Goal: Transaction & Acquisition: Download file/media

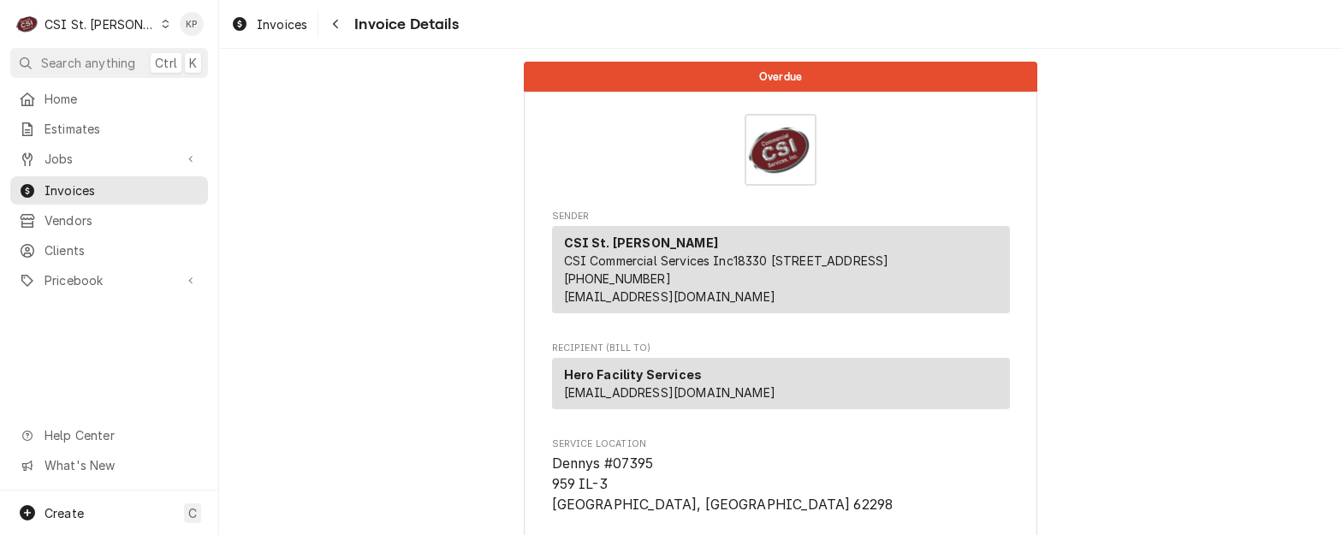
scroll to position [2951, 0]
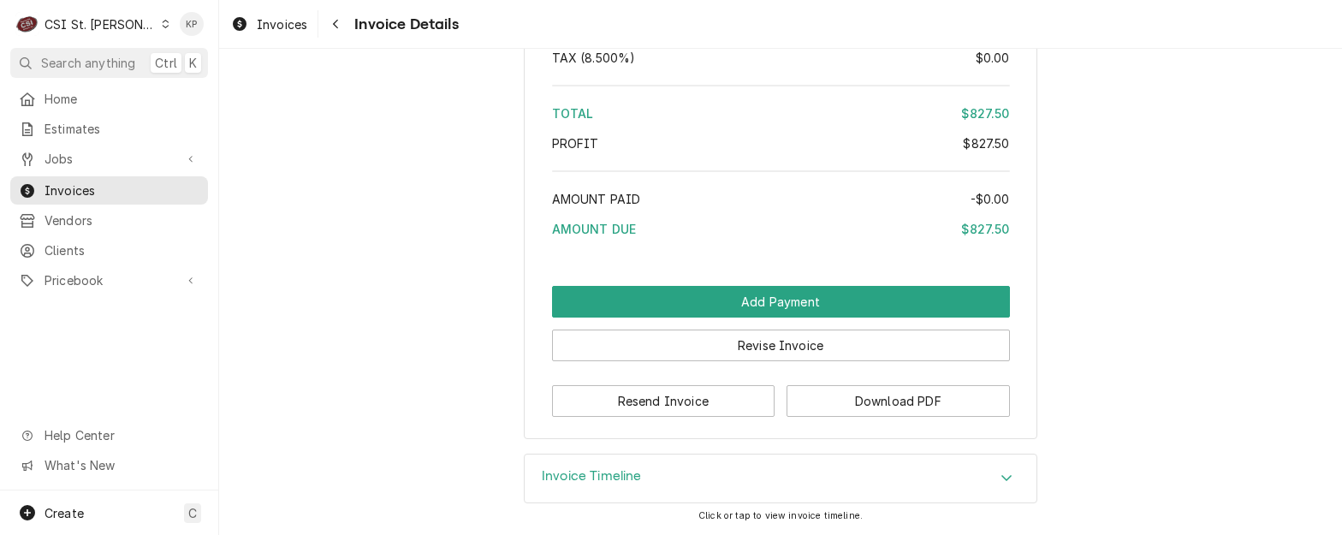
click at [162, 20] on icon "Dynamic Content Wrapper" at bounding box center [166, 24] width 8 height 9
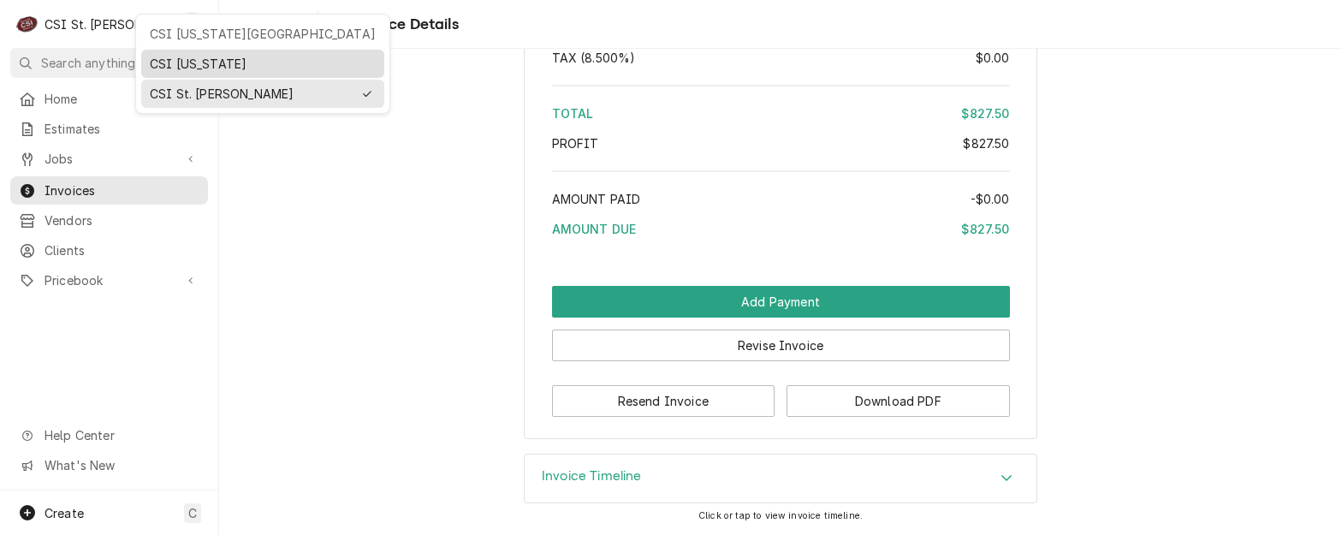
click at [183, 64] on div "CSI [US_STATE]" at bounding box center [263, 64] width 226 height 18
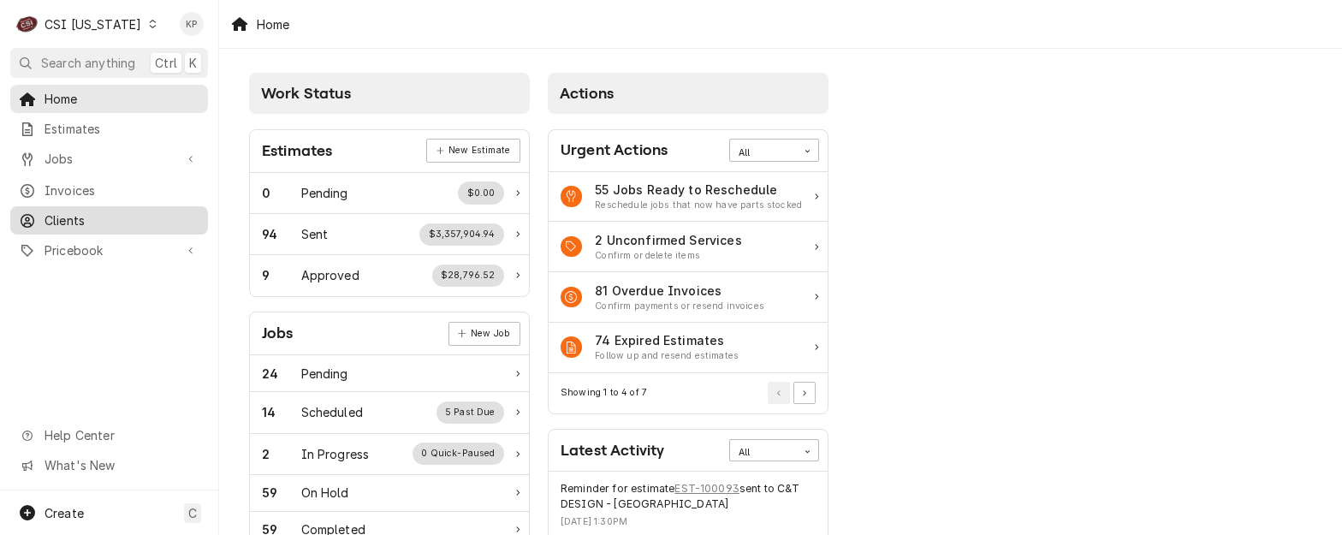
click at [81, 211] on span "Clients" at bounding box center [122, 220] width 155 height 18
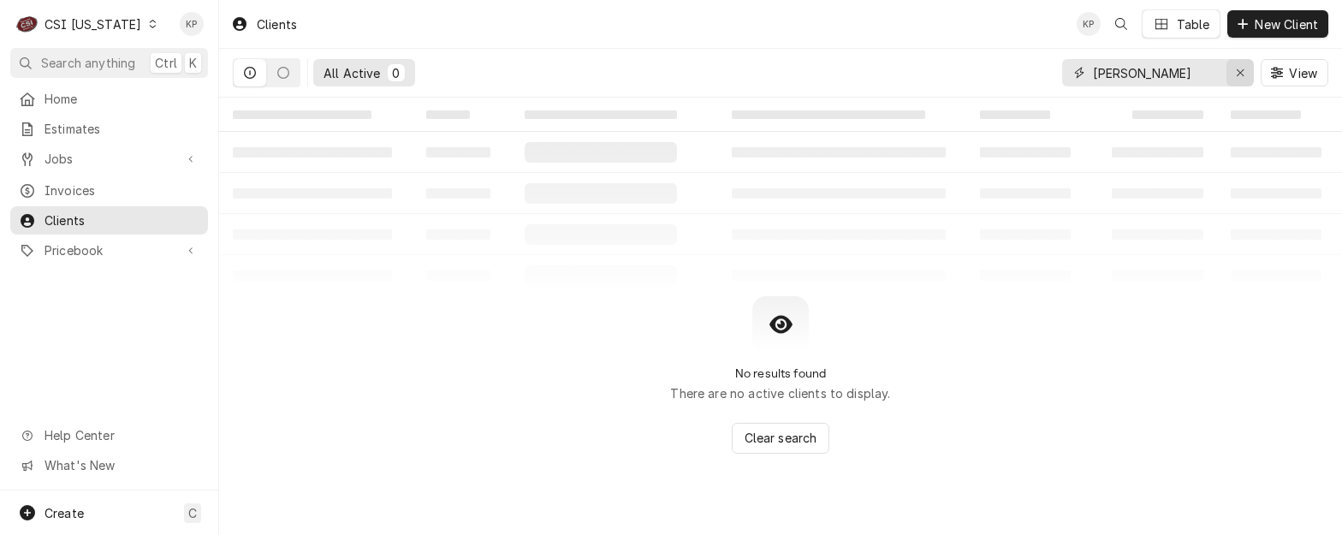
click at [1244, 69] on icon "Erase input" at bounding box center [1240, 73] width 9 height 12
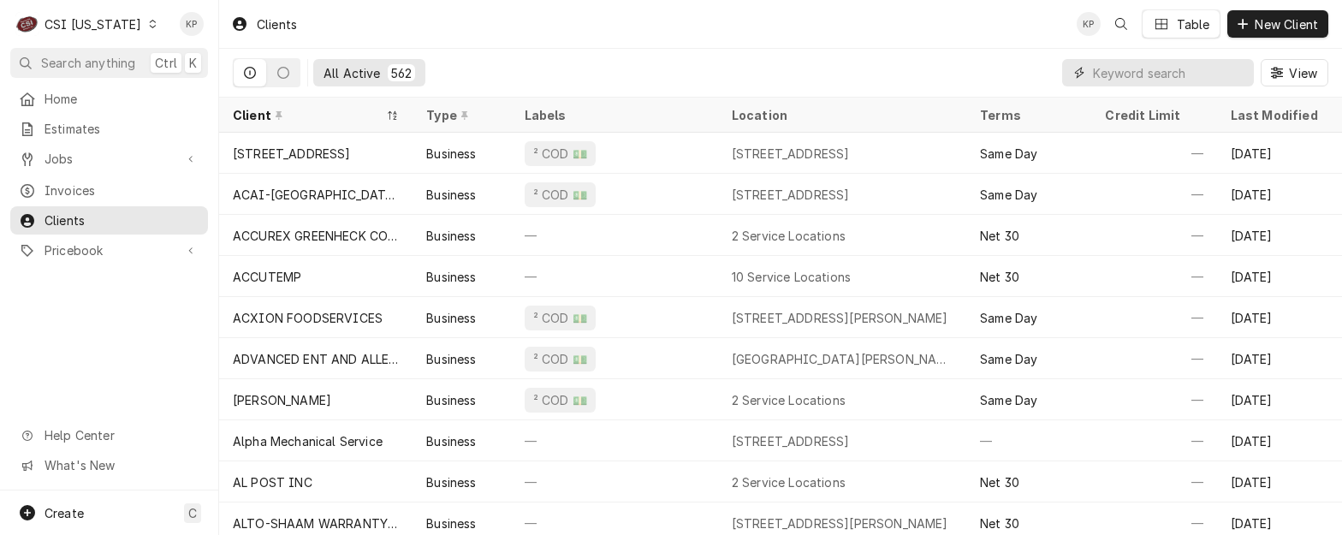
paste input "Great Lakes Hotel Supply Company"
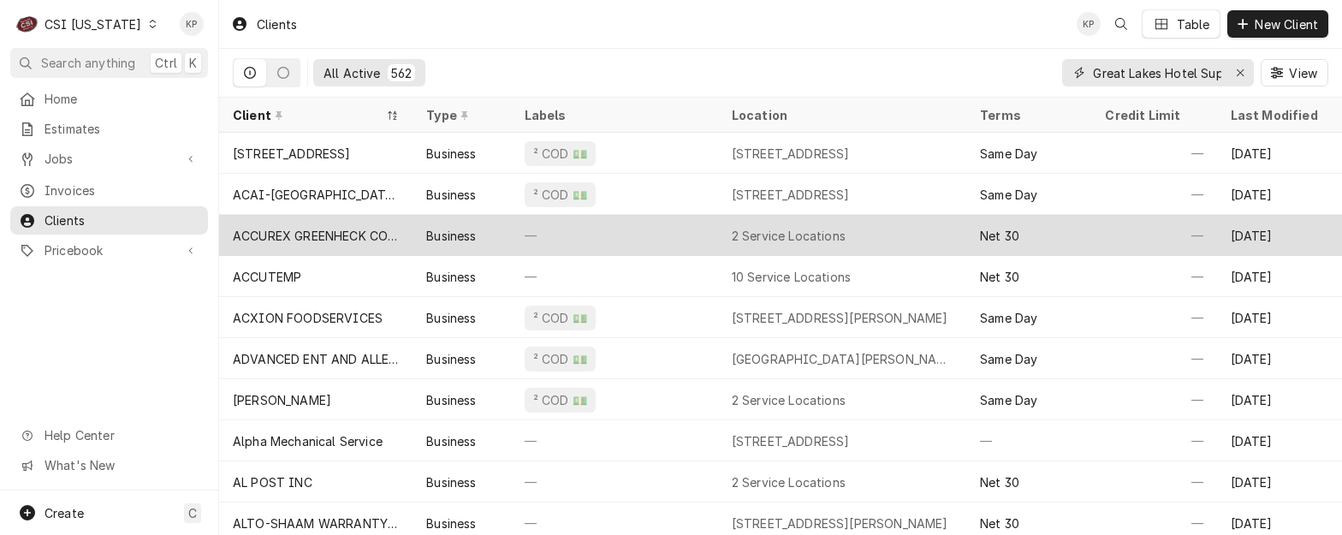
scroll to position [0, 79]
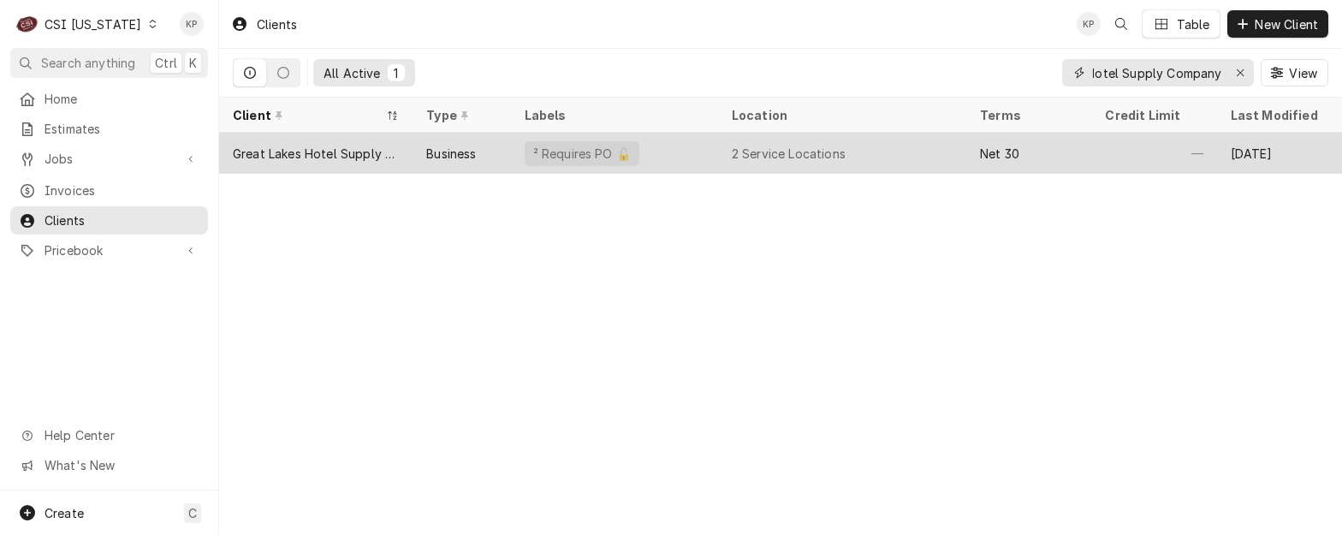
type input "Great Lakes Hotel Supply Company"
click at [291, 153] on div "Great Lakes Hotel Supply Company" at bounding box center [316, 154] width 166 height 18
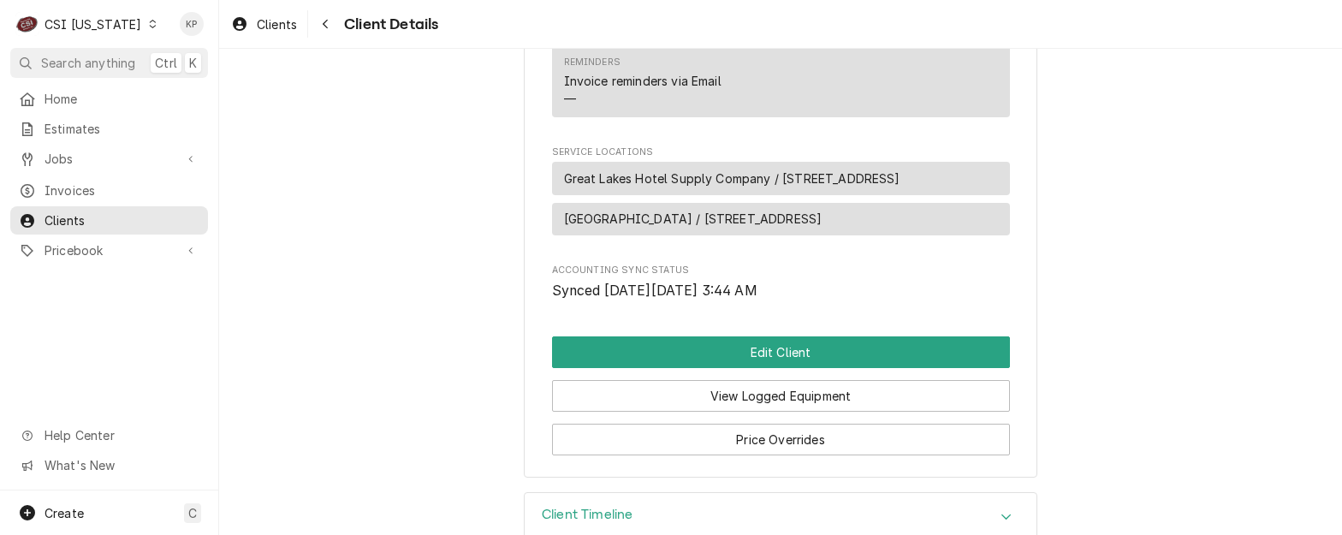
scroll to position [815, 0]
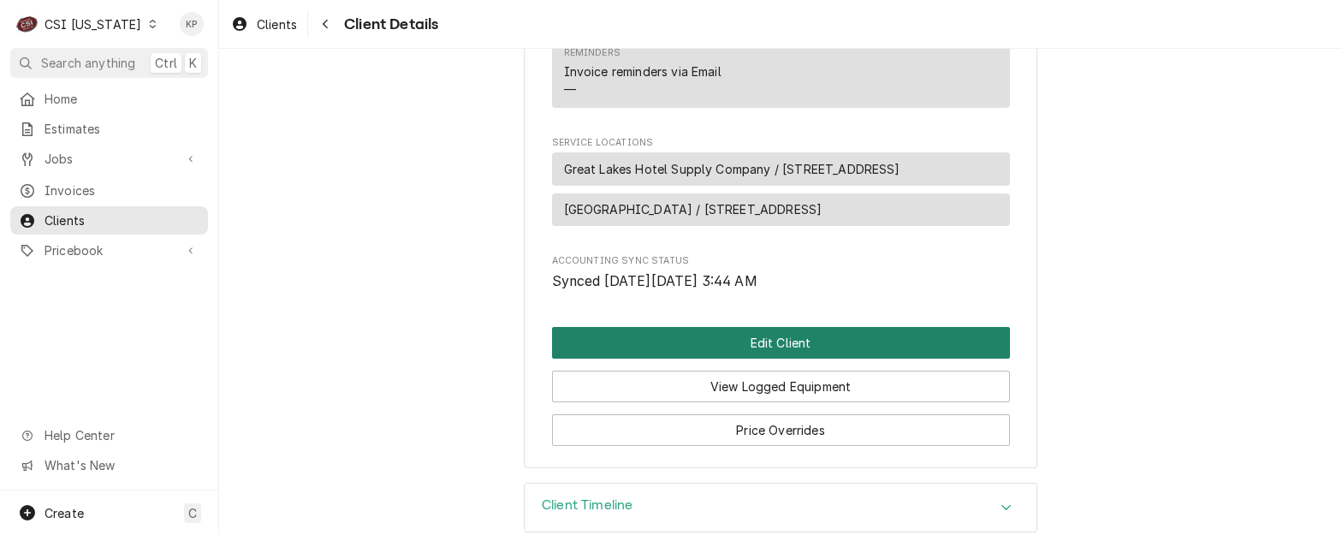
click at [753, 327] on button "Edit Client" at bounding box center [781, 343] width 458 height 32
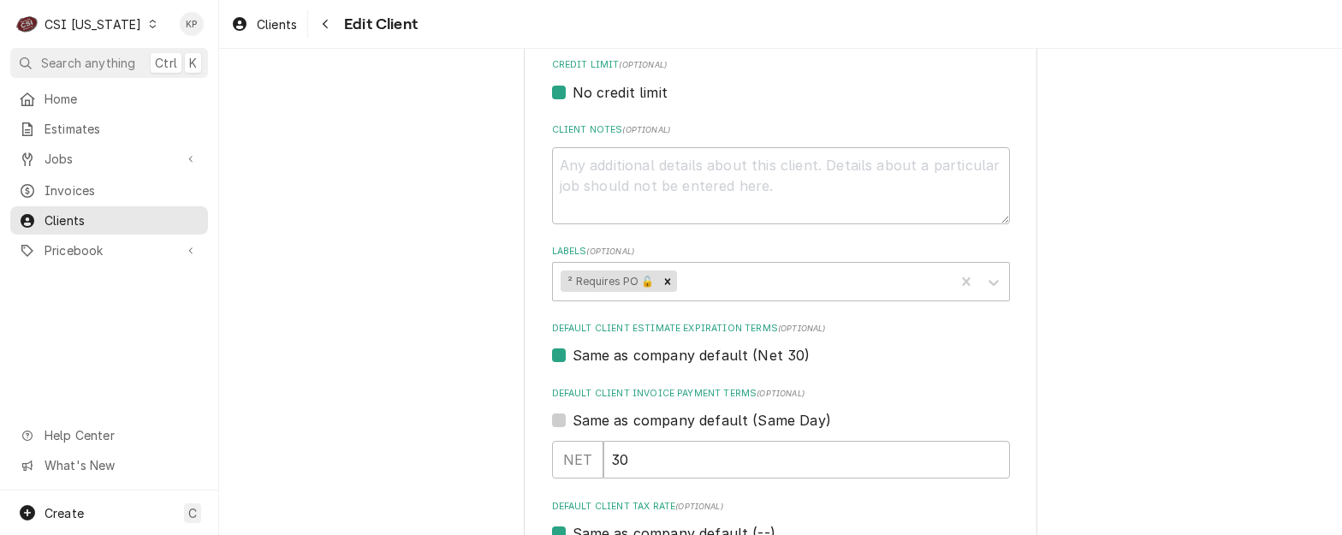
scroll to position [770, 0]
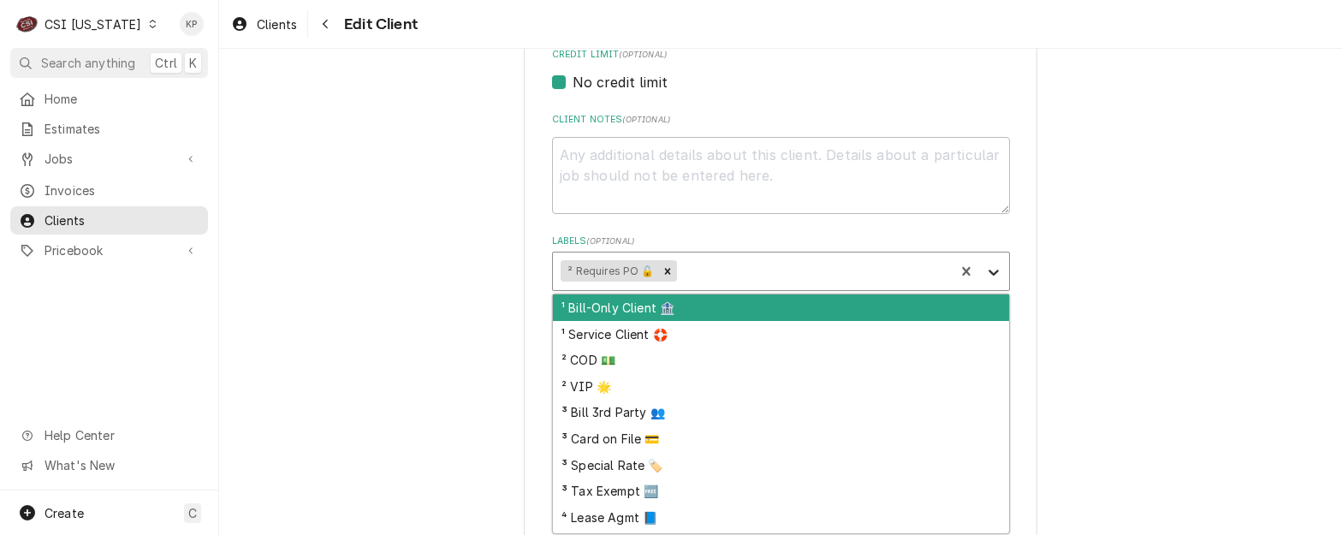
click at [990, 274] on icon "Labels" at bounding box center [993, 272] width 17 height 17
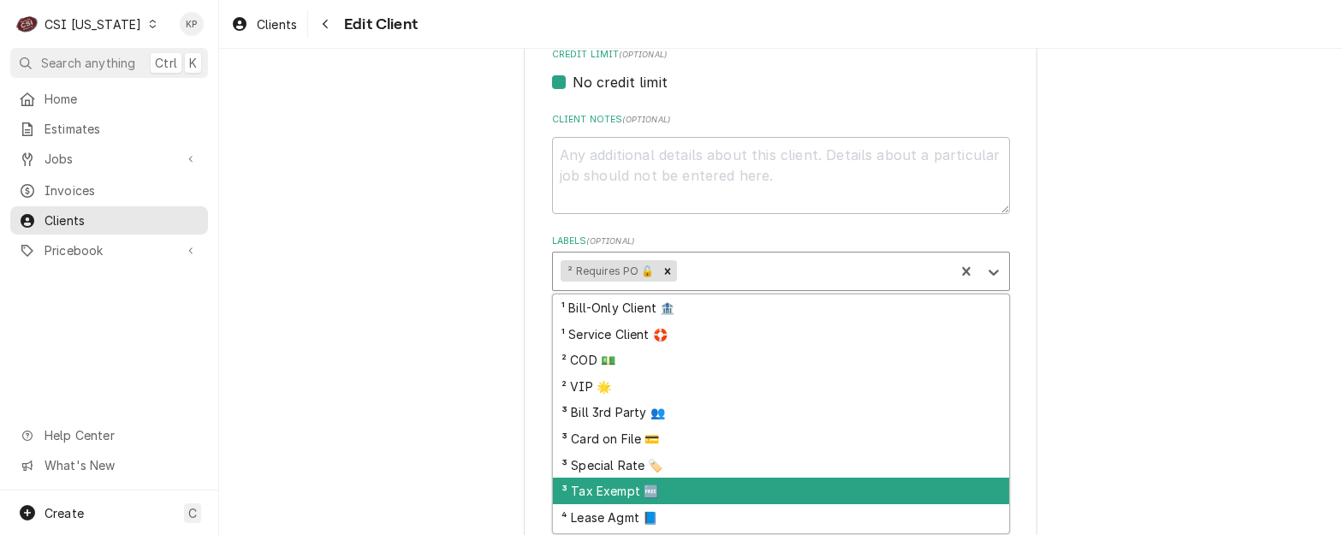
click at [635, 488] on div "³ Tax Exempt 🆓" at bounding box center [781, 491] width 456 height 27
type textarea "x"
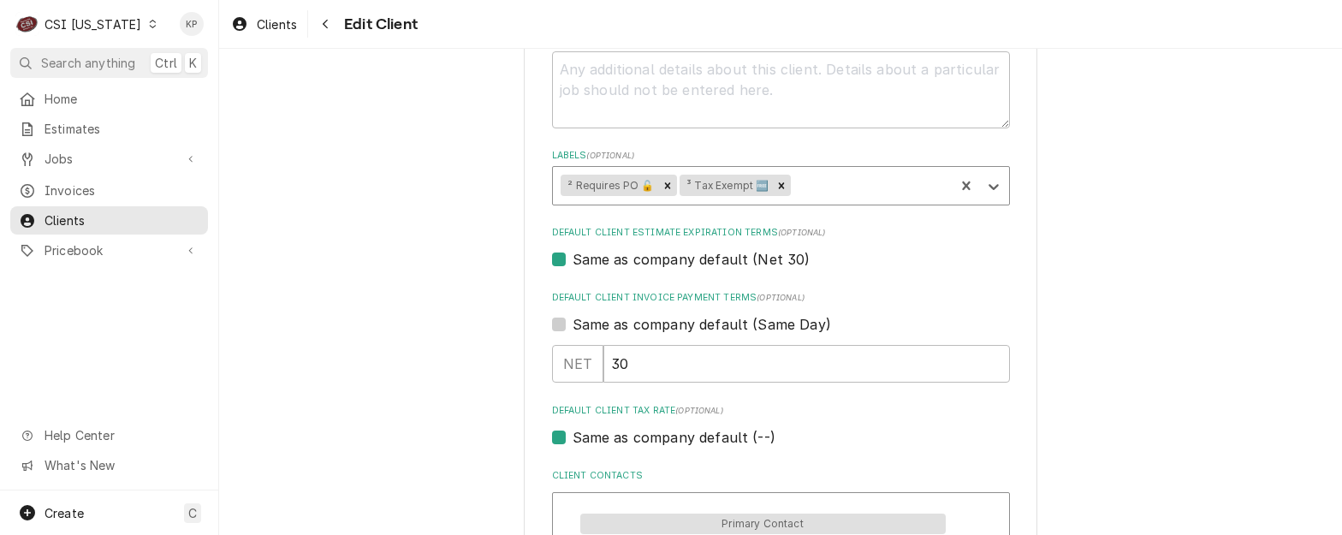
scroll to position [942, 0]
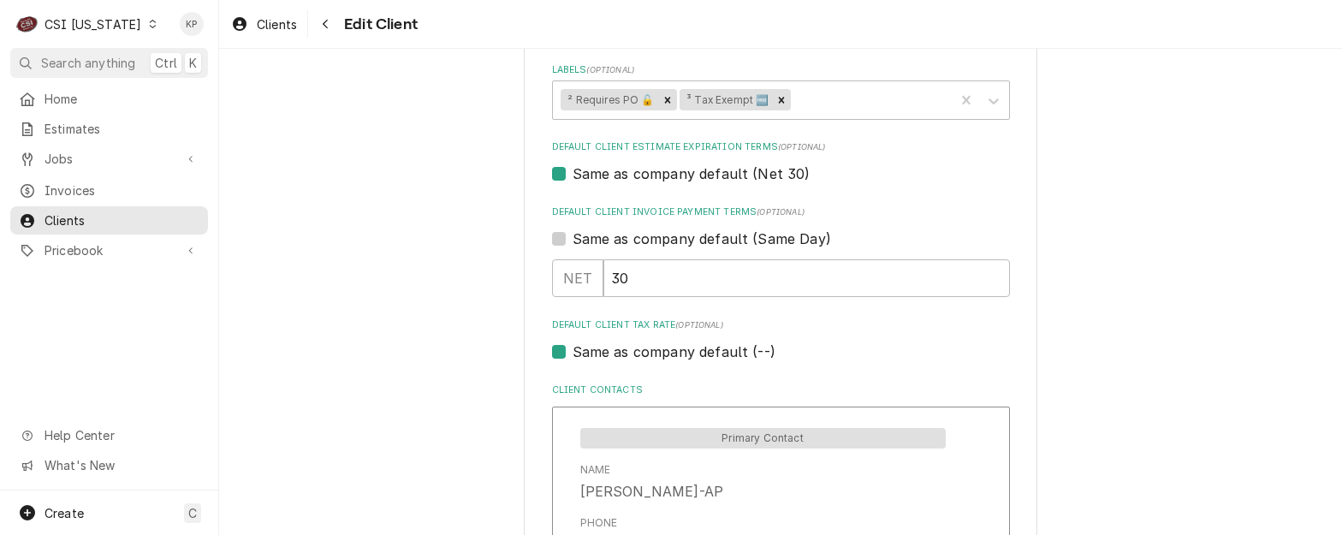
click at [559, 351] on div "Same as company default (--)" at bounding box center [781, 352] width 458 height 21
click at [573, 352] on label "Same as company default (--)" at bounding box center [674, 352] width 203 height 21
click at [573, 352] on input "Same as company default (--)" at bounding box center [802, 361] width 458 height 38
checkbox input "false"
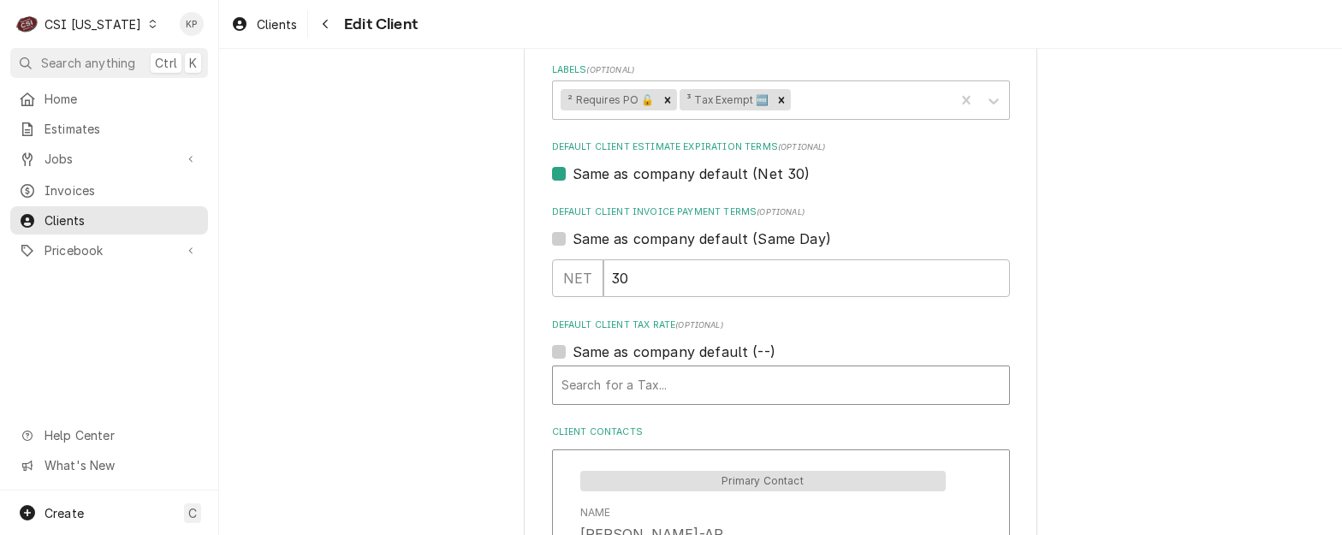
click at [950, 384] on div "Default Client Tax Rate" at bounding box center [781, 385] width 439 height 31
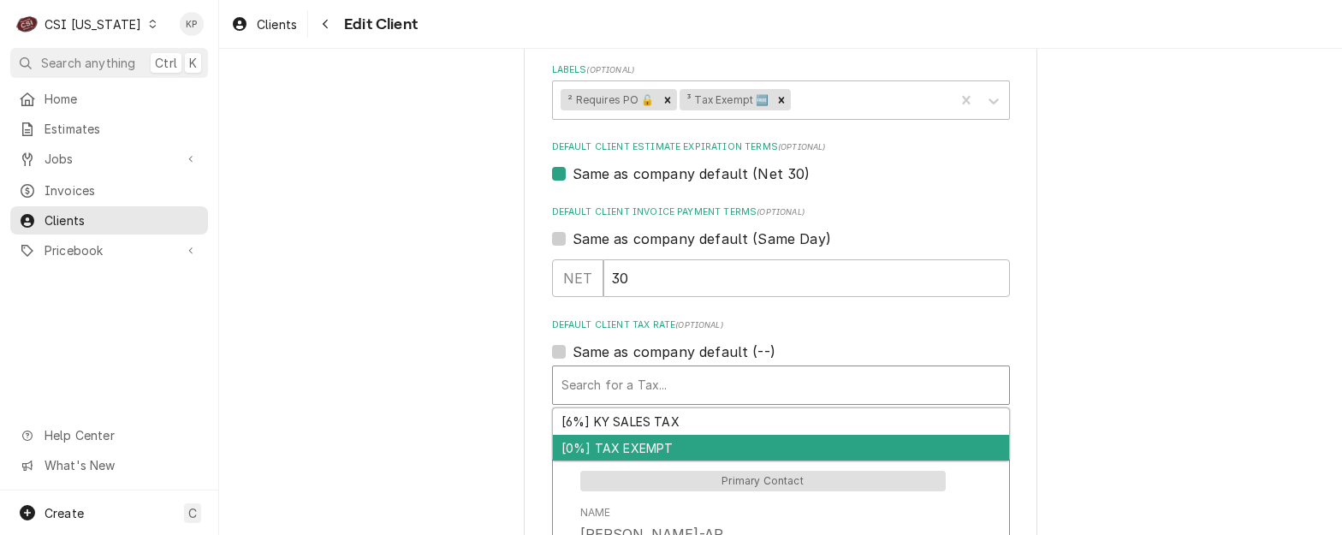
click at [680, 449] on div "[0%] TAX EXEMPT" at bounding box center [781, 448] width 456 height 27
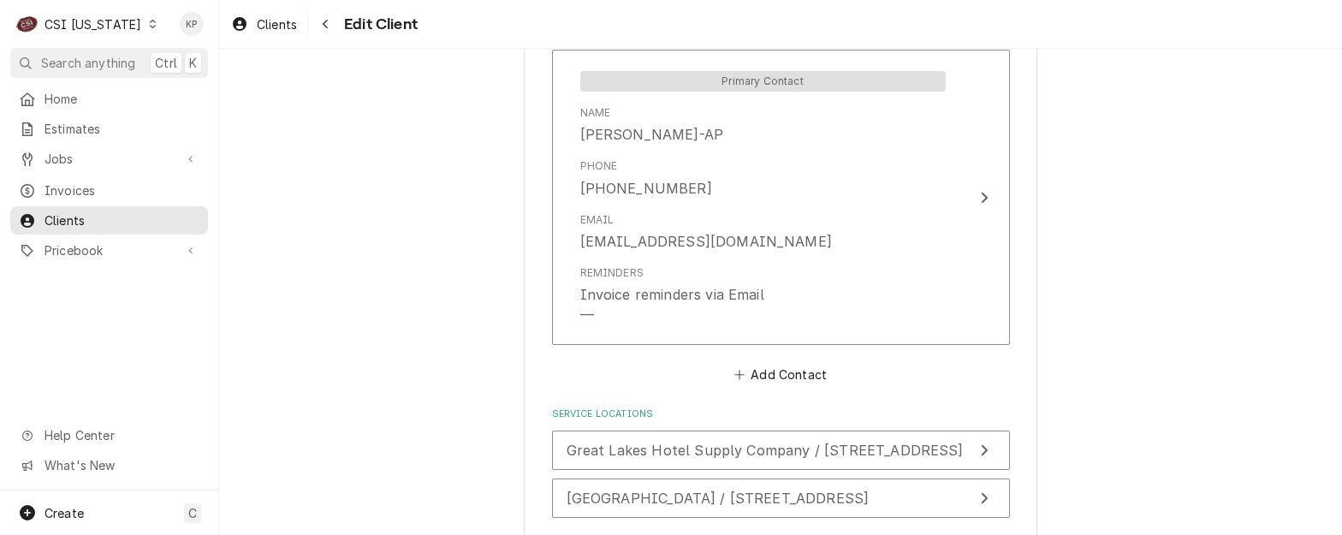
scroll to position [1499, 0]
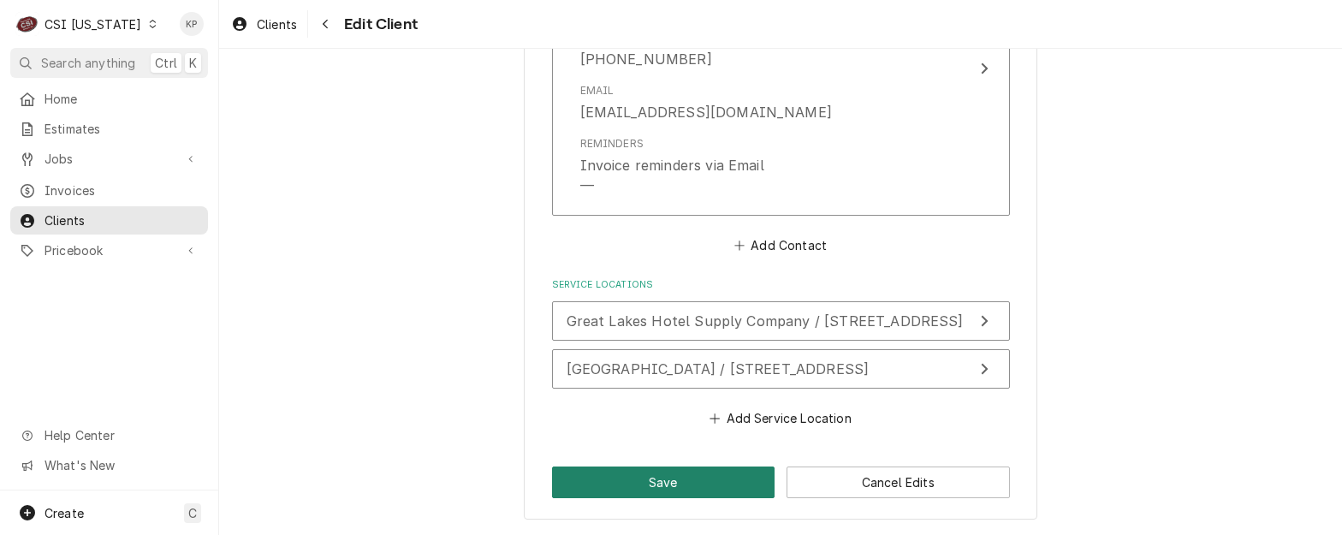
click at [685, 474] on button "Save" at bounding box center [663, 483] width 223 height 32
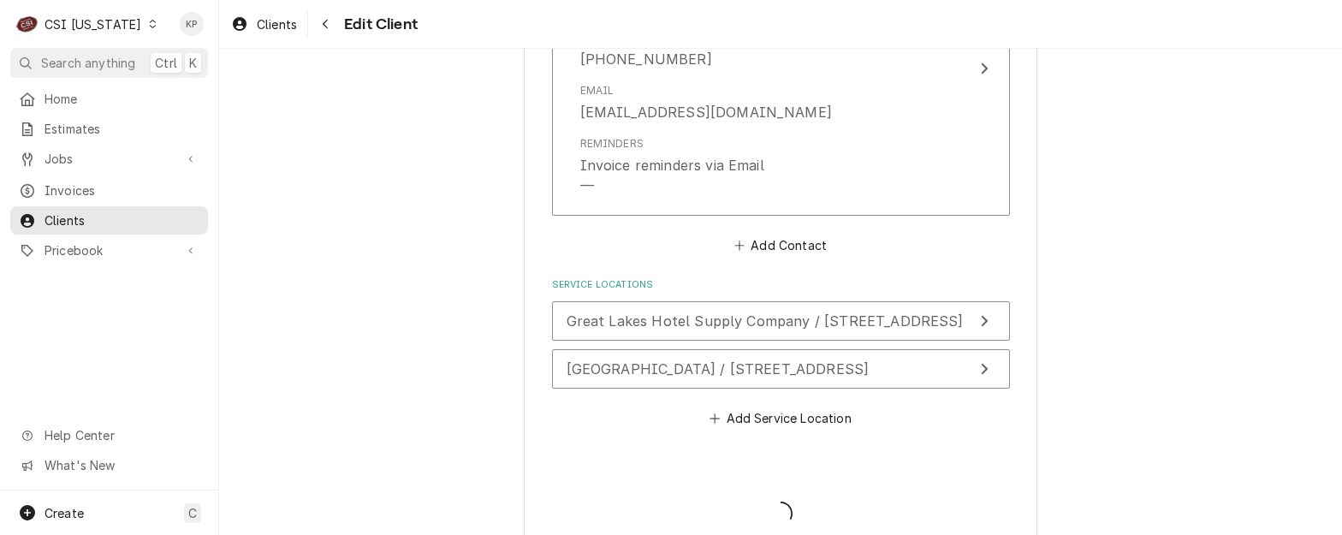
type textarea "x"
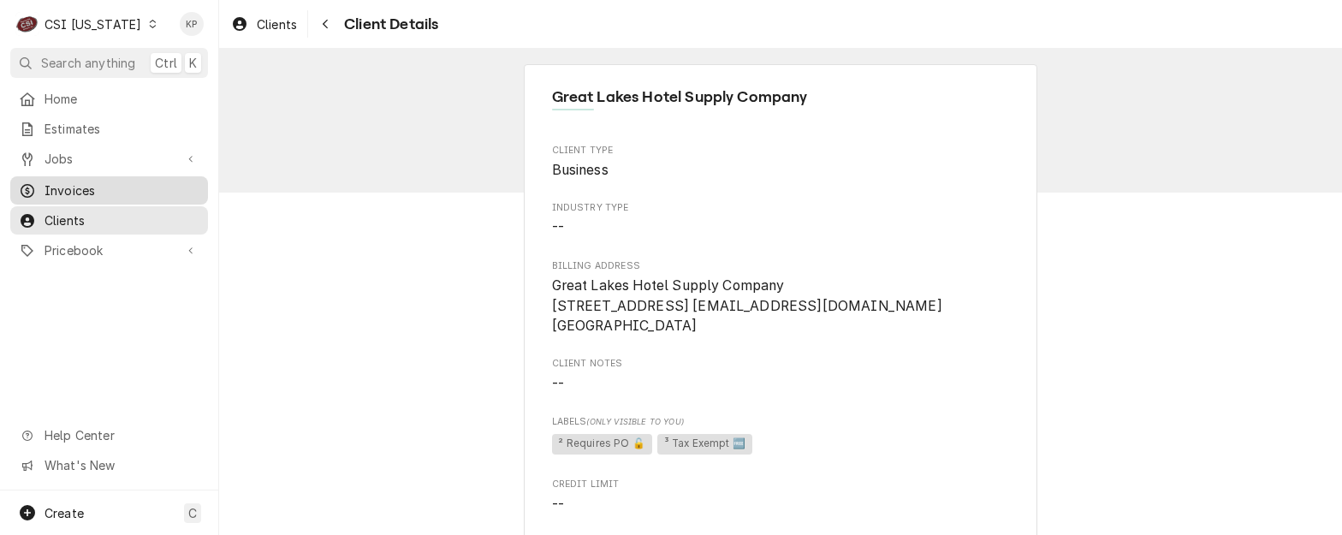
click at [68, 181] on span "Invoices" at bounding box center [122, 190] width 155 height 18
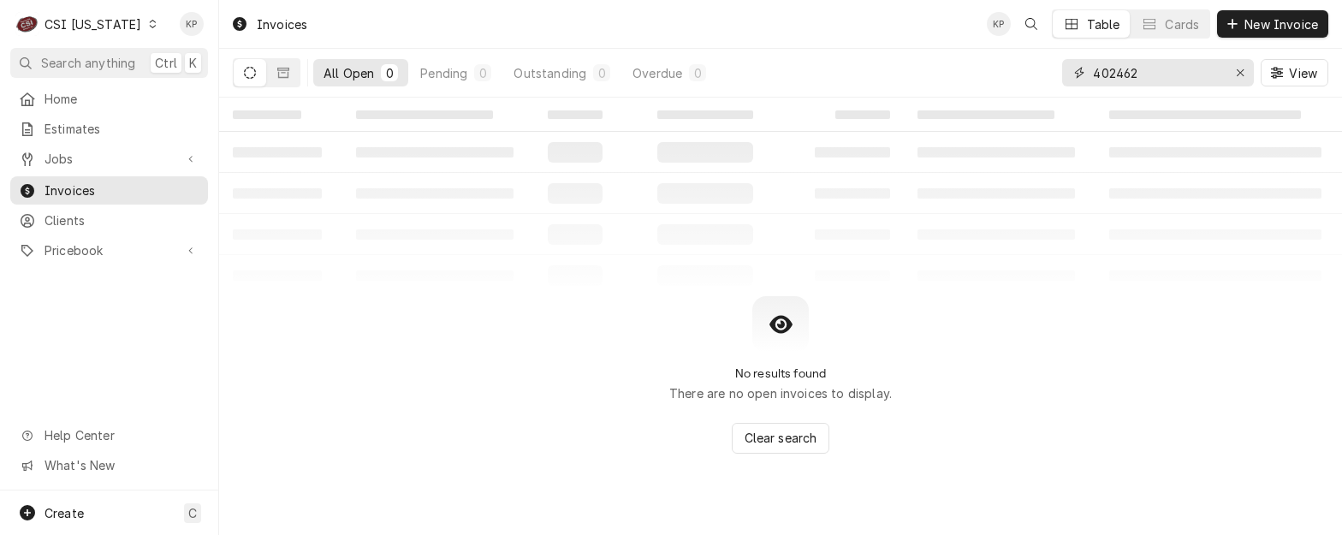
drag, startPoint x: 1242, startPoint y: 74, endPoint x: 1121, endPoint y: 70, distance: 121.6
click at [1240, 74] on icon "Erase input" at bounding box center [1240, 73] width 9 height 12
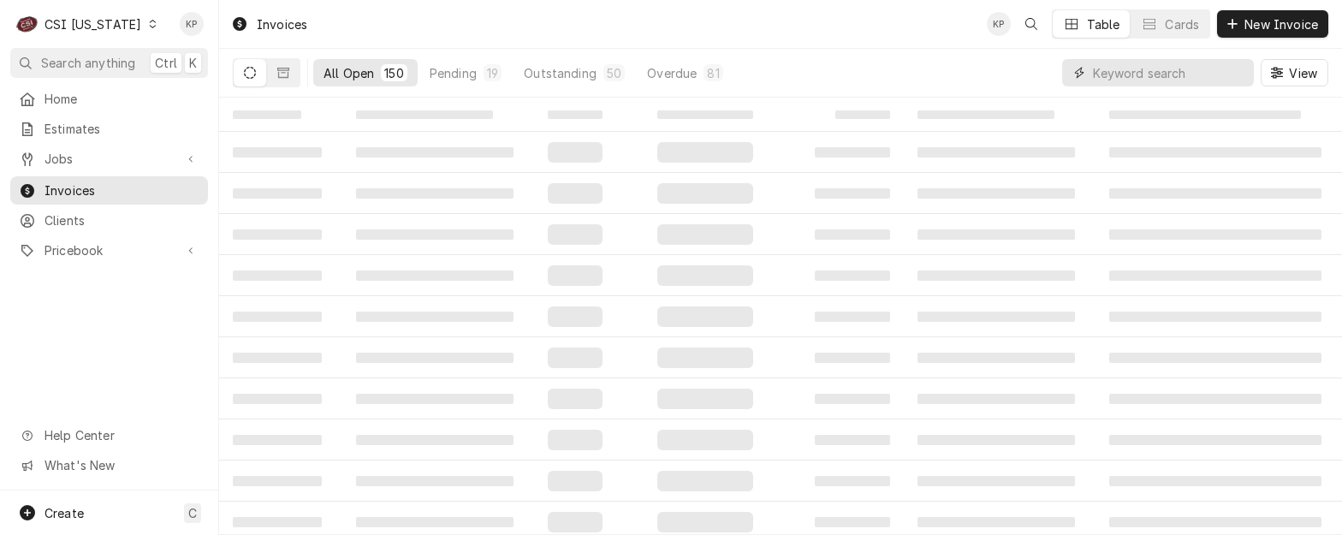
paste input "Great Lakes Hotel Supply Company"
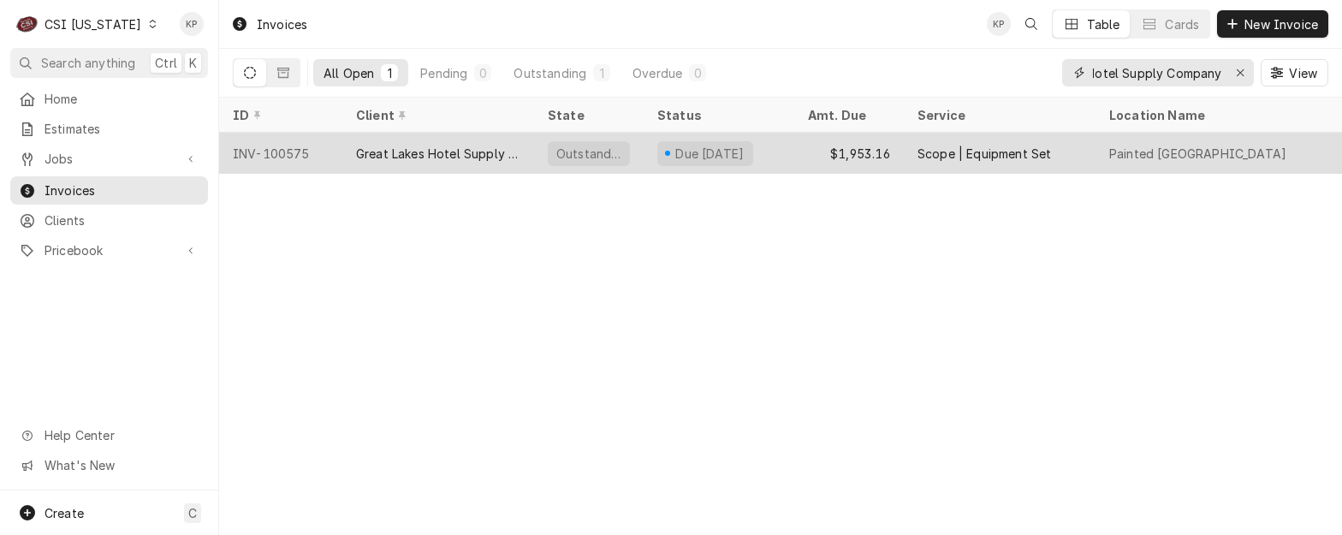
type input "Great Lakes Hotel Supply Company"
click at [291, 150] on div "INV-100575" at bounding box center [280, 153] width 123 height 41
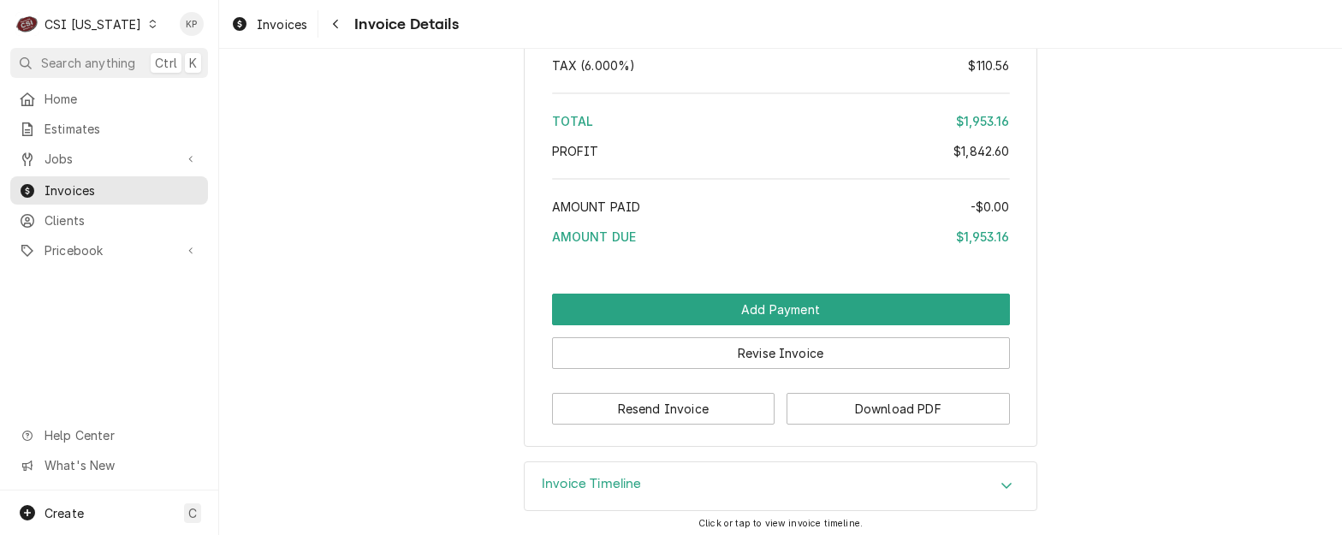
scroll to position [3082, 0]
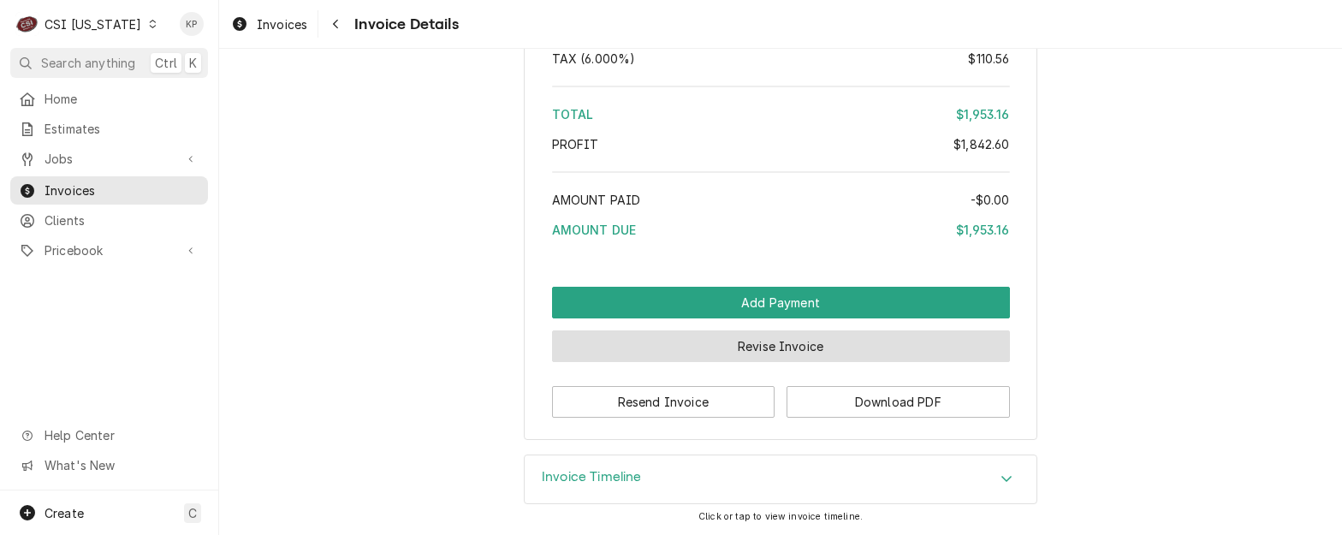
click at [764, 348] on button "Revise Invoice" at bounding box center [781, 346] width 458 height 32
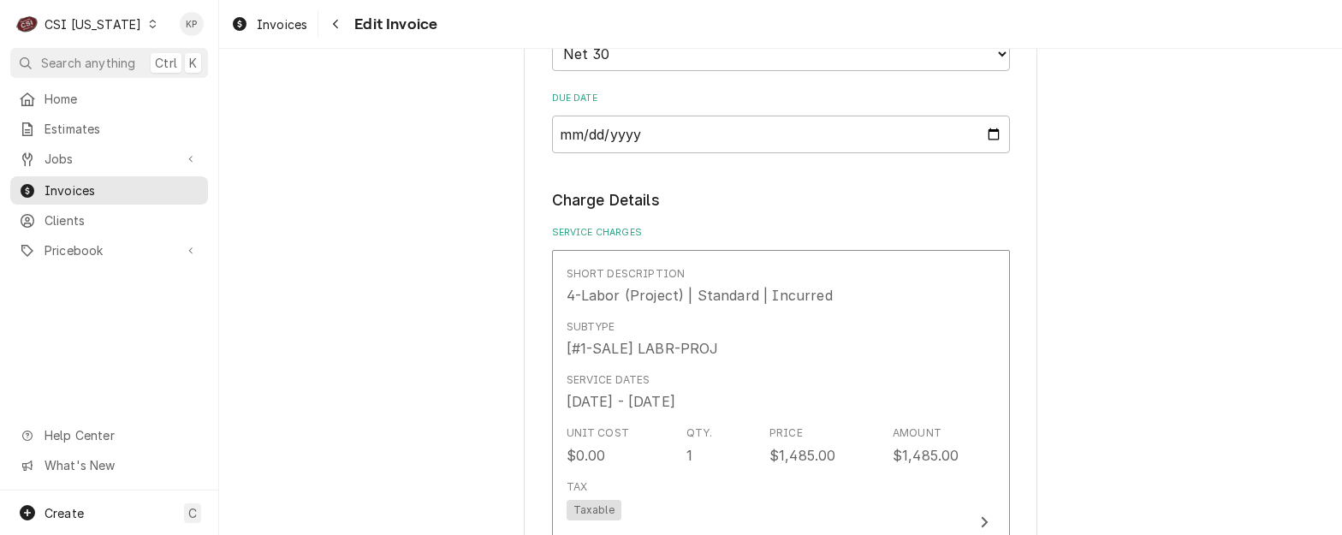
scroll to position [1455, 0]
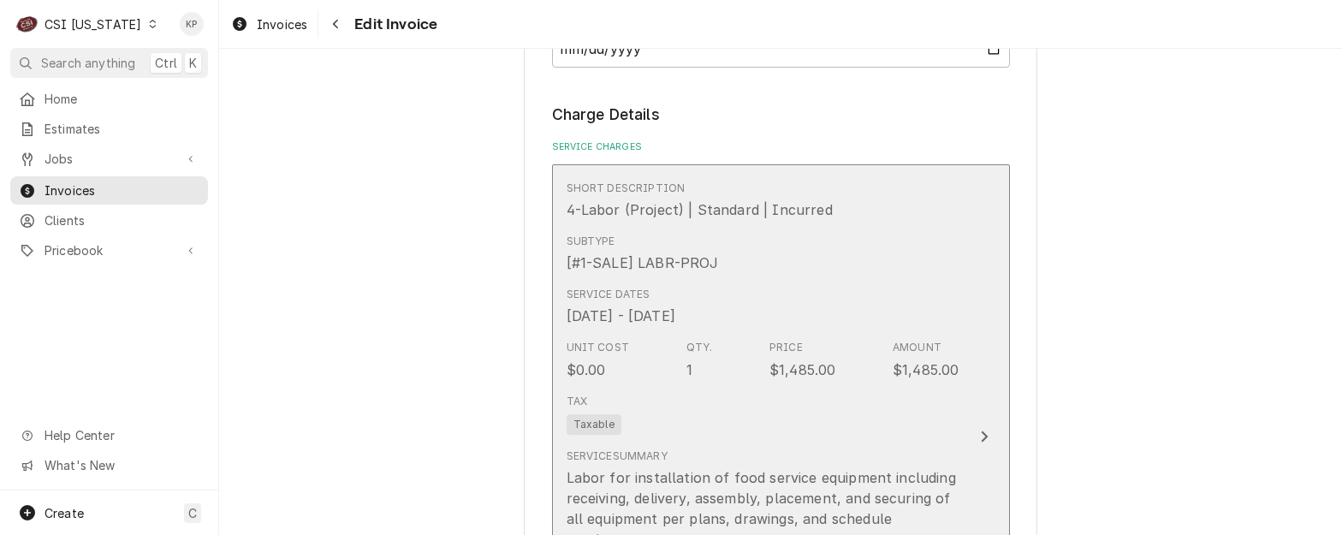
click at [587, 414] on span "Taxable" at bounding box center [594, 424] width 55 height 21
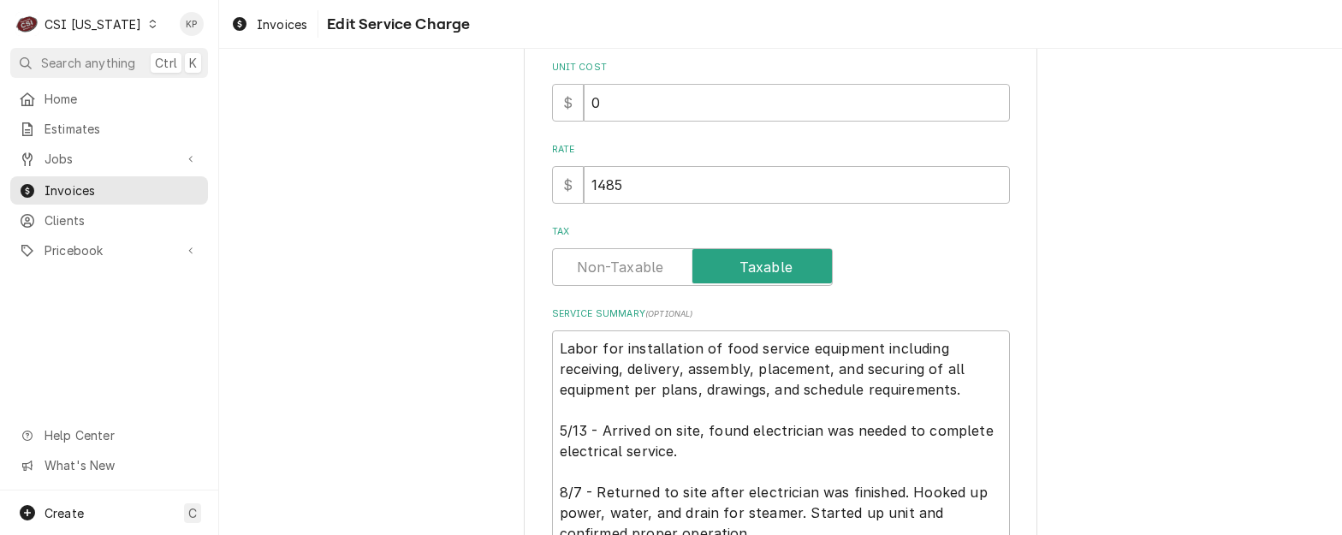
scroll to position [402, 0]
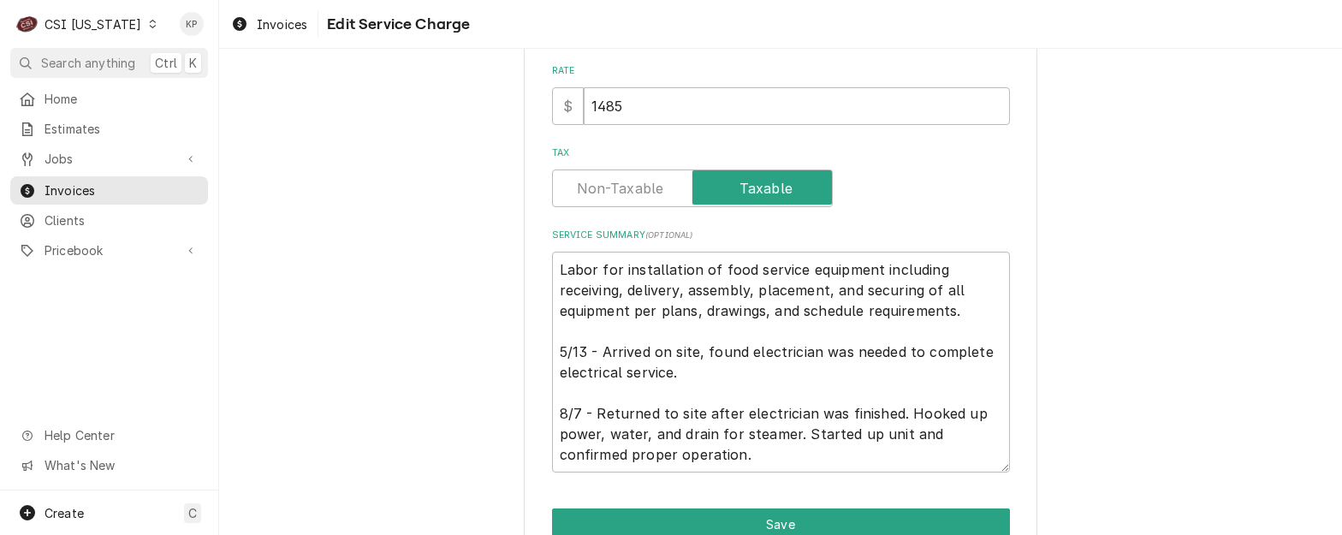
type textarea "x"
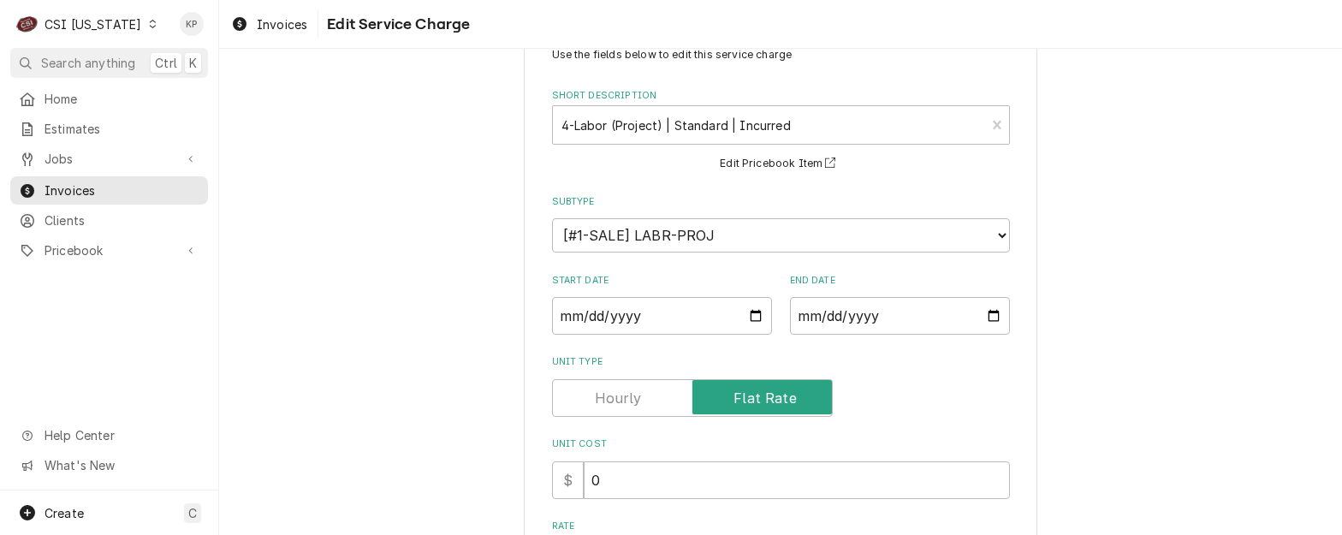
scroll to position [86, 0]
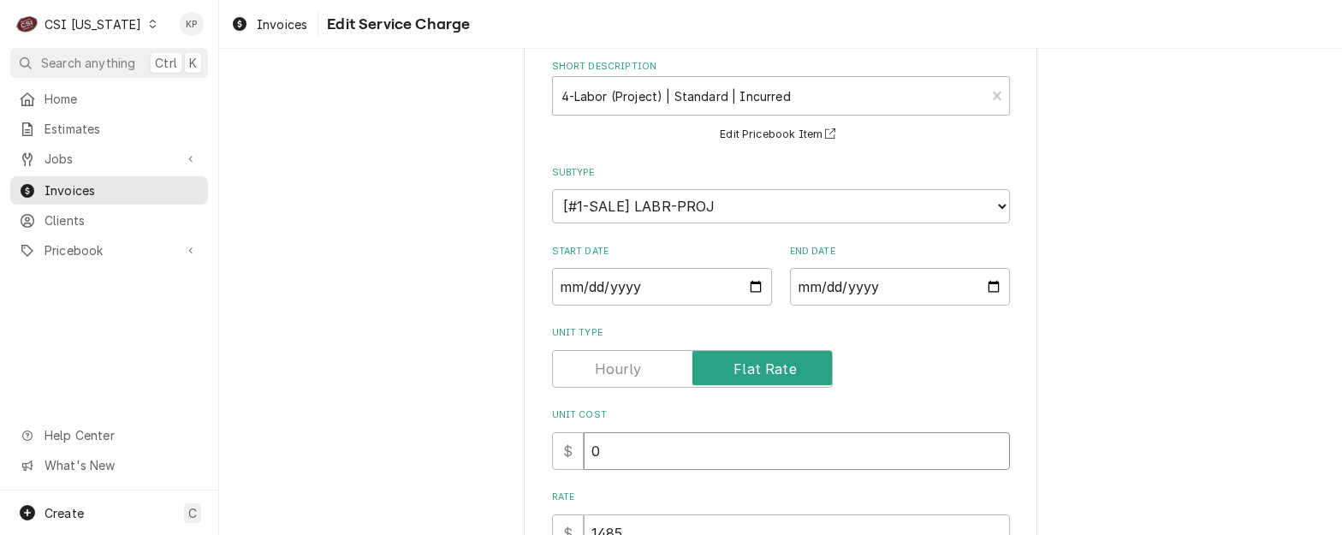
click at [604, 450] on input "0" at bounding box center [797, 451] width 426 height 38
click at [615, 360] on label "Unit Type" at bounding box center [692, 369] width 281 height 38
click at [615, 360] on input "Unit Type" at bounding box center [692, 369] width 265 height 38
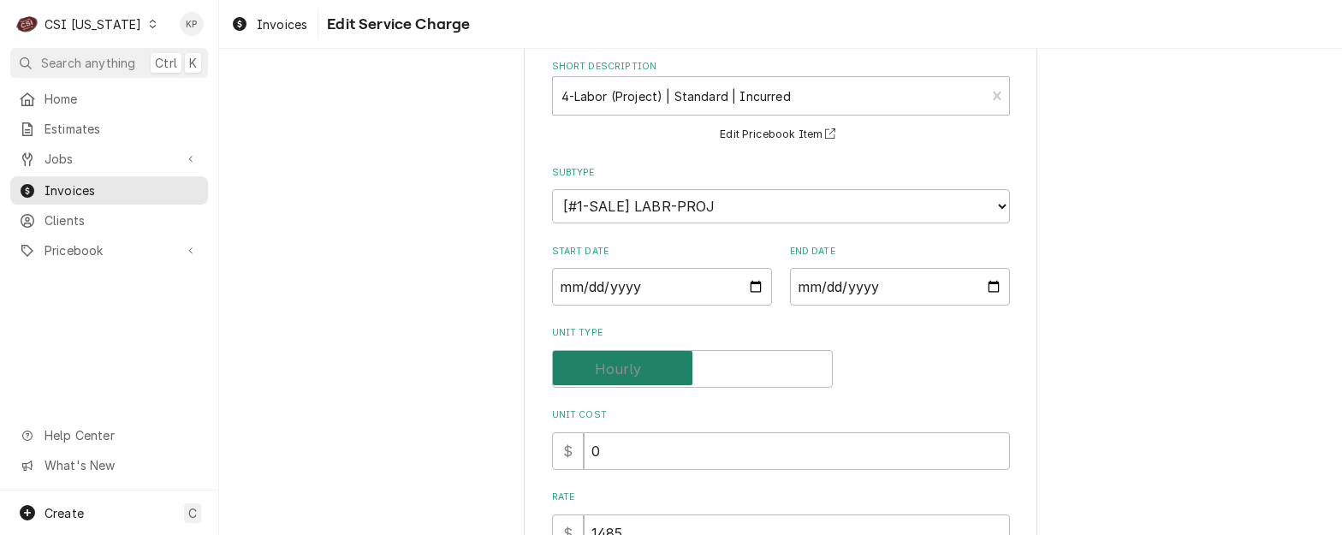
checkbox input "false"
type textarea "x"
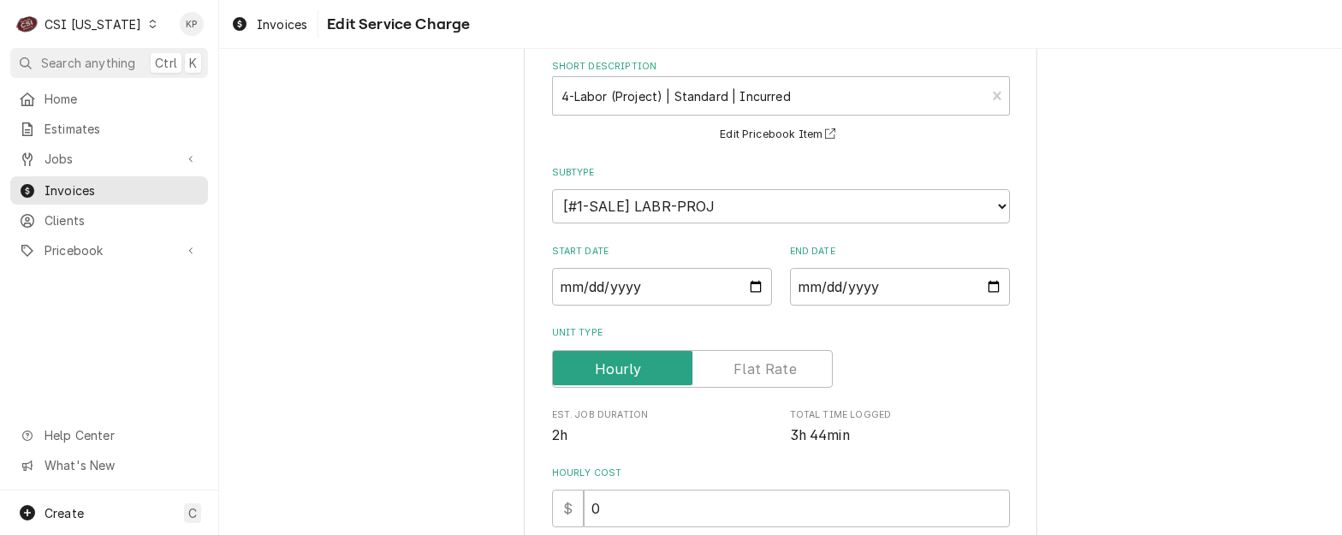
click at [617, 366] on label "Unit Type" at bounding box center [692, 369] width 281 height 38
click at [617, 366] on input "Unit Type" at bounding box center [692, 369] width 265 height 38
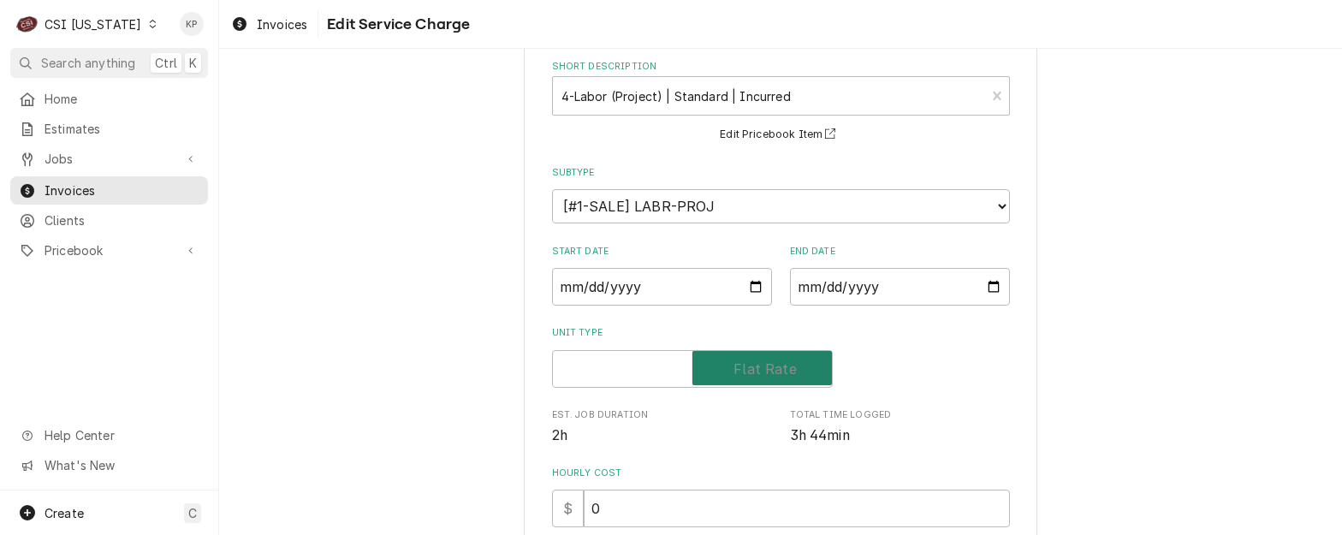
checkbox input "true"
type textarea "x"
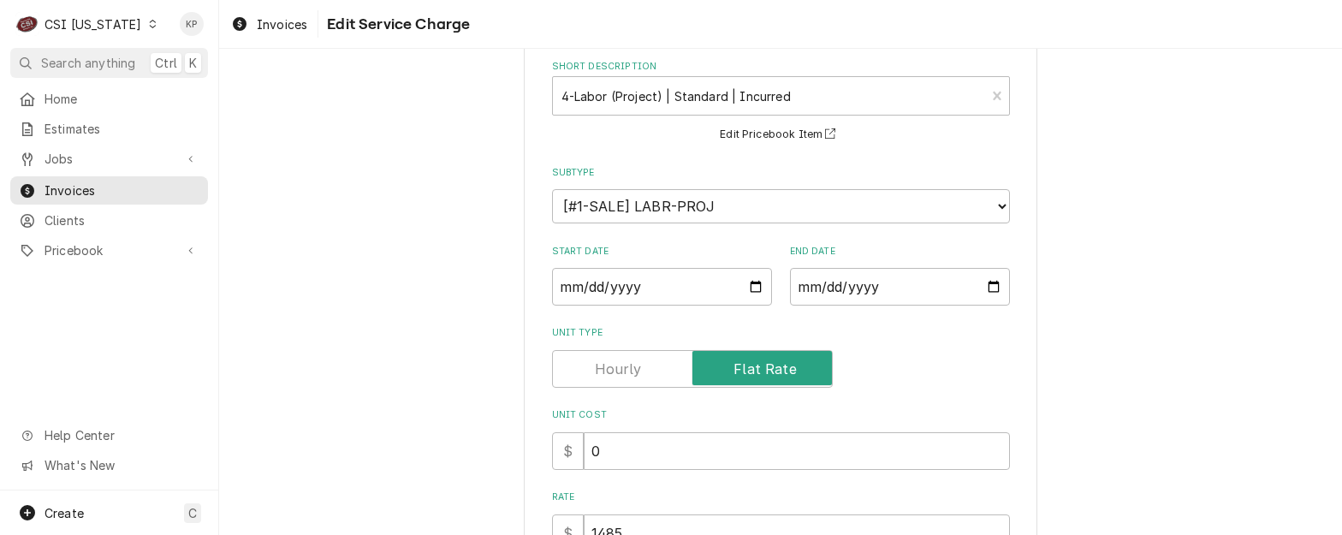
click at [620, 366] on label "Unit Type" at bounding box center [692, 369] width 281 height 38
click at [620, 366] on input "Unit Type" at bounding box center [692, 369] width 265 height 38
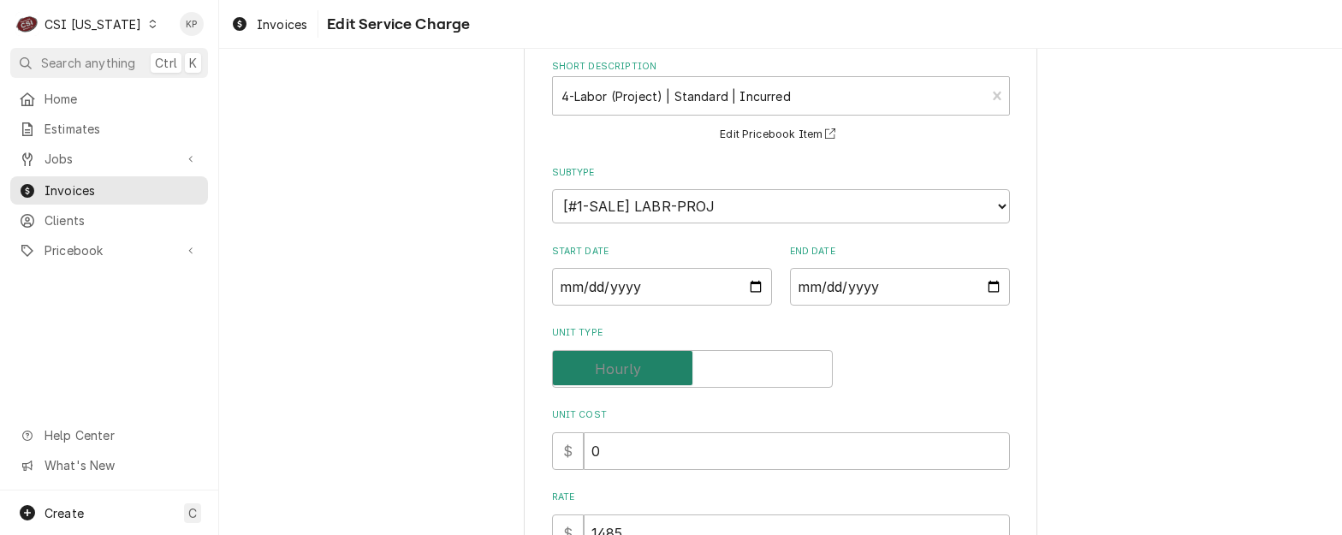
checkbox input "false"
type textarea "x"
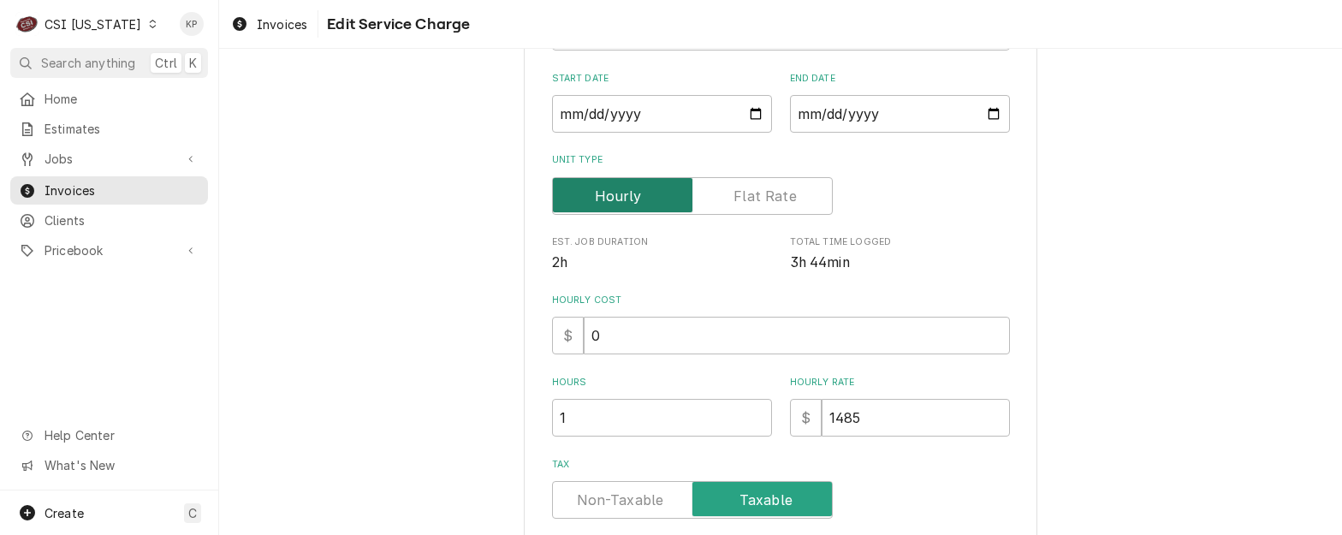
scroll to position [171, 0]
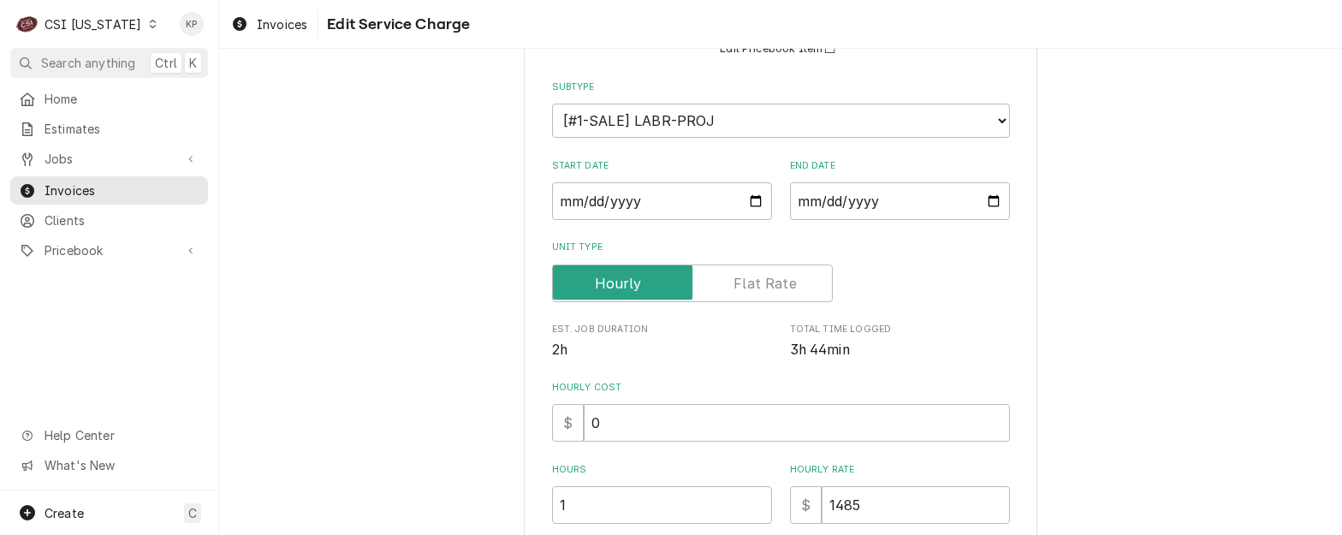
click at [769, 287] on label "Unit Type" at bounding box center [692, 284] width 281 height 38
click at [769, 287] on input "Unit Type" at bounding box center [692, 284] width 265 height 38
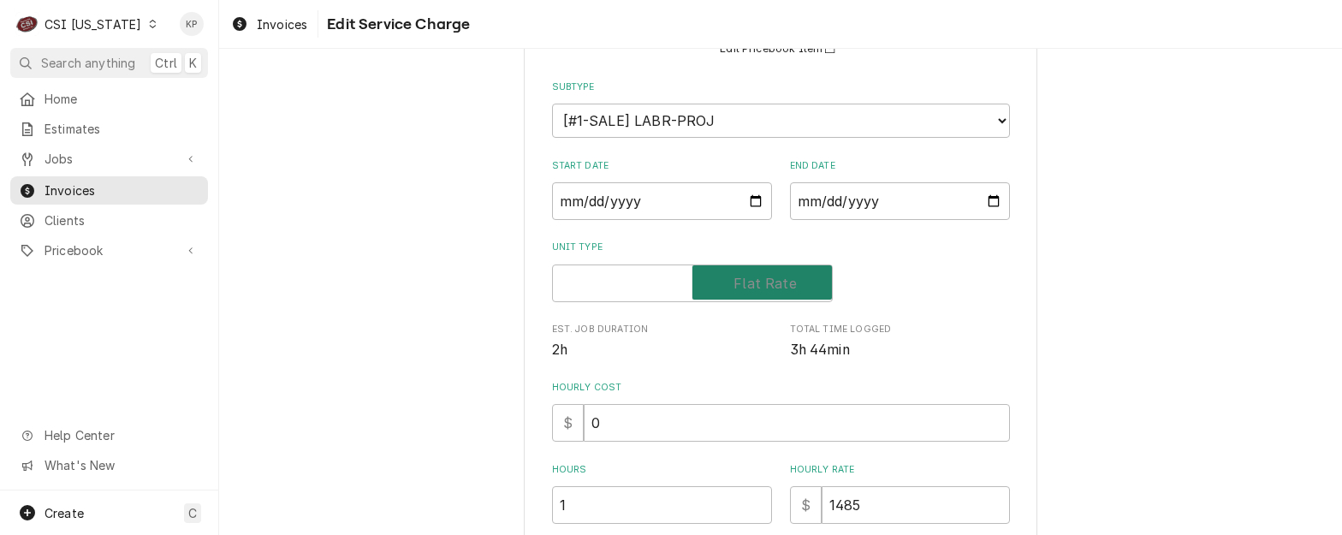
checkbox input "true"
type textarea "x"
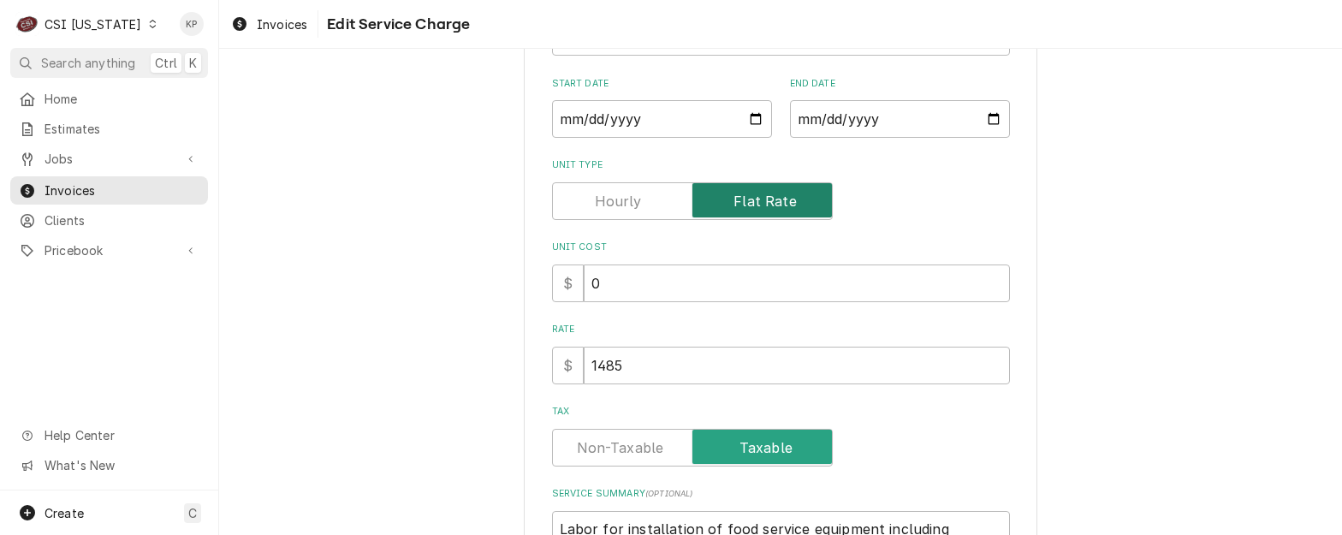
scroll to position [342, 0]
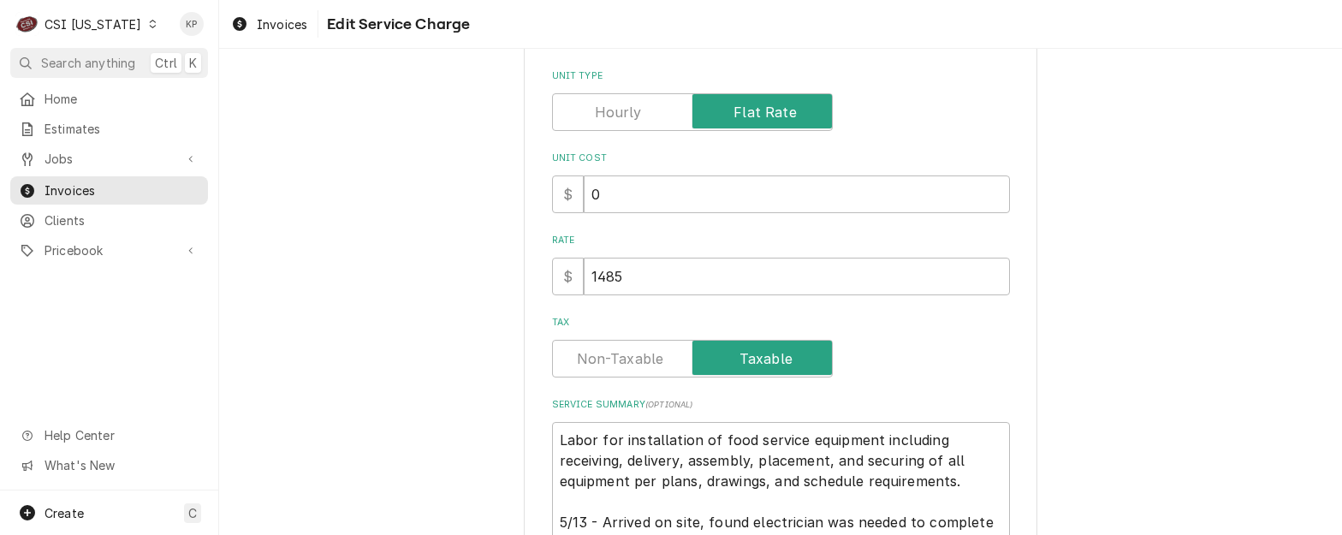
click at [606, 362] on label "Tax" at bounding box center [692, 359] width 281 height 38
click at [606, 362] on input "Tax" at bounding box center [692, 359] width 265 height 38
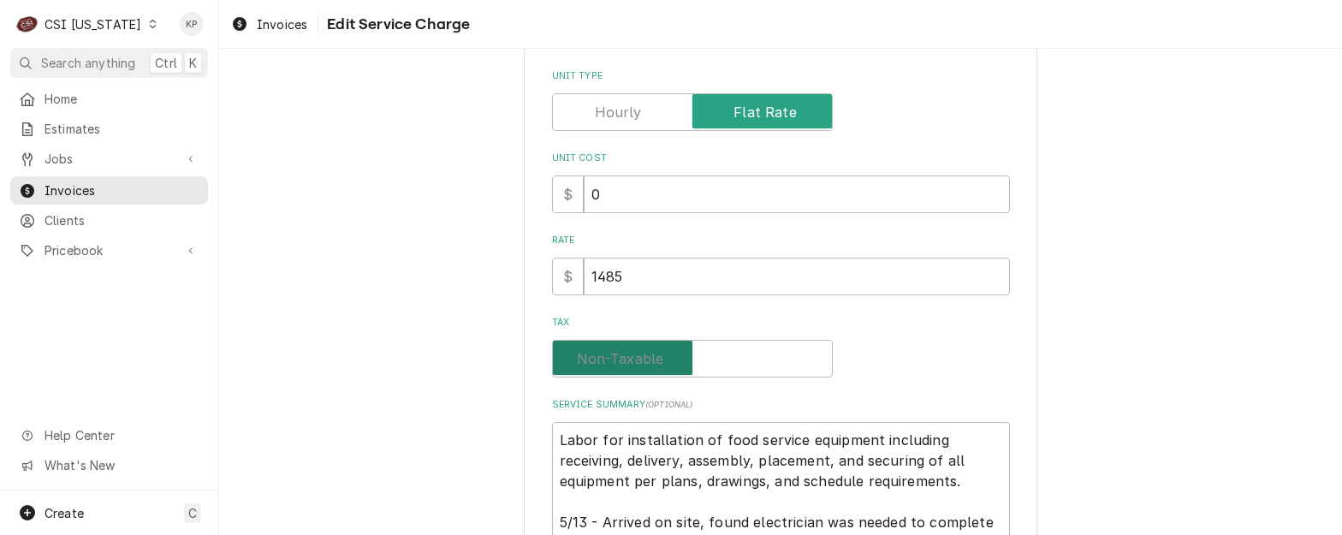
checkbox input "false"
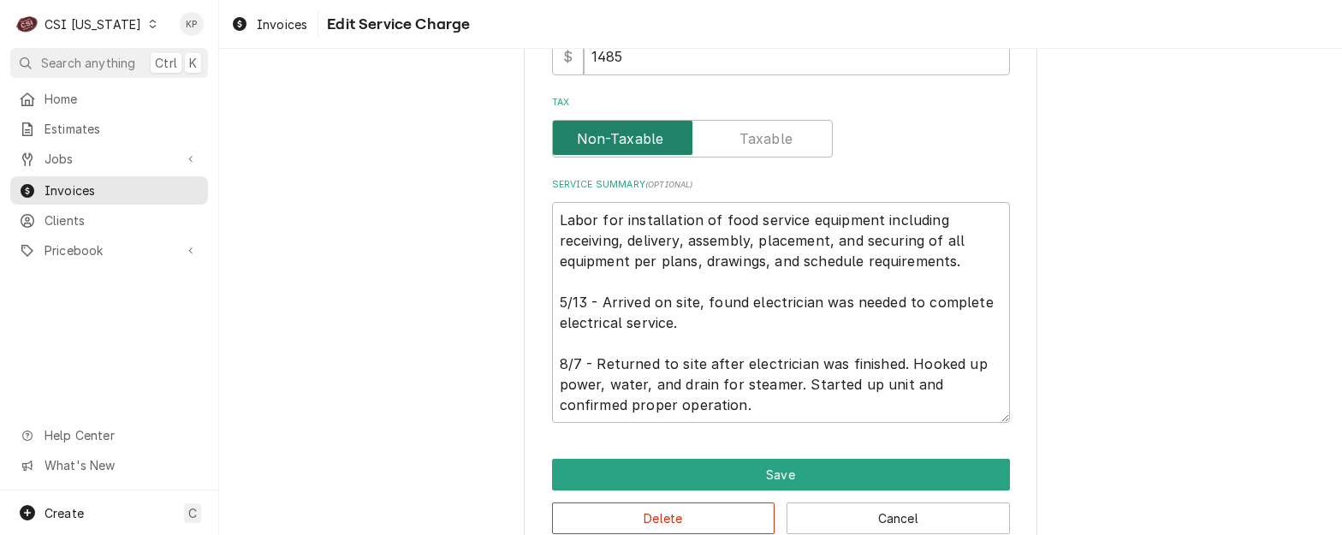
scroll to position [598, 0]
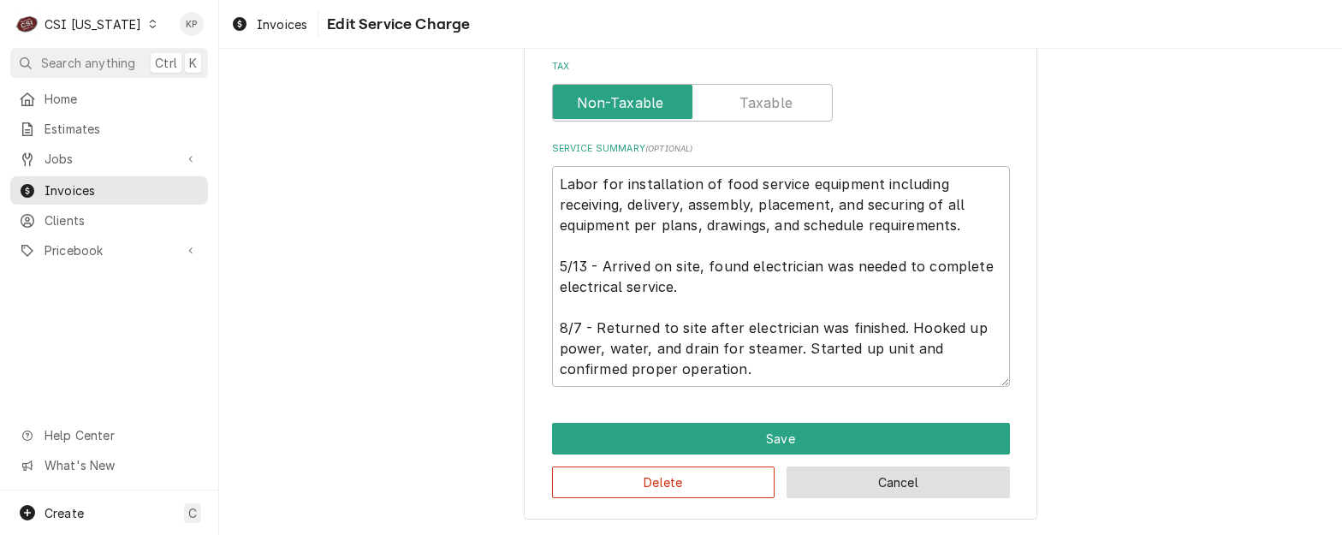
click at [936, 478] on button "Cancel" at bounding box center [898, 483] width 223 height 32
type textarea "x"
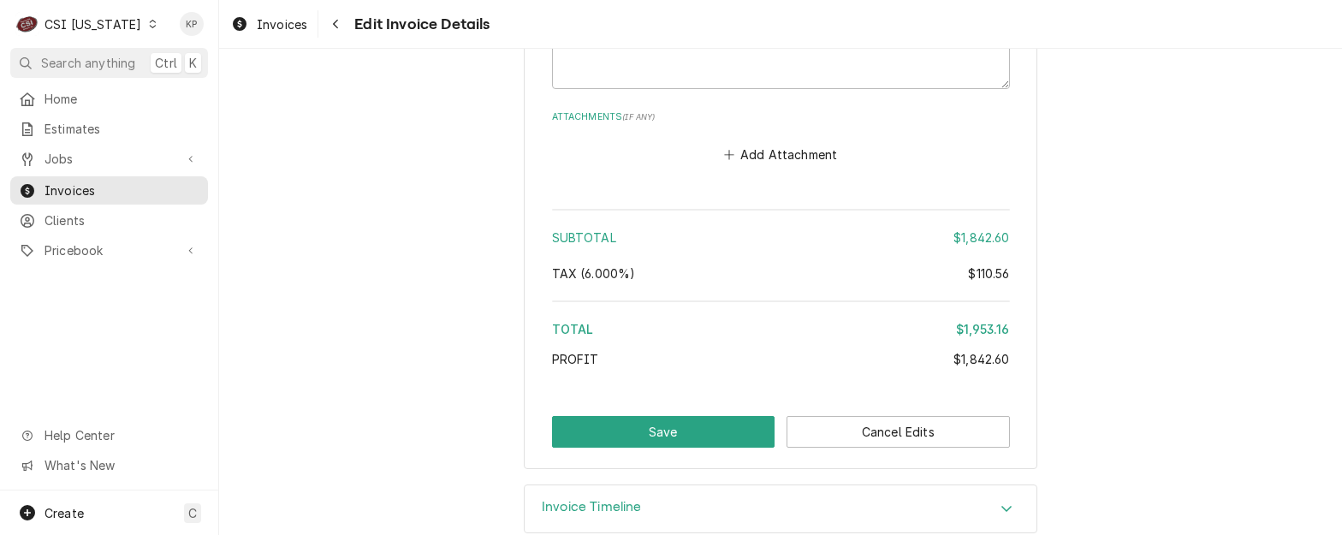
scroll to position [2976, 0]
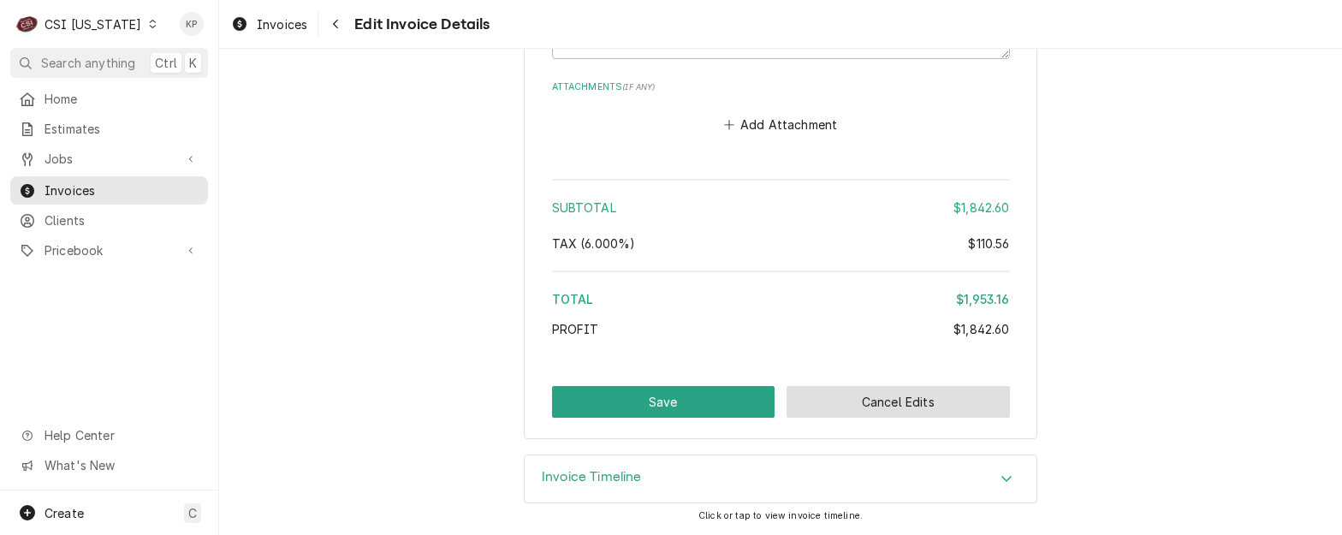
click at [866, 412] on button "Cancel Edits" at bounding box center [898, 402] width 223 height 32
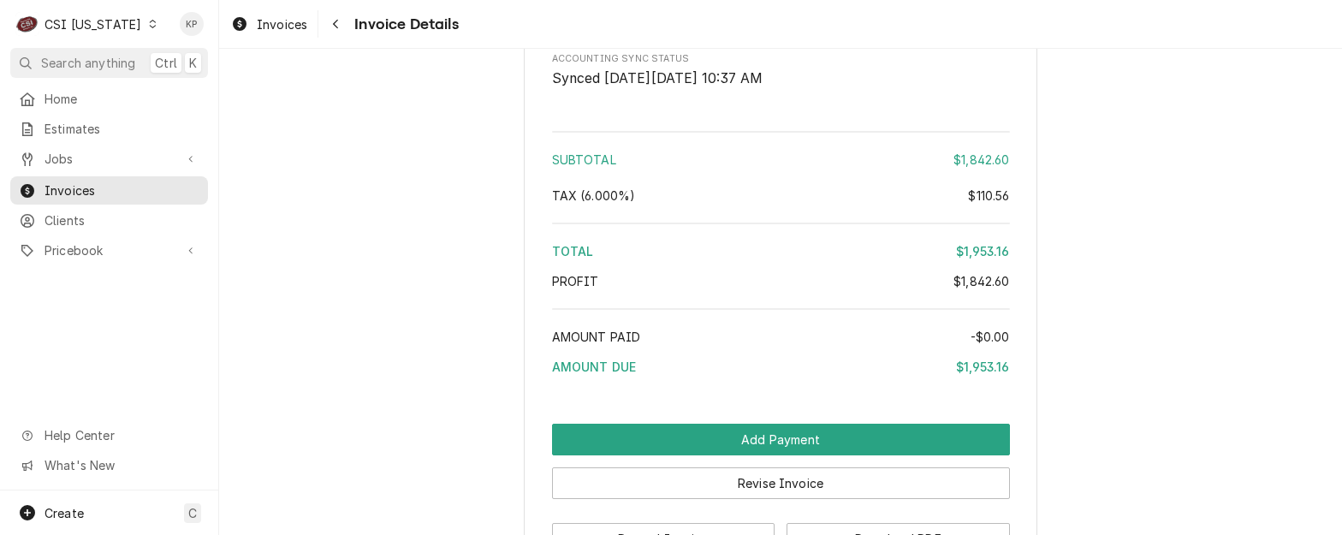
scroll to position [3082, 0]
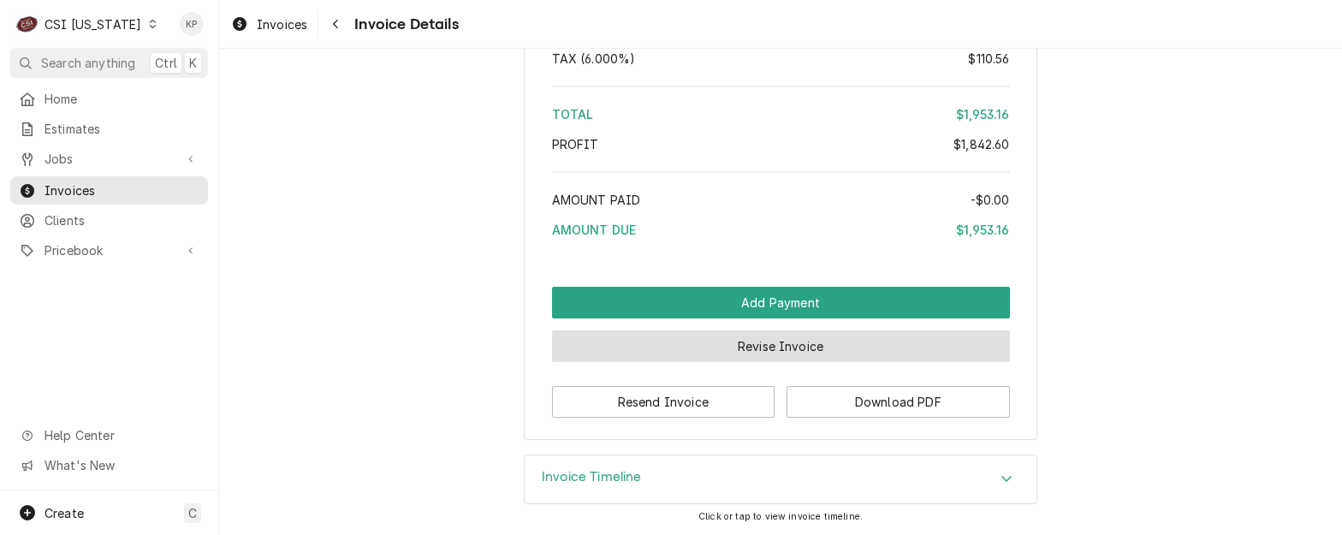
click at [761, 354] on button "Revise Invoice" at bounding box center [781, 346] width 458 height 32
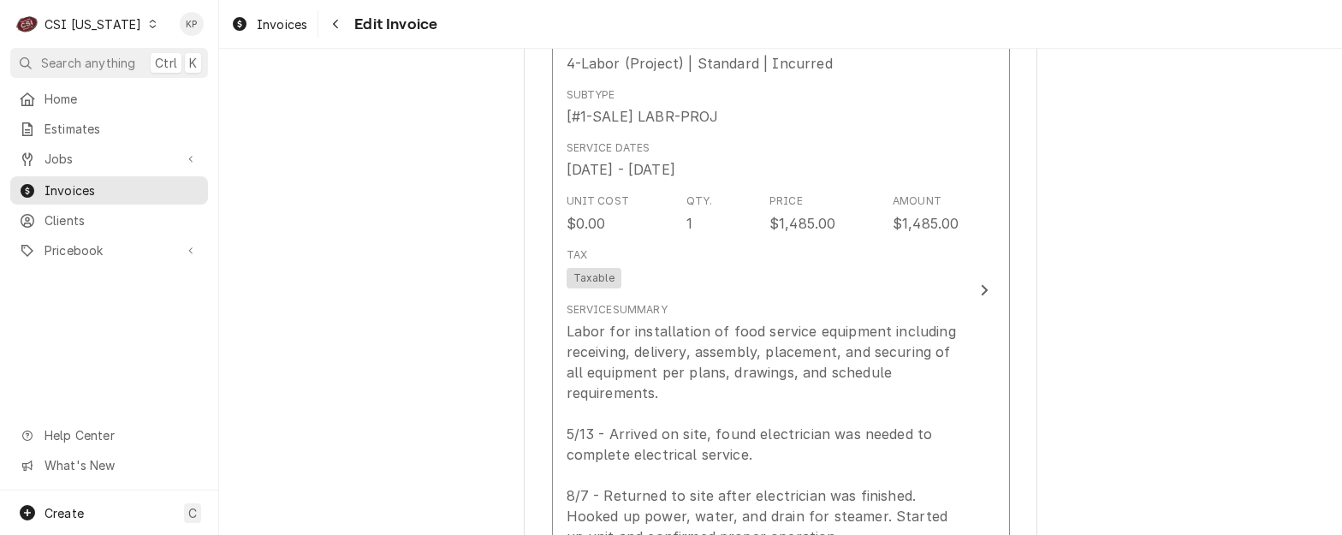
scroll to position [1627, 0]
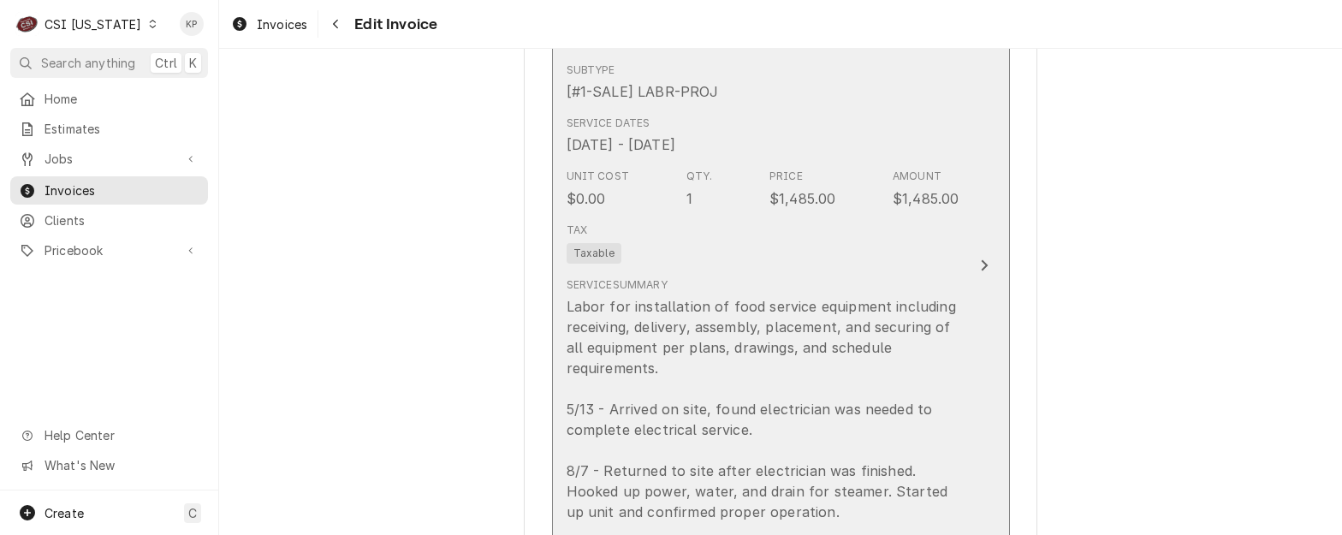
click at [567, 255] on span "Taxable" at bounding box center [594, 253] width 55 height 21
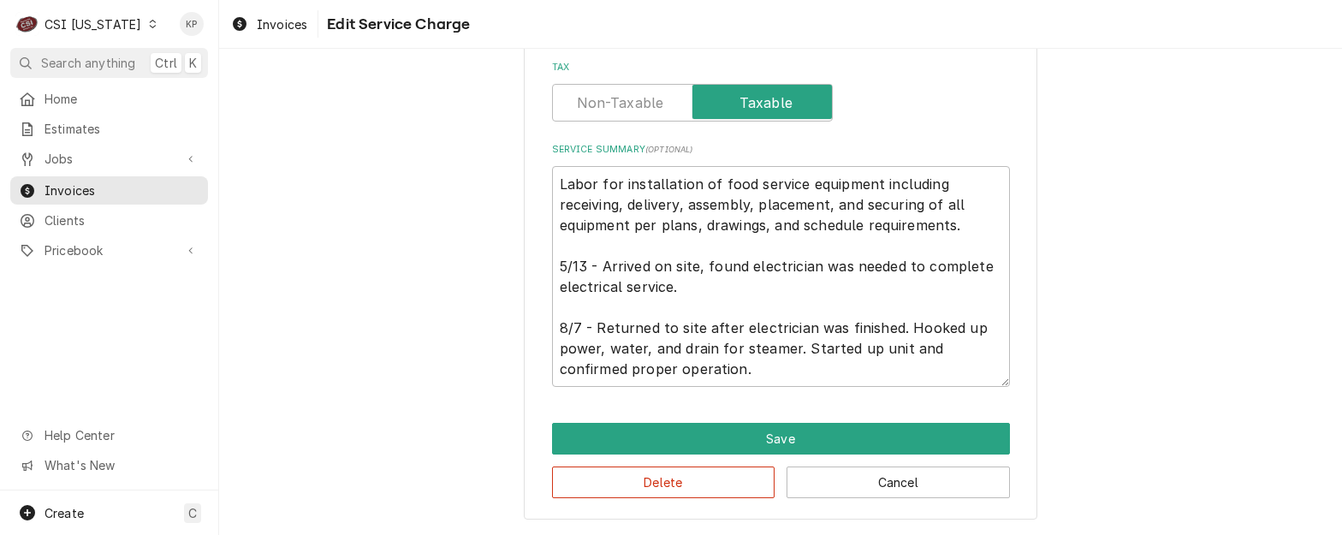
scroll to position [402, 0]
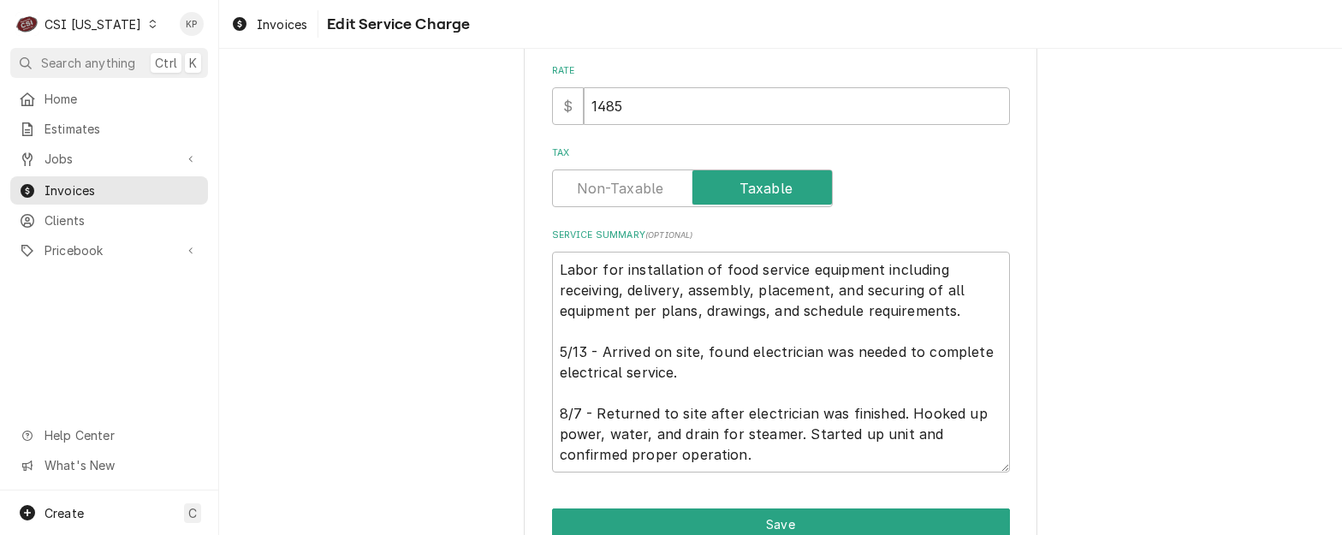
type textarea "x"
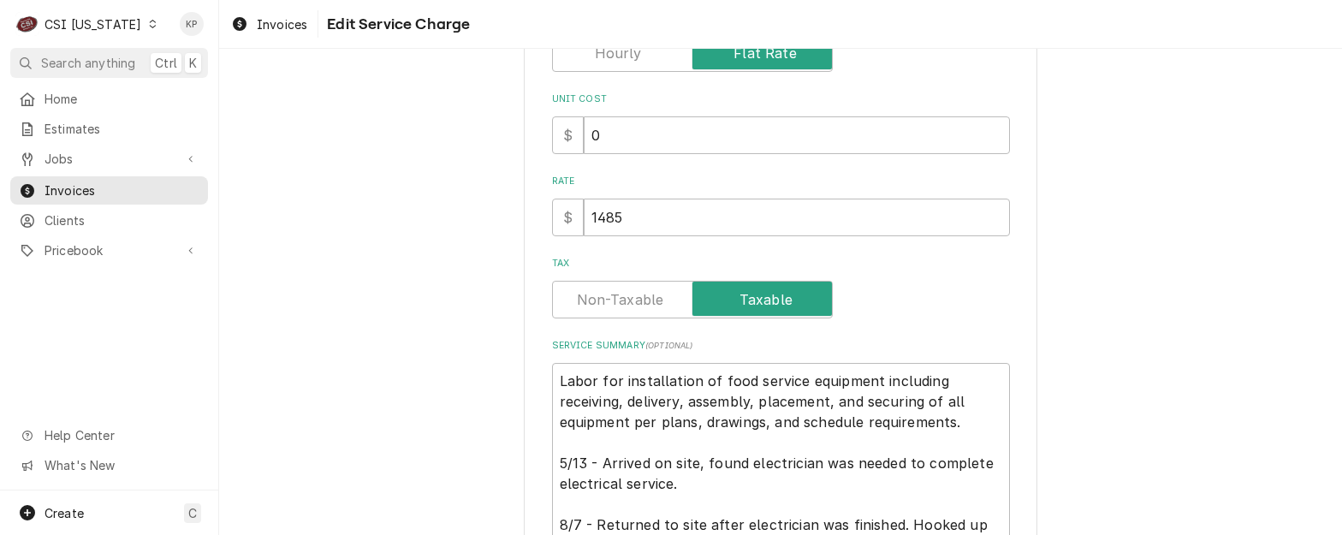
scroll to position [0, 0]
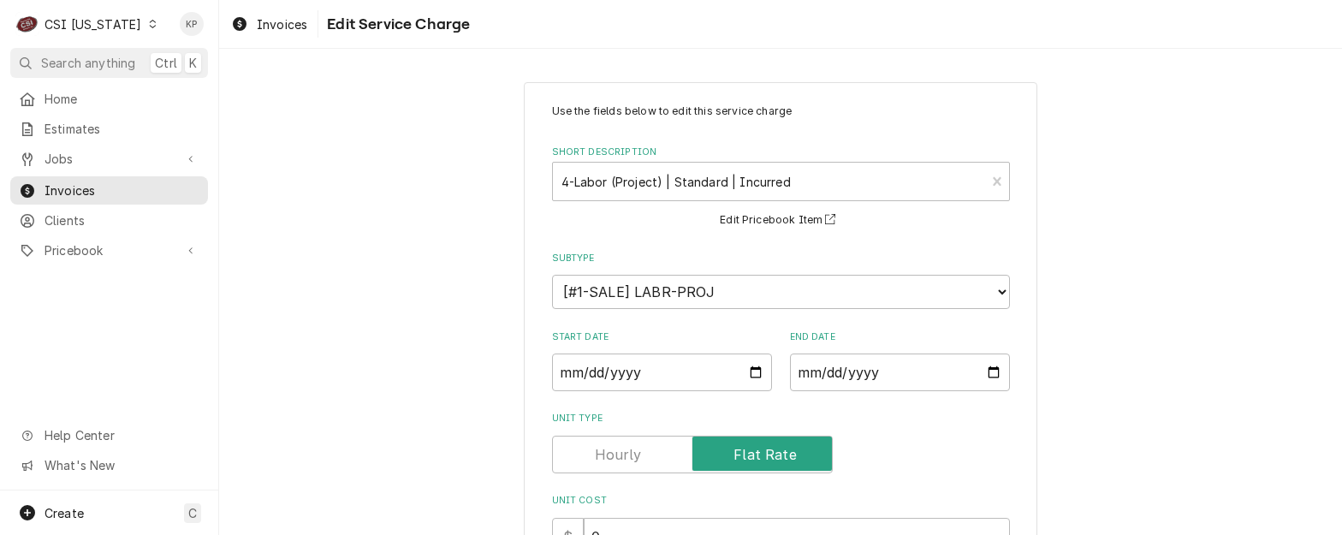
click at [567, 272] on div "Subtype Choose a subtype... [#1-SALE] LABR-BEV [#1-SALE] LABR-DBL [#1-SALE] LAB…" at bounding box center [781, 280] width 458 height 57
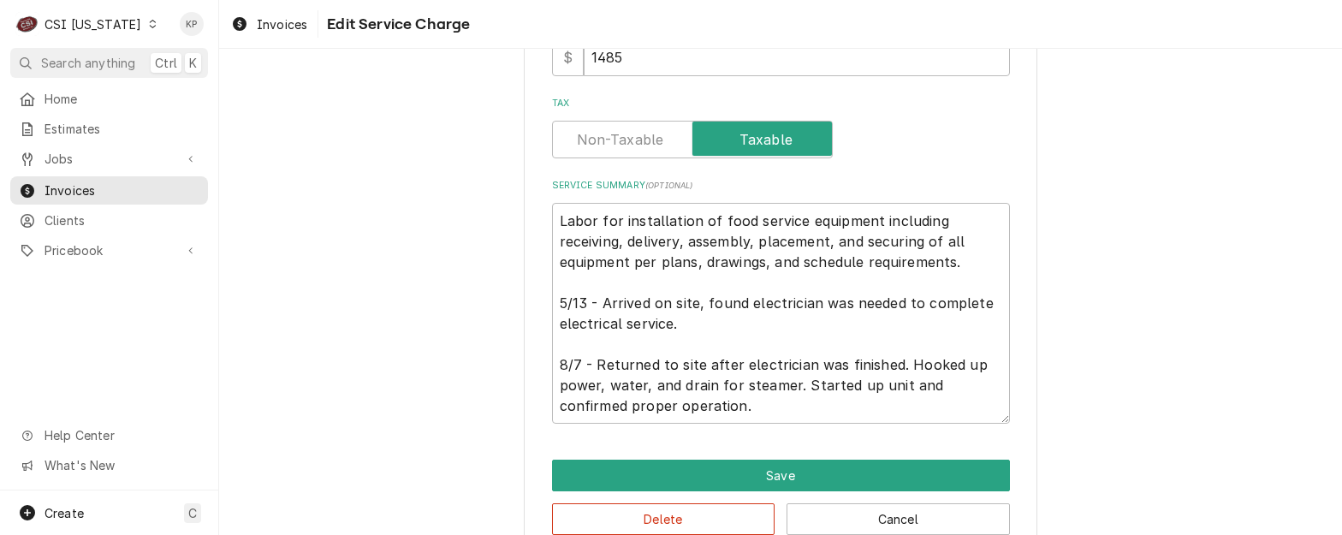
scroll to position [598, 0]
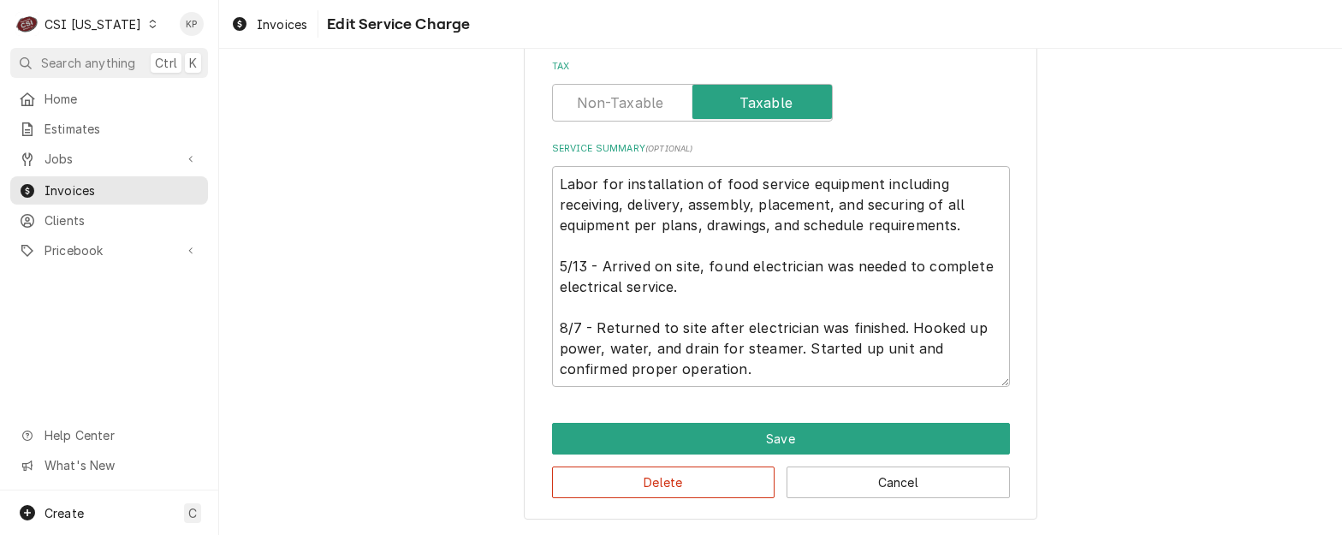
click at [622, 98] on label "Tax" at bounding box center [692, 103] width 281 height 38
click at [622, 98] on input "Tax" at bounding box center [692, 103] width 265 height 38
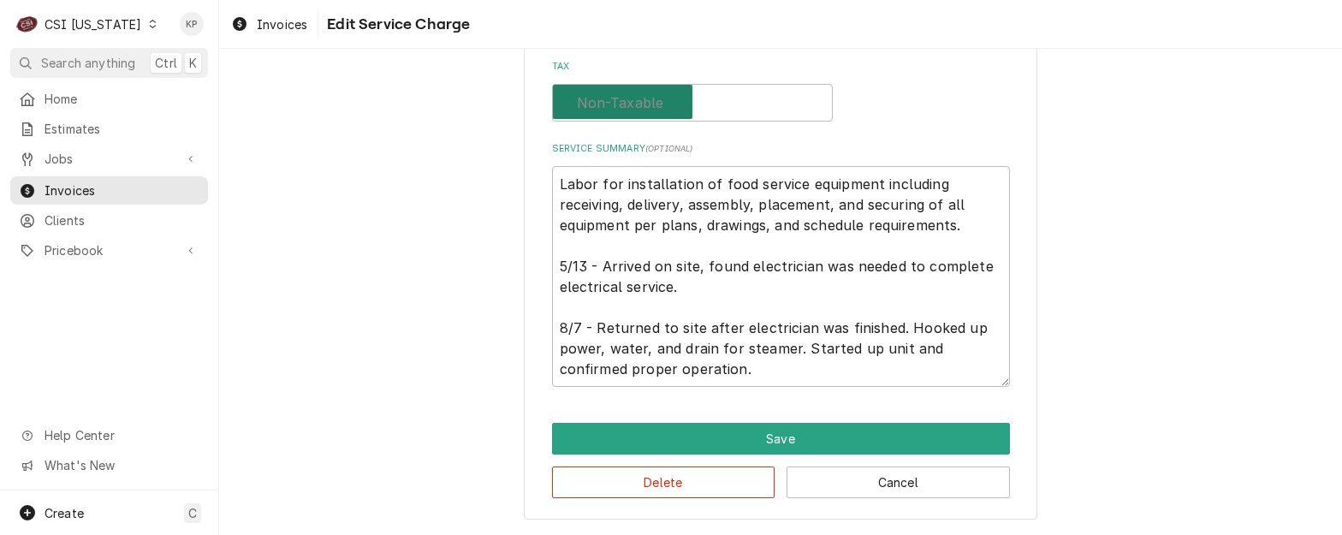
checkbox input "false"
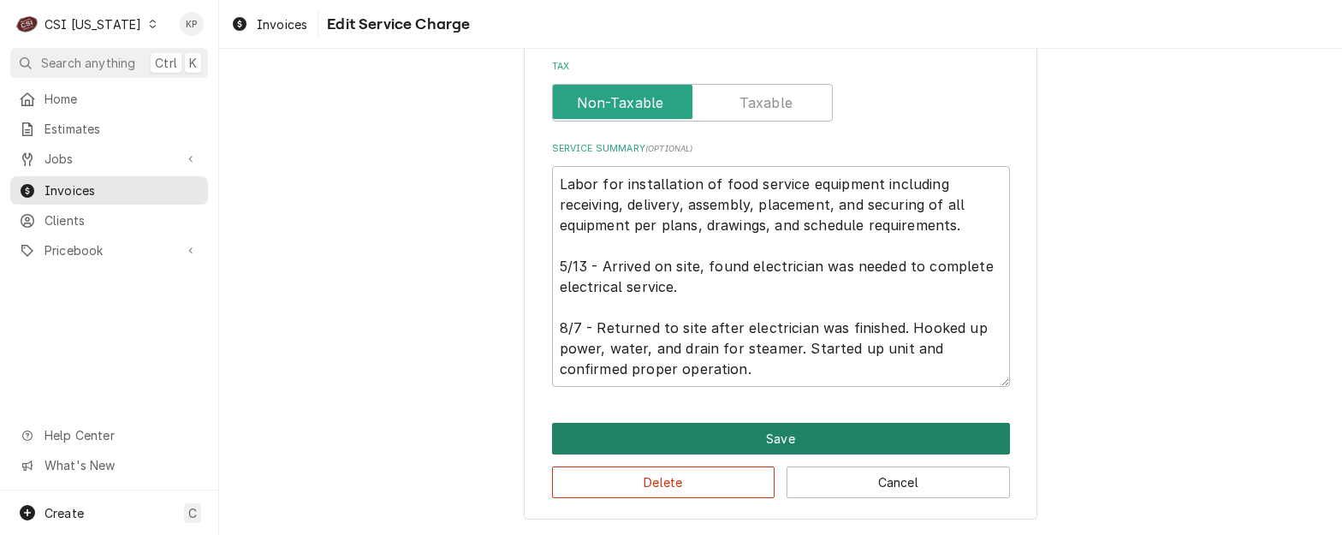
click at [783, 436] on button "Save" at bounding box center [781, 439] width 458 height 32
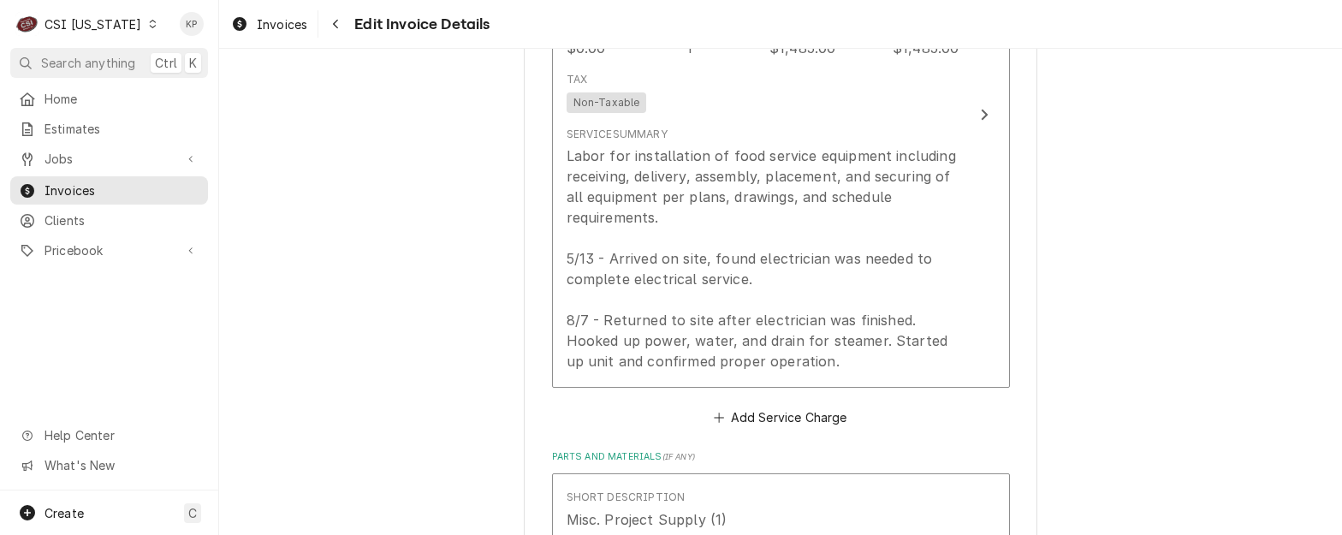
scroll to position [2205, 0]
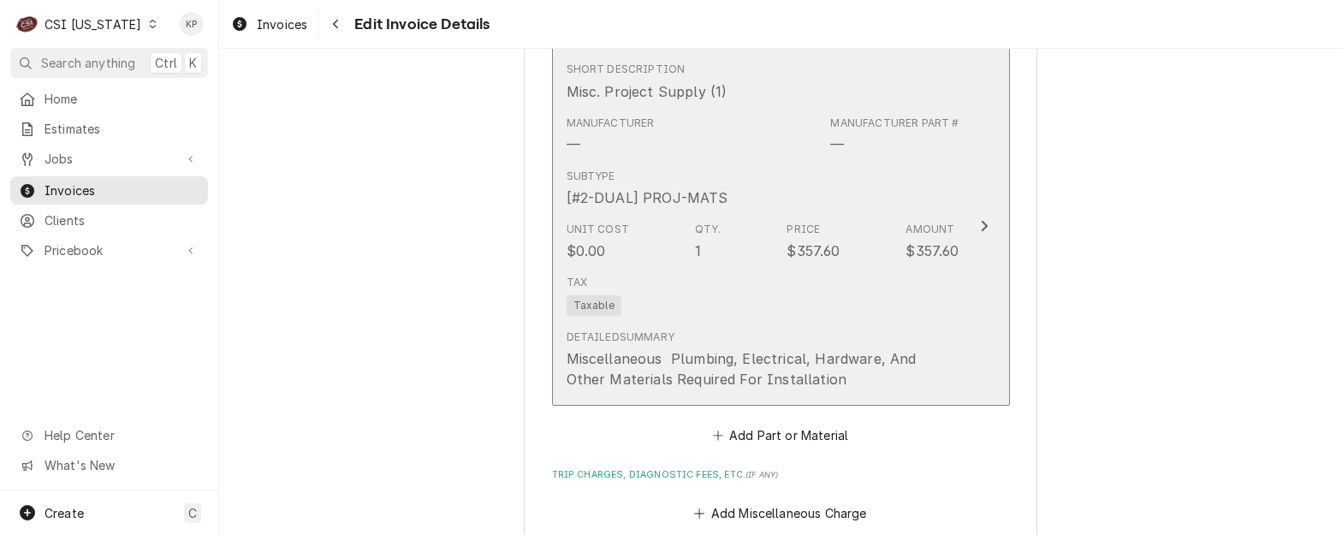
click at [572, 304] on span "Taxable" at bounding box center [594, 305] width 55 height 21
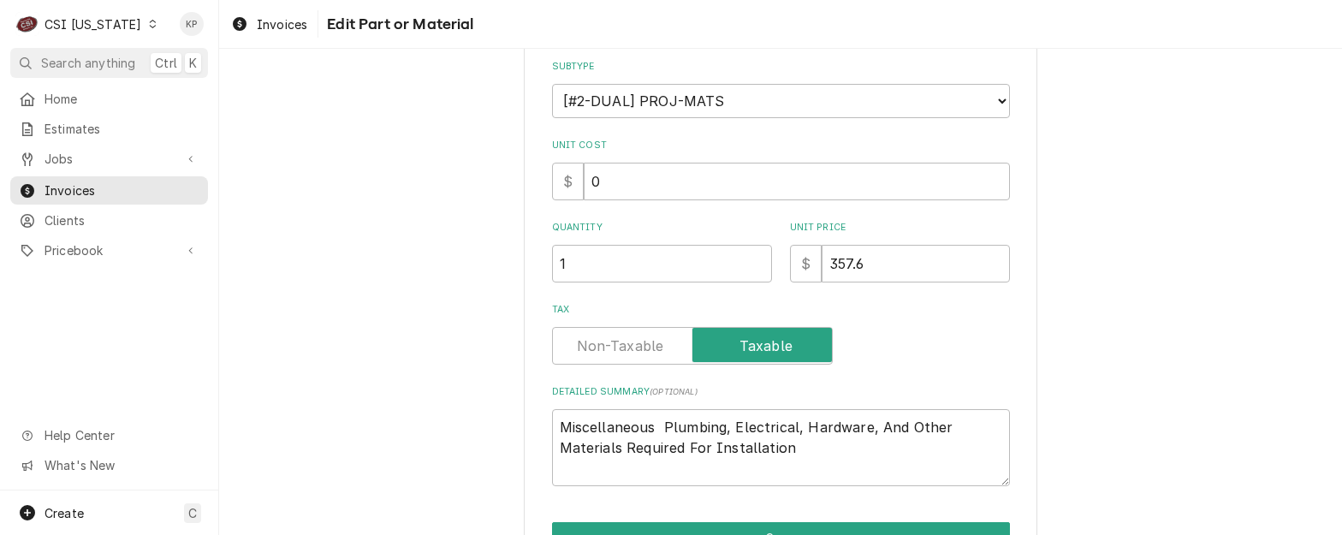
scroll to position [295, 0]
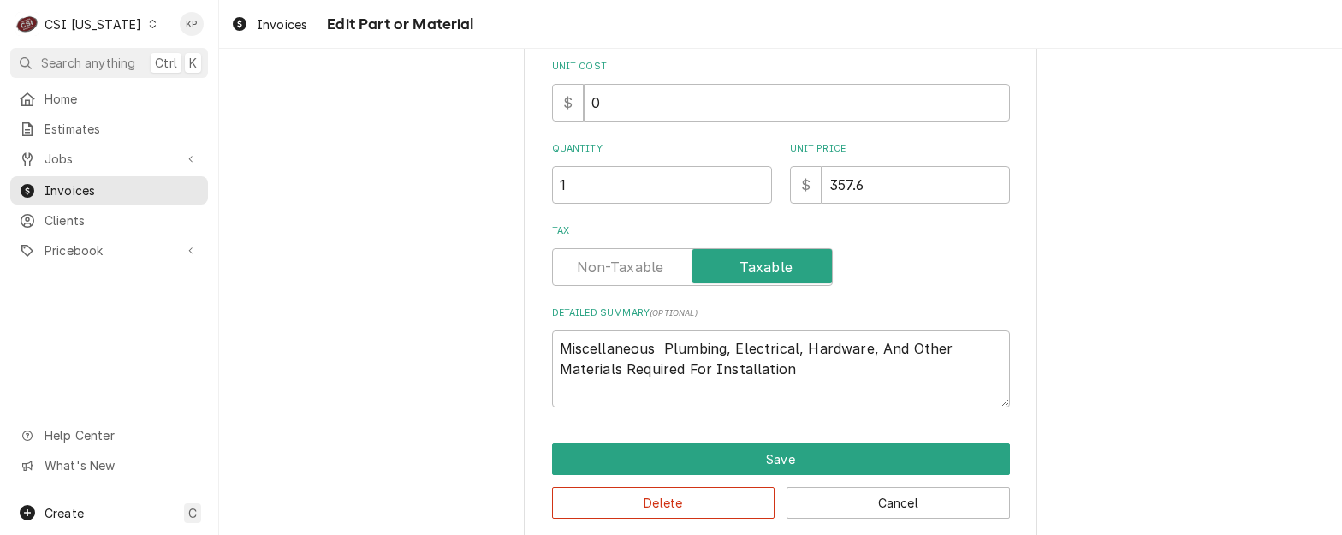
type textarea "x"
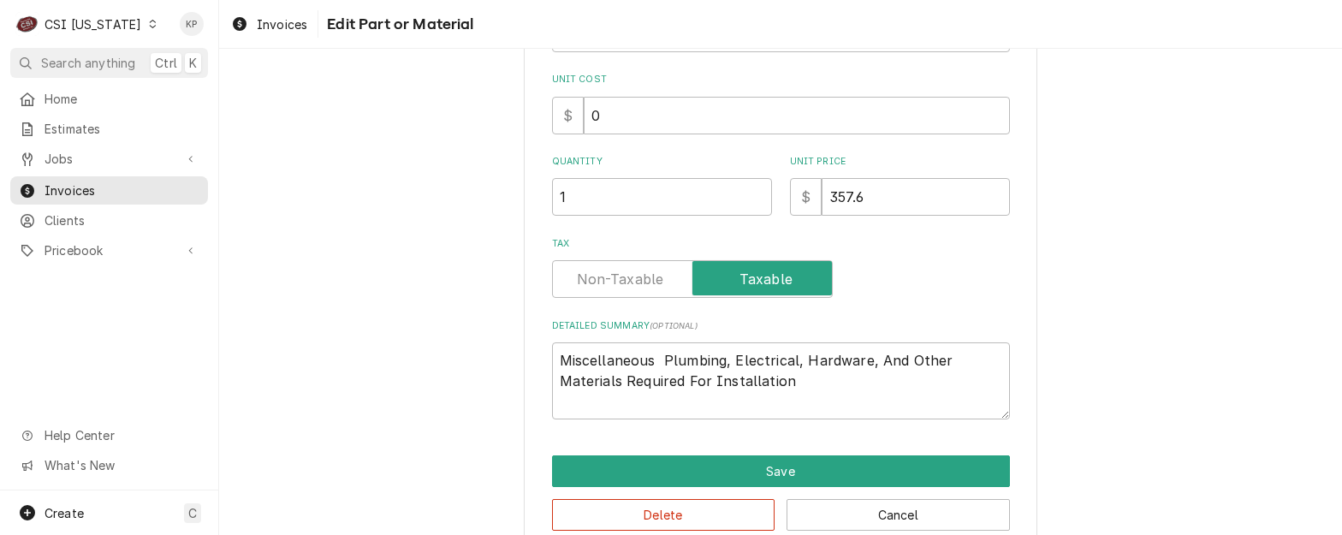
scroll to position [348, 0]
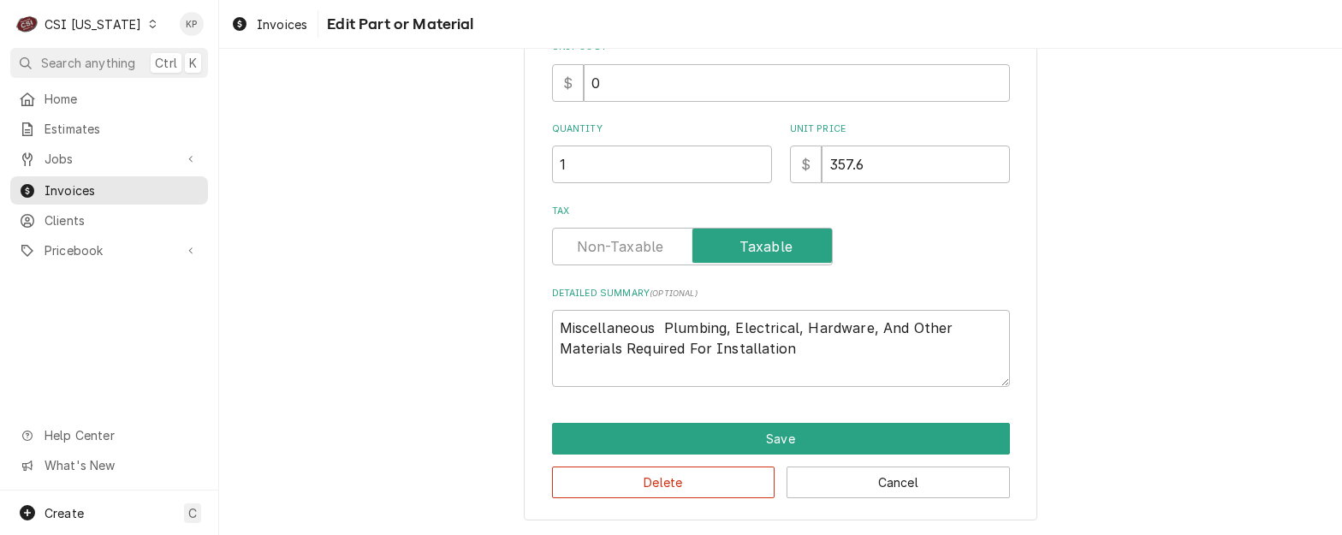
click at [588, 246] on label "Tax" at bounding box center [692, 247] width 281 height 38
click at [588, 246] on input "Tax" at bounding box center [692, 247] width 265 height 38
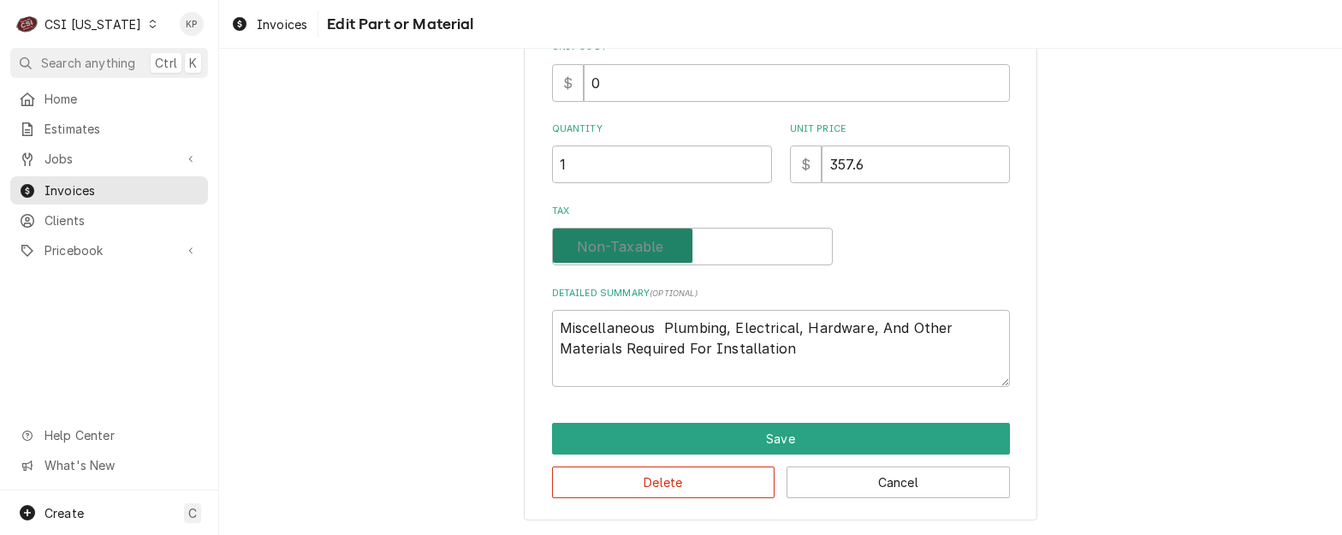
checkbox input "false"
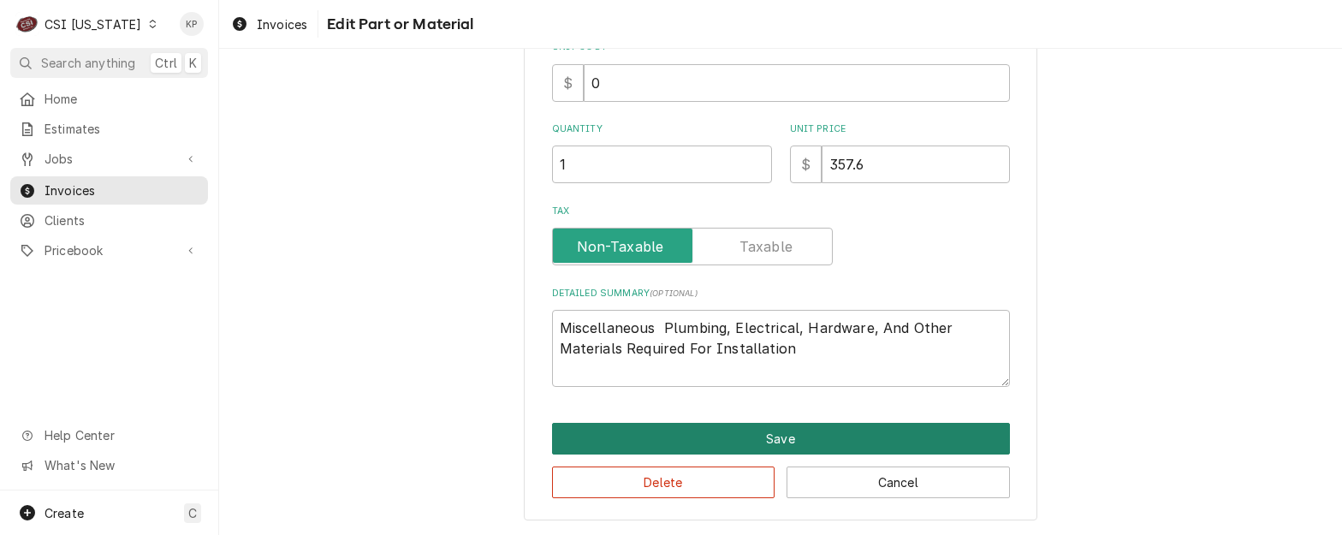
click at [712, 430] on button "Save" at bounding box center [781, 439] width 458 height 32
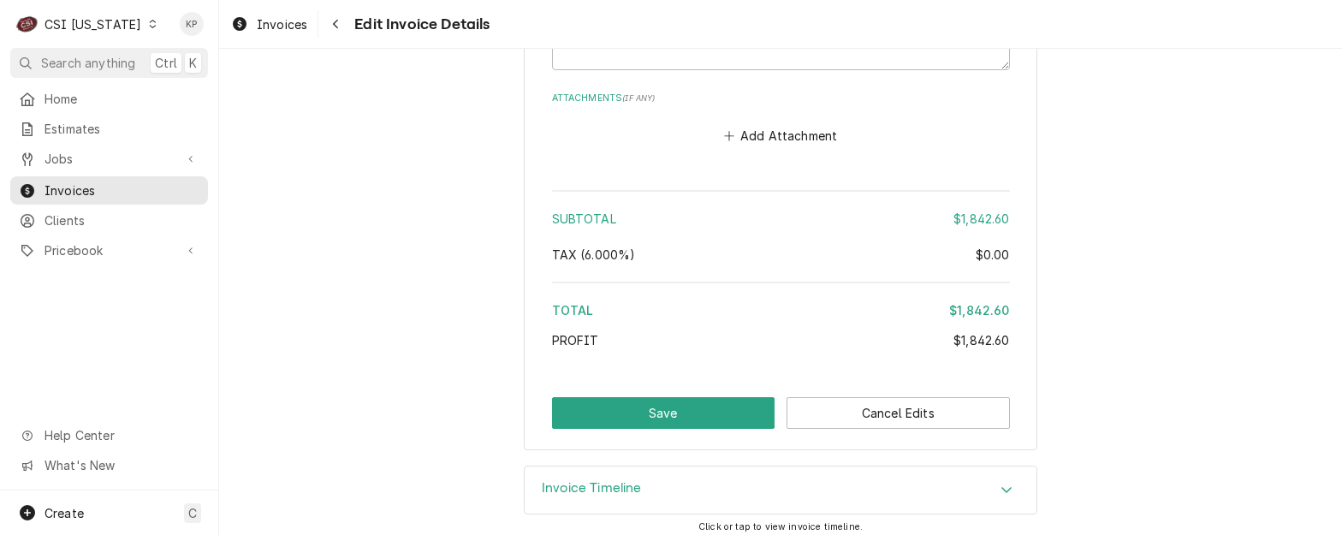
scroll to position [2976, 0]
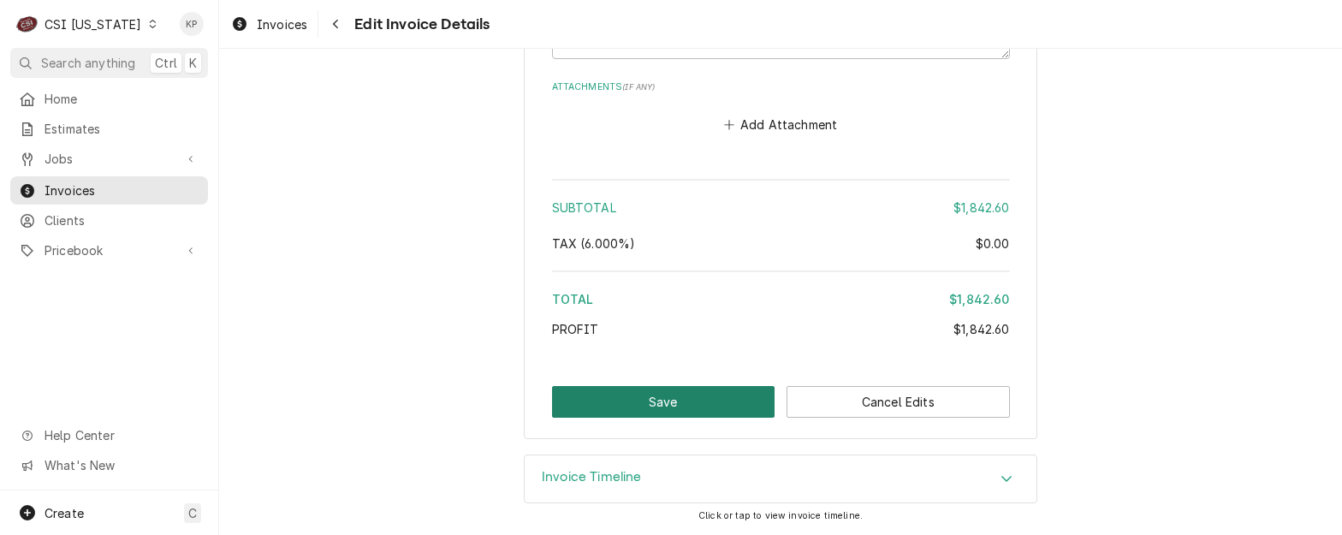
click at [674, 402] on button "Save" at bounding box center [663, 402] width 223 height 32
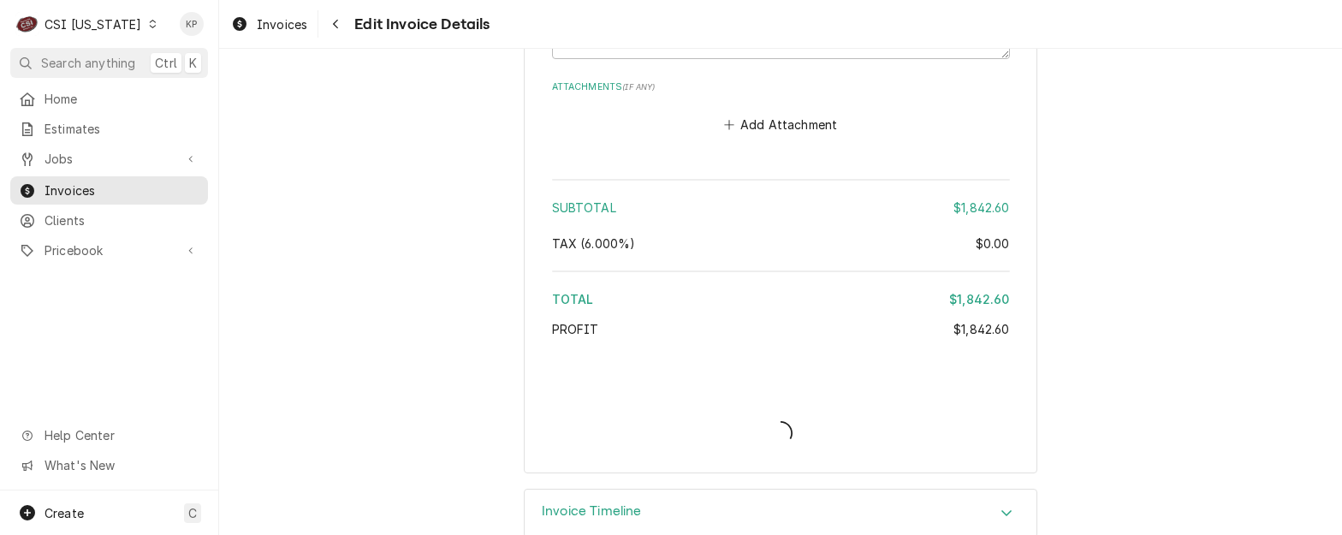
type textarea "x"
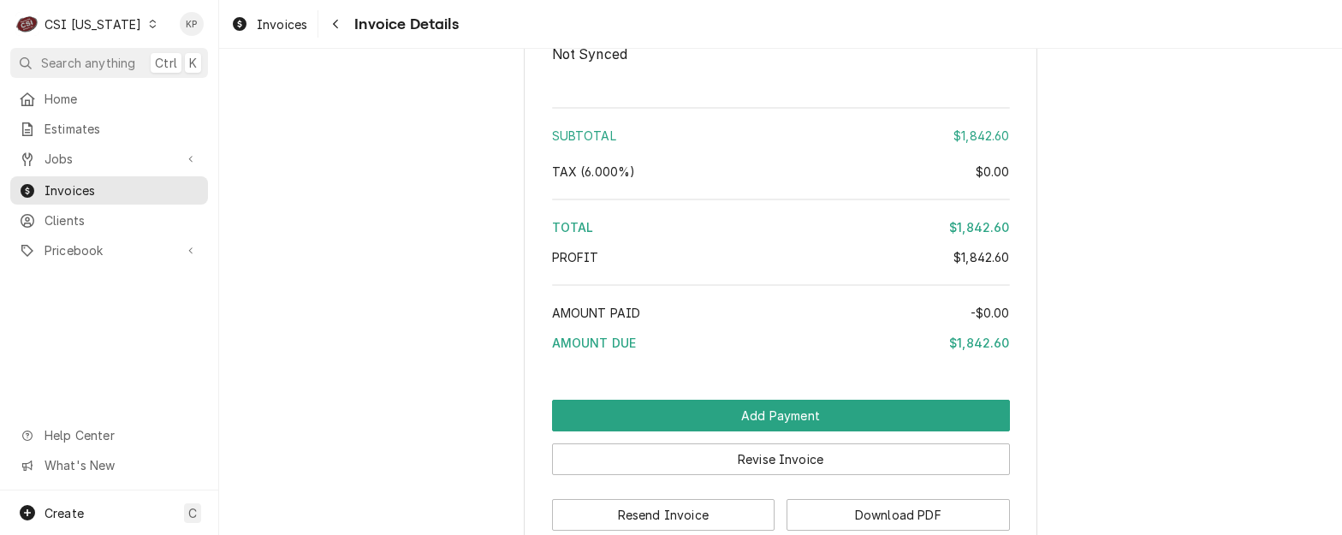
scroll to position [3087, 0]
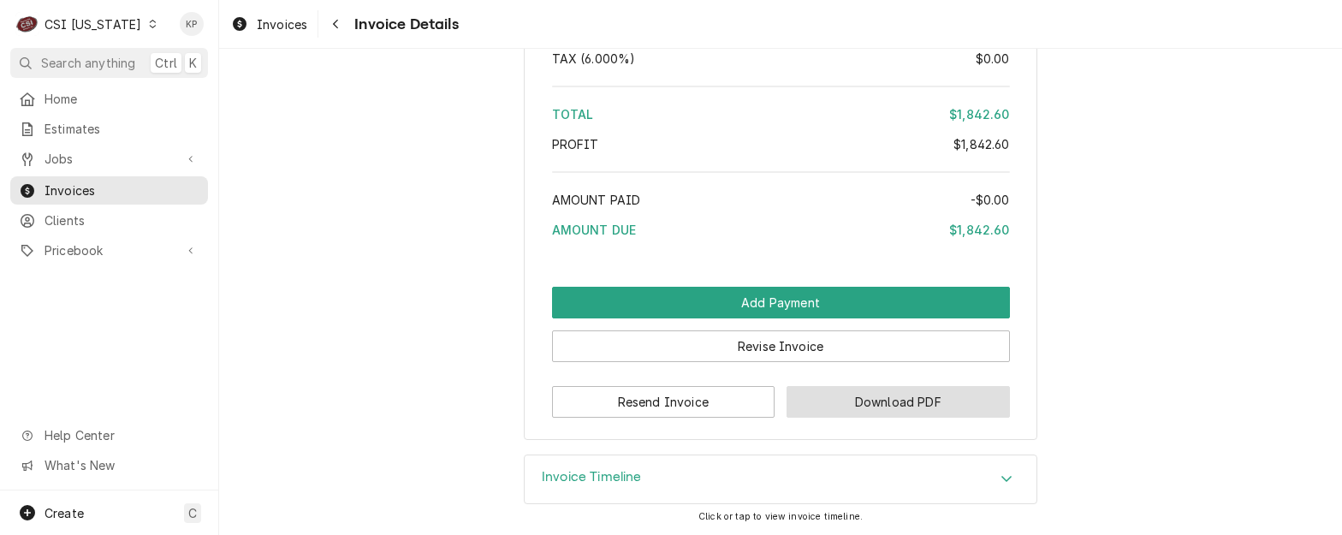
click at [852, 409] on button "Download PDF" at bounding box center [898, 402] width 223 height 32
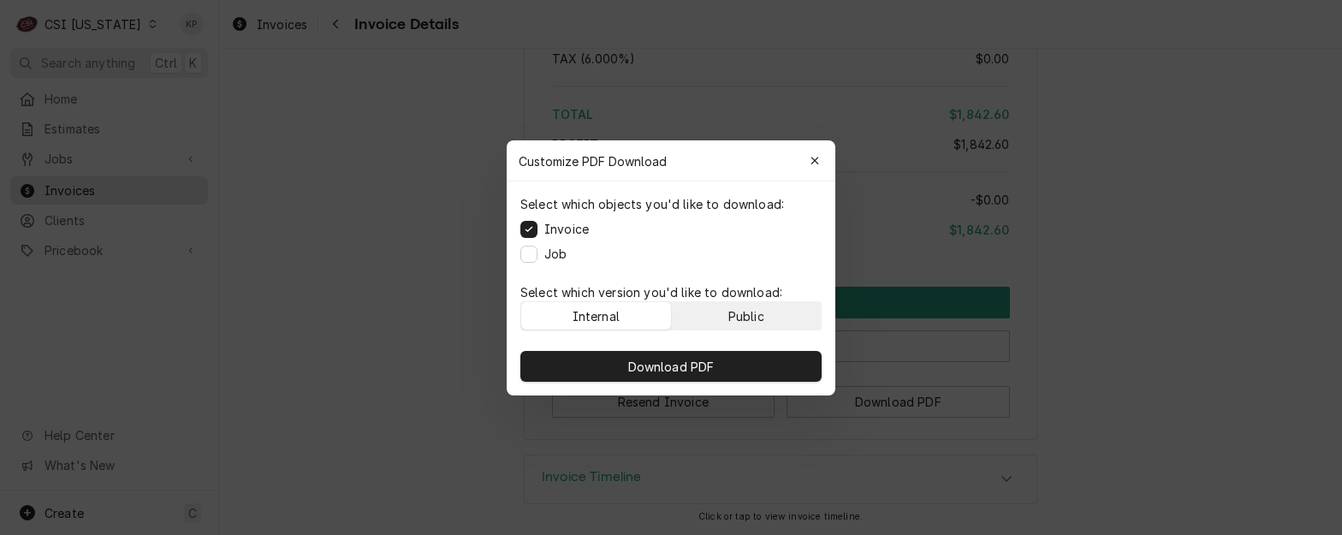
click at [764, 303] on button "Public" at bounding box center [747, 315] width 150 height 27
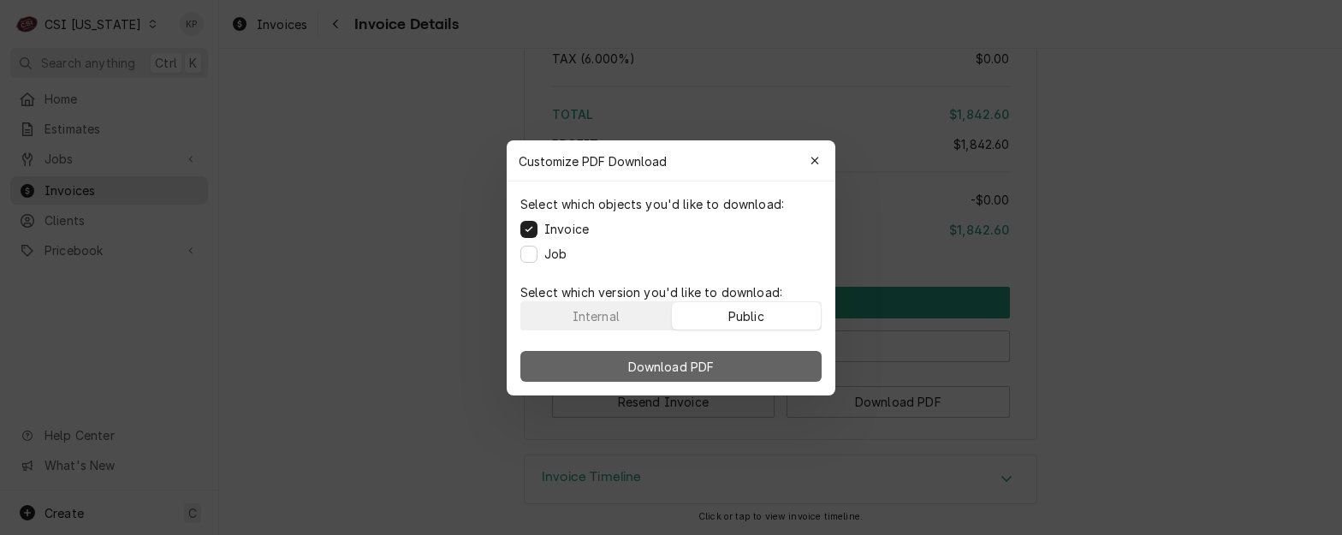
click at [782, 362] on button "Download PDF" at bounding box center [671, 366] width 301 height 31
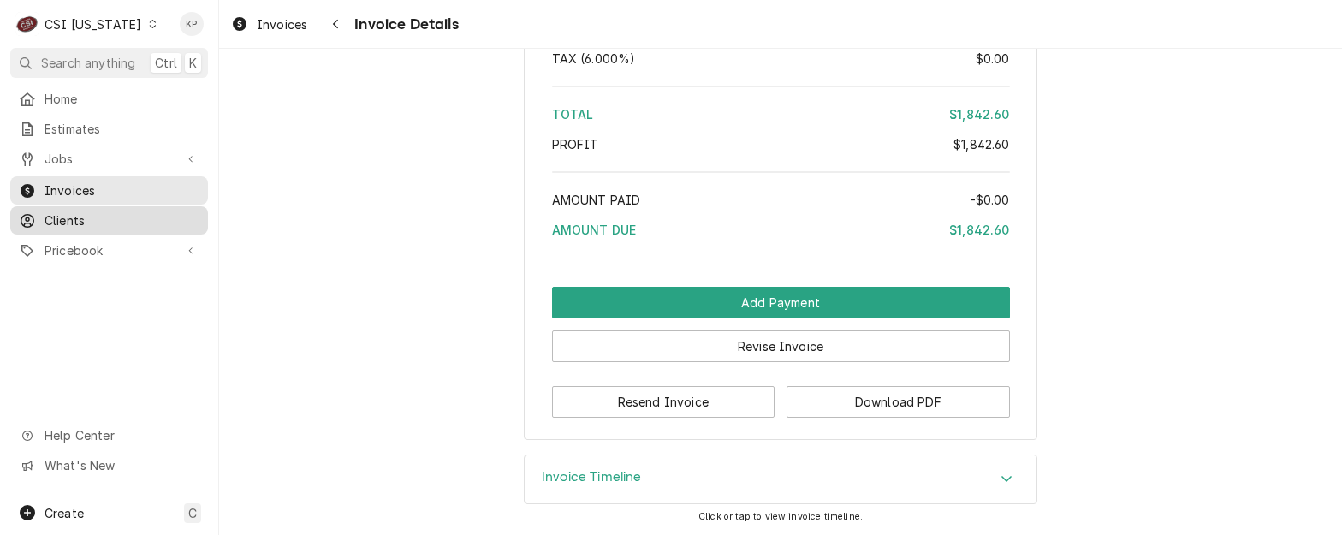
click at [80, 213] on span "Clients" at bounding box center [122, 220] width 155 height 18
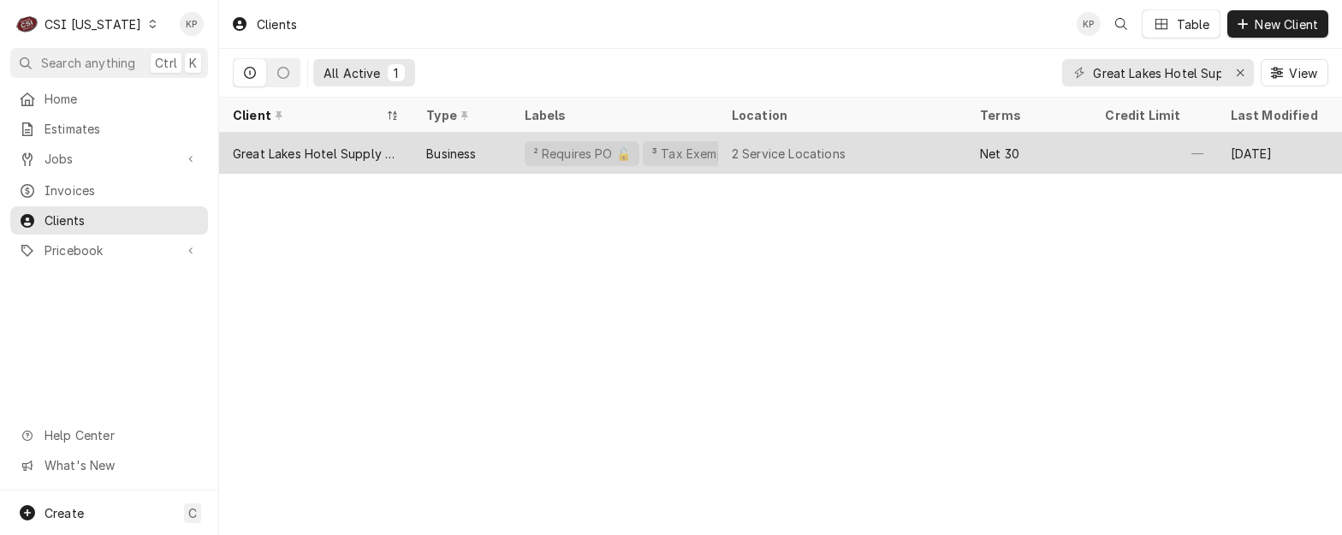
click at [322, 154] on div "Great Lakes Hotel Supply Company" at bounding box center [316, 154] width 166 height 18
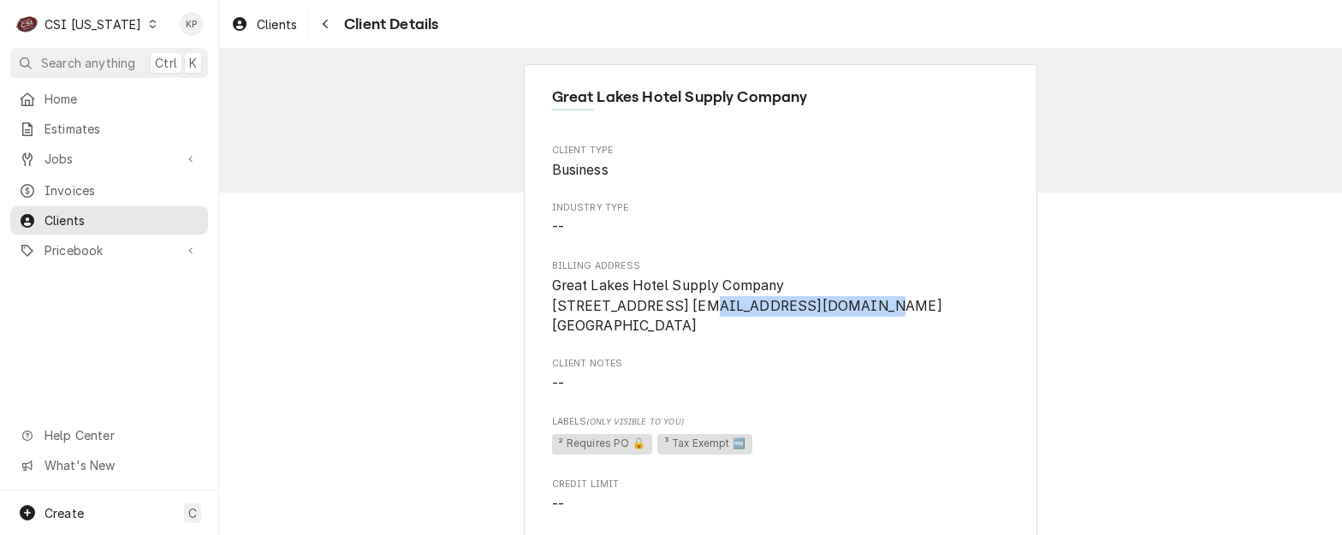
drag, startPoint x: 866, startPoint y: 305, endPoint x: 684, endPoint y: 307, distance: 182.4
click at [684, 307] on span "Great Lakes Hotel Supply Company 24101 W 9 Mile Road accounting@glhsco.com Sout…" at bounding box center [781, 306] width 458 height 61
copy span "accounting@glhsco.com"
click at [149, 27] on icon "Dynamic Content Wrapper" at bounding box center [153, 24] width 8 height 9
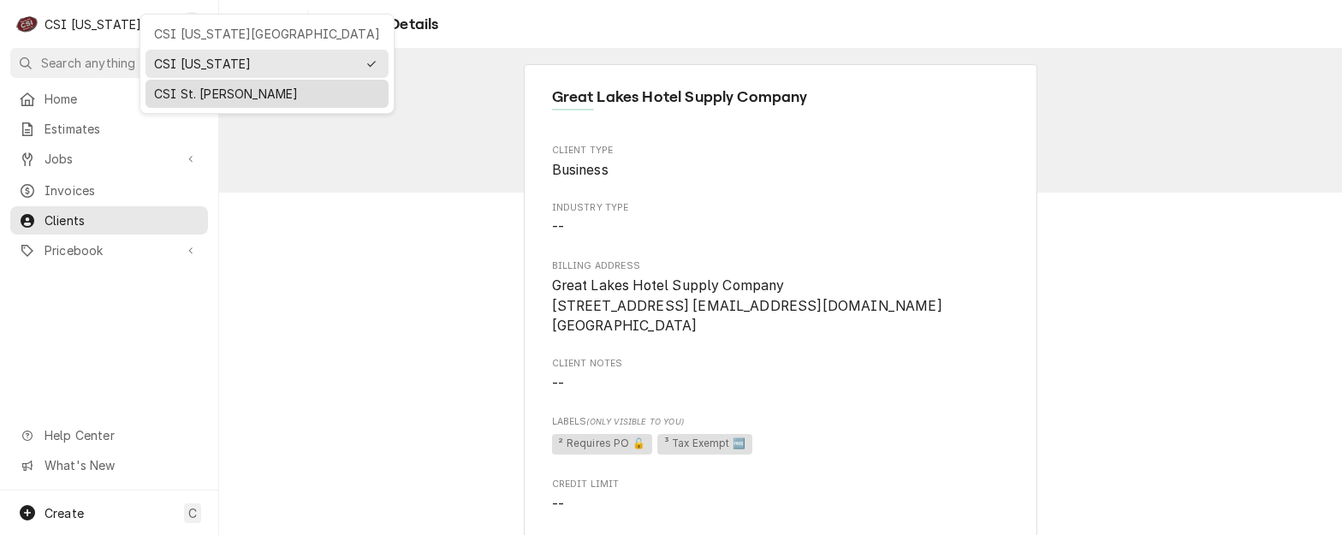
click at [177, 90] on div "CSI St. [PERSON_NAME]" at bounding box center [267, 94] width 226 height 18
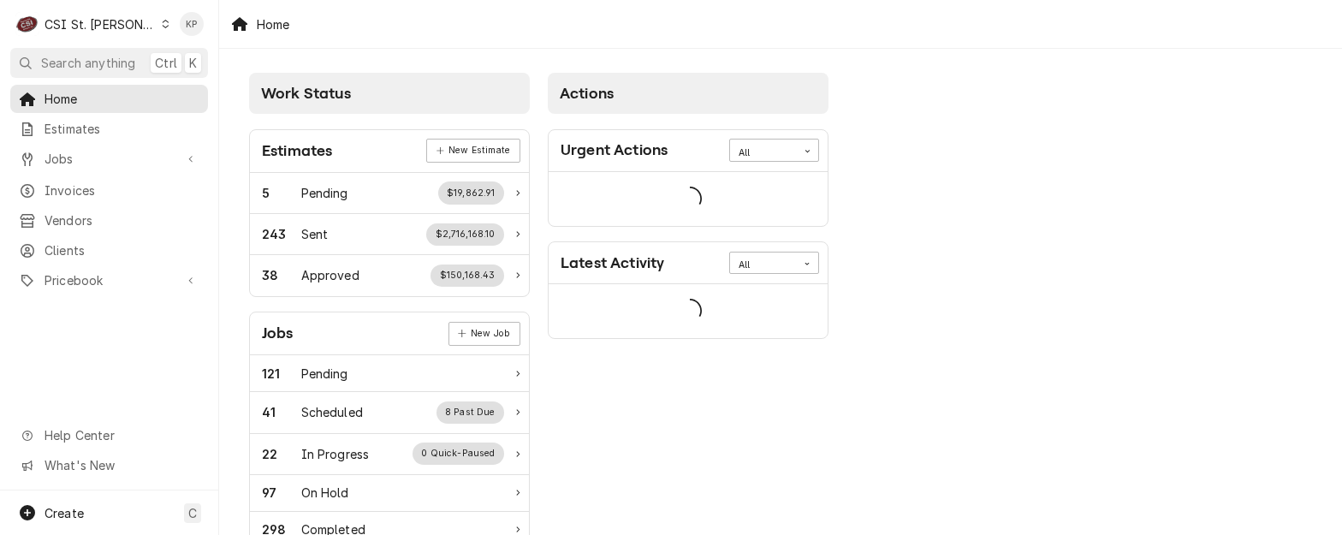
click at [84, 187] on span "Invoices" at bounding box center [122, 190] width 155 height 18
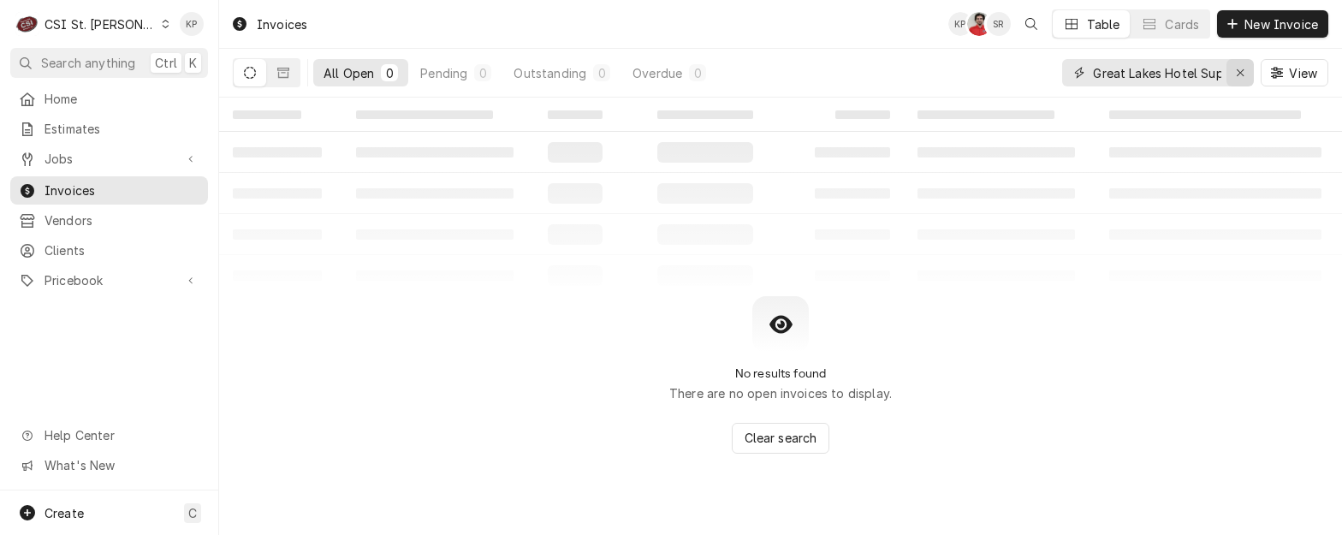
click at [1239, 74] on icon "Erase input" at bounding box center [1240, 72] width 7 height 7
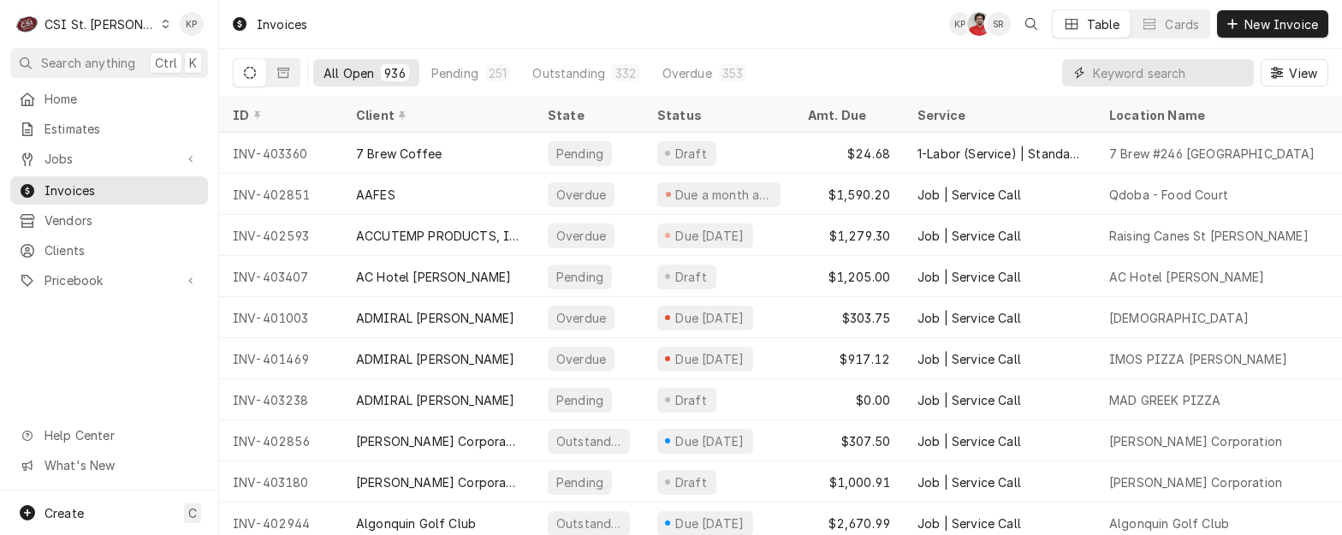
click at [1163, 74] on input "Dynamic Content Wrapper" at bounding box center [1169, 72] width 152 height 27
type input "402476"
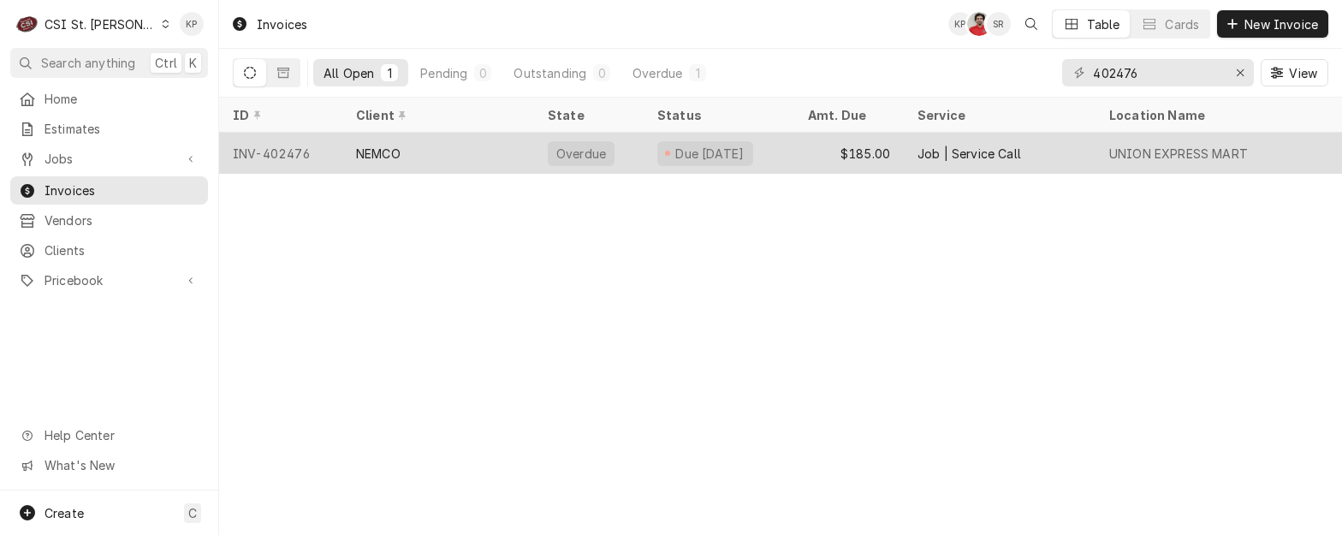
click at [268, 146] on div "INV-402476" at bounding box center [280, 153] width 123 height 41
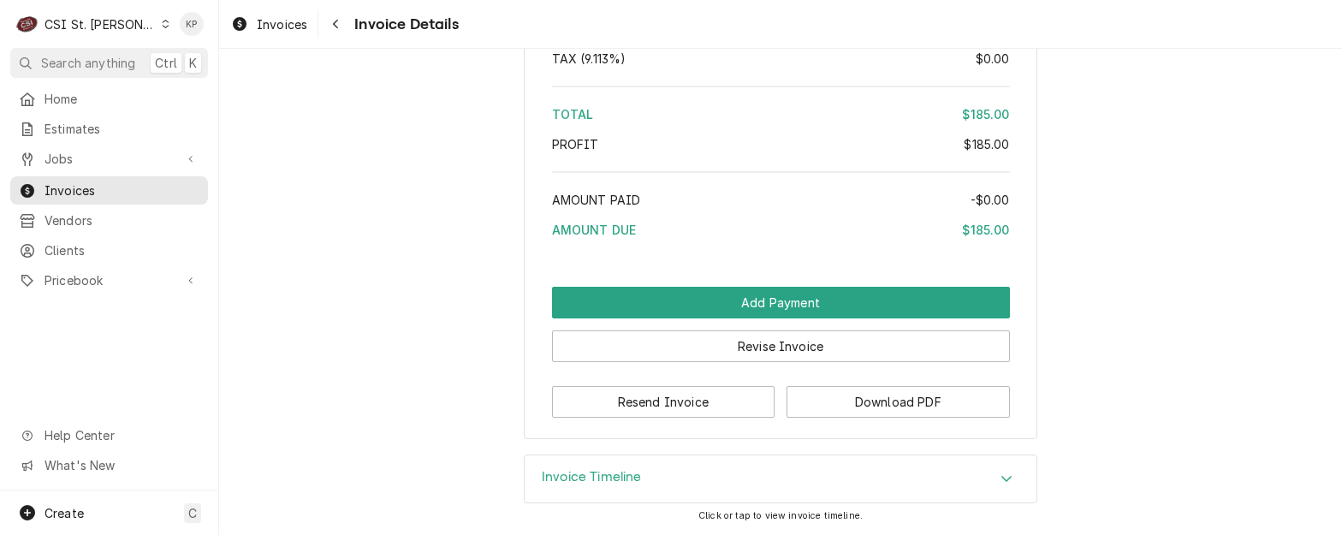
scroll to position [2951, 0]
click at [855, 398] on button "Download PDF" at bounding box center [898, 402] width 223 height 32
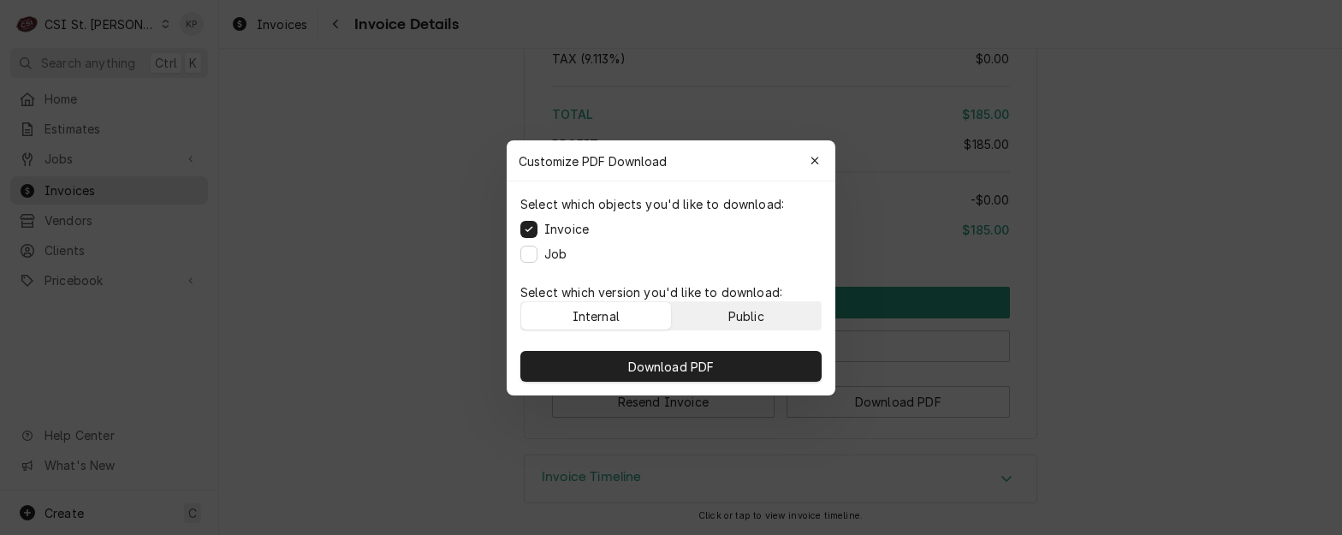
click at [768, 322] on button "Public" at bounding box center [747, 315] width 150 height 27
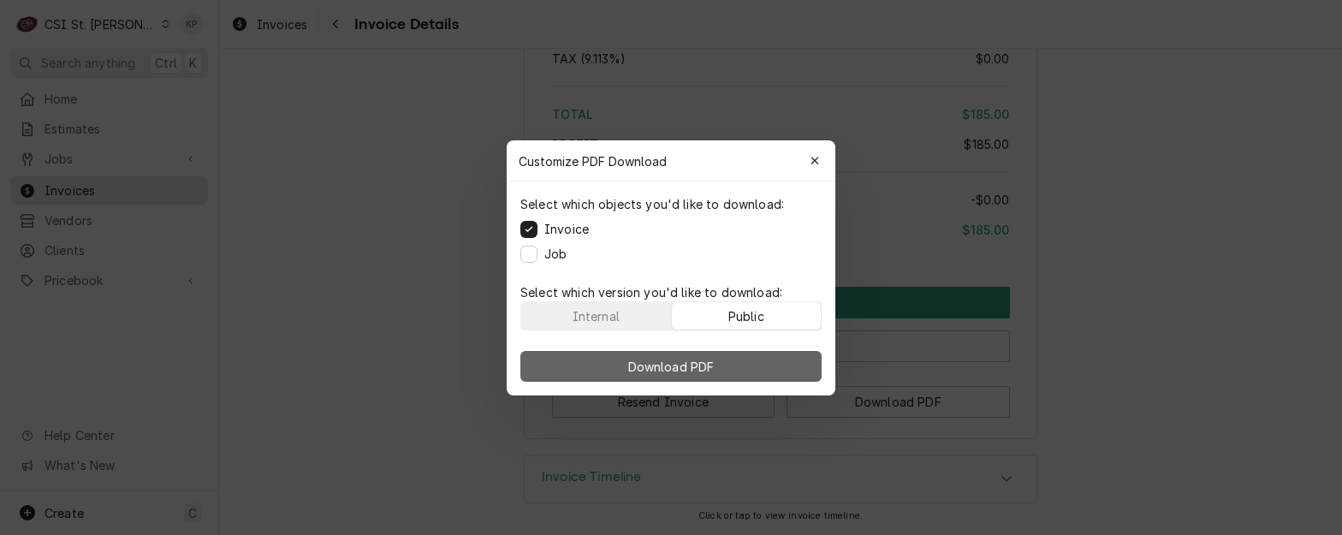
click at [770, 364] on button "Download PDF" at bounding box center [671, 366] width 301 height 31
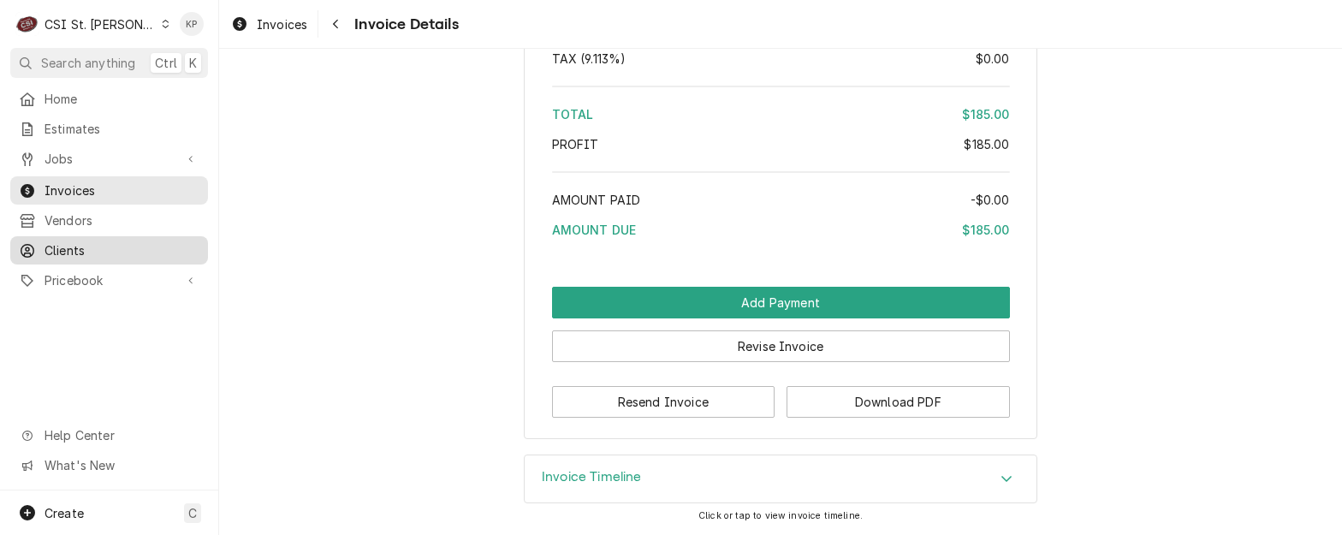
click at [74, 242] on span "Clients" at bounding box center [122, 250] width 155 height 18
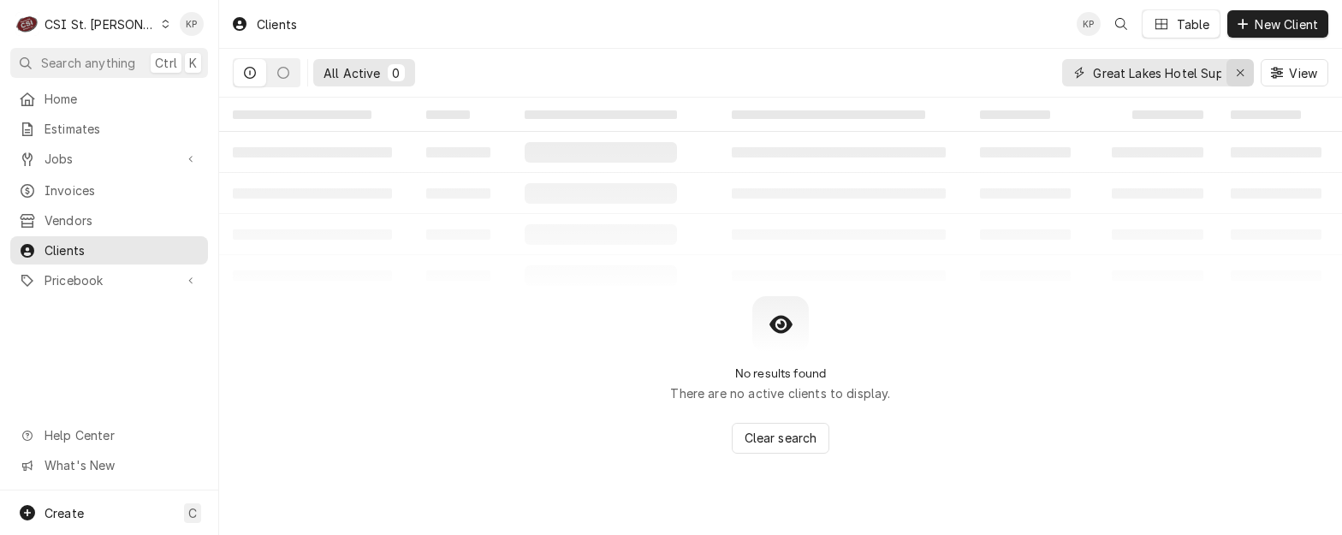
click at [1240, 70] on icon "Erase input" at bounding box center [1240, 73] width 9 height 12
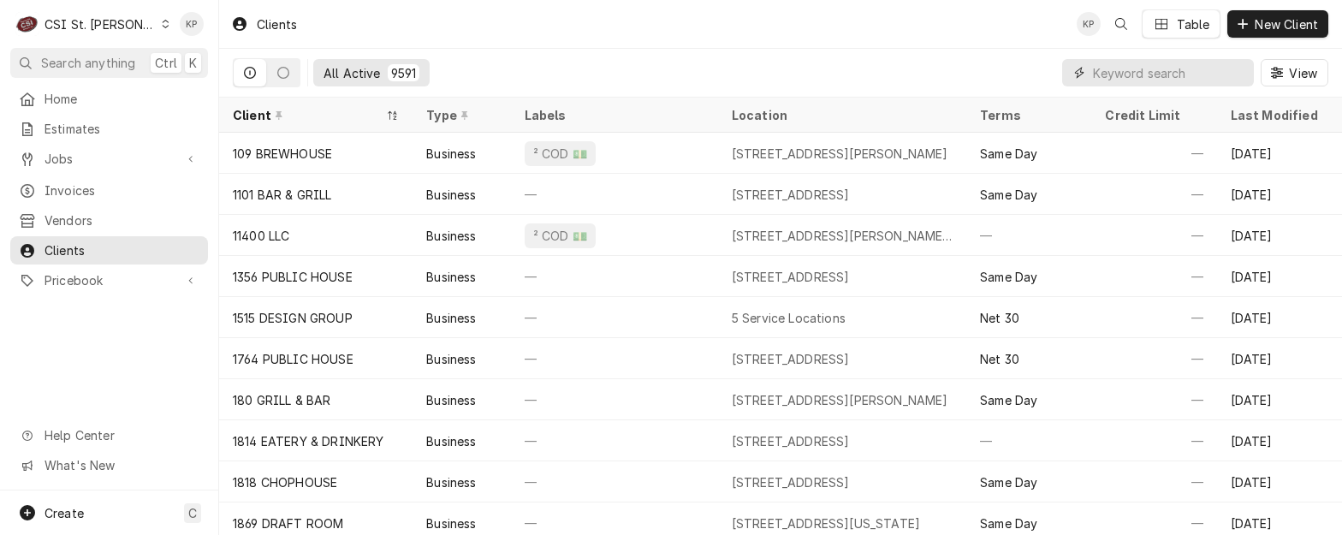
click at [1104, 81] on input "Dynamic Content Wrapper" at bounding box center [1169, 72] width 152 height 27
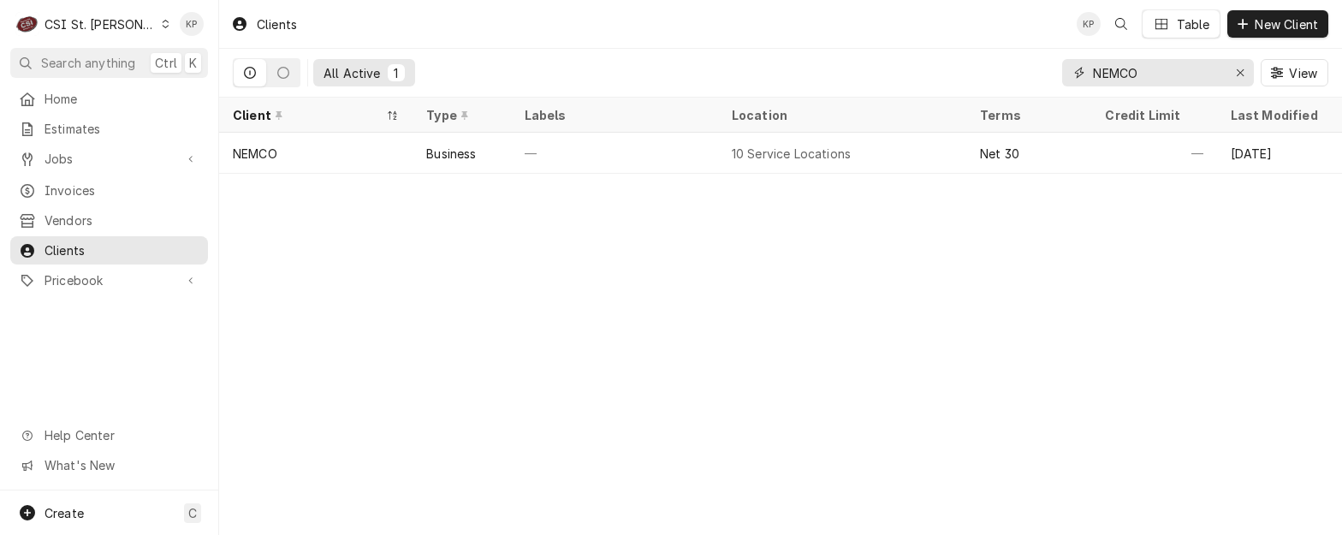
type input "NEMCO"
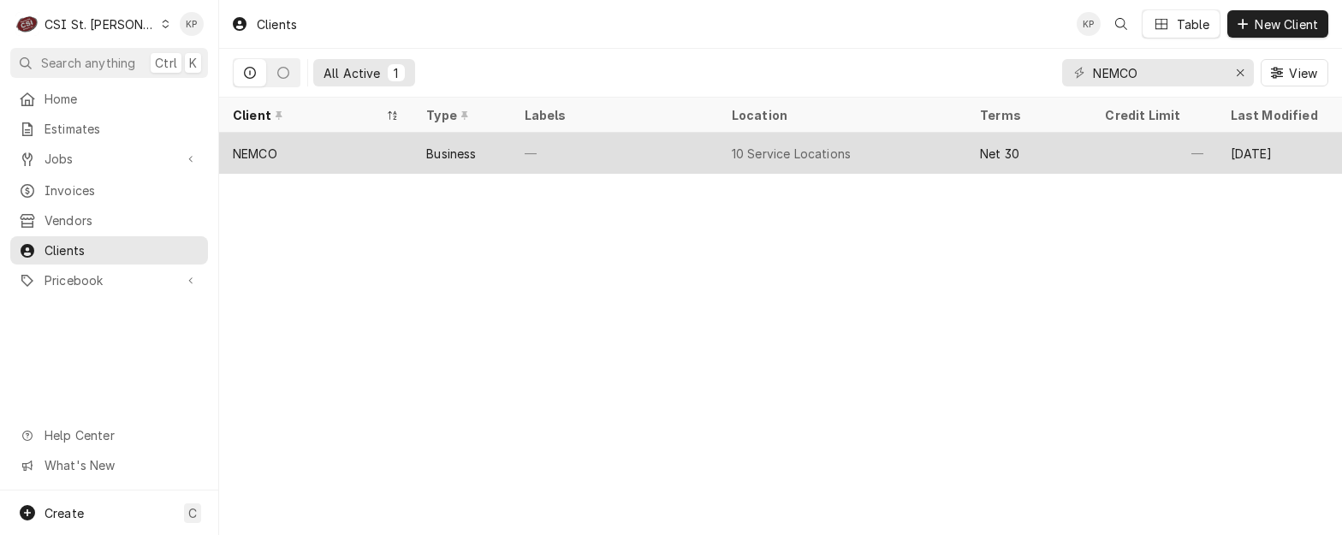
click at [257, 152] on div "NEMCO" at bounding box center [255, 154] width 45 height 18
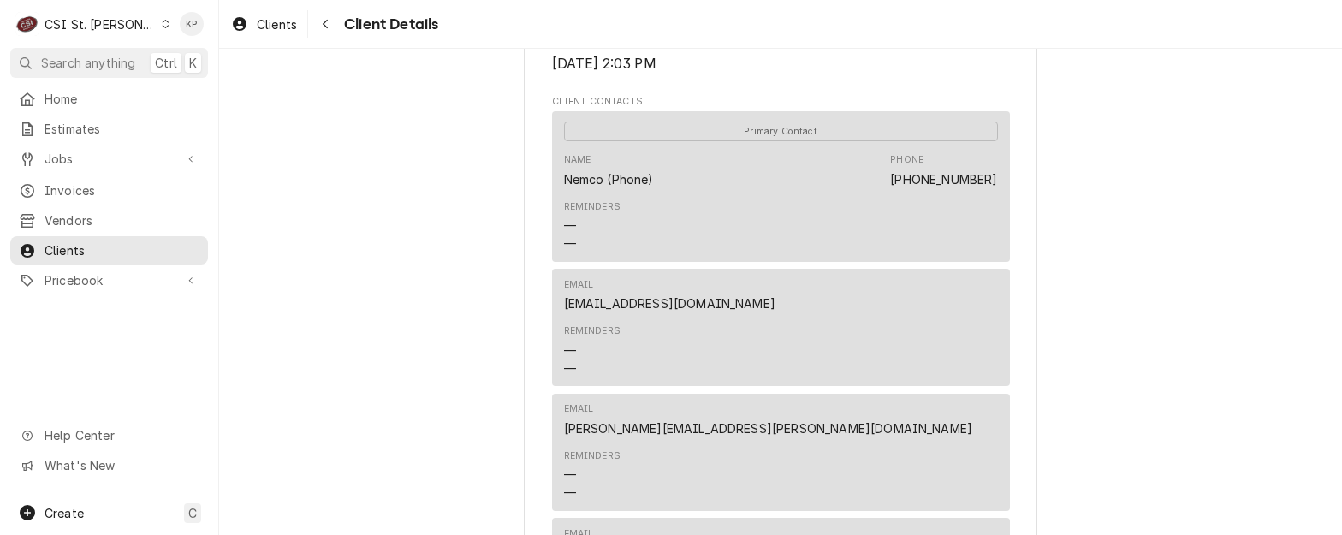
scroll to position [514, 0]
click at [1103, 331] on div "NEMCO Client Type Business Industry Type Commercial Billing Address [STREET_ADD…" at bounding box center [780, 505] width 1123 height 1940
click at [708, 308] on link "dfrost@nemcofoodequip.com" at bounding box center [669, 301] width 211 height 15
drag, startPoint x: 739, startPoint y: 316, endPoint x: 556, endPoint y: 321, distance: 183.3
click at [556, 321] on div "Email dfrost@nemcofoodequip.com Reminders — —" at bounding box center [781, 324] width 458 height 117
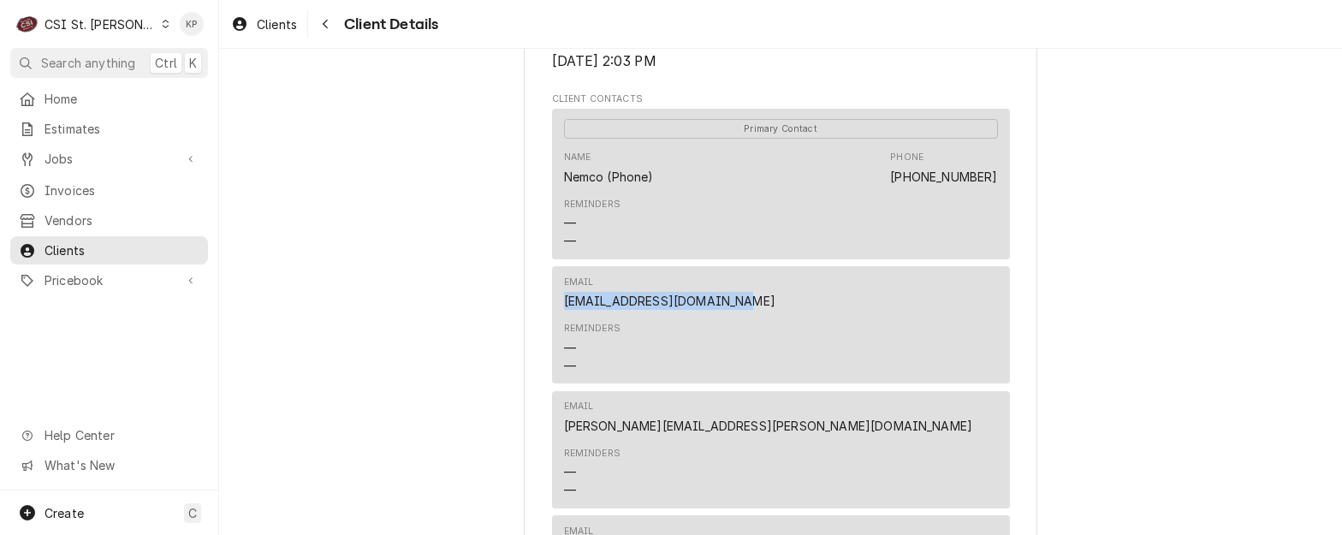
copy link "dfrost@nemcofoodequip.com"
click at [87, 187] on span "Invoices" at bounding box center [122, 190] width 155 height 18
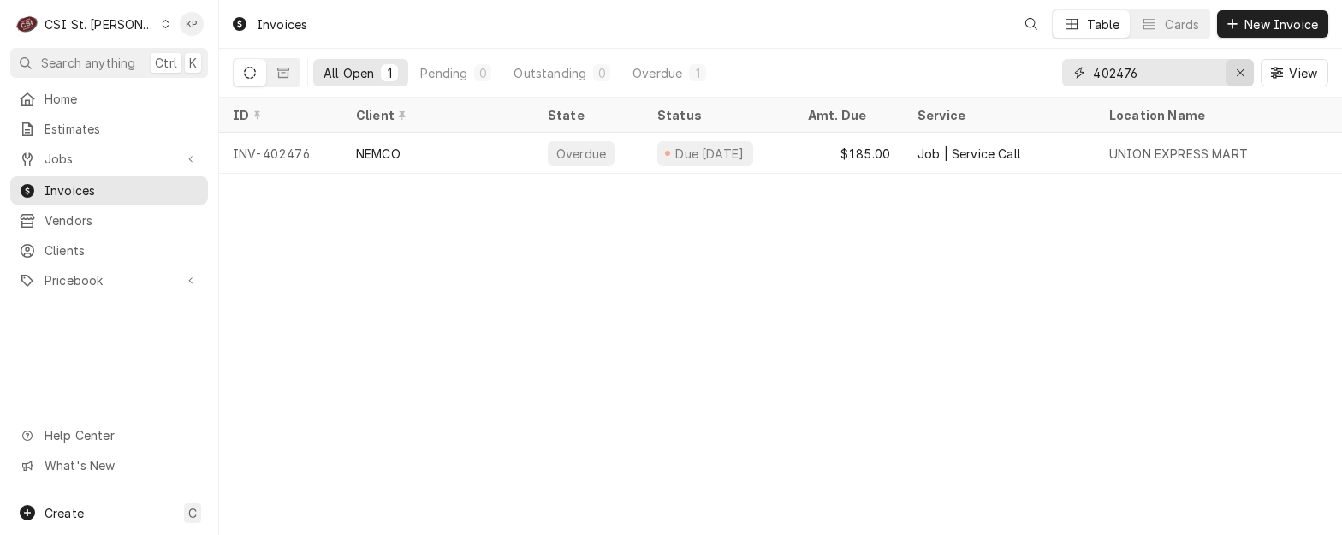
click at [1242, 70] on icon "Erase input" at bounding box center [1240, 72] width 7 height 7
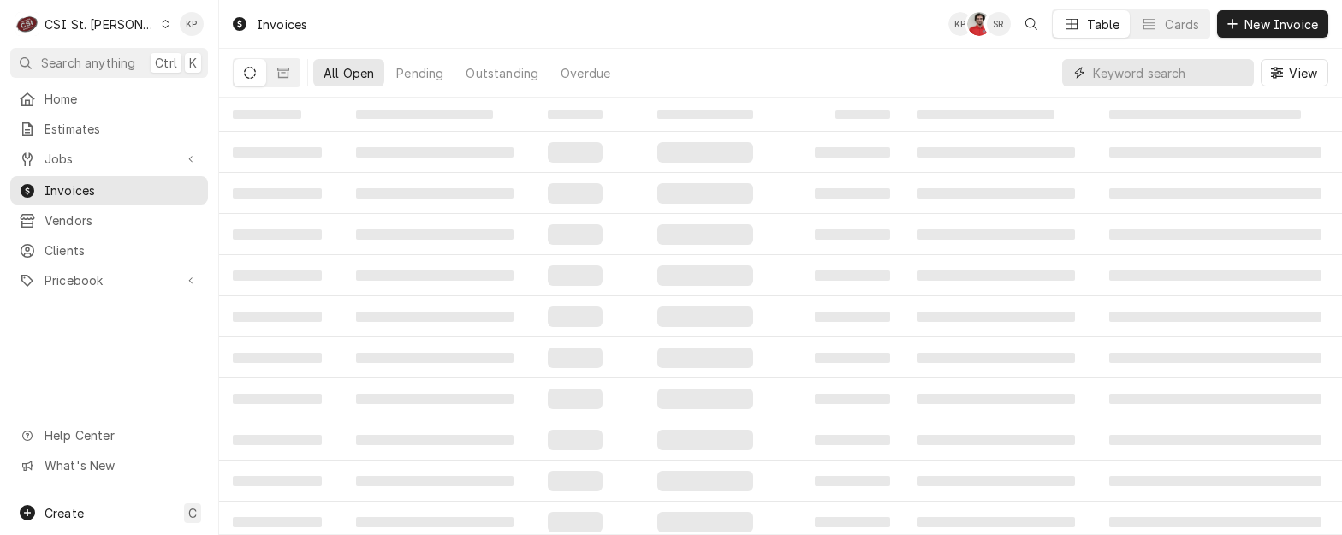
click at [1146, 74] on input "Dynamic Content Wrapper" at bounding box center [1169, 72] width 152 height 27
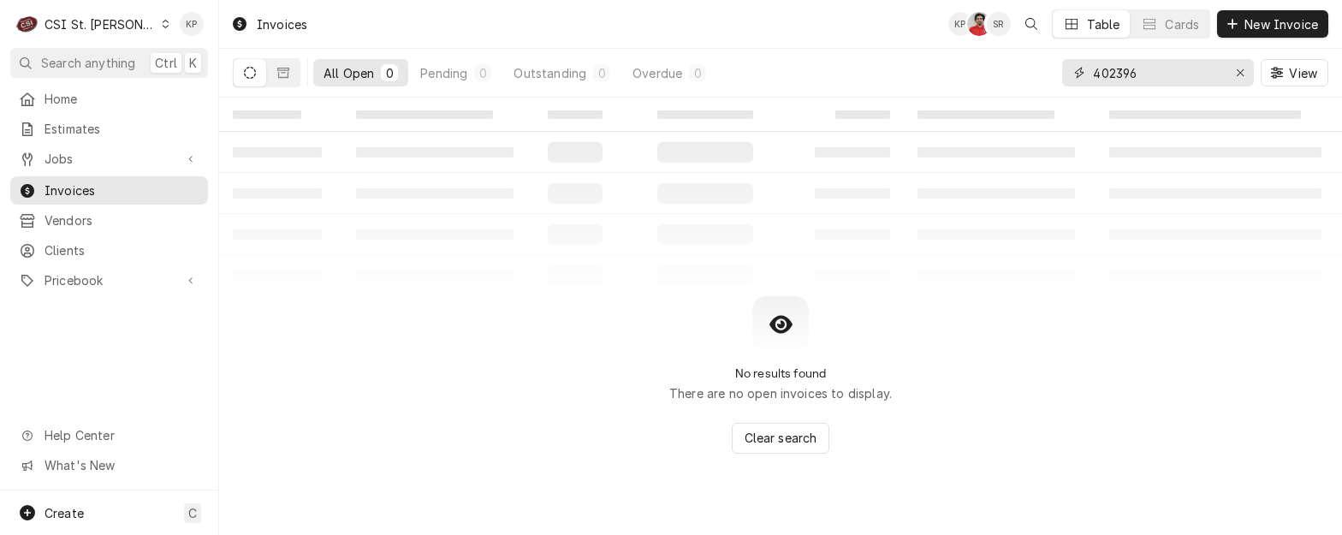
drag, startPoint x: 1120, startPoint y: 76, endPoint x: 1186, endPoint y: 67, distance: 66.6
click at [1186, 67] on input "402396" at bounding box center [1157, 72] width 128 height 27
type input "402936"
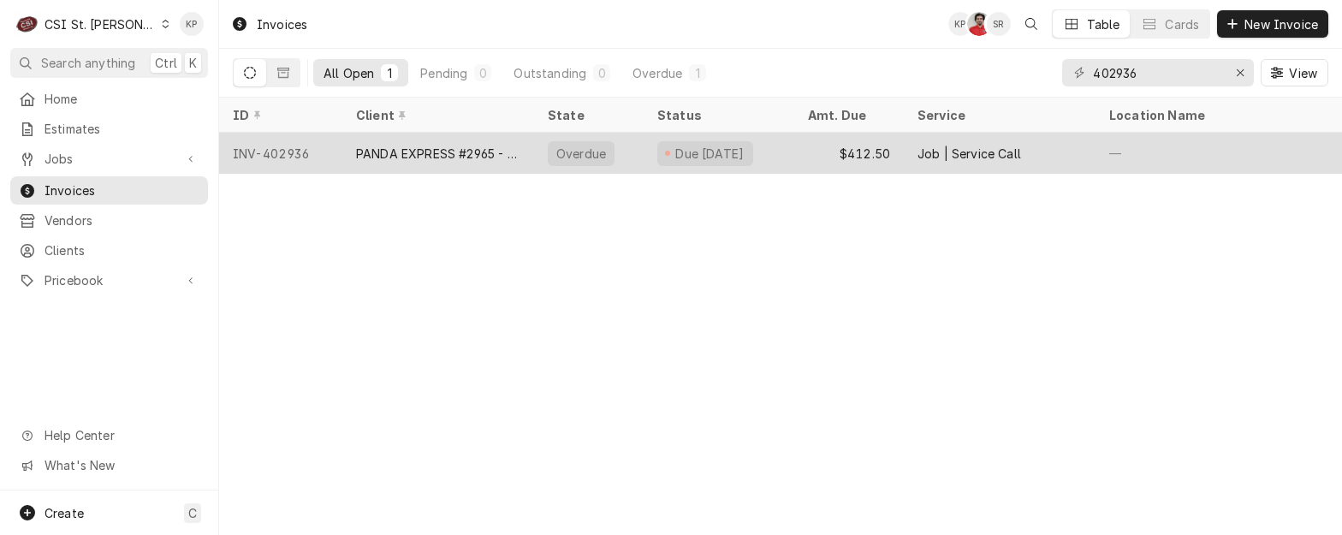
click at [277, 149] on div "INV-402936" at bounding box center [280, 153] width 123 height 41
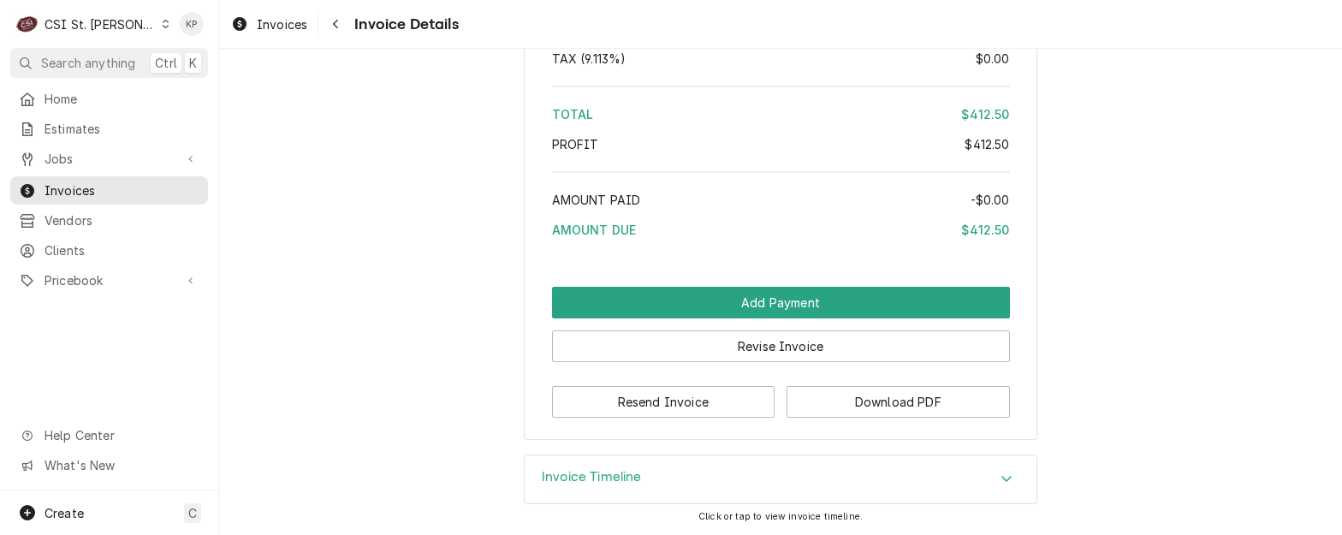
scroll to position [2984, 0]
click at [898, 402] on button "Download PDF" at bounding box center [898, 402] width 223 height 32
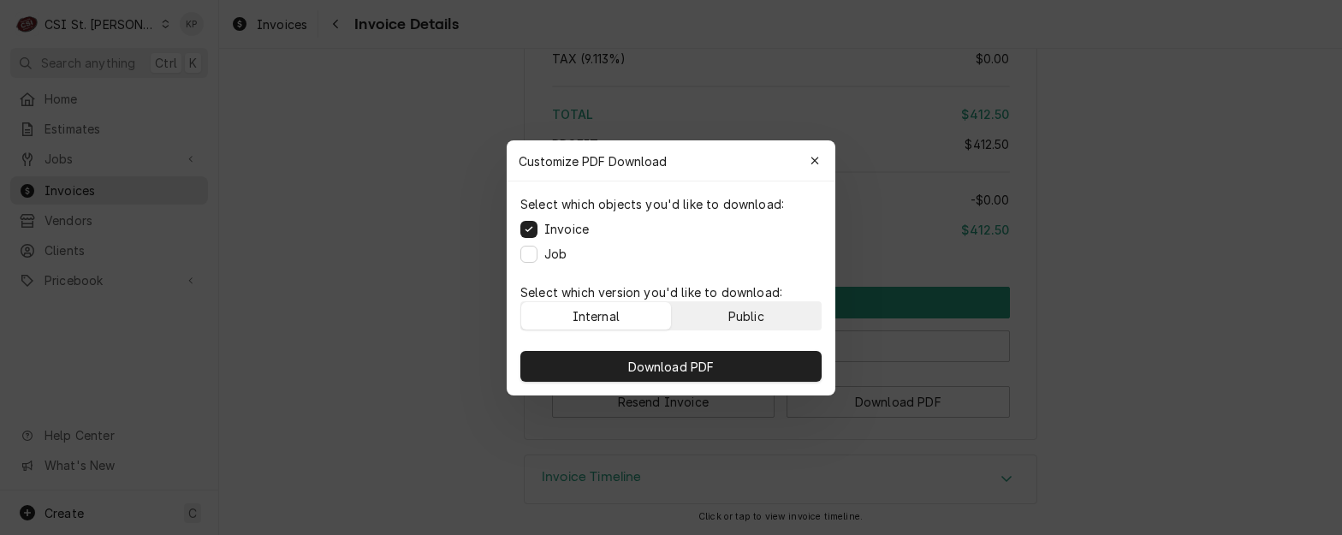
click at [767, 307] on button "Public" at bounding box center [747, 315] width 150 height 27
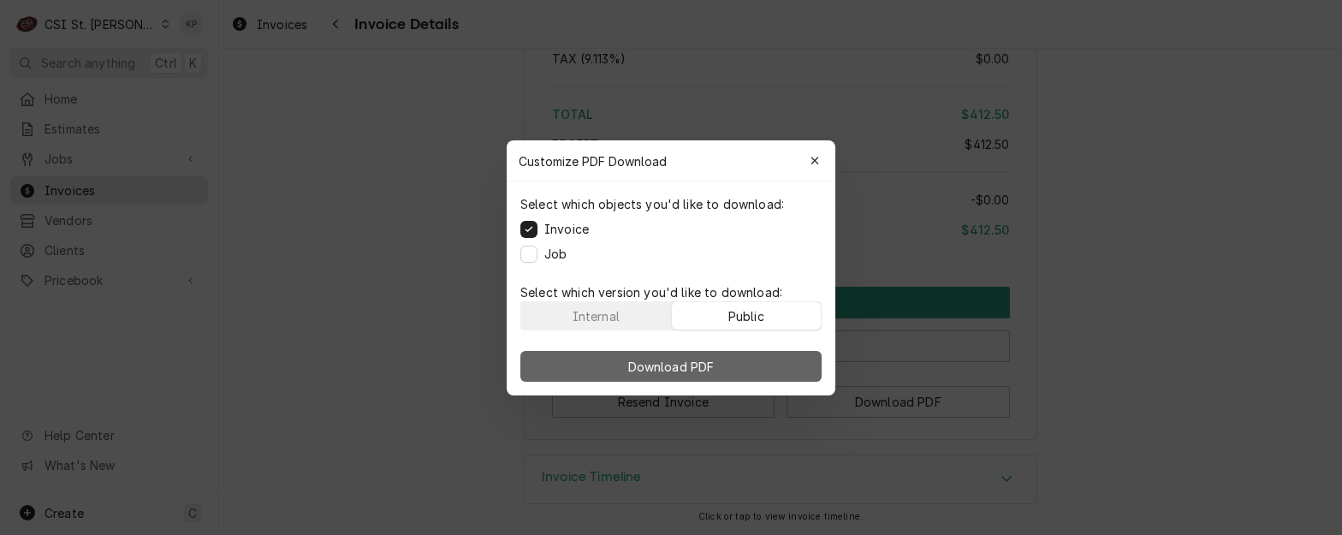
click at [767, 363] on button "Download PDF" at bounding box center [671, 366] width 301 height 31
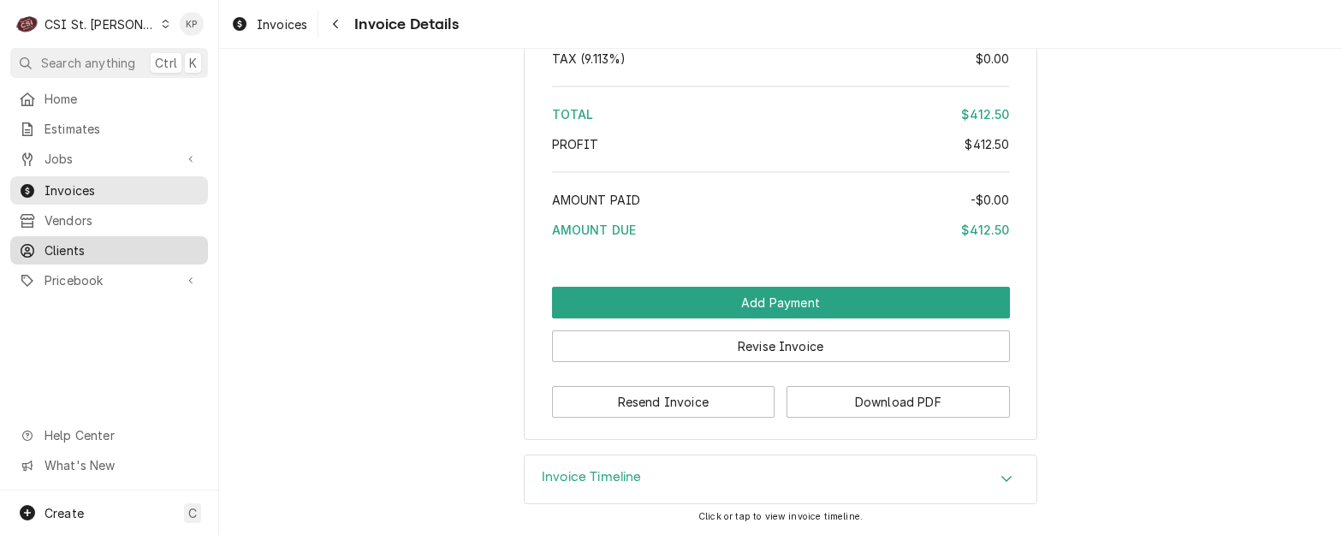
click at [68, 241] on span "Clients" at bounding box center [122, 250] width 155 height 18
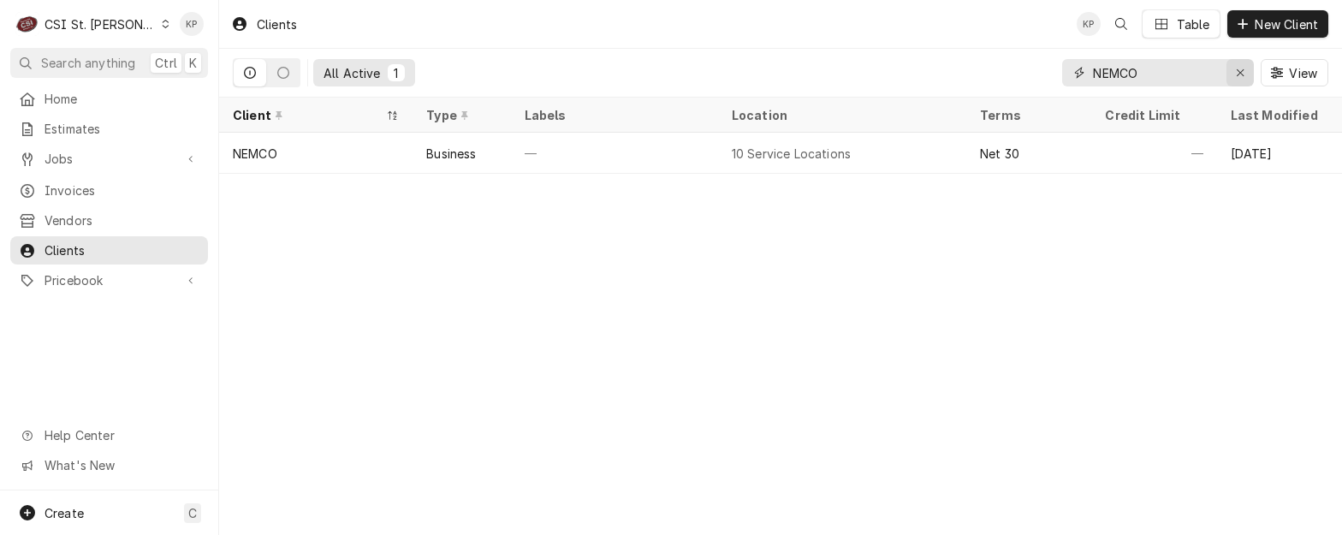
click at [1252, 70] on button "Erase input" at bounding box center [1240, 72] width 27 height 27
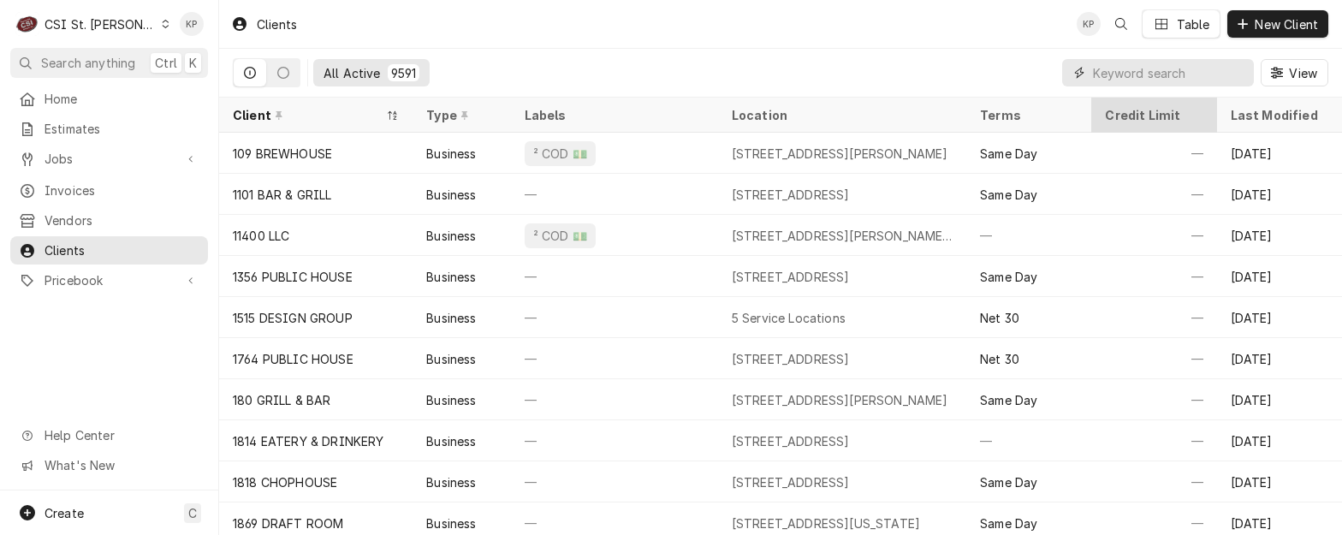
paste input "PANDA EXPRESS #2965 - [GEOGRAPHIC_DATA]"
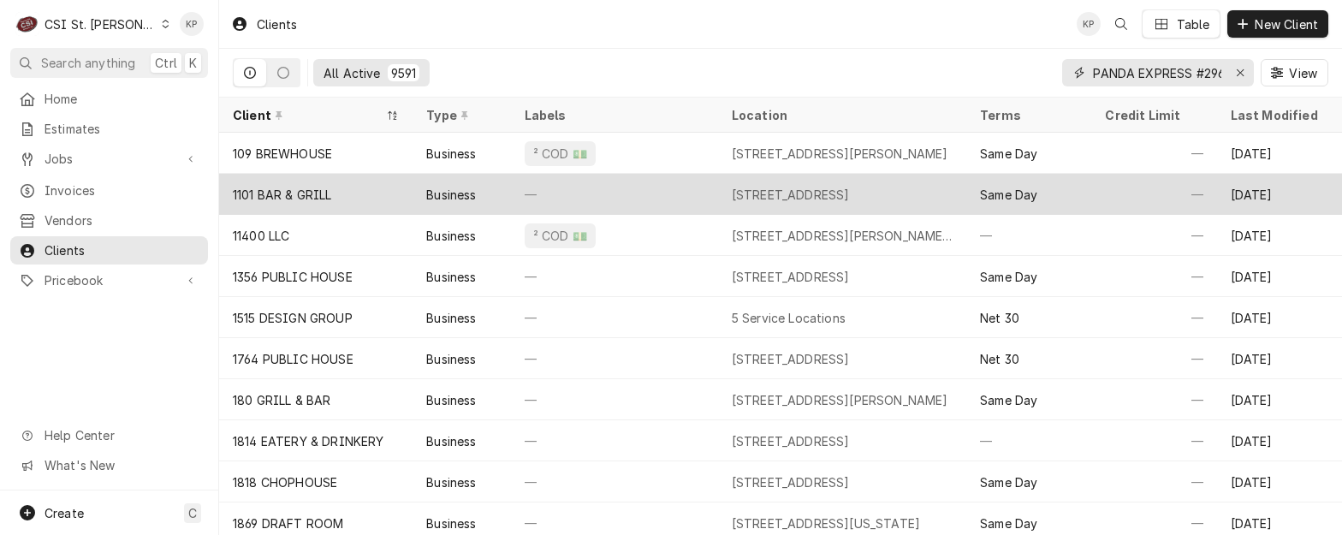
scroll to position [0, 86]
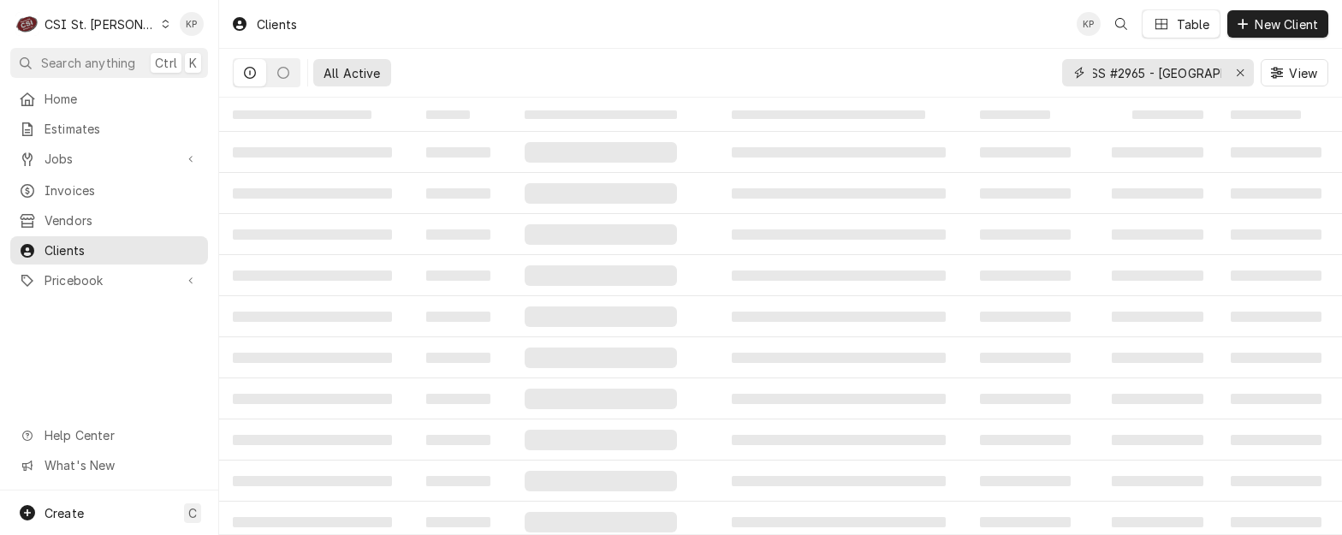
type input "PANDA EXPRESS #2965 - [GEOGRAPHIC_DATA]"
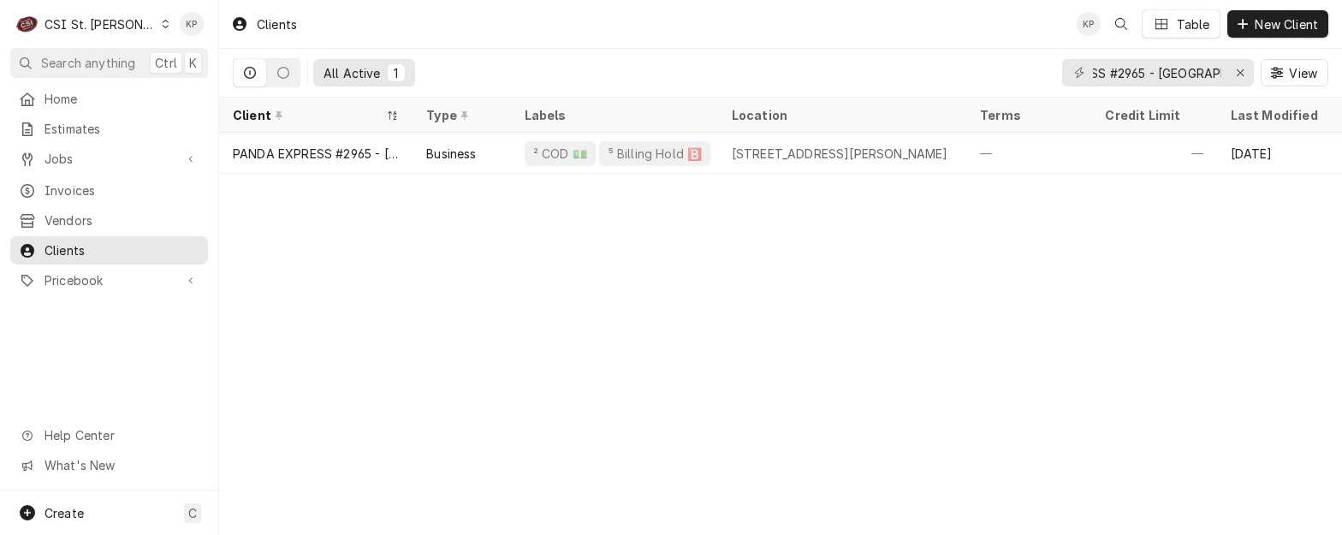
scroll to position [0, 0]
click at [65, 187] on span "Invoices" at bounding box center [122, 190] width 155 height 18
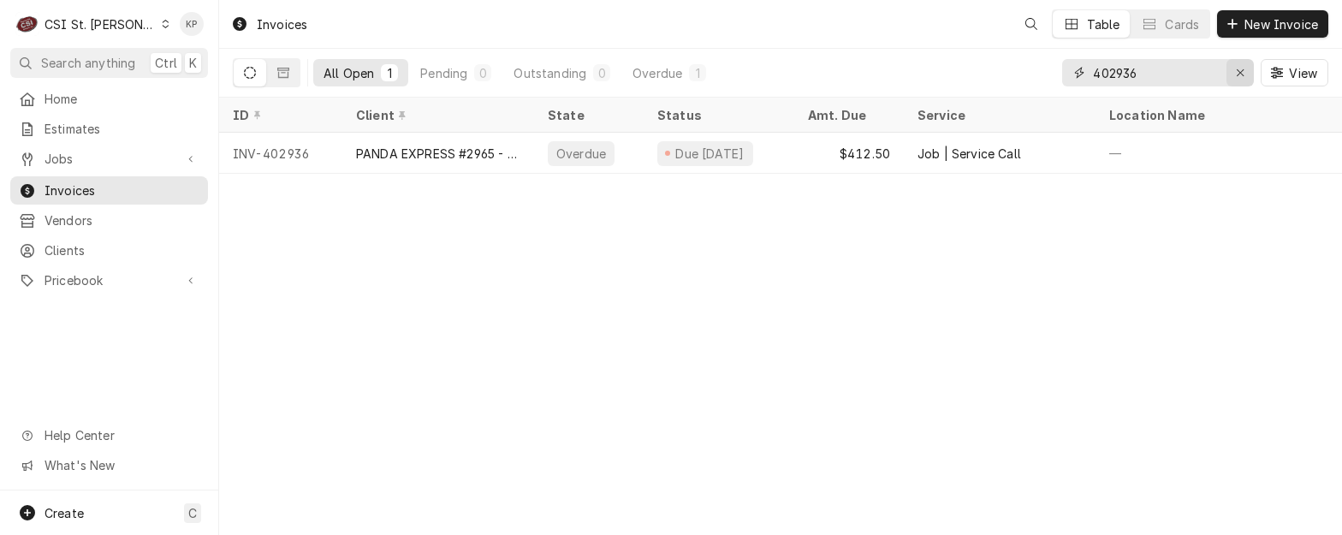
click at [1234, 76] on div "Erase input" at bounding box center [1240, 72] width 17 height 17
click at [1139, 77] on input "Dynamic Content Wrapper" at bounding box center [1173, 72] width 161 height 27
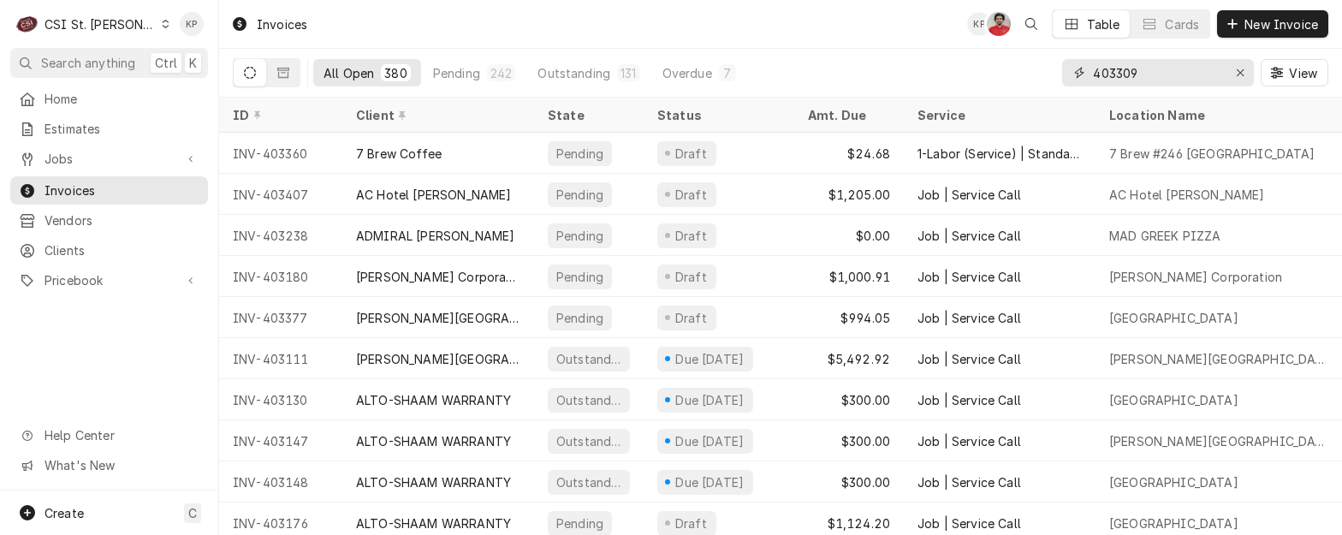
type input "403309"
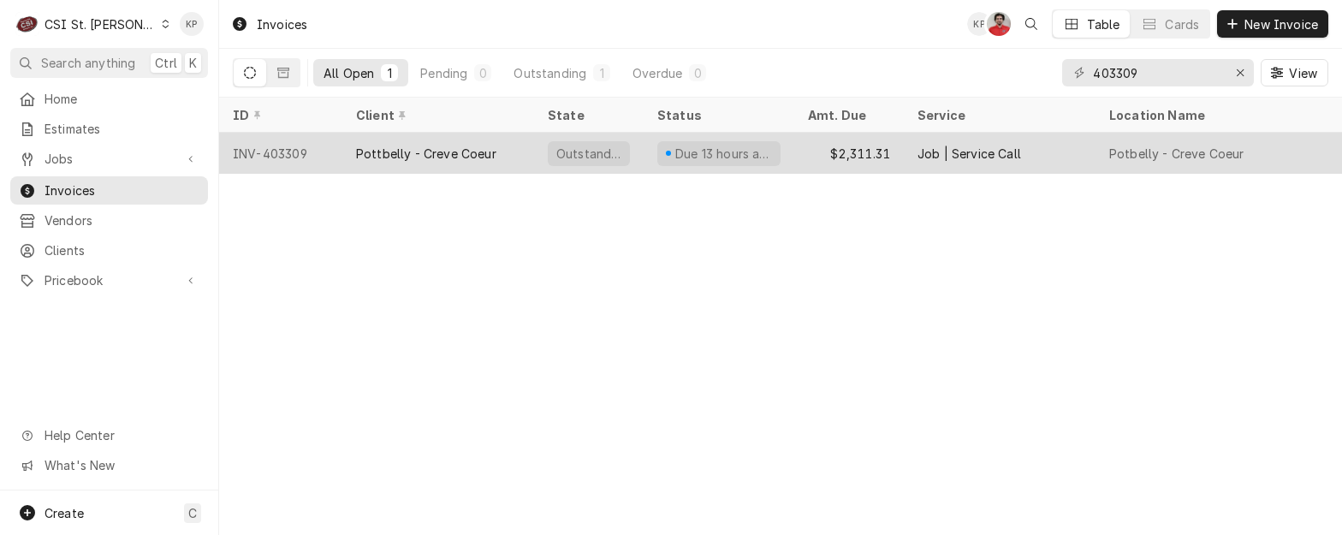
click at [287, 155] on div "INV-403309" at bounding box center [280, 153] width 123 height 41
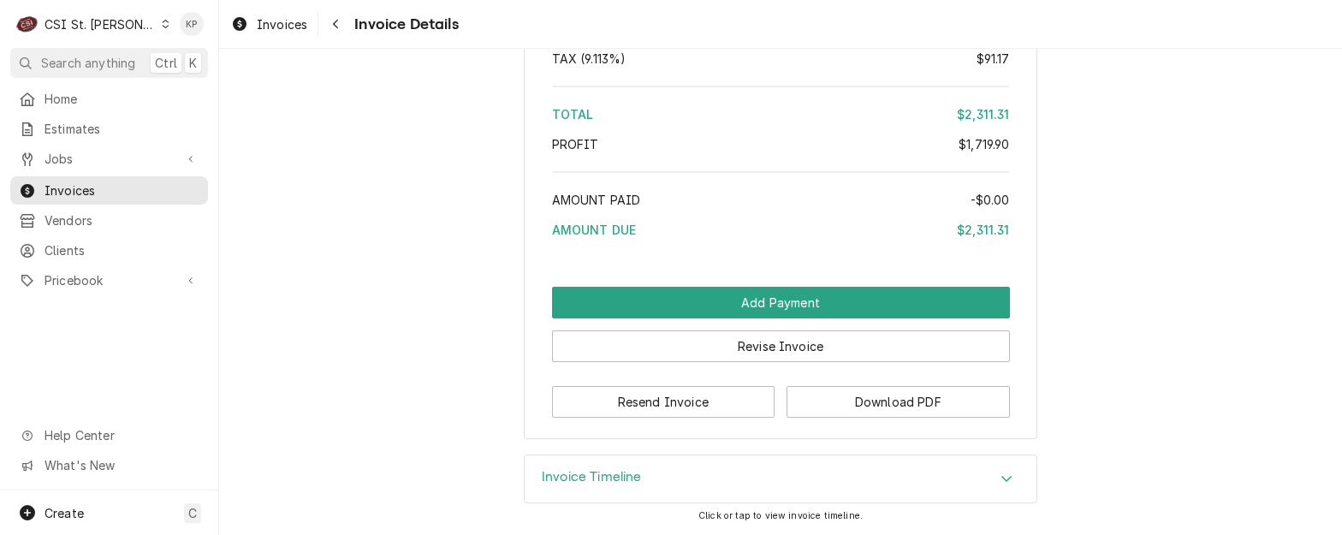
scroll to position [3751, 0]
click at [824, 378] on div "Resend Invoice Download PDF" at bounding box center [781, 396] width 458 height 44
click at [830, 399] on button "Download PDF" at bounding box center [898, 402] width 223 height 32
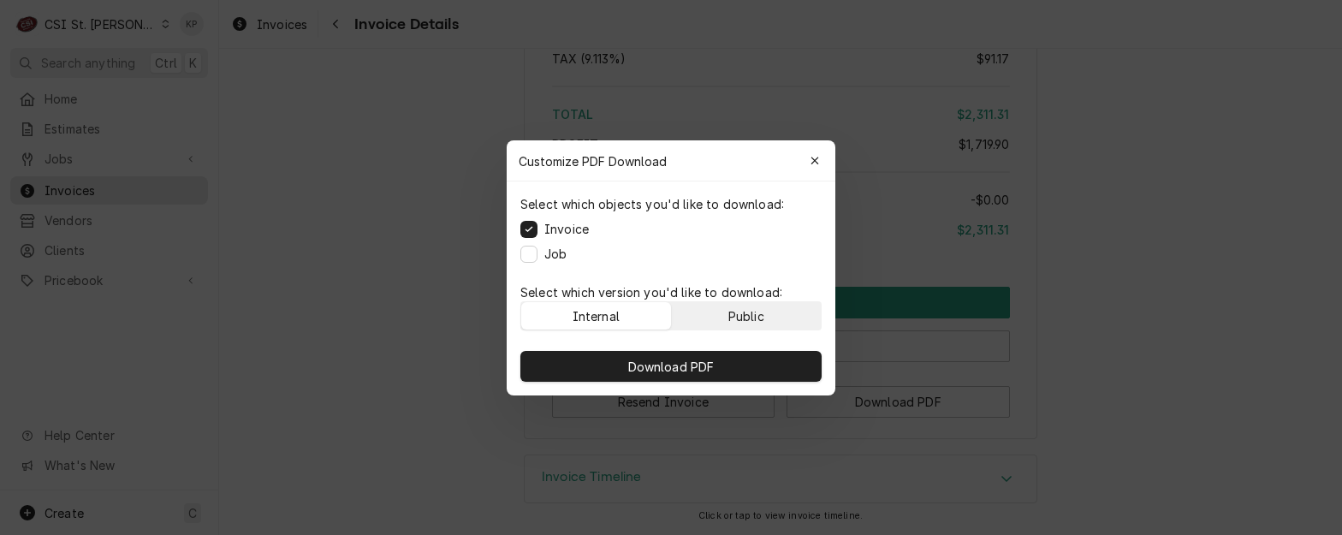
click at [771, 319] on button "Public" at bounding box center [747, 315] width 150 height 27
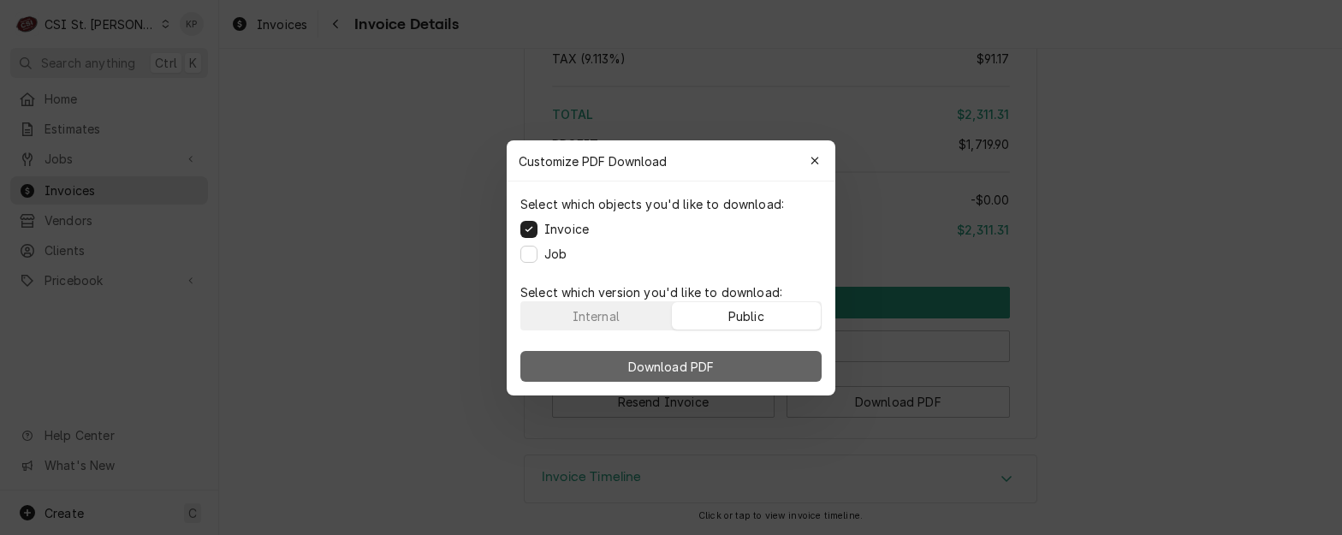
click at [766, 372] on button "Download PDF" at bounding box center [671, 366] width 301 height 31
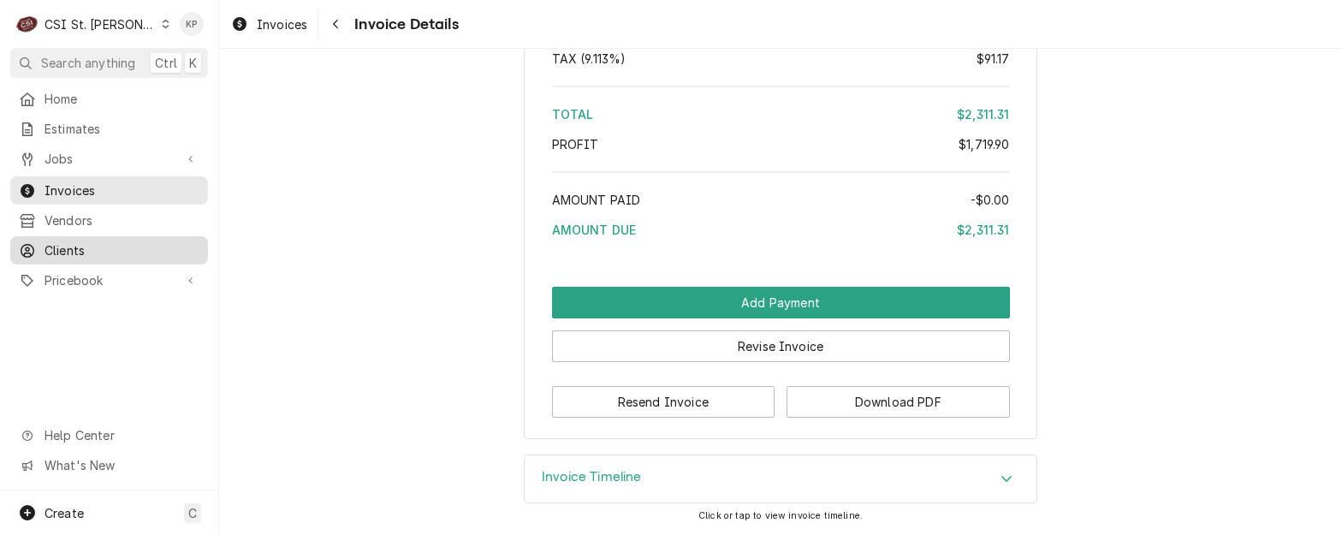
click at [76, 241] on span "Clients" at bounding box center [122, 250] width 155 height 18
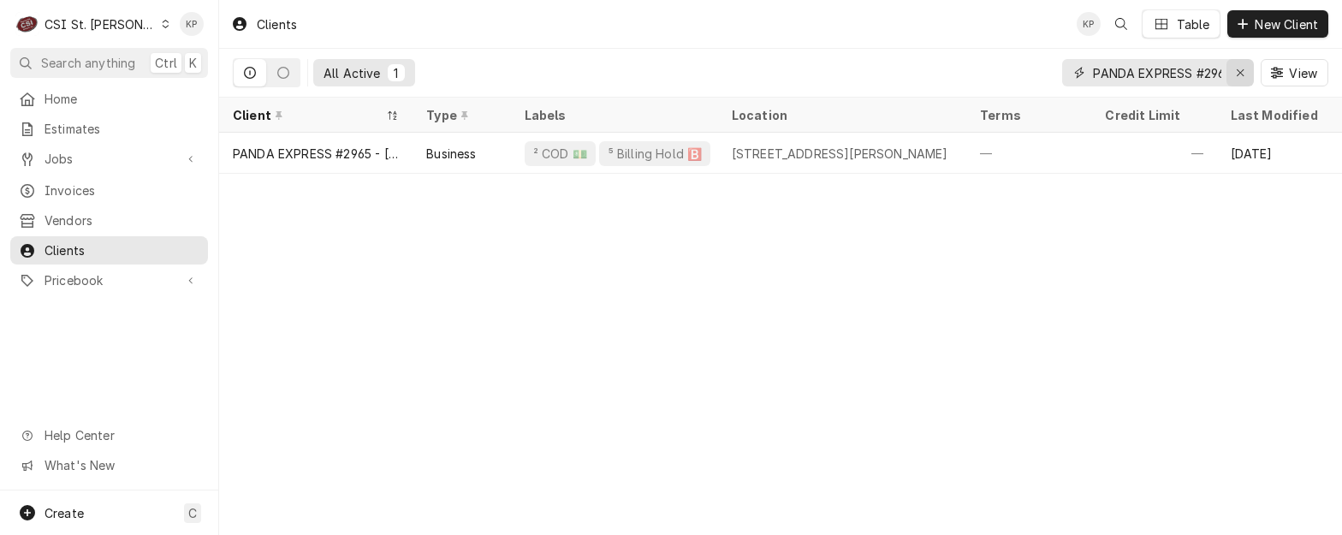
click at [1237, 74] on icon "Erase input" at bounding box center [1240, 73] width 9 height 12
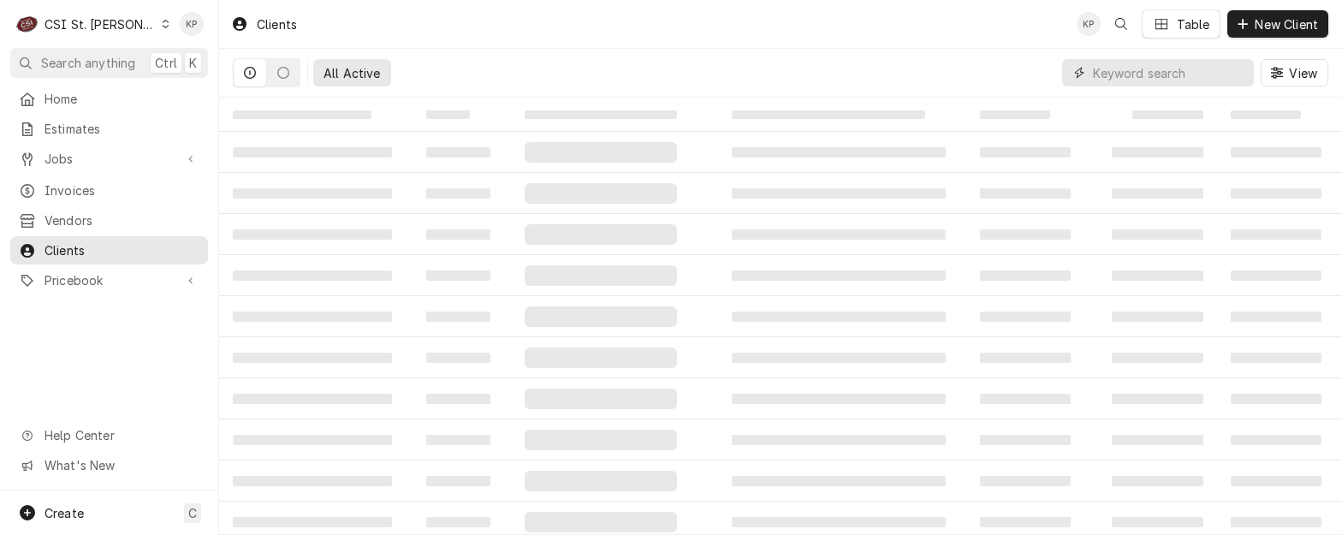
paste input "Pottbelly - Creve Coeur"
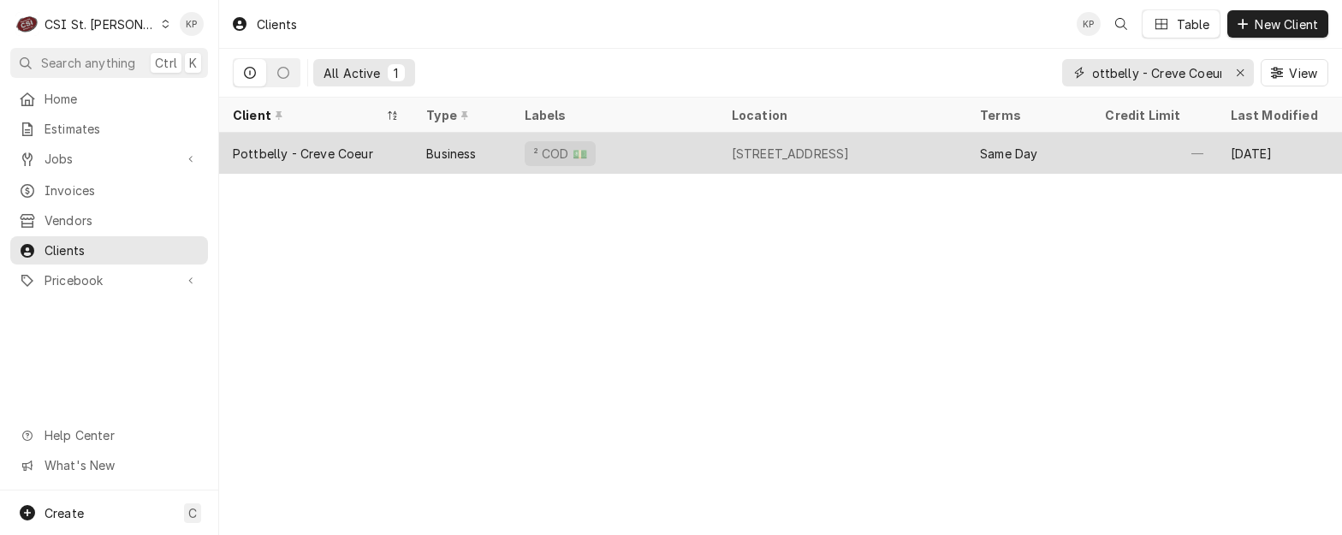
type input "Pottbelly - Creve Coeur"
click at [289, 149] on div "Pottbelly - Creve Coeur" at bounding box center [303, 154] width 140 height 18
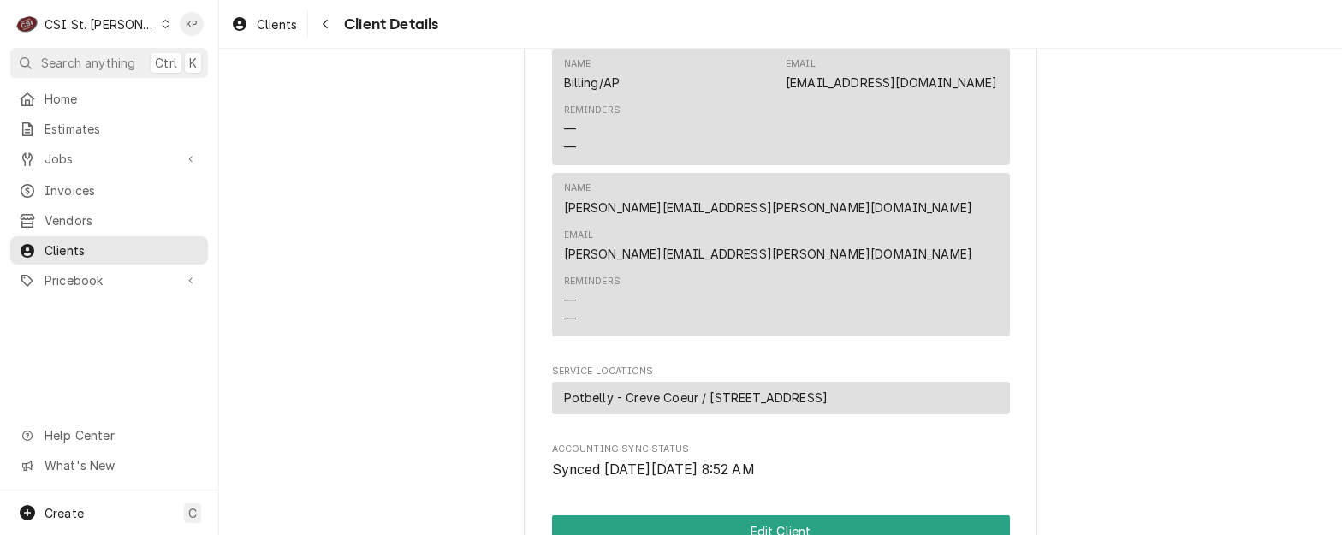
scroll to position [1047, 0]
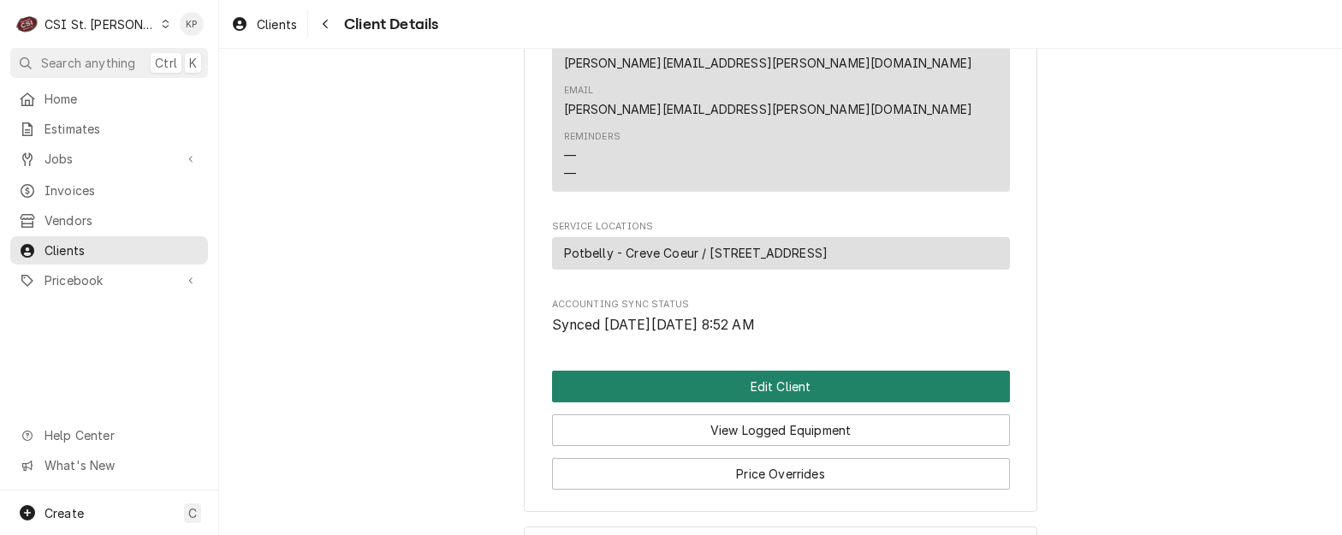
click at [686, 371] on button "Edit Client" at bounding box center [781, 387] width 458 height 32
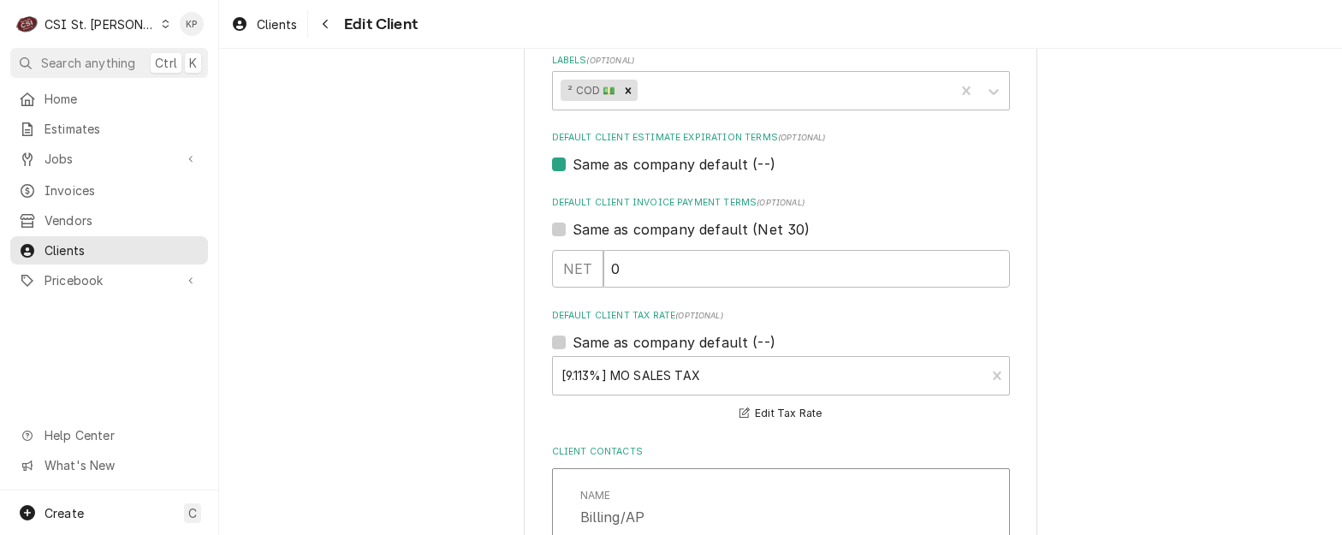
scroll to position [942, 0]
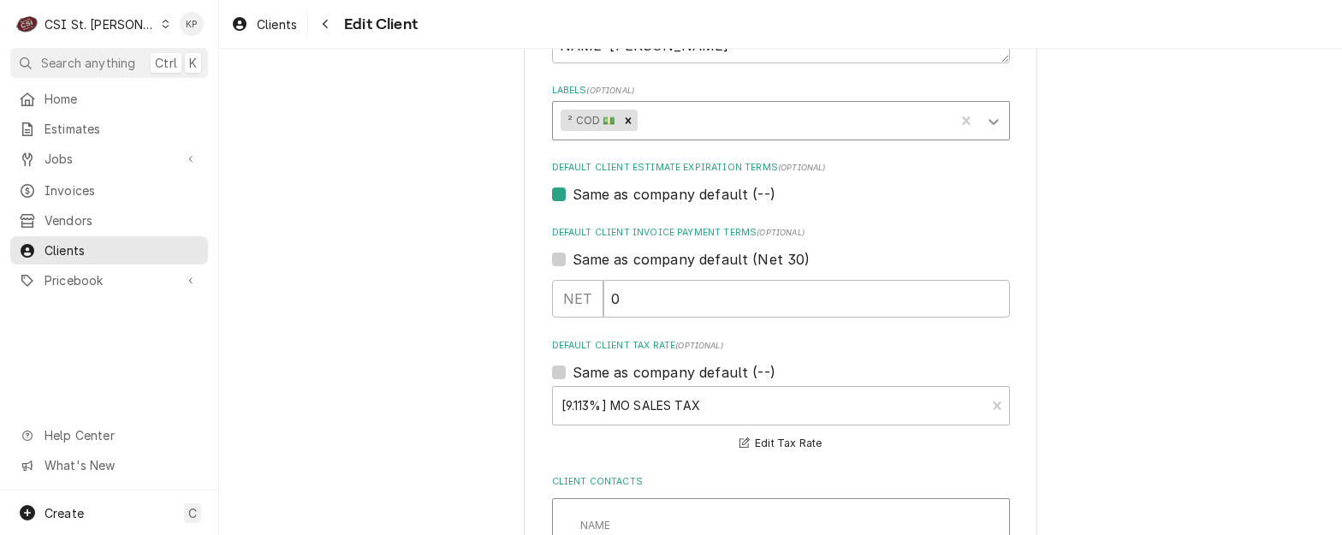
click at [987, 117] on icon "Labels" at bounding box center [993, 121] width 17 height 17
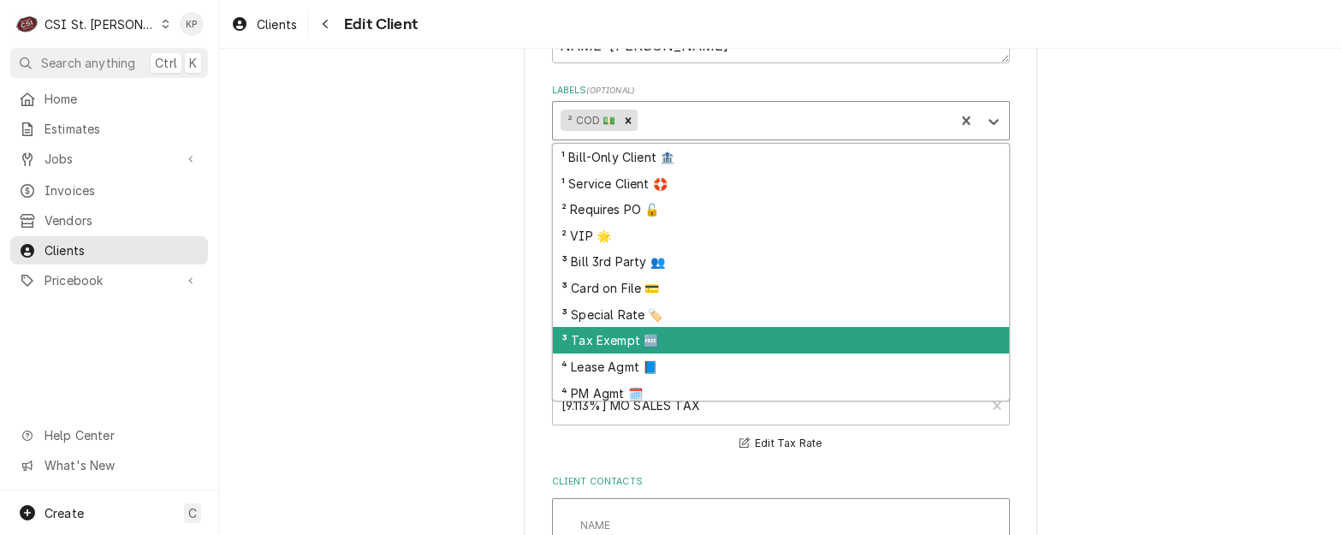
scroll to position [32, 0]
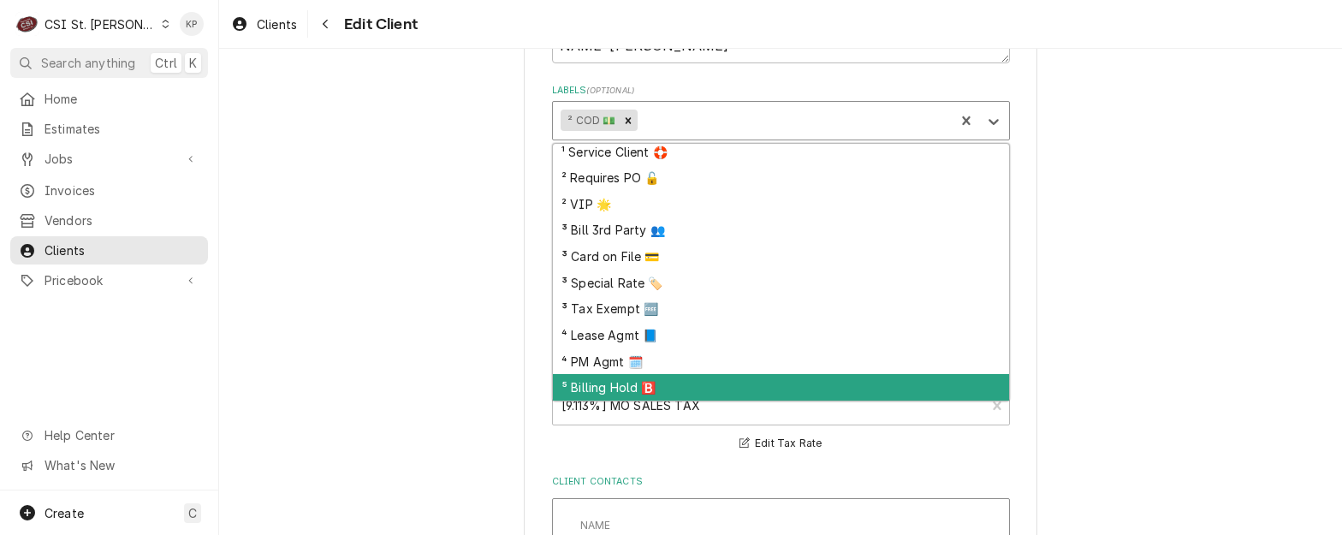
click at [631, 386] on div "⁵ Billing Hold 🅱️" at bounding box center [781, 387] width 456 height 27
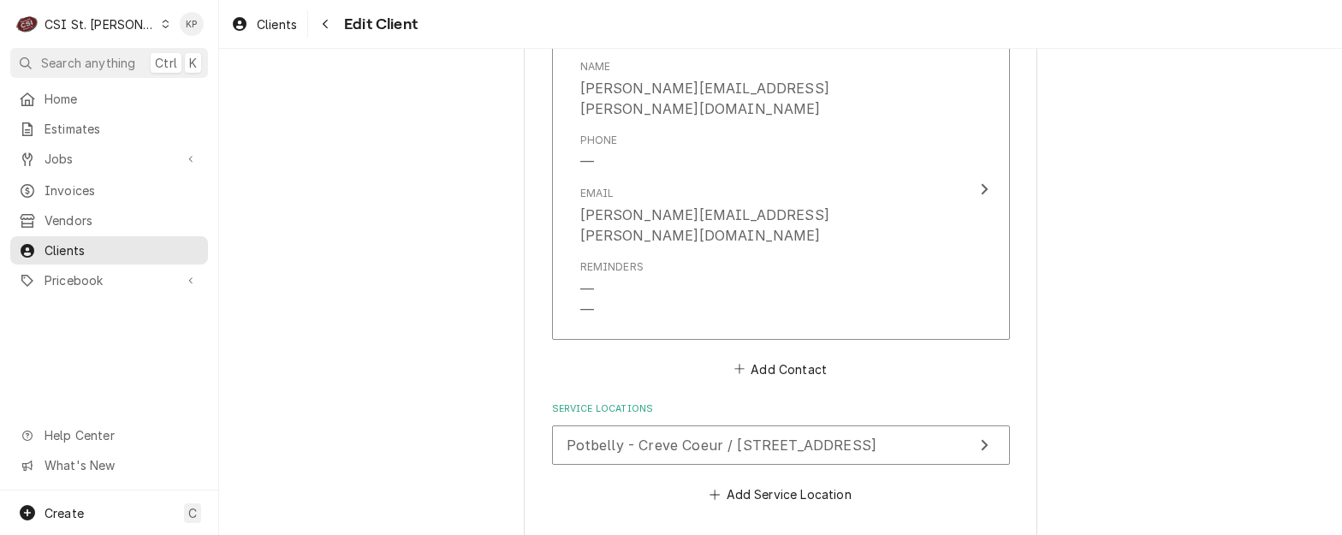
scroll to position [2007, 0]
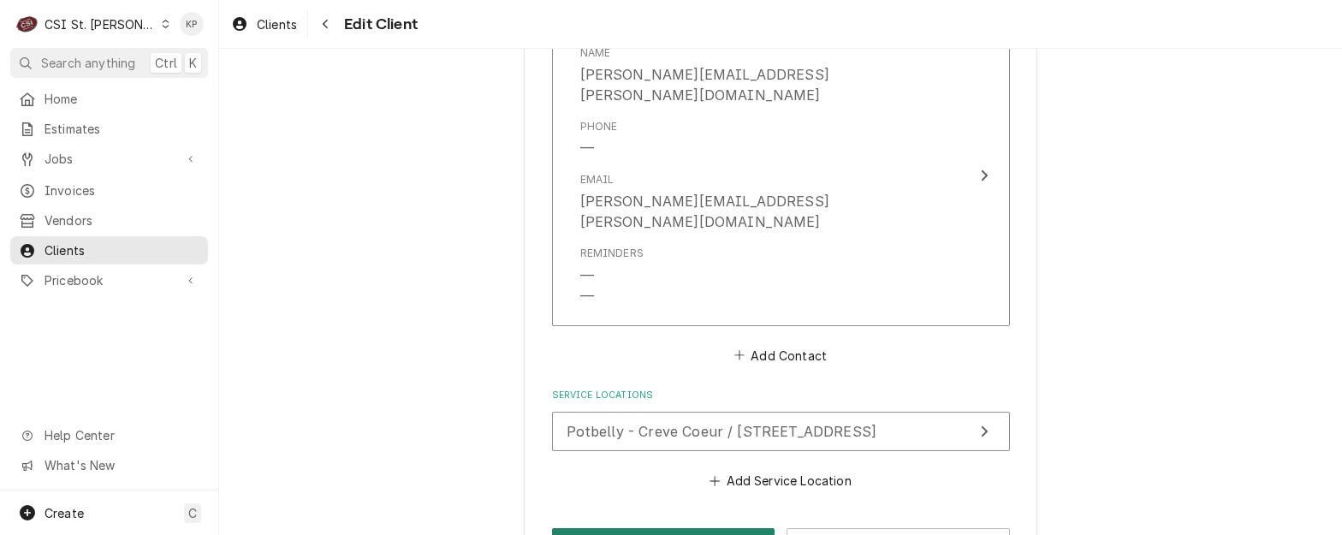
click at [662, 528] on button "Save" at bounding box center [663, 544] width 223 height 32
type textarea "x"
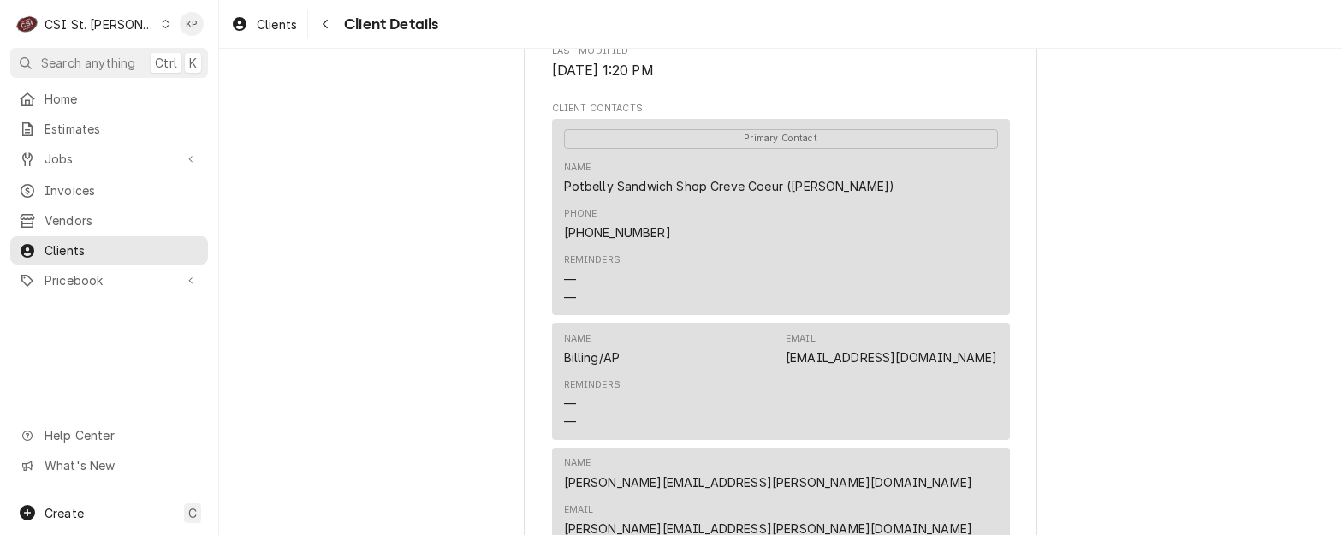
scroll to position [685, 0]
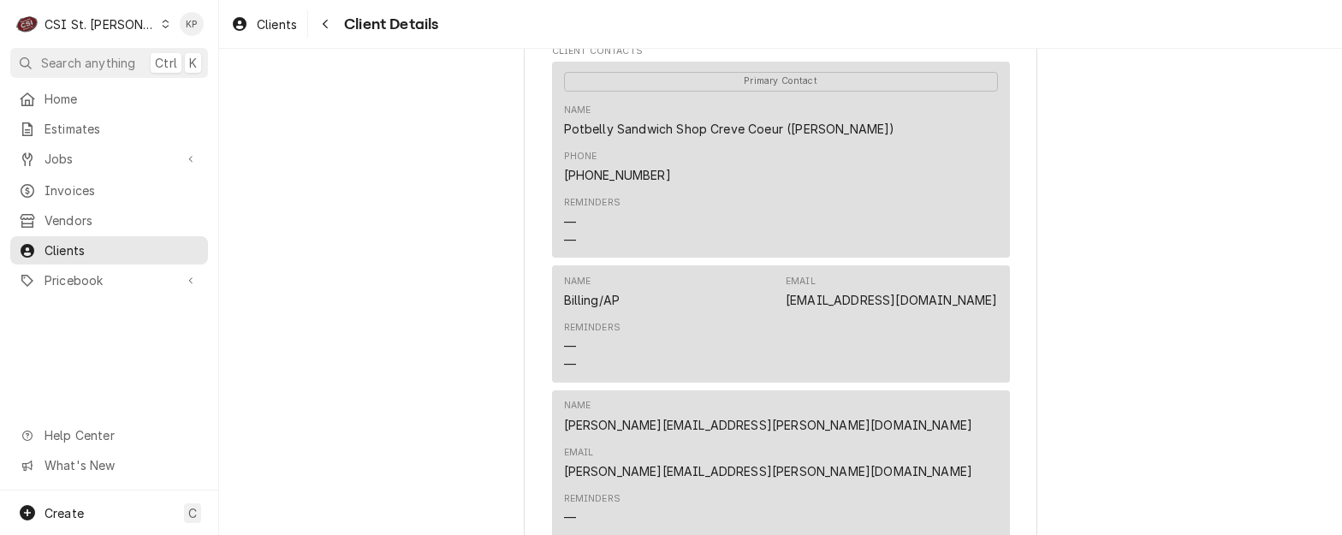
click at [1135, 312] on div "Pottbelly - Creve Coeur Client Type Business Industry Type Commercial Billing A…" at bounding box center [780, 126] width 1123 height 1525
drag, startPoint x: 835, startPoint y: 270, endPoint x: 991, endPoint y: 276, distance: 155.9
click at [991, 276] on div "Name Billing/AP Email st.louis@stl-potbelly.com" at bounding box center [781, 292] width 434 height 46
copy link "[EMAIL_ADDRESS][DOMAIN_NAME]"
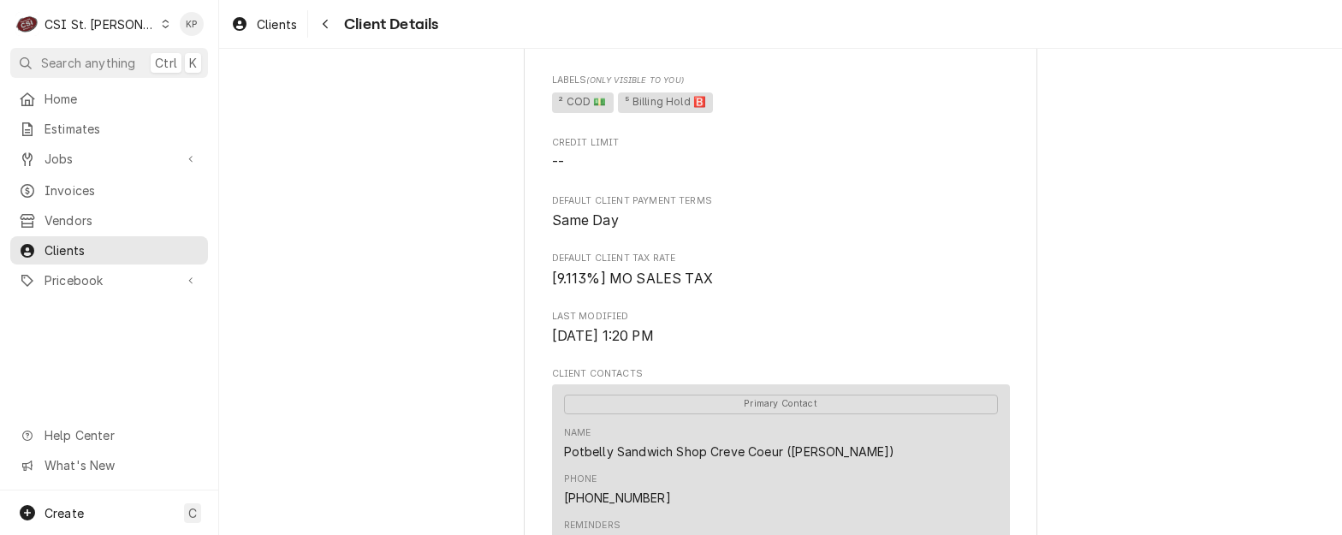
scroll to position [20, 0]
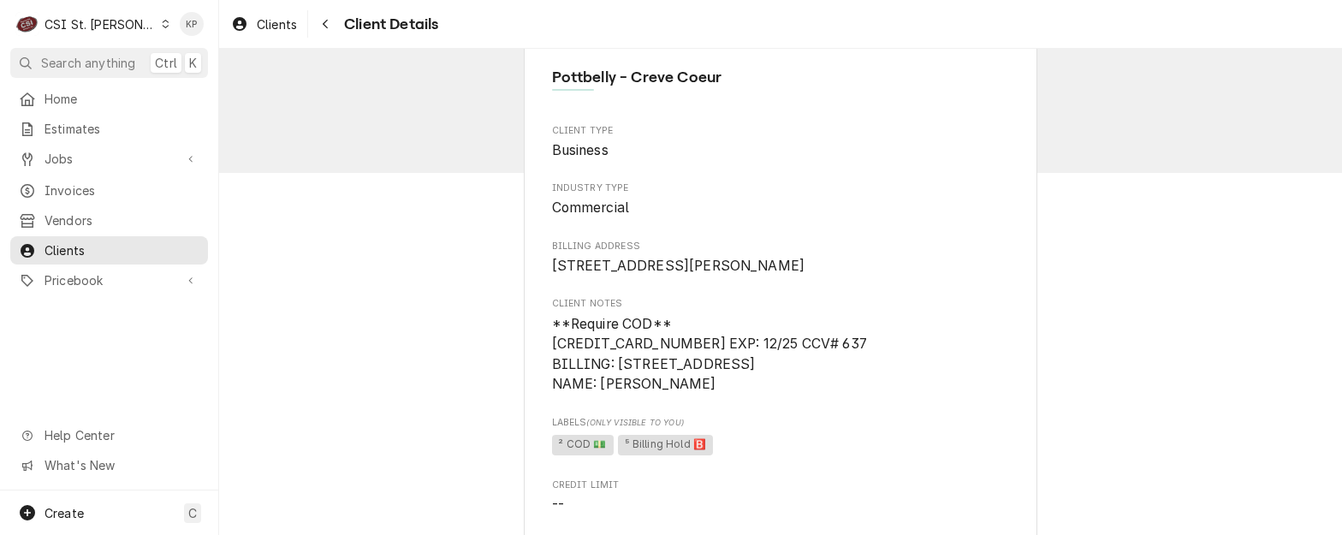
click at [843, 430] on span "Labels (Only Visible to You)" at bounding box center [781, 423] width 458 height 14
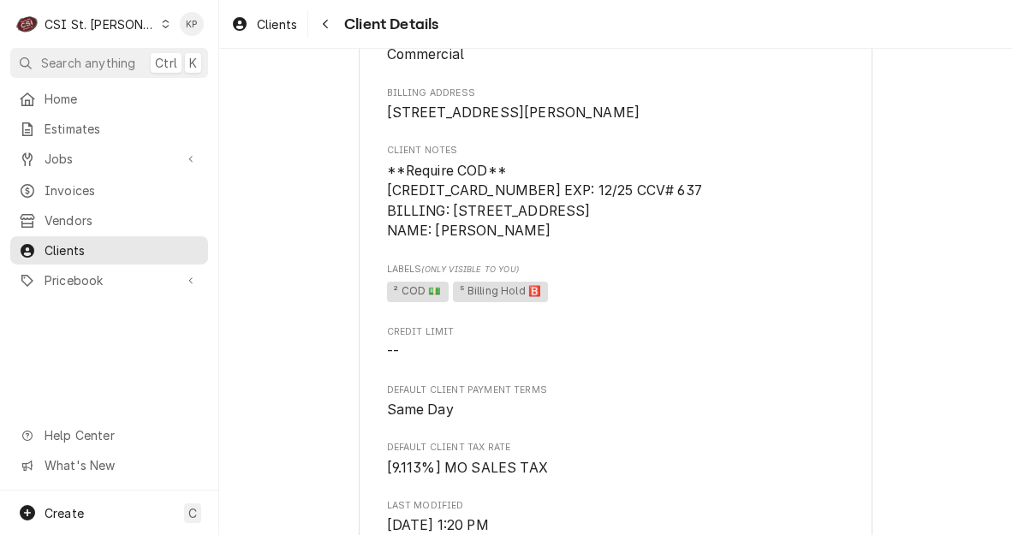
scroll to position [171, 0]
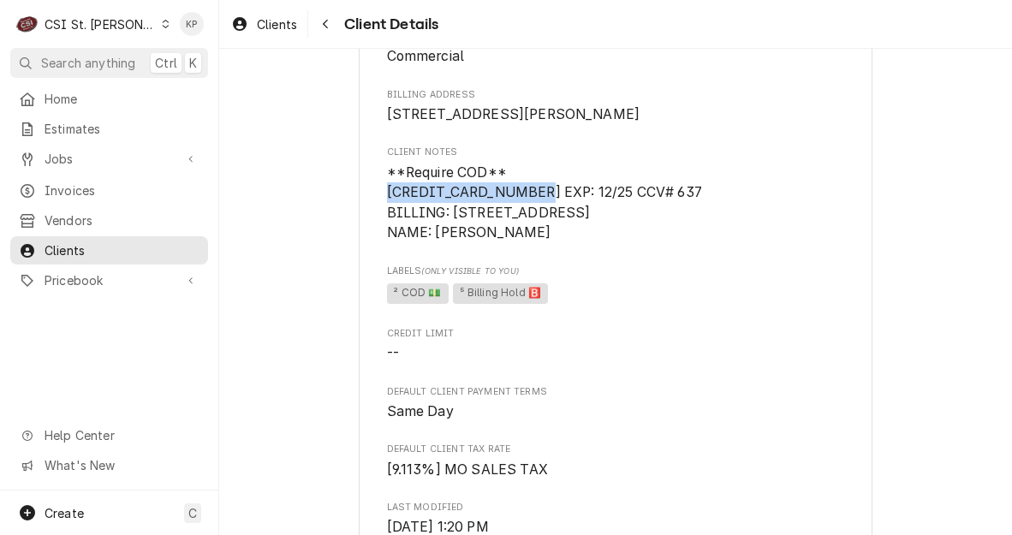
drag, startPoint x: 516, startPoint y: 211, endPoint x: 372, endPoint y: 212, distance: 144.7
drag, startPoint x: 372, startPoint y: 212, endPoint x: 396, endPoint y: 210, distance: 24.1
copy span "4417 1230 4357 0372"
drag, startPoint x: 426, startPoint y: 253, endPoint x: 536, endPoint y: 251, distance: 109.6
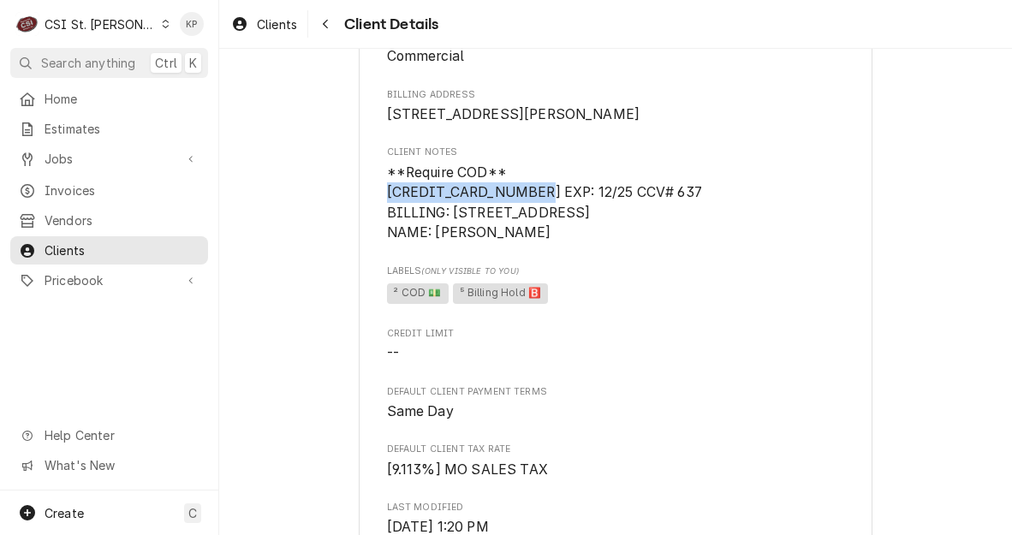
click at [536, 241] on span "**Require COD** 4417 1230 4357 0372 EXP: 12/25 CCV# 637 BILLING: 125 MERAMEC OA…" at bounding box center [544, 202] width 315 height 77
drag, startPoint x: 536, startPoint y: 251, endPoint x: 525, endPoint y: 251, distance: 11.1
copy span "TODD STIMSON"
click at [698, 306] on span "² COD 💵 ⁵ Billing Hold 🅱️" at bounding box center [616, 294] width 458 height 26
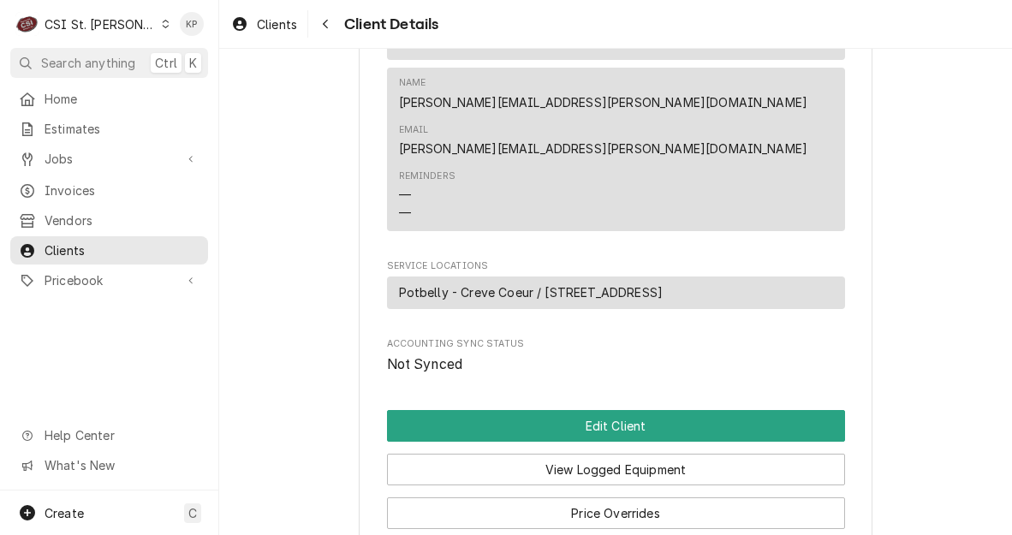
scroll to position [1027, 0]
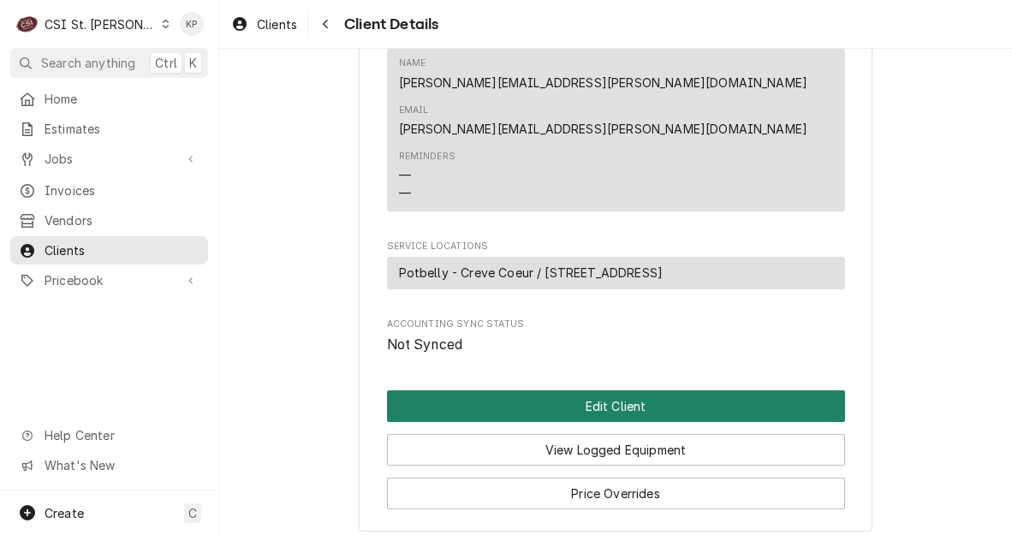
click at [678, 390] on button "Edit Client" at bounding box center [616, 406] width 458 height 32
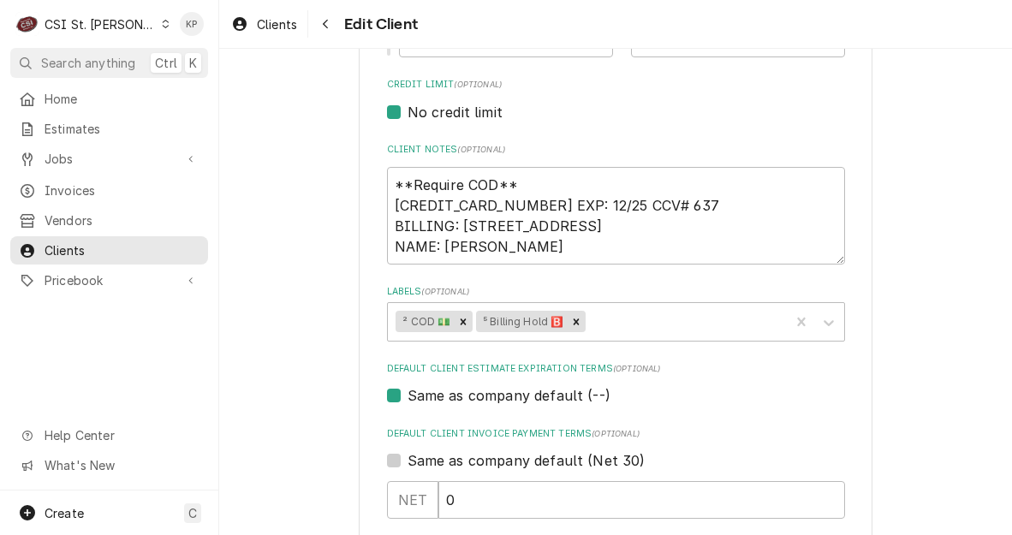
scroll to position [770, 0]
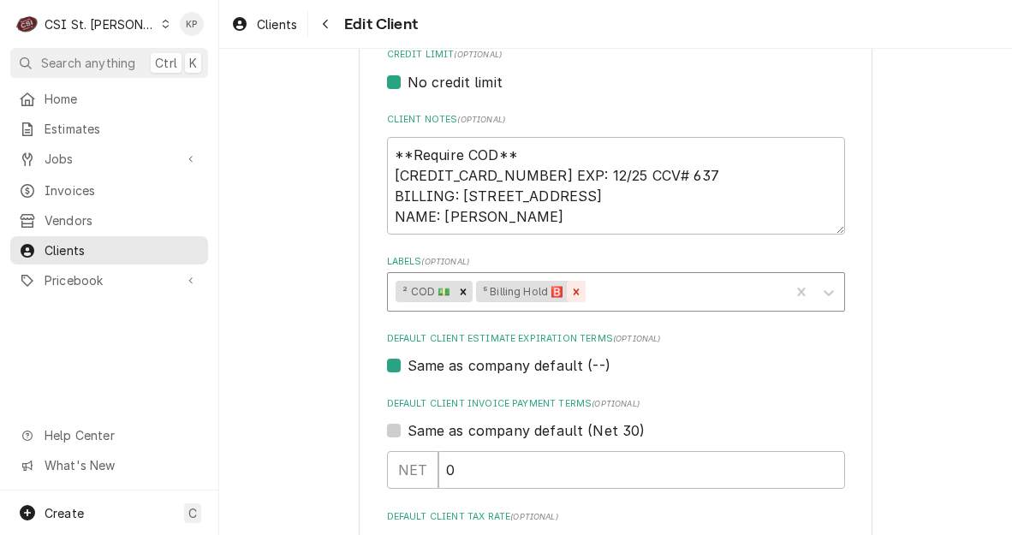
click at [574, 293] on icon "Remove ⁵ Billing Hold 🅱️" at bounding box center [577, 292] width 6 height 6
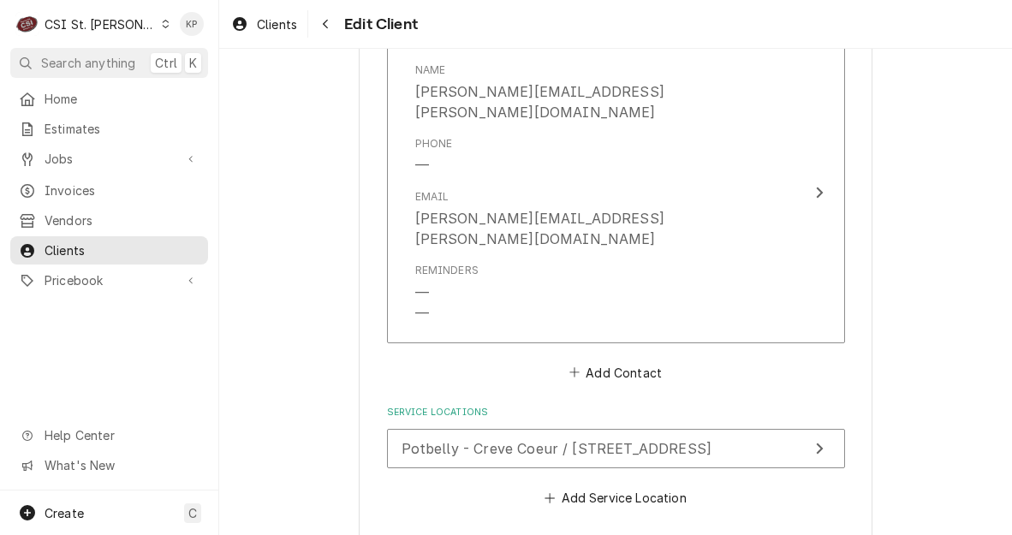
scroll to position [2007, 0]
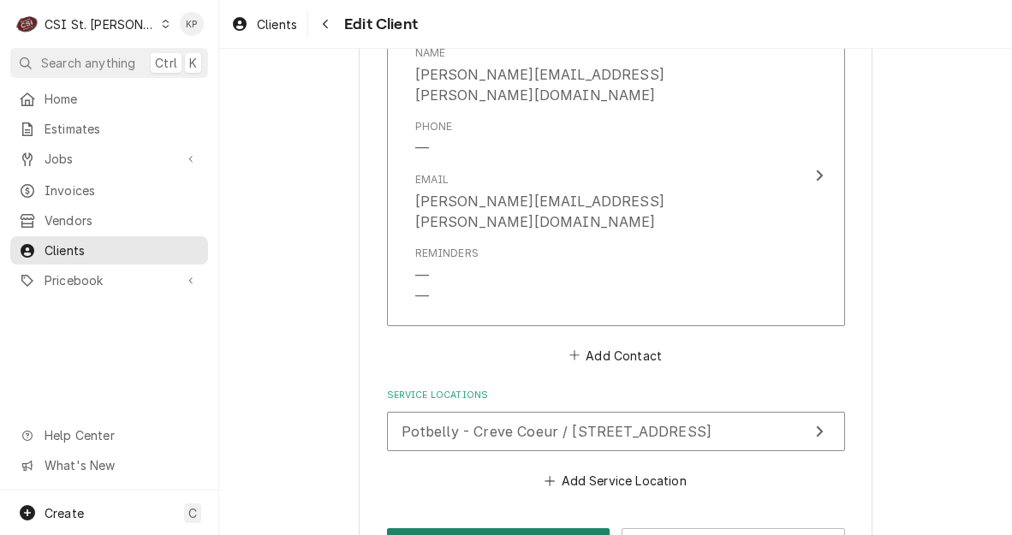
click at [547, 528] on button "Save" at bounding box center [498, 544] width 223 height 32
type textarea "x"
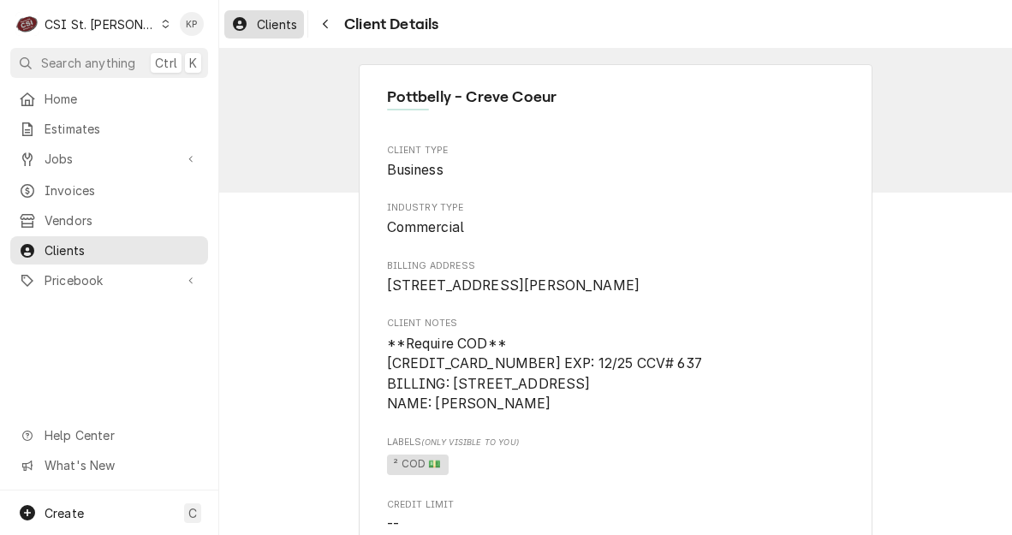
click at [279, 21] on span "Clients" at bounding box center [277, 24] width 40 height 18
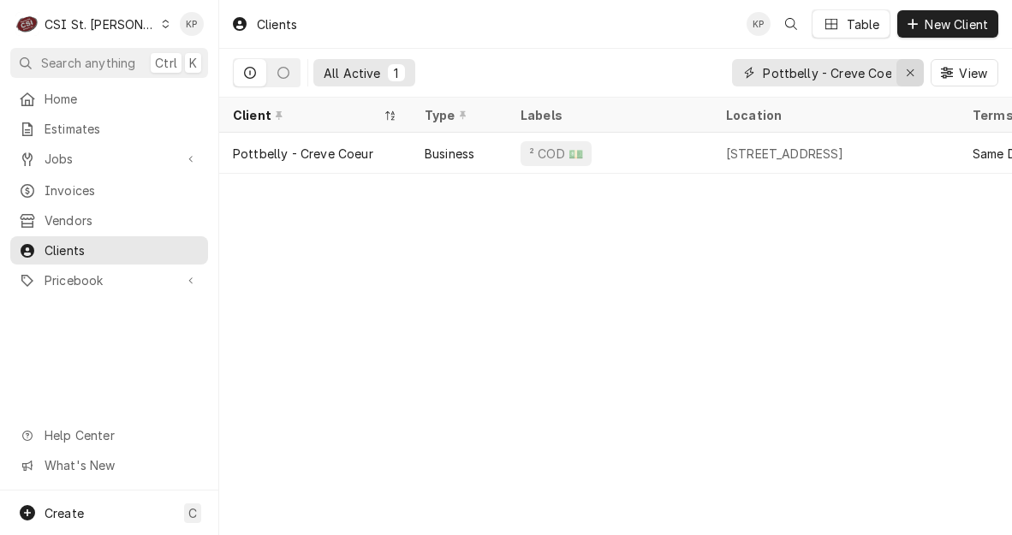
click at [912, 72] on icon "Erase input" at bounding box center [910, 73] width 9 height 12
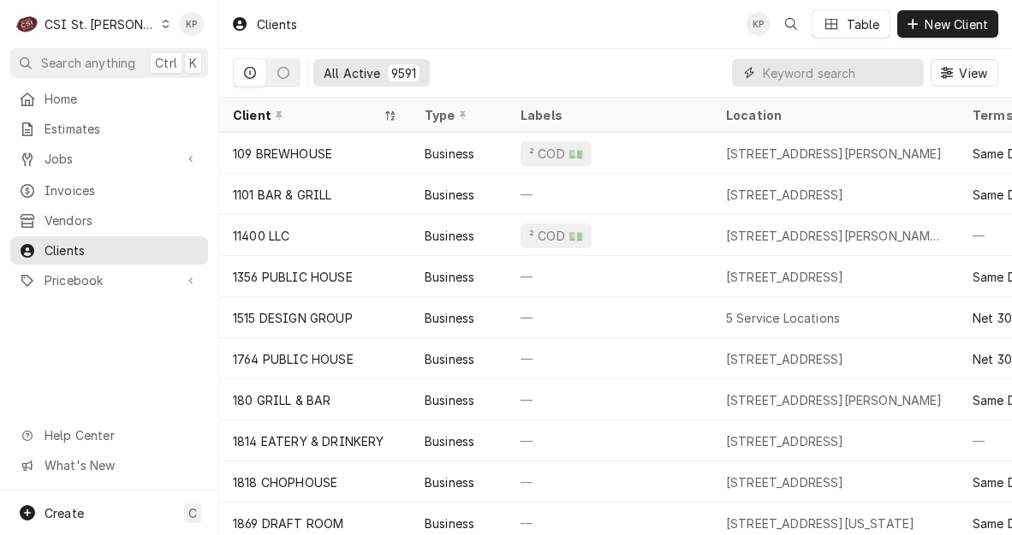
click at [827, 74] on input "Dynamic Content Wrapper" at bounding box center [839, 72] width 152 height 27
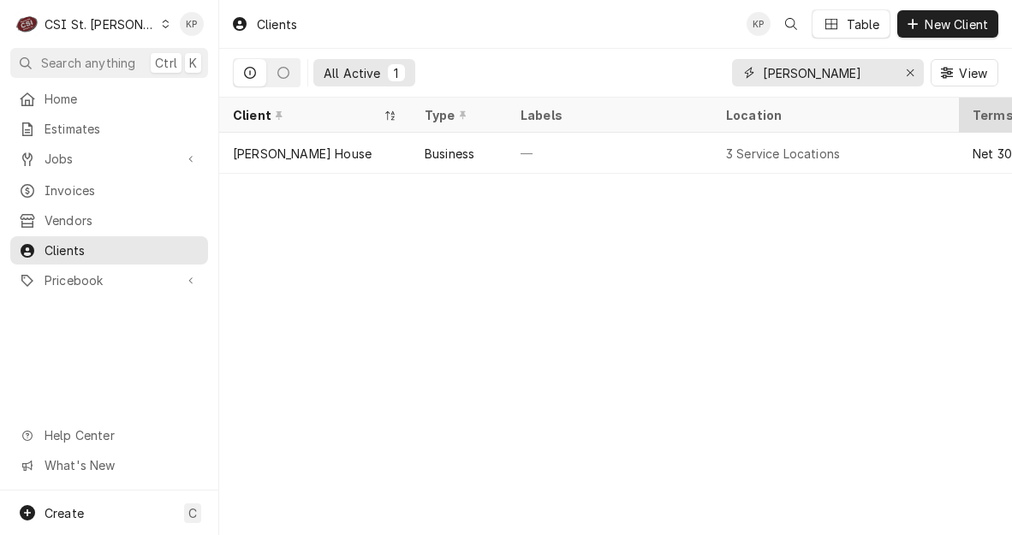
type input "RUTH'S CHRIS"
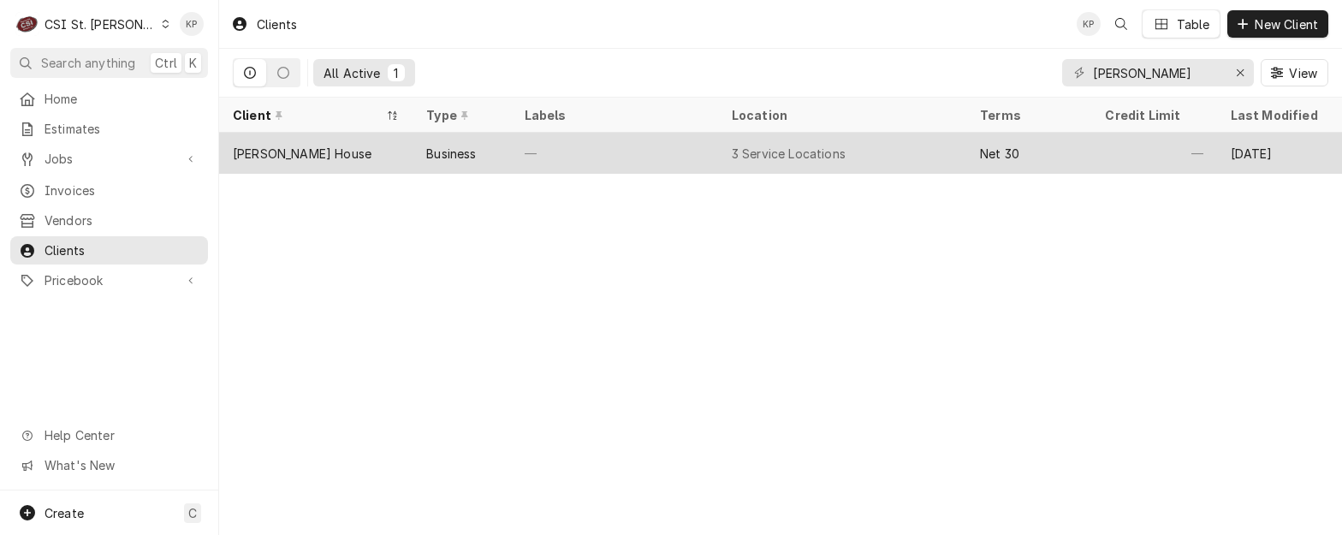
click at [336, 151] on div "[PERSON_NAME] House" at bounding box center [302, 154] width 139 height 18
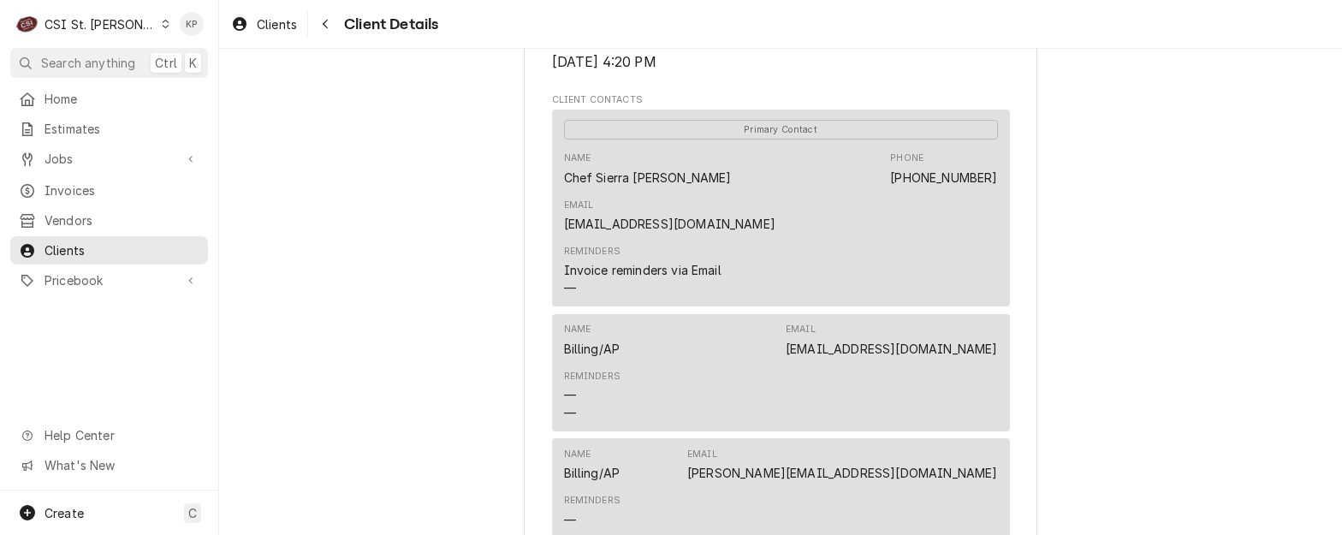
scroll to position [514, 0]
drag, startPoint x: 908, startPoint y: 342, endPoint x: 934, endPoint y: 335, distance: 26.6
click at [909, 363] on div "Reminders — —" at bounding box center [781, 395] width 434 height 64
drag, startPoint x: 885, startPoint y: 303, endPoint x: 991, endPoint y: 303, distance: 105.3
click at [991, 316] on div "Name Billing/AP Email [EMAIL_ADDRESS][DOMAIN_NAME]" at bounding box center [781, 339] width 434 height 46
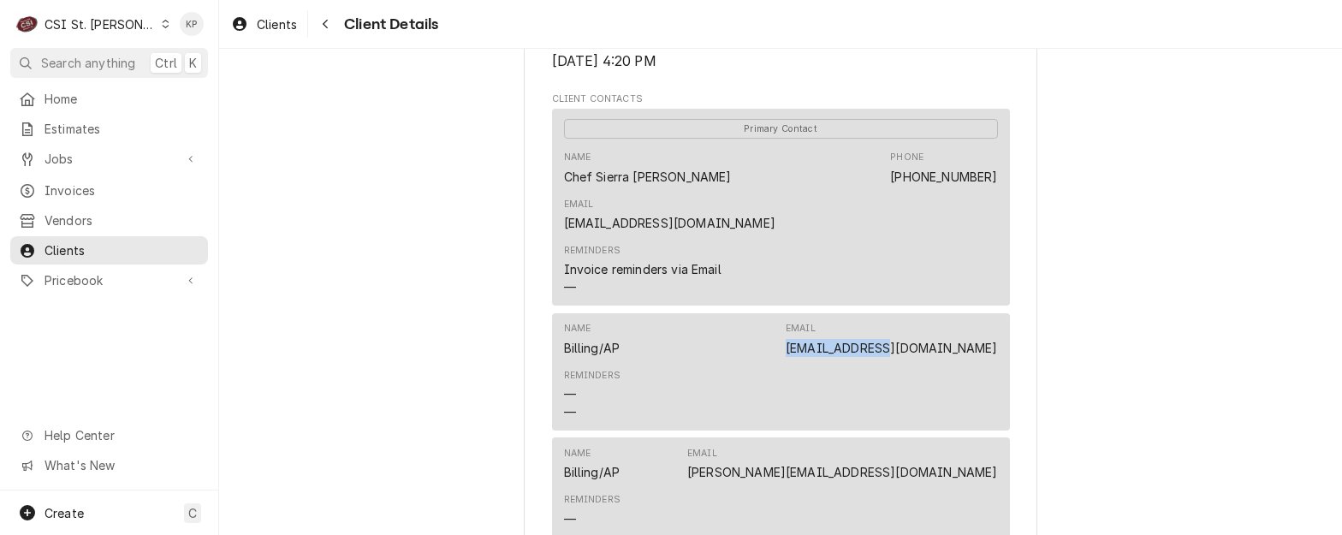
copy link "[EMAIL_ADDRESS][DOMAIN_NAME]"
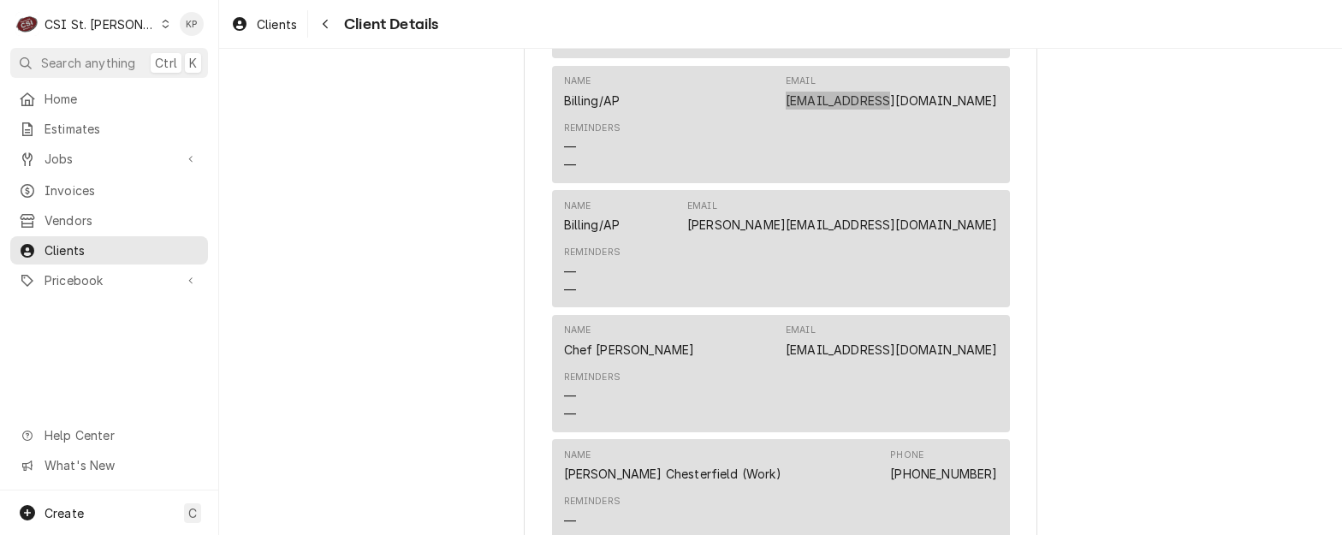
scroll to position [770, 0]
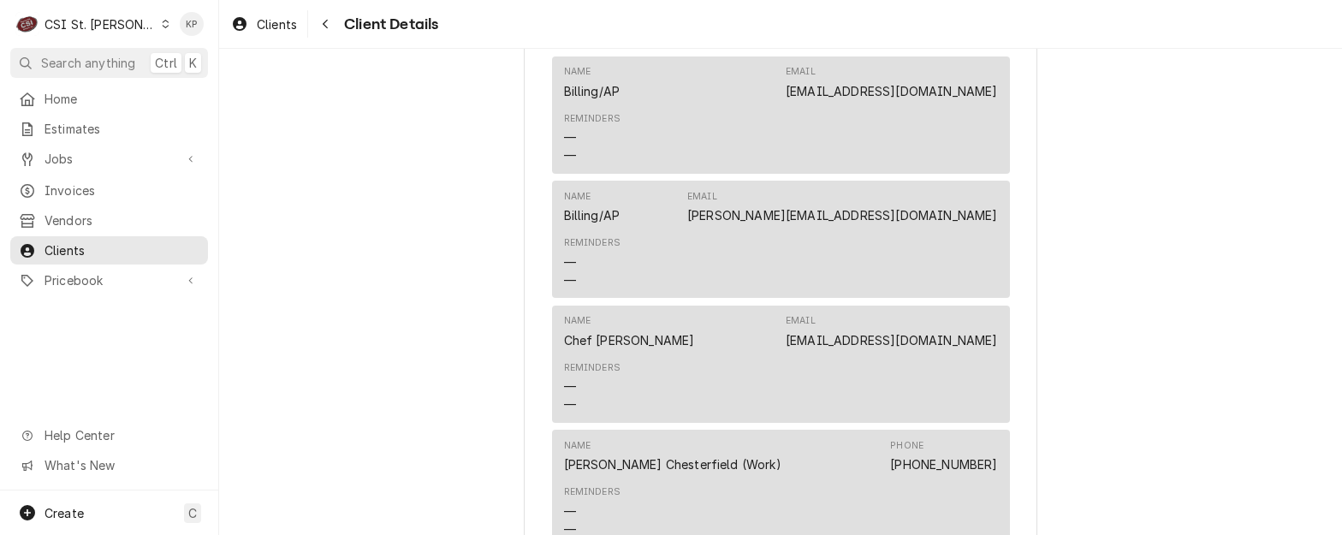
click at [1155, 314] on div "[PERSON_NAME] House Client Type Business Industry Type Commercial Billing Addre…" at bounding box center [780, 300] width 1123 height 2045
click at [925, 355] on div "Reminders — —" at bounding box center [781, 387] width 434 height 64
drag, startPoint x: 857, startPoint y: 293, endPoint x: 1001, endPoint y: 298, distance: 143.9
click at [1001, 306] on div "Name Chef [PERSON_NAME] Email [EMAIL_ADDRESS][DOMAIN_NAME] Reminders — —" at bounding box center [781, 364] width 458 height 117
drag, startPoint x: 1001, startPoint y: 298, endPoint x: 978, endPoint y: 296, distance: 23.2
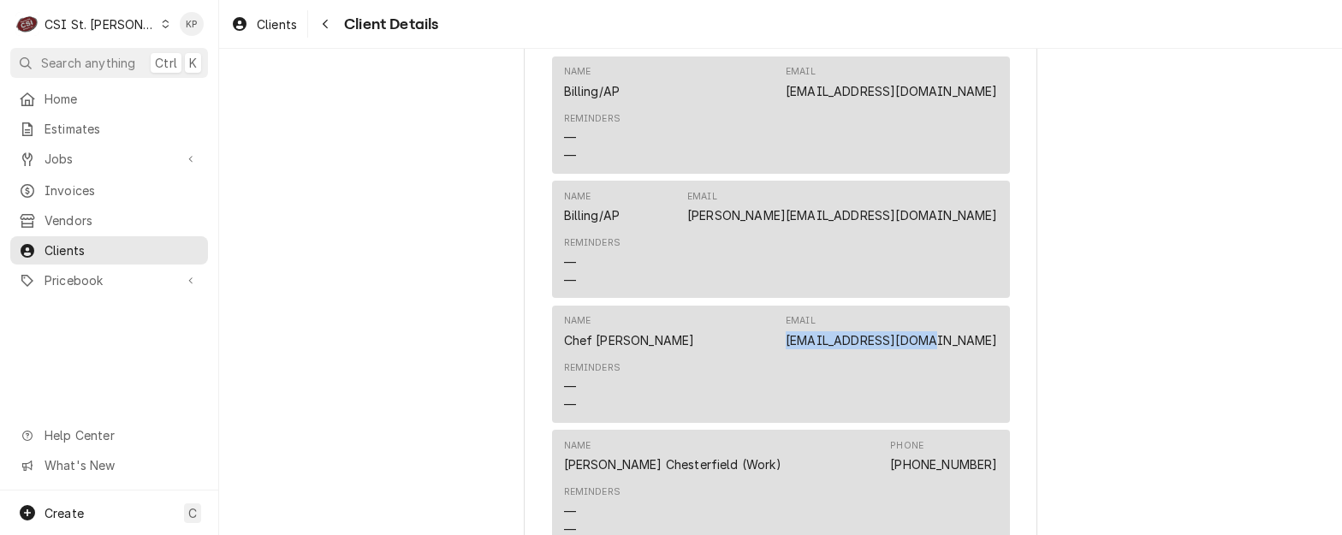
copy link "ChuckS@ruthschris.us"
drag, startPoint x: 69, startPoint y: 180, endPoint x: 138, endPoint y: 175, distance: 68.7
click at [69, 181] on span "Invoices" at bounding box center [122, 190] width 155 height 18
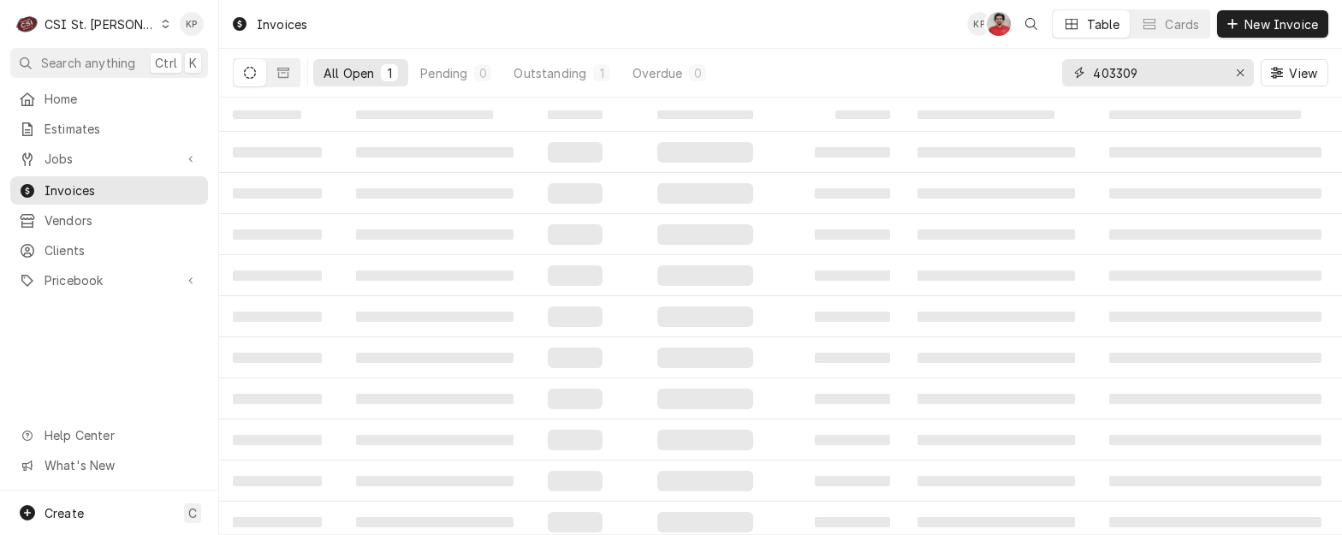
drag, startPoint x: 1236, startPoint y: 72, endPoint x: 1246, endPoint y: 72, distance: 9.4
click at [1238, 72] on icon "Erase input" at bounding box center [1240, 73] width 9 height 12
click at [1152, 76] on input "Dynamic Content Wrapper" at bounding box center [1169, 72] width 152 height 27
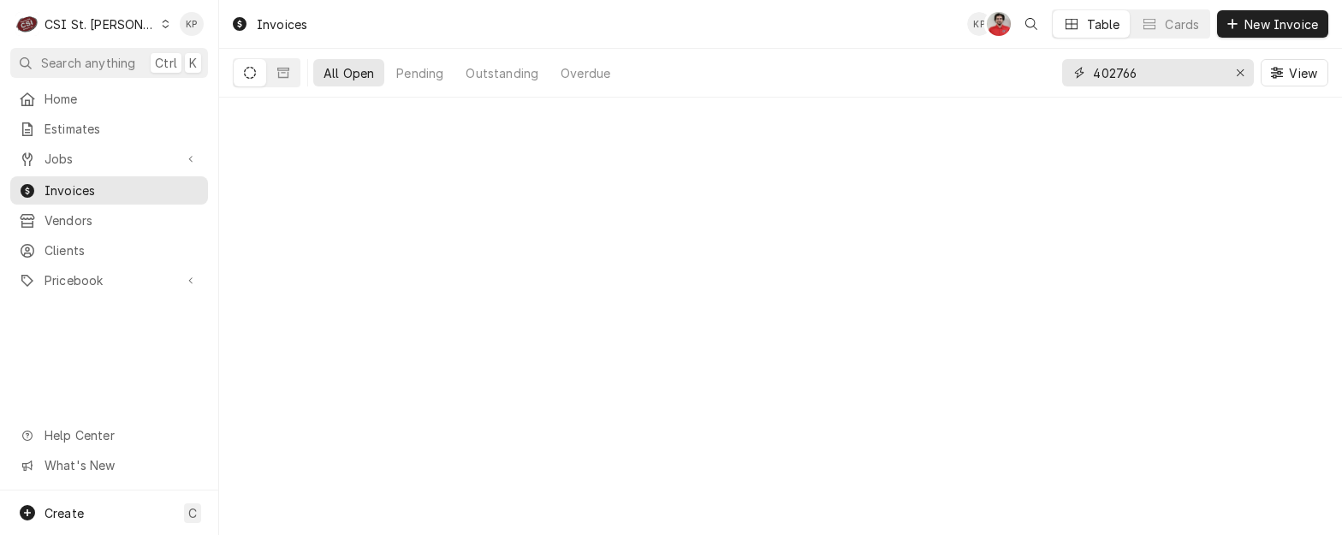
type input "402766"
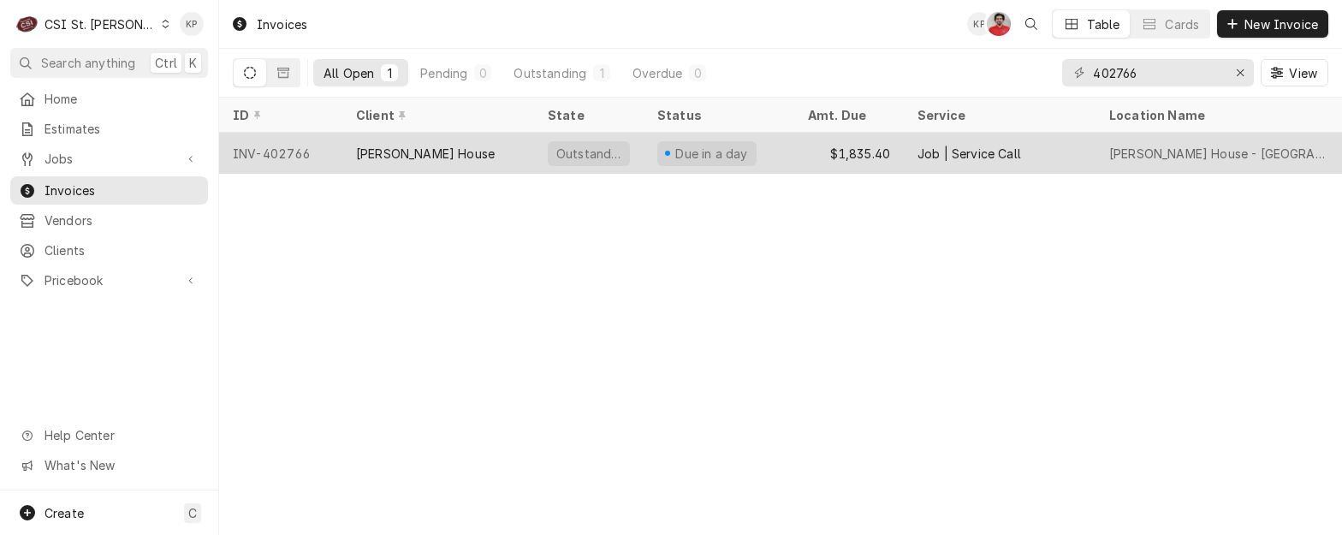
click at [294, 152] on div "INV-402766" at bounding box center [280, 153] width 123 height 41
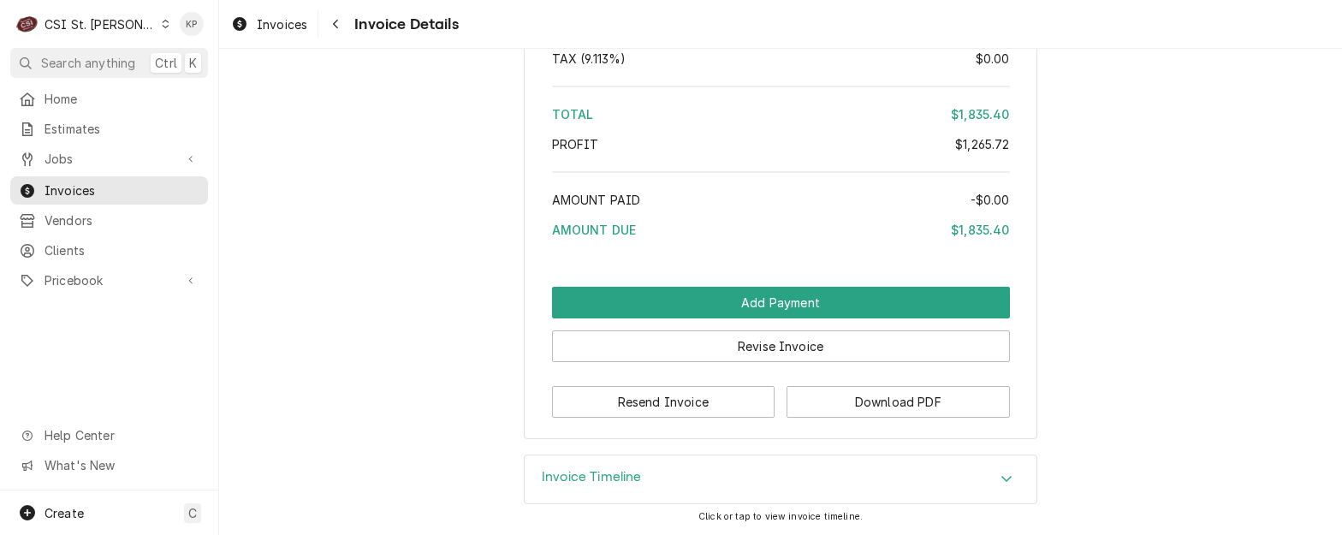
scroll to position [3384, 0]
click at [875, 403] on button "Download PDF" at bounding box center [898, 402] width 223 height 32
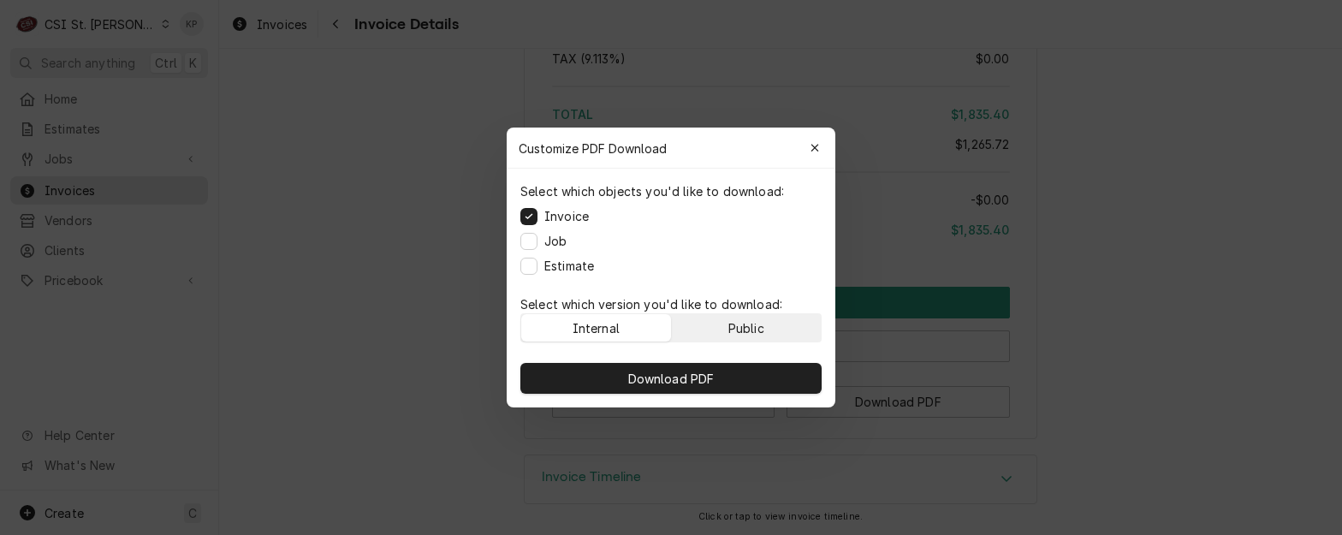
click at [759, 324] on div "Public" at bounding box center [747, 328] width 36 height 18
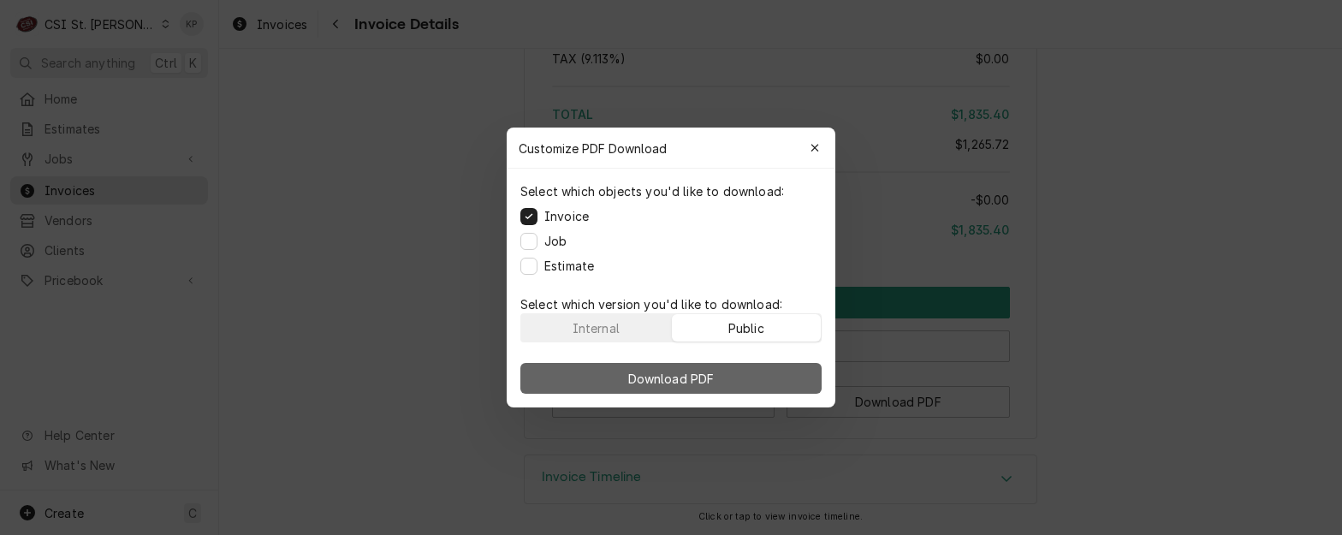
click at [777, 376] on button "Download PDF" at bounding box center [671, 378] width 301 height 31
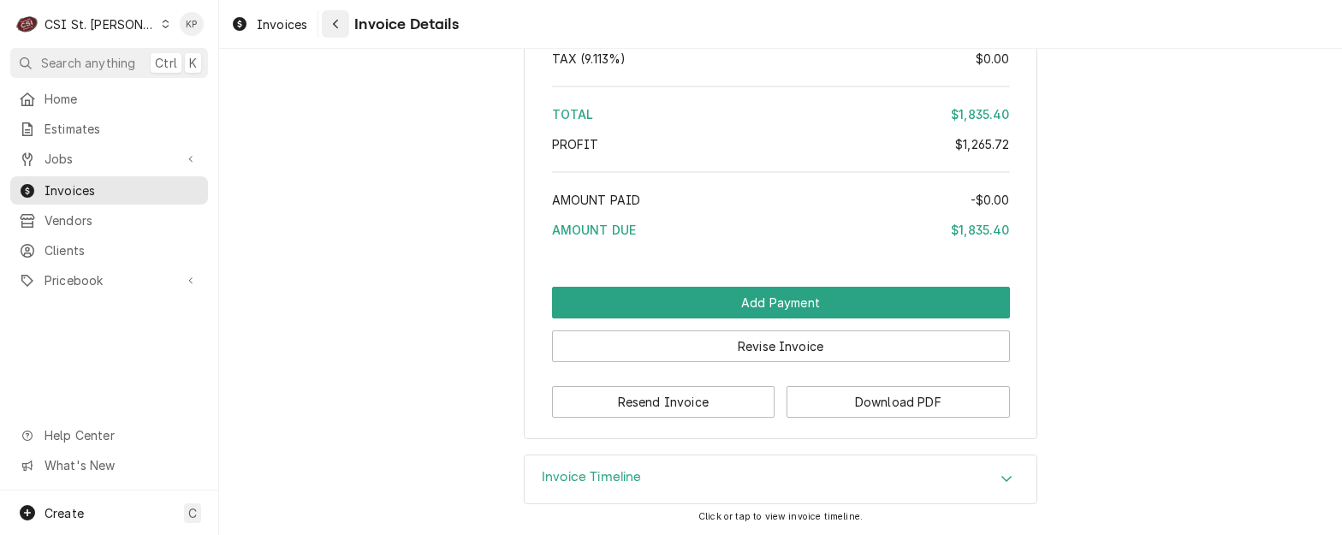
drag, startPoint x: 299, startPoint y: 20, endPoint x: 330, endPoint y: 20, distance: 30.8
click at [299, 20] on span "Invoices" at bounding box center [282, 24] width 51 height 18
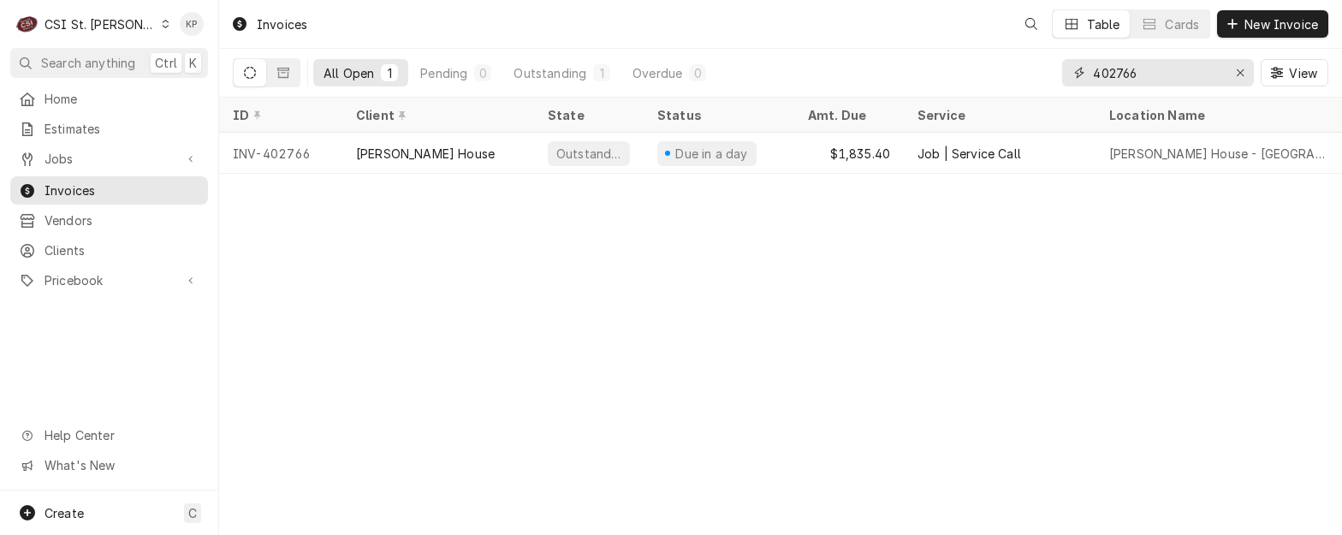
drag, startPoint x: 1121, startPoint y: 74, endPoint x: 1177, endPoint y: 94, distance: 60.1
click at [1163, 72] on input "402766" at bounding box center [1157, 72] width 128 height 27
type input "402797"
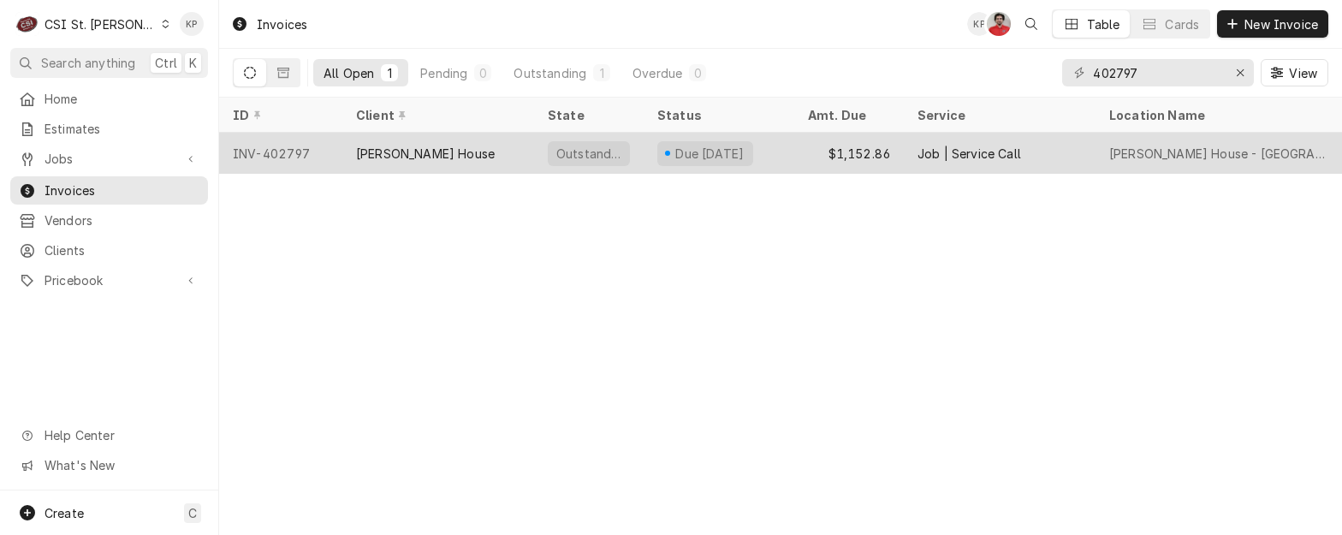
click at [441, 149] on div "[PERSON_NAME] House" at bounding box center [425, 154] width 139 height 18
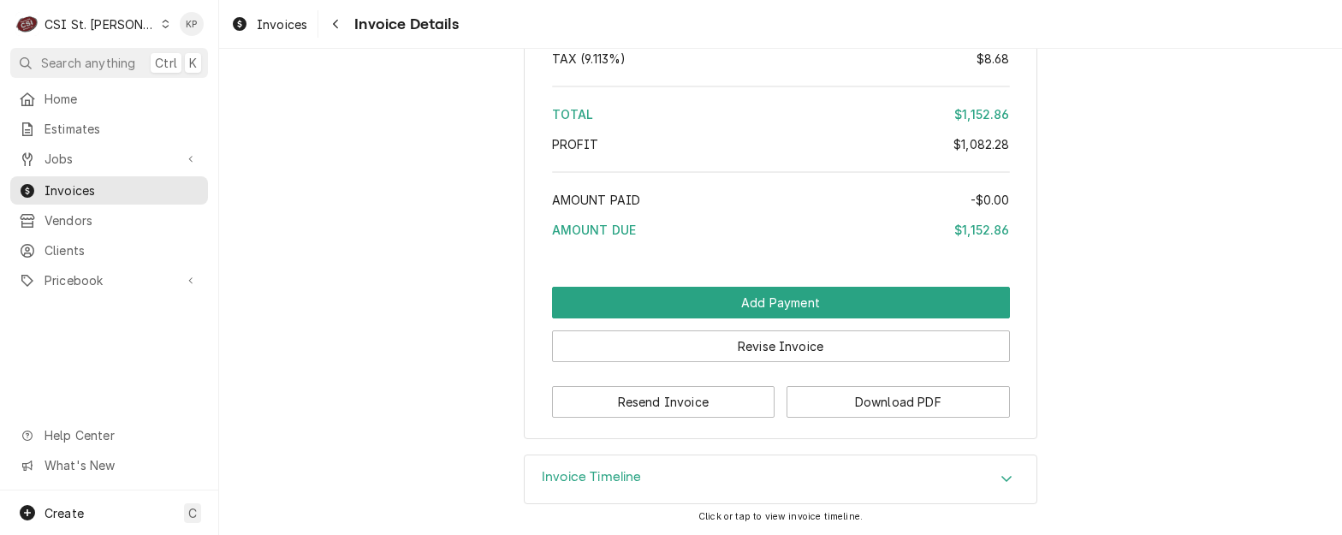
scroll to position [3639, 0]
click at [842, 396] on button "Download PDF" at bounding box center [898, 402] width 223 height 32
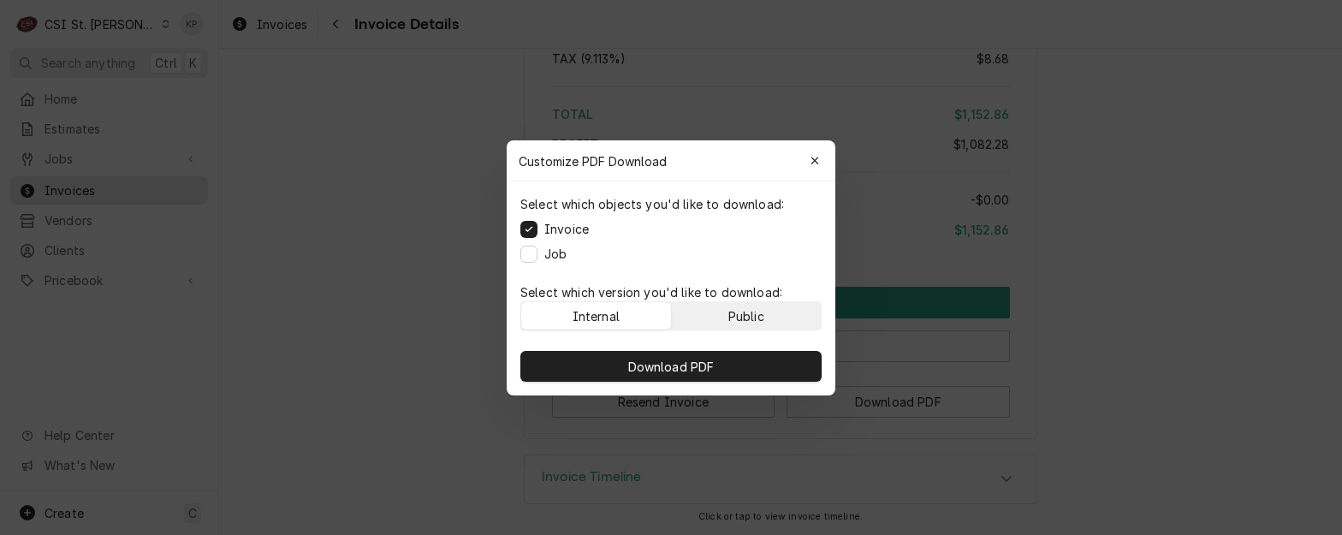
click at [733, 319] on div "Public" at bounding box center [747, 315] width 36 height 18
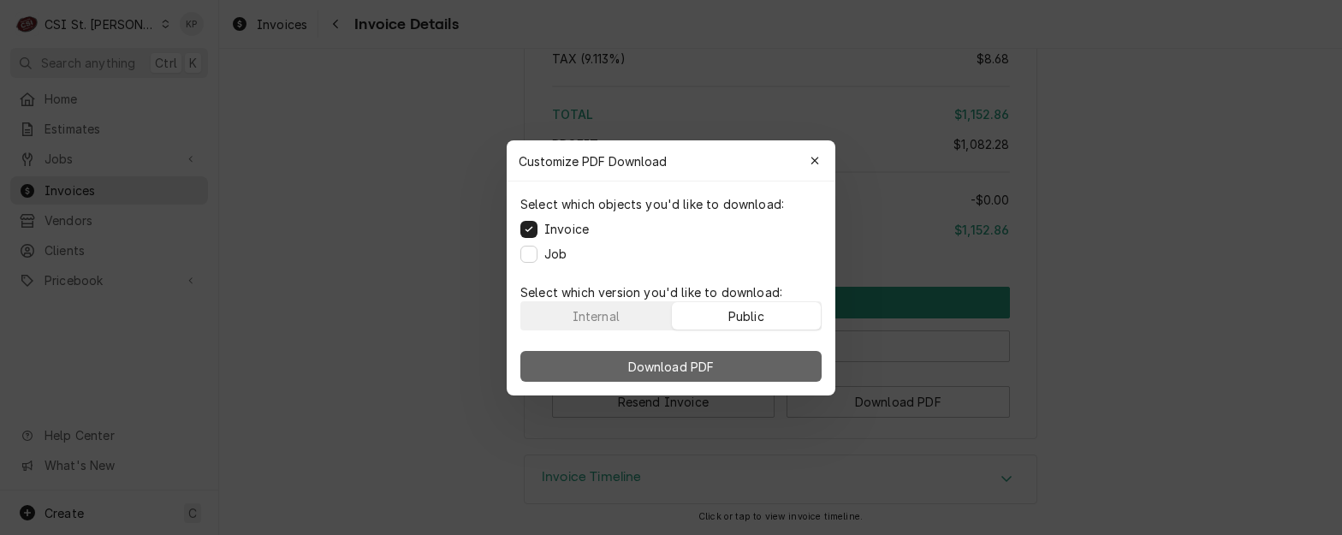
click at [738, 361] on button "Download PDF" at bounding box center [671, 366] width 301 height 31
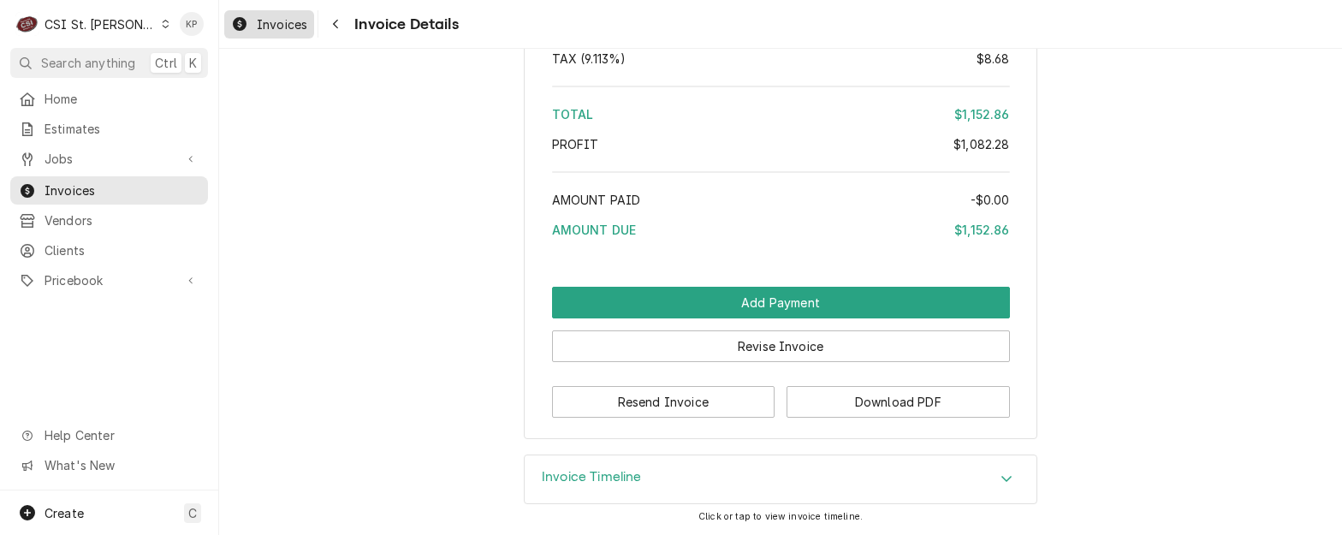
click at [275, 31] on span "Invoices" at bounding box center [282, 24] width 51 height 18
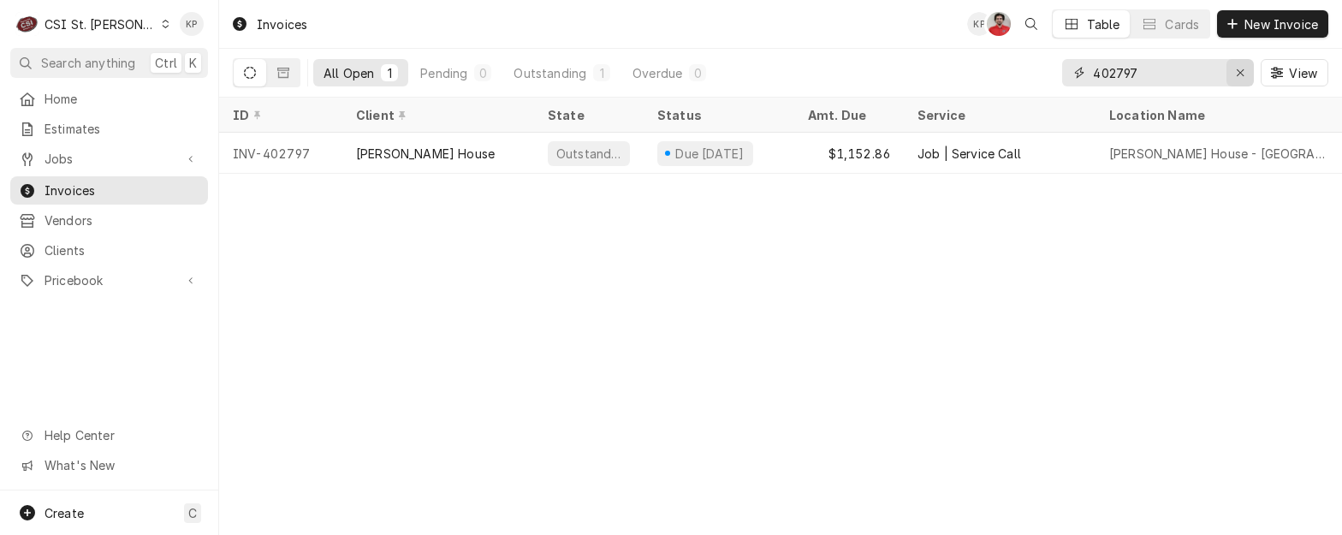
click at [1236, 71] on icon "Erase input" at bounding box center [1240, 73] width 9 height 12
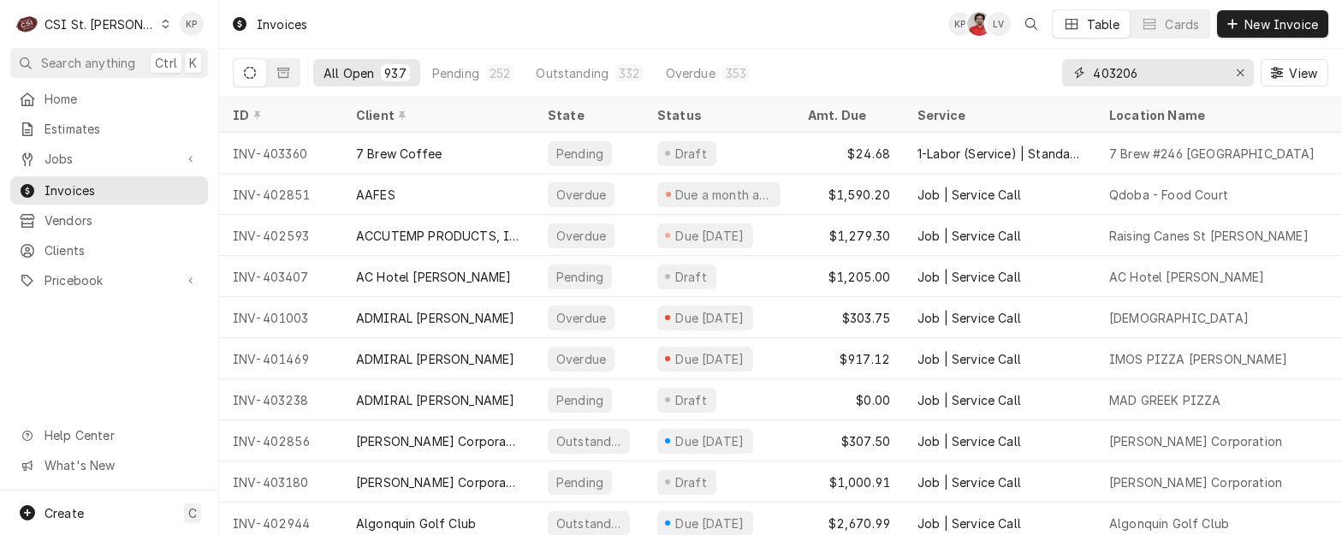
type input "403206"
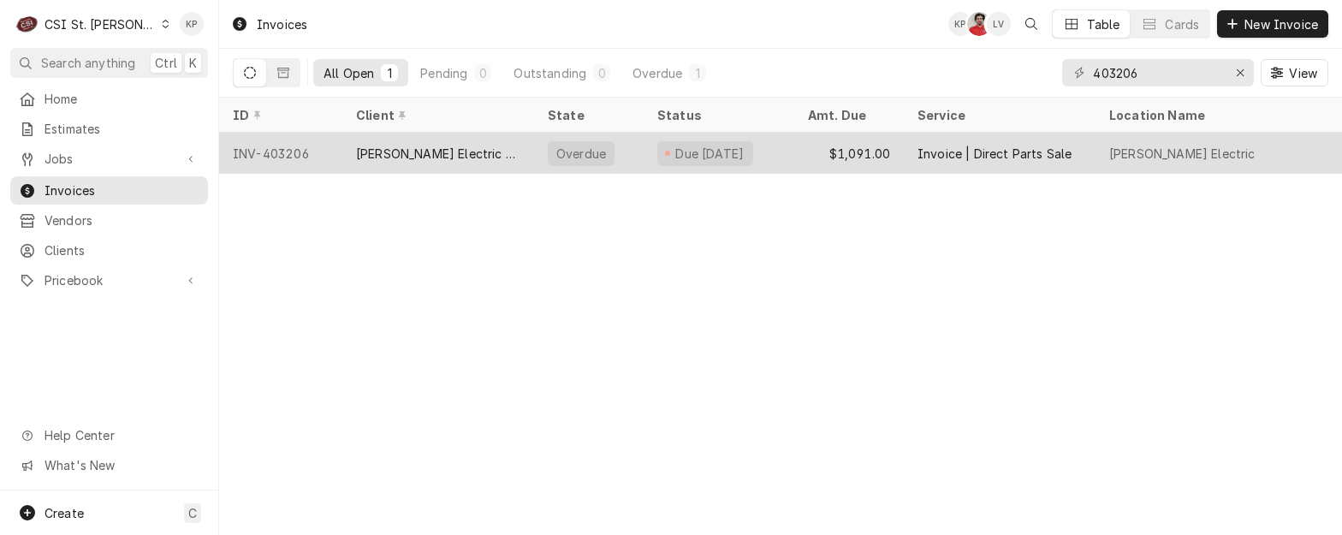
click at [269, 147] on div "INV-403206" at bounding box center [280, 153] width 123 height 41
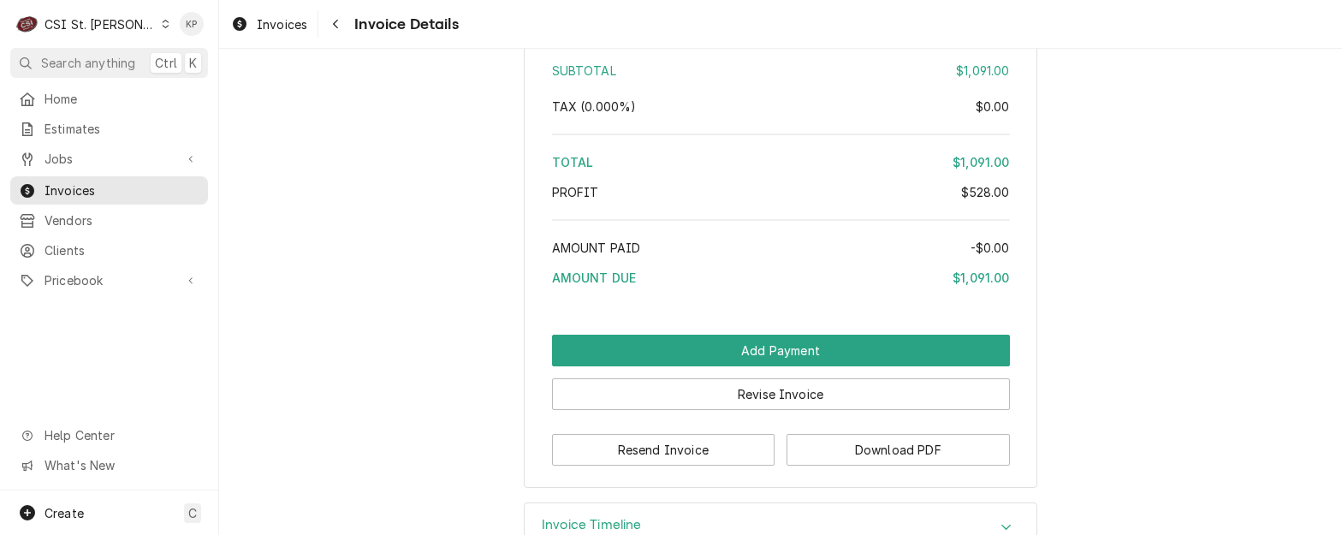
scroll to position [3271, 0]
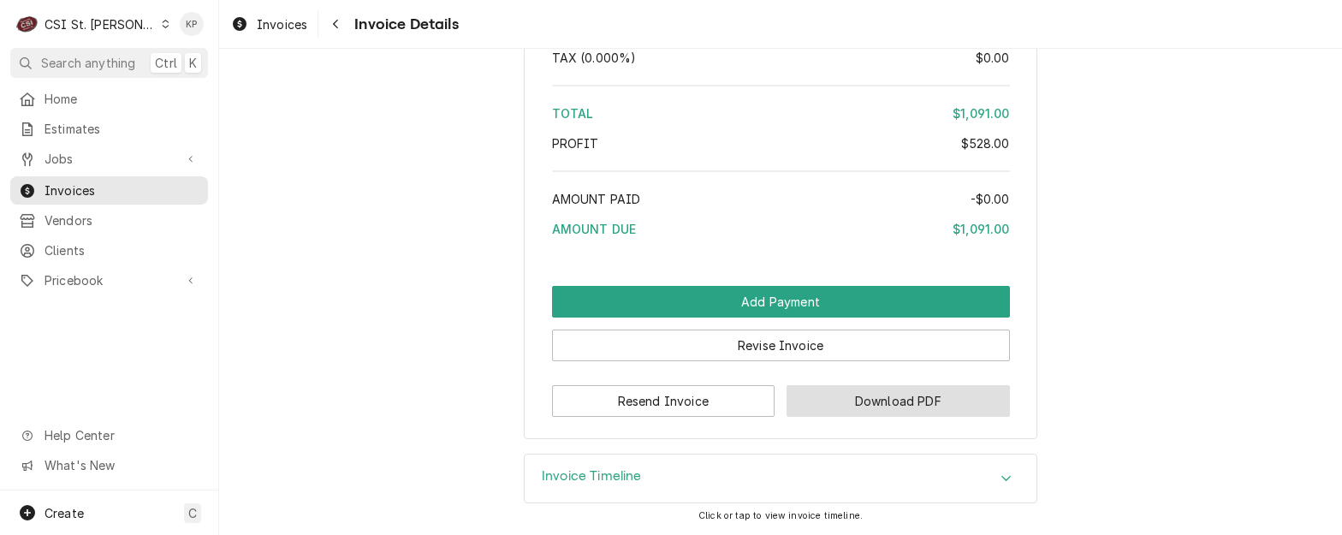
click at [791, 401] on button "Download PDF" at bounding box center [898, 401] width 223 height 32
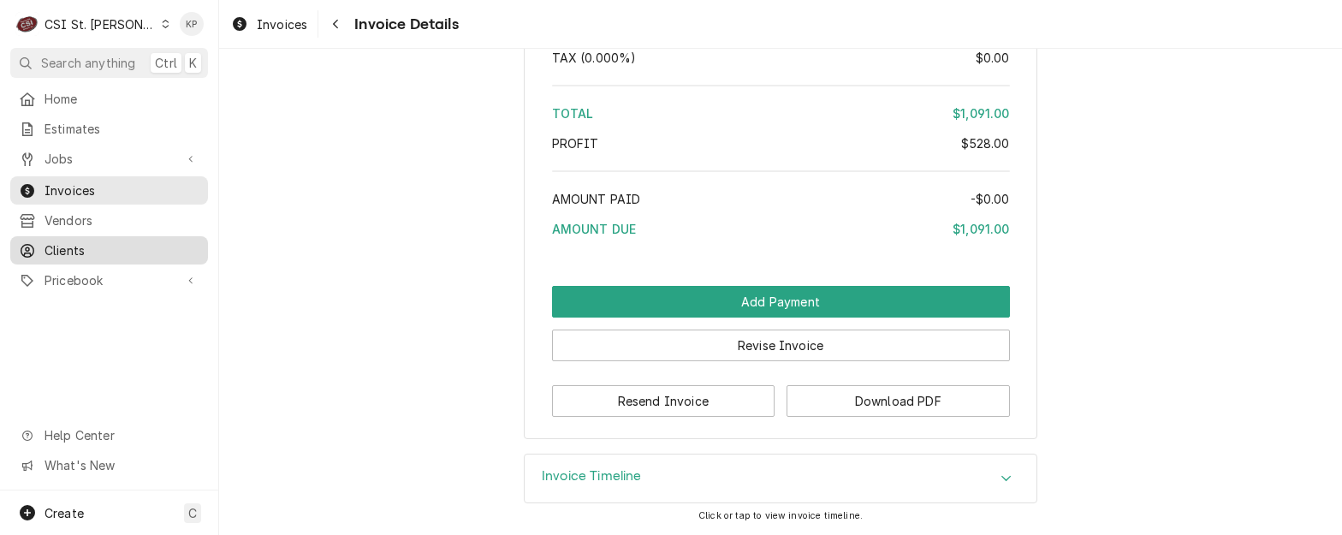
click at [71, 246] on span "Clients" at bounding box center [122, 250] width 155 height 18
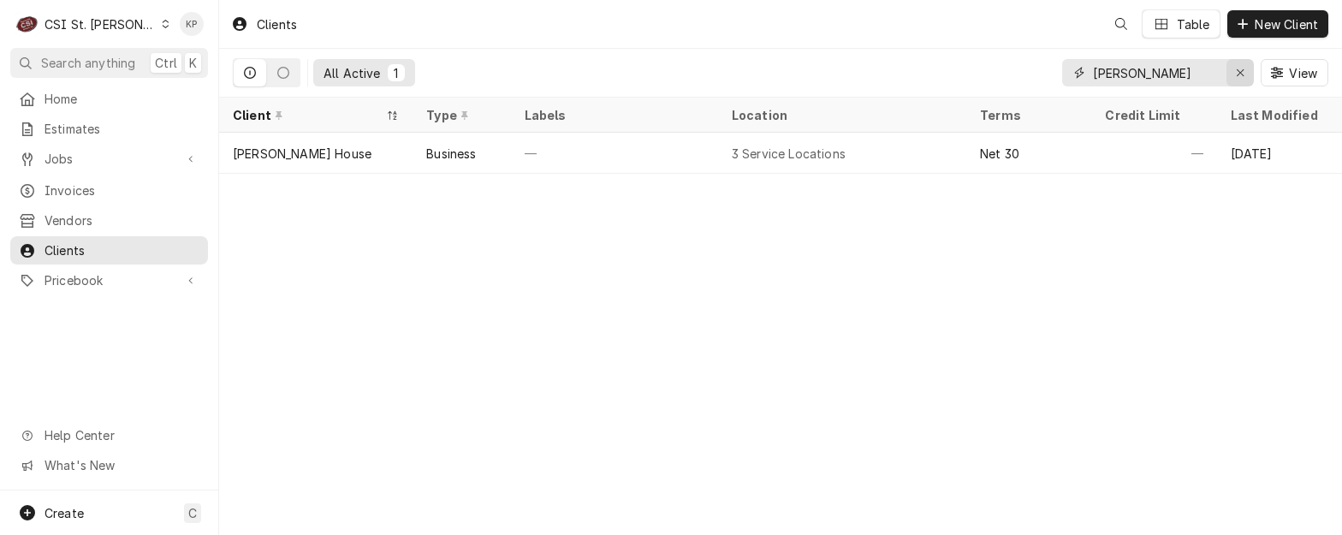
click at [1241, 74] on icon "Erase input" at bounding box center [1240, 72] width 7 height 7
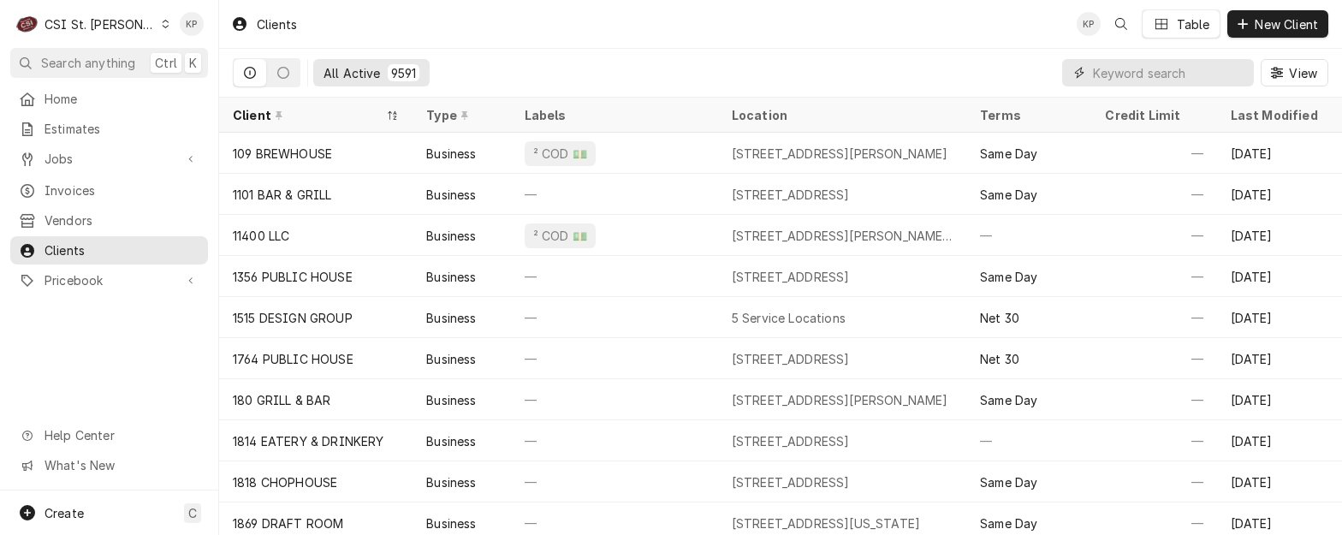
paste input "Sandner Electric Co"
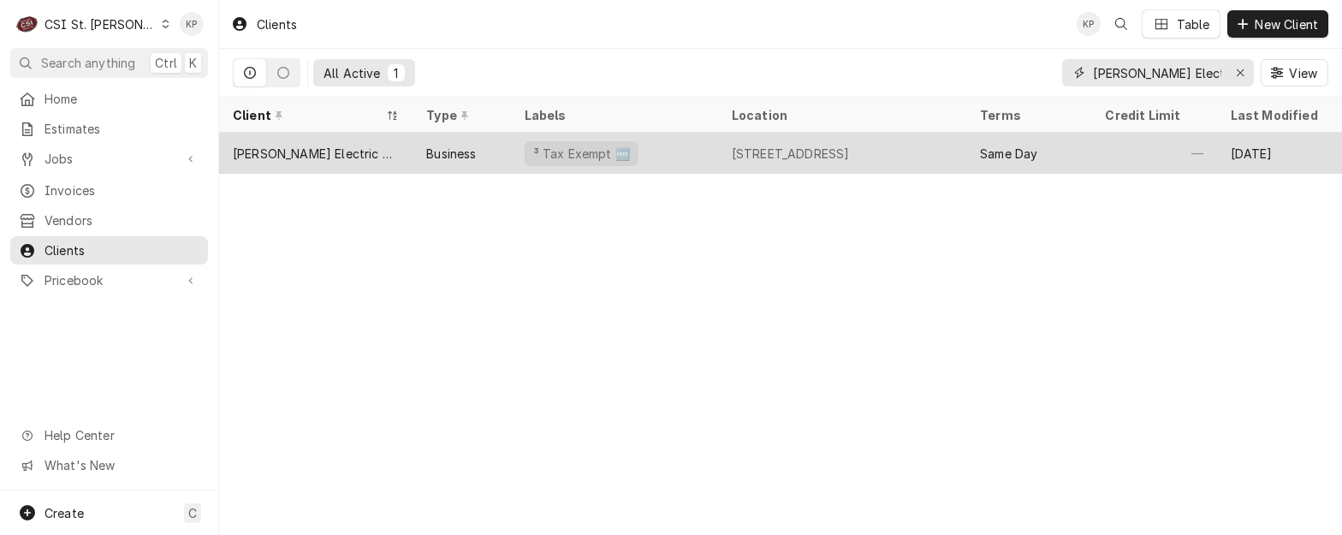
type input "Sandner Electric Co"
click at [300, 147] on div "Sandner Electric Co." at bounding box center [316, 154] width 166 height 18
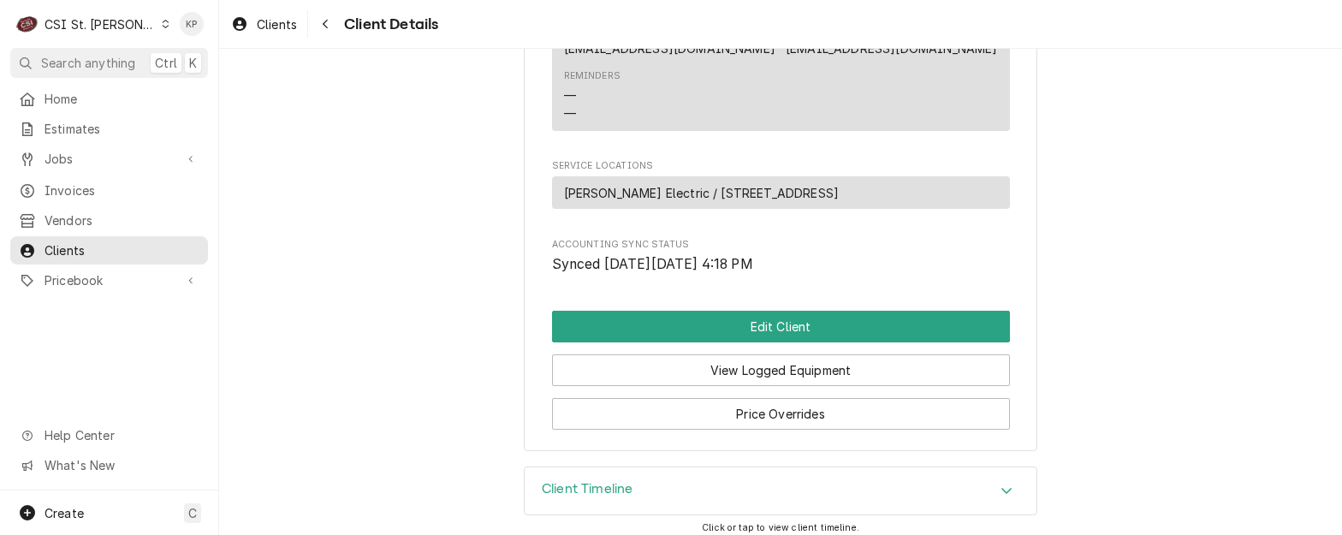
scroll to position [882, 0]
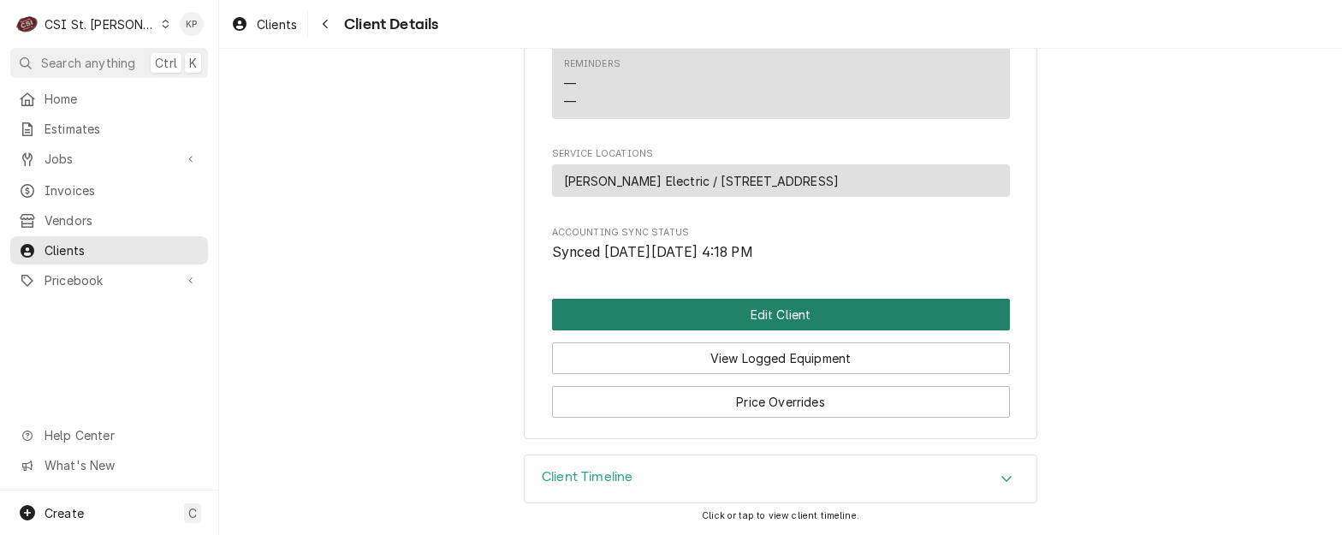
click at [717, 319] on button "Edit Client" at bounding box center [781, 315] width 458 height 32
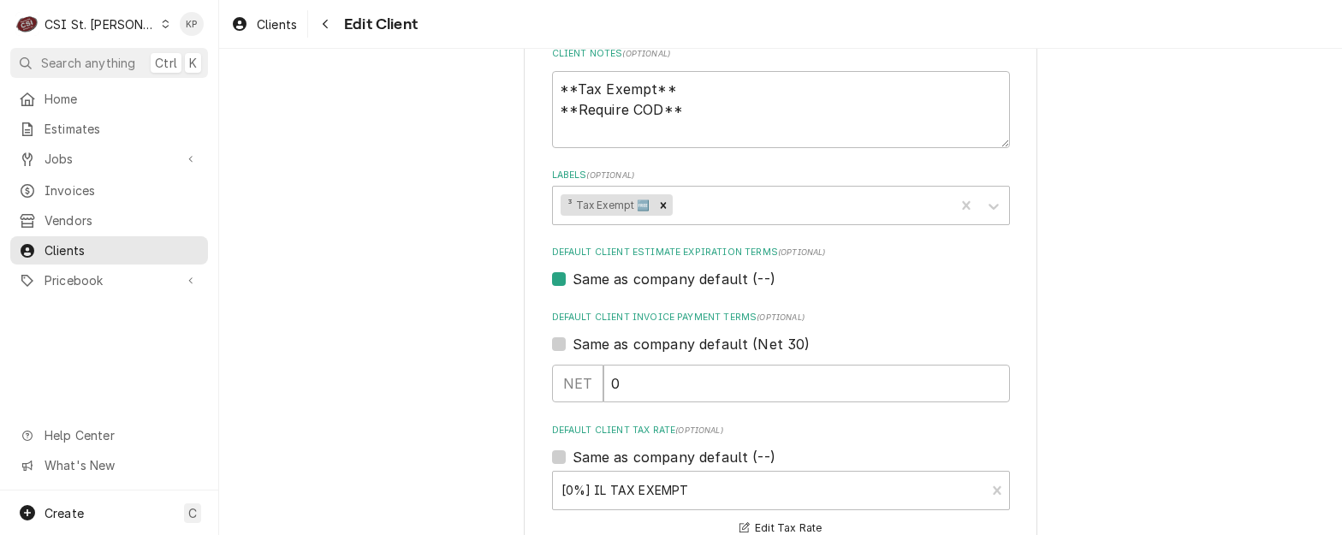
scroll to position [856, 0]
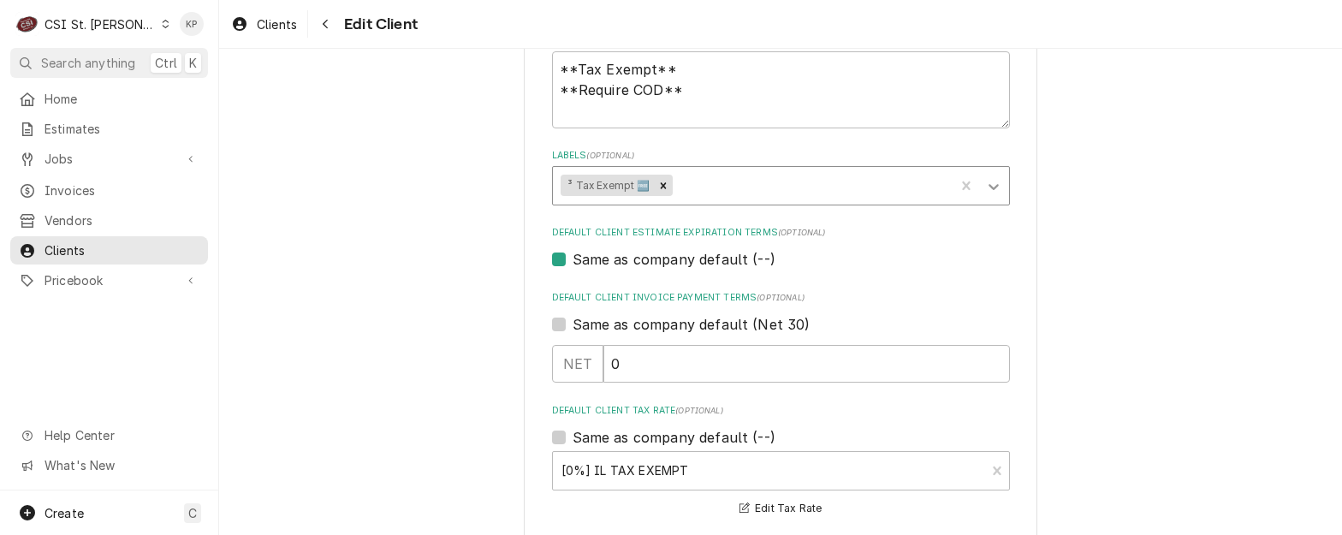
click at [991, 193] on icon "Labels" at bounding box center [993, 186] width 17 height 17
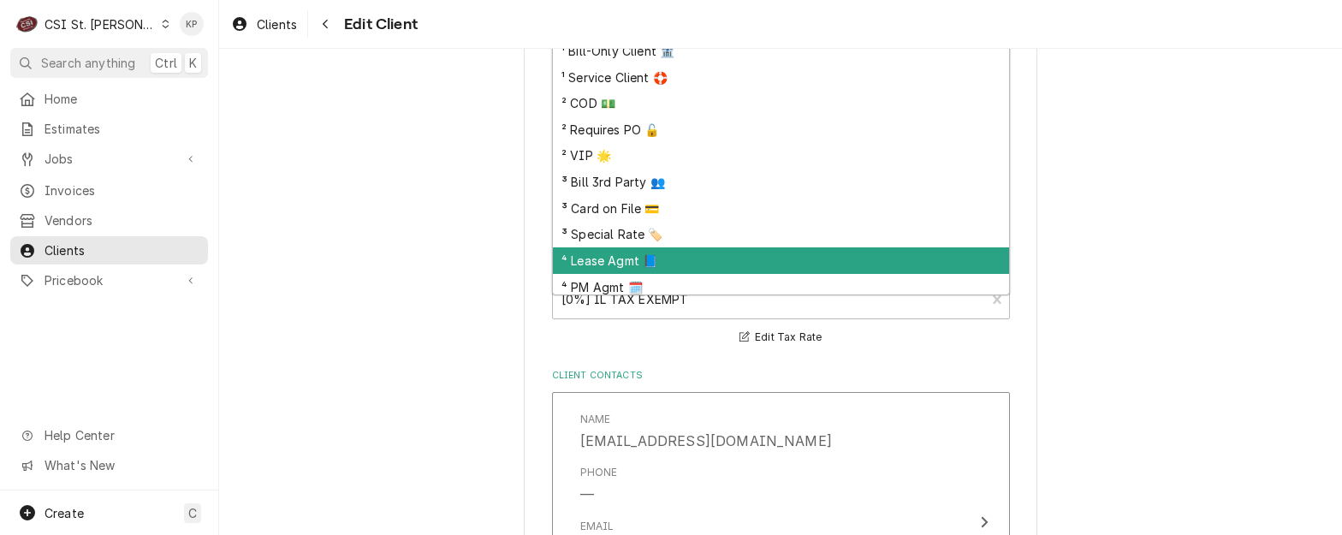
scroll to position [32, 0]
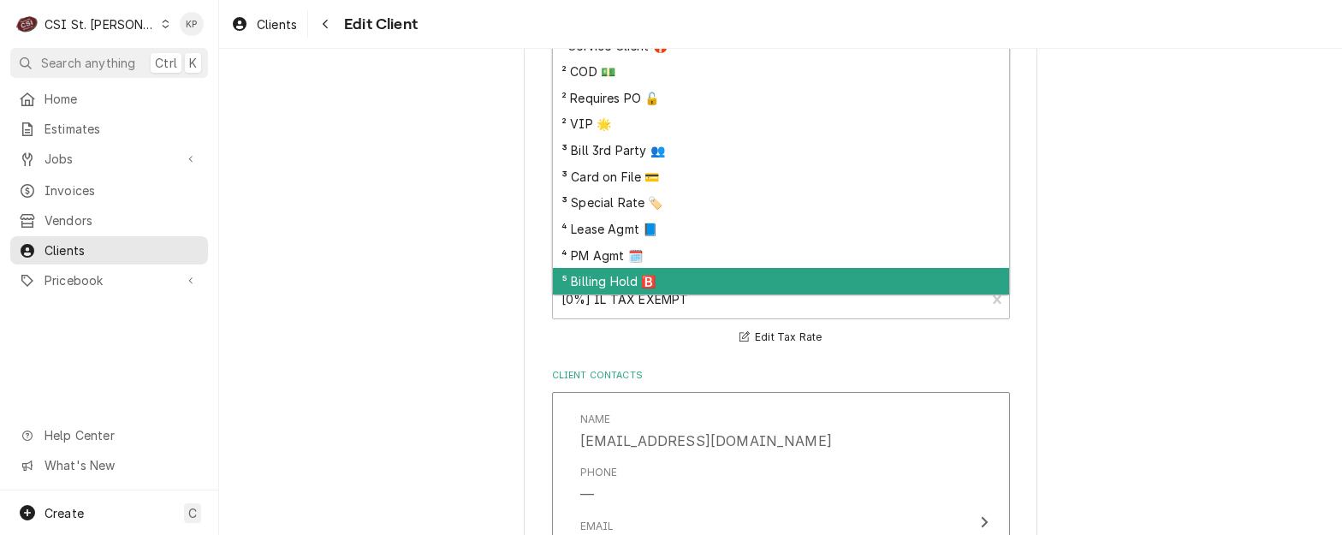
click at [601, 283] on div "⁵ Billing Hold 🅱️" at bounding box center [781, 281] width 456 height 27
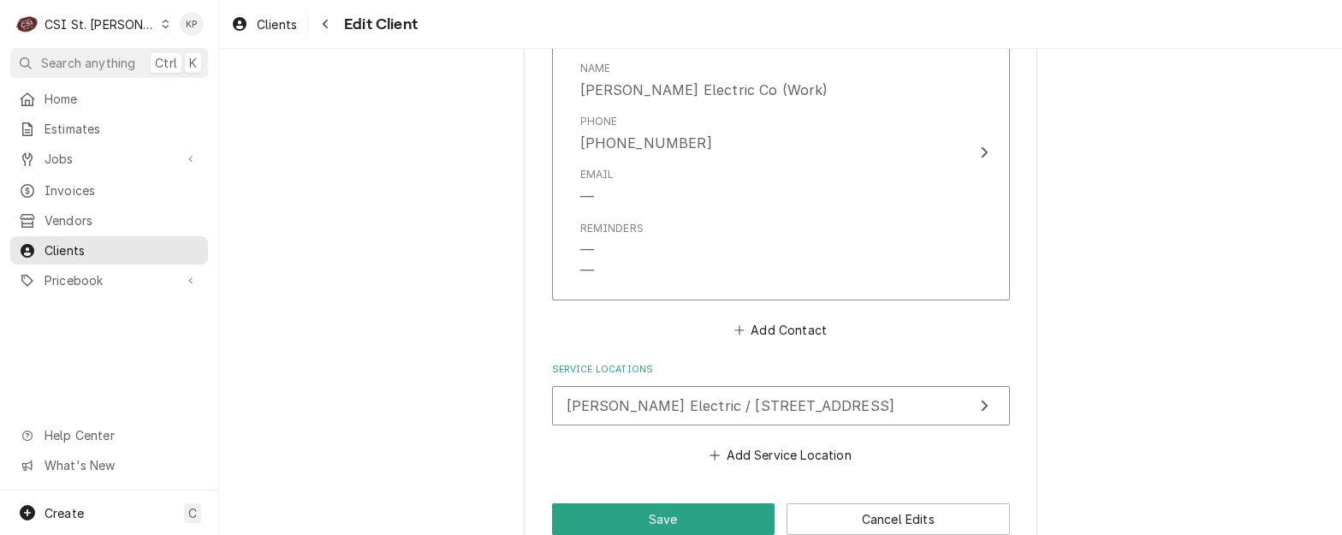
scroll to position [1719, 0]
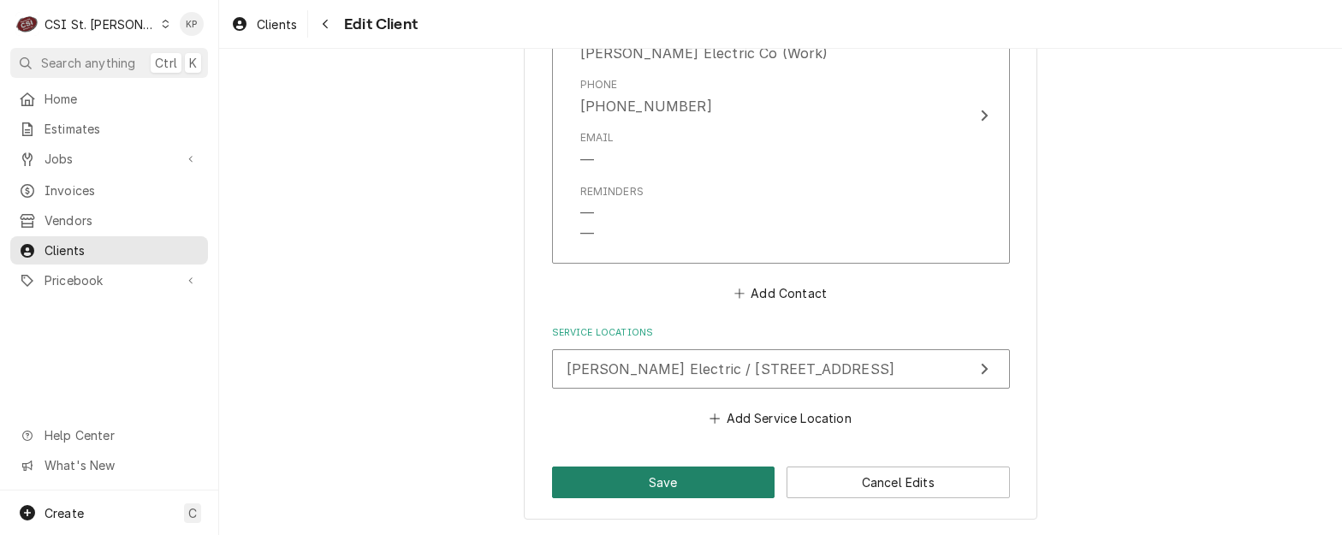
click at [676, 478] on button "Save" at bounding box center [663, 483] width 223 height 32
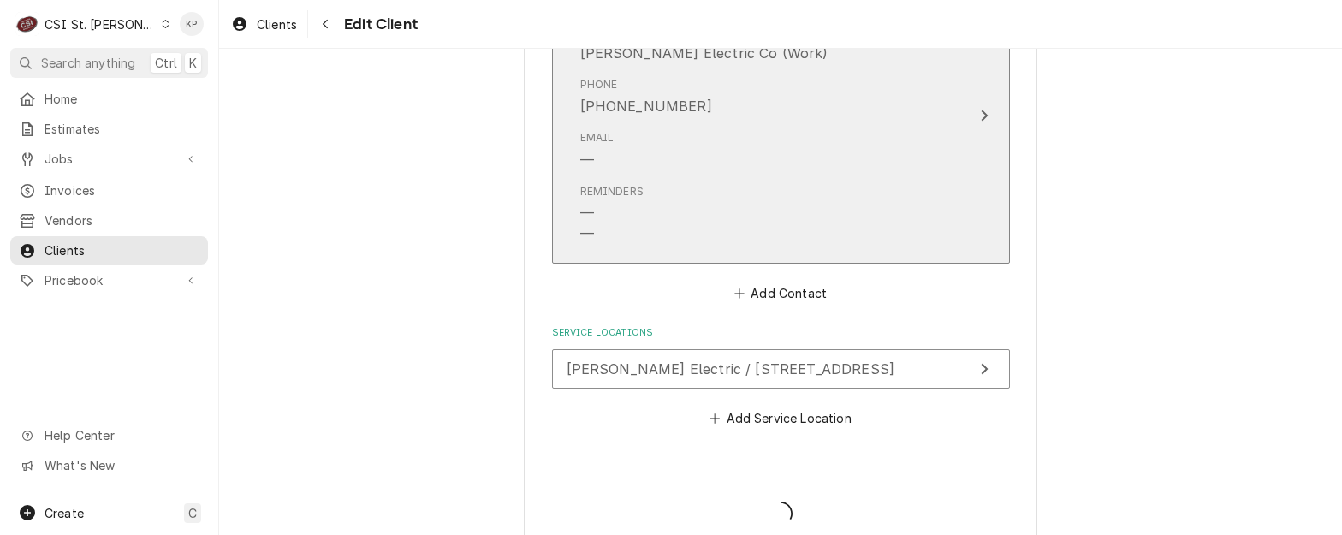
type textarea "x"
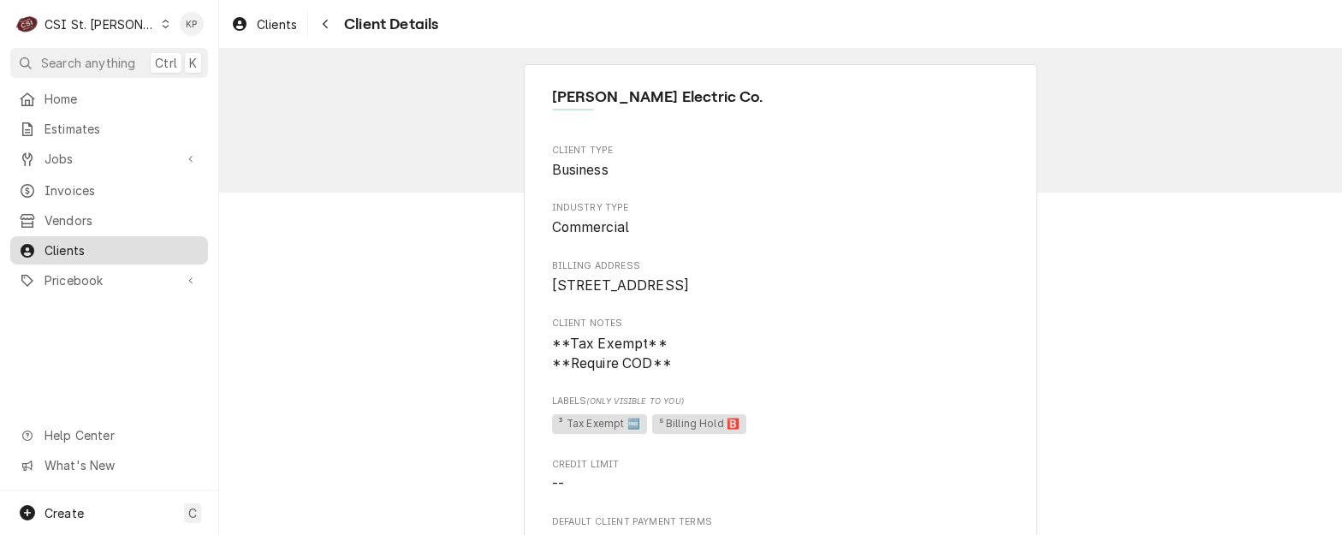
click at [71, 241] on span "Clients" at bounding box center [122, 250] width 155 height 18
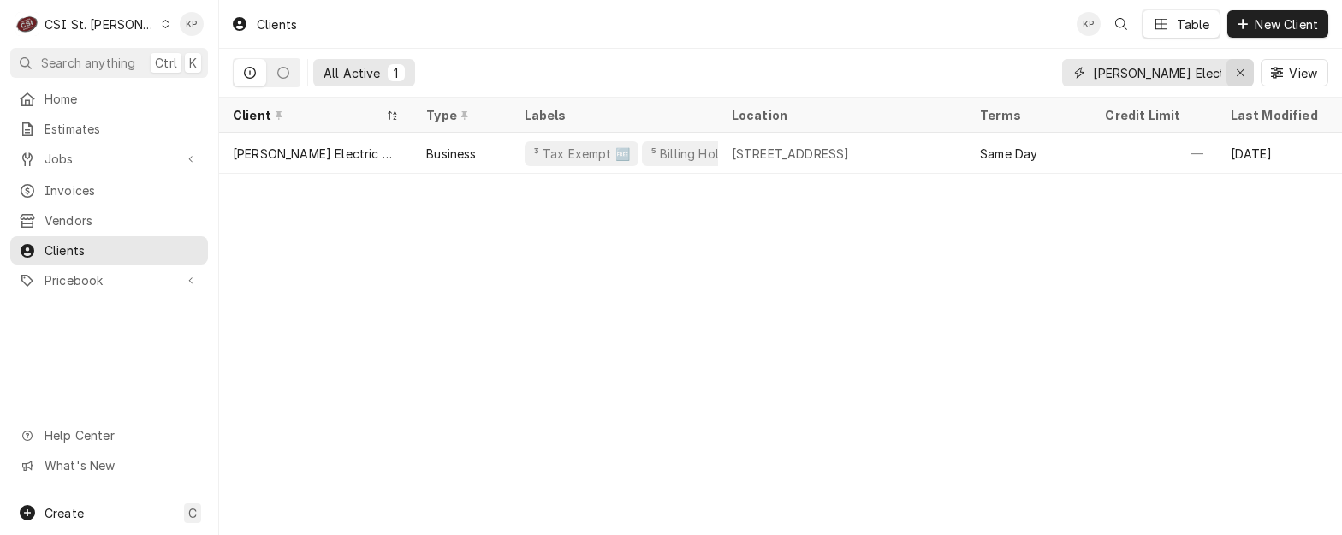
click at [1240, 69] on icon "Erase input" at bounding box center [1240, 73] width 9 height 12
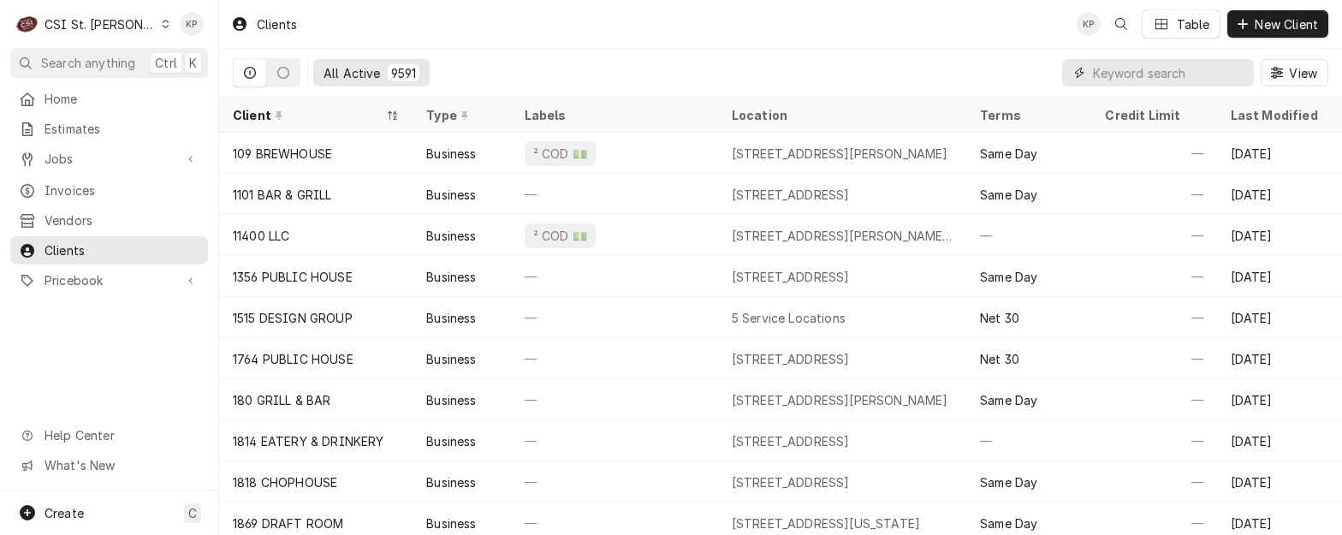
click at [1128, 74] on input "Dynamic Content Wrapper" at bounding box center [1169, 72] width 152 height 27
type input "six star"
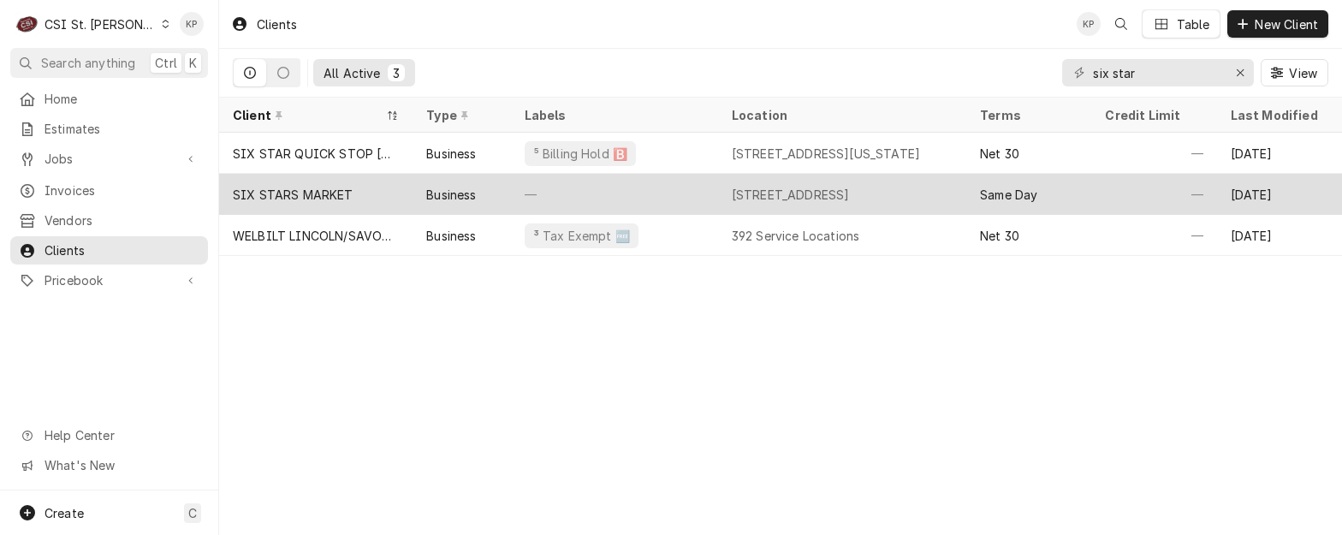
click at [330, 187] on div "SIX STARS MARKET" at bounding box center [293, 195] width 121 height 18
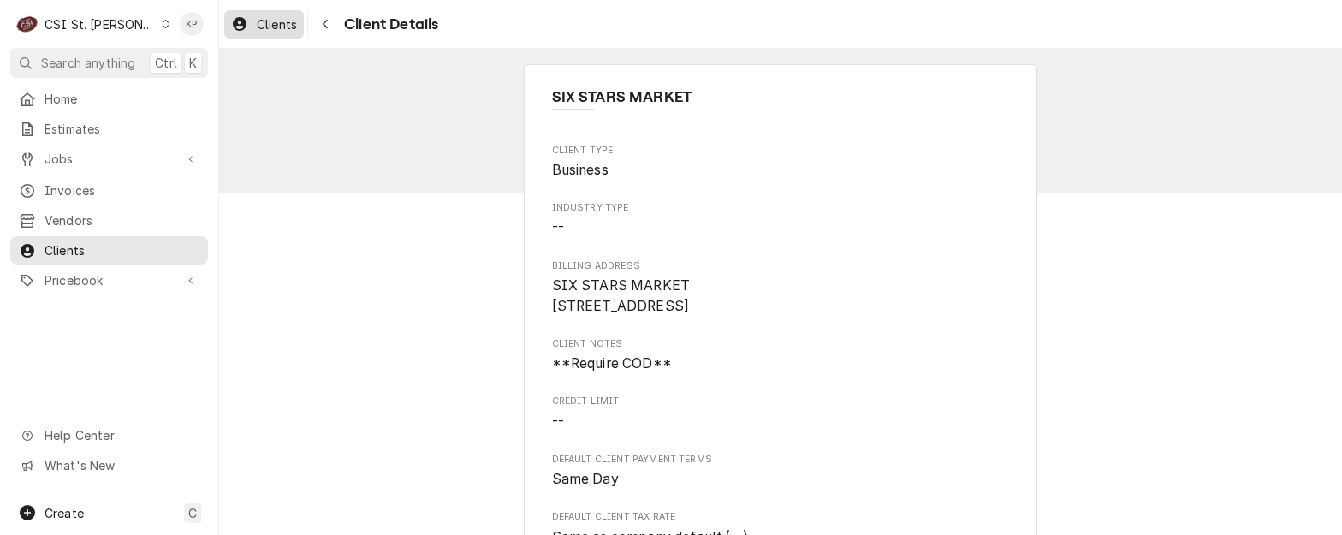
click at [271, 15] on span "Clients" at bounding box center [277, 24] width 40 height 18
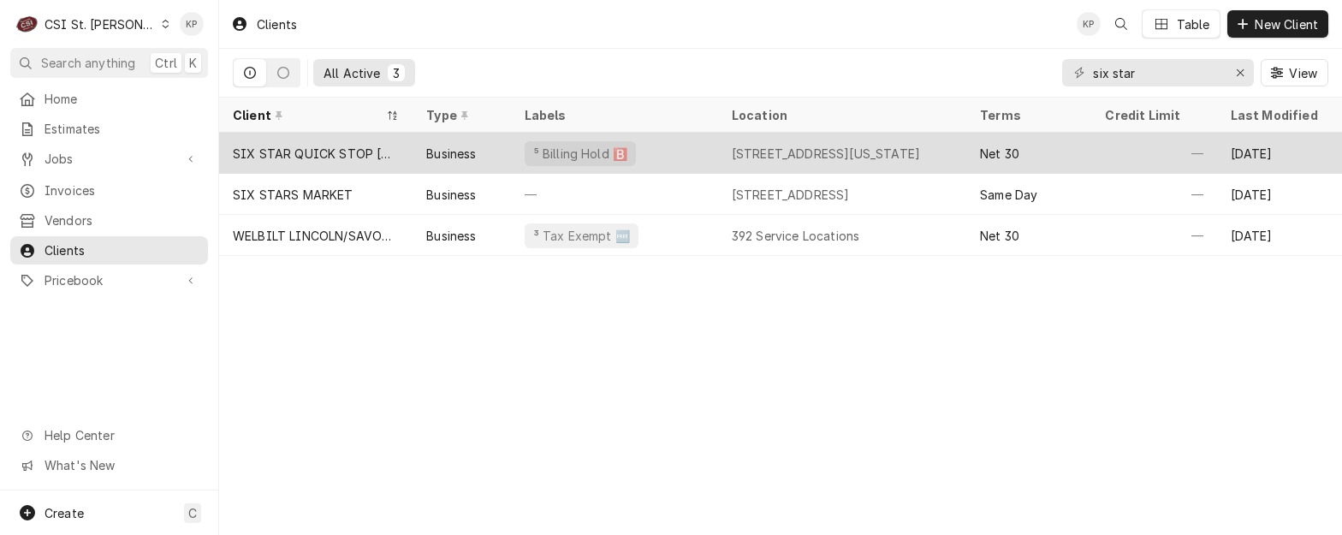
click at [331, 150] on div "SIX STAR QUICK STOP [GEOGRAPHIC_DATA]" at bounding box center [316, 154] width 166 height 18
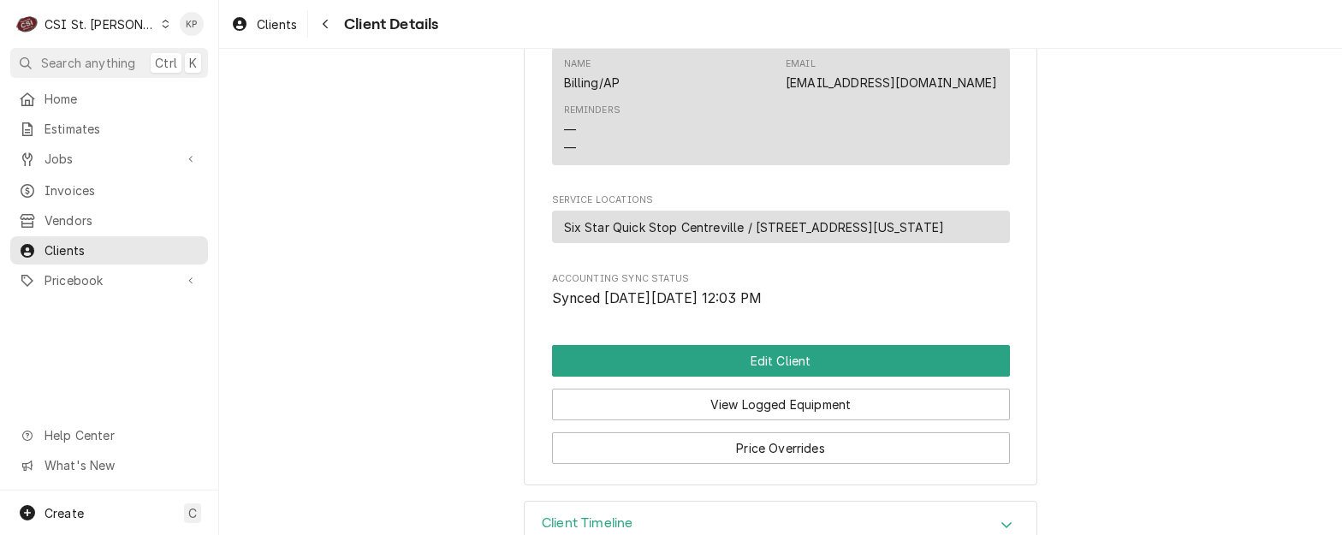
scroll to position [814, 0]
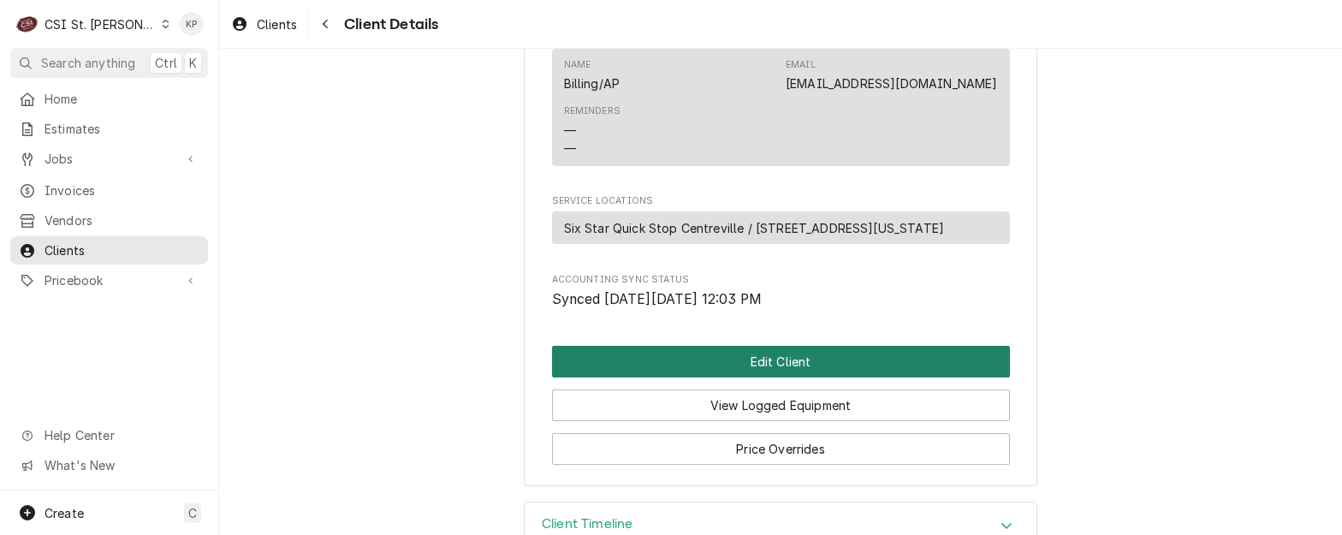
click at [758, 378] on button "Edit Client" at bounding box center [781, 362] width 458 height 32
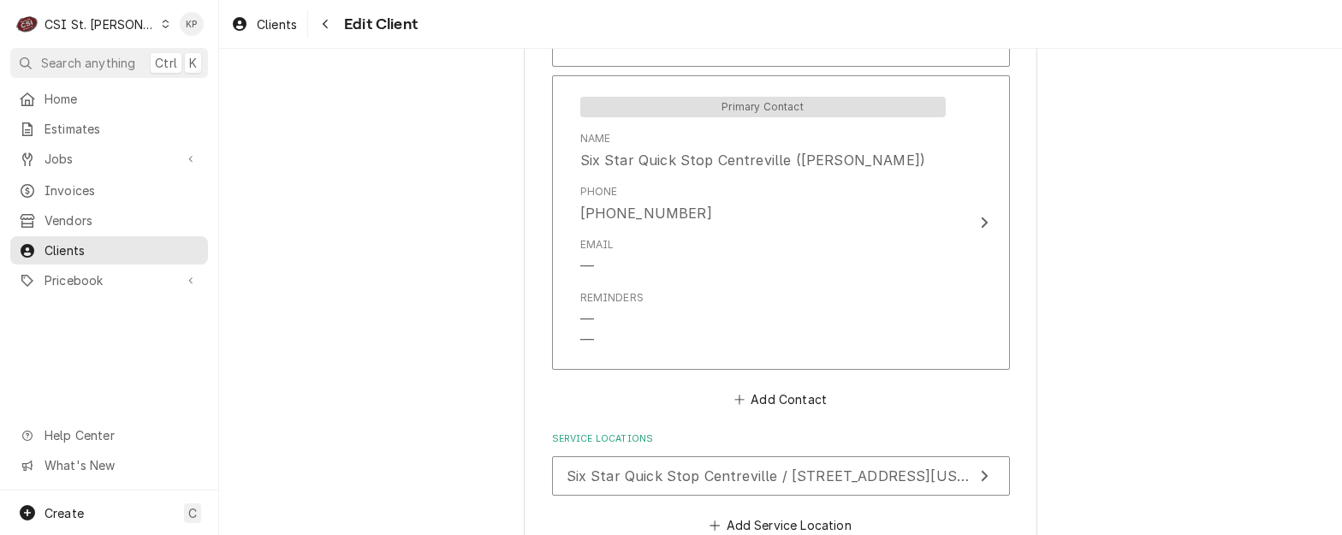
scroll to position [1647, 0]
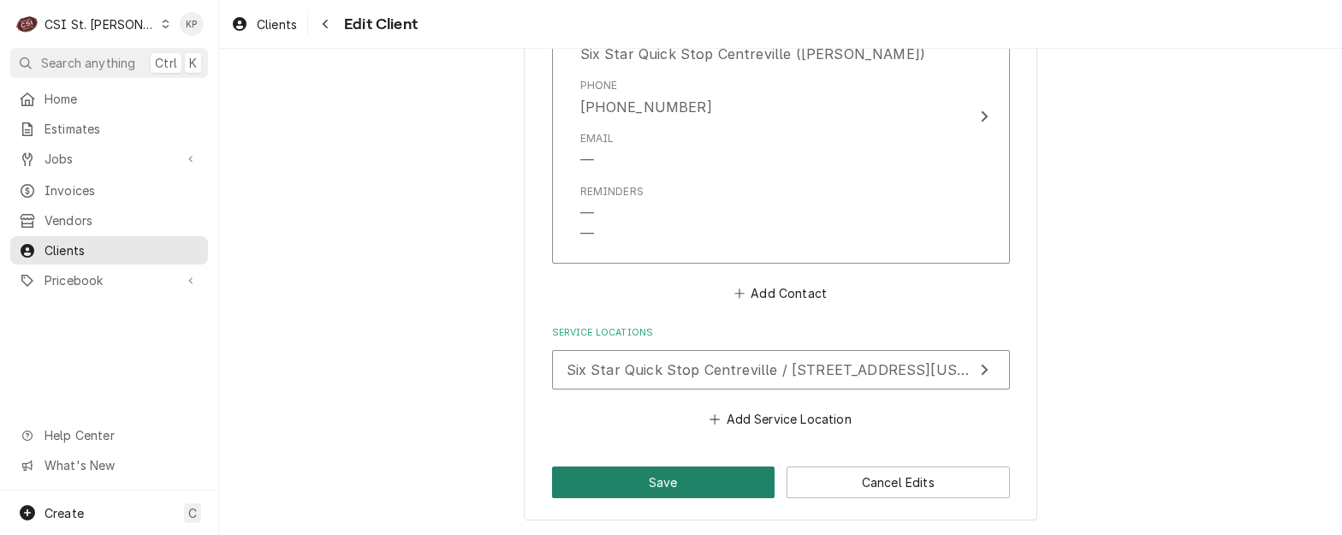
click at [681, 485] on button "Save" at bounding box center [663, 483] width 223 height 32
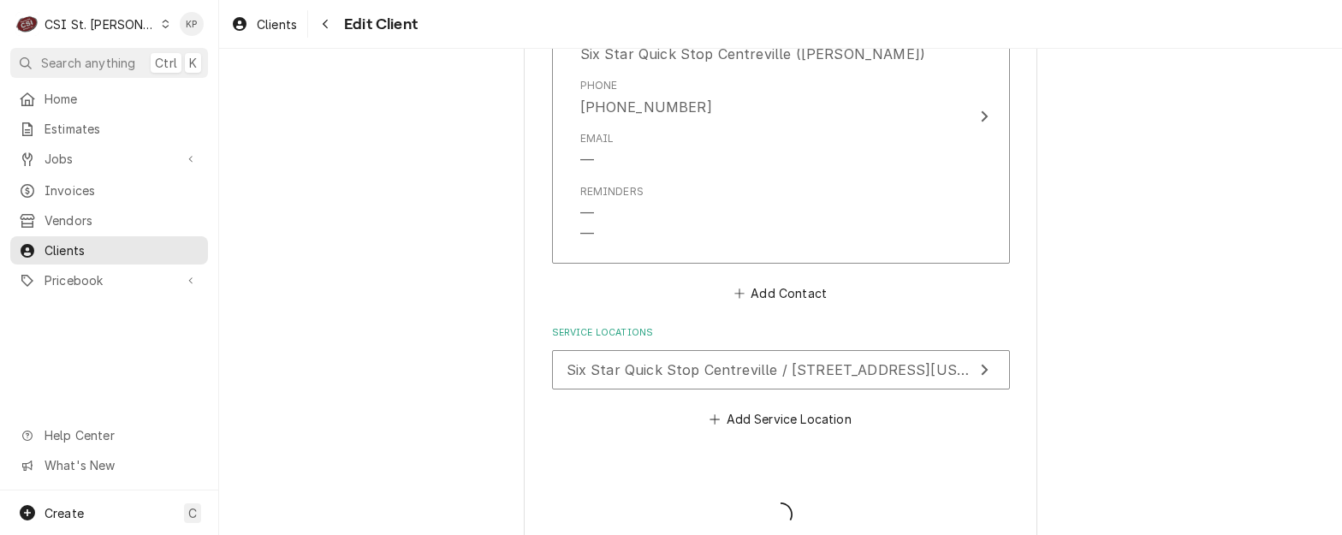
type textarea "x"
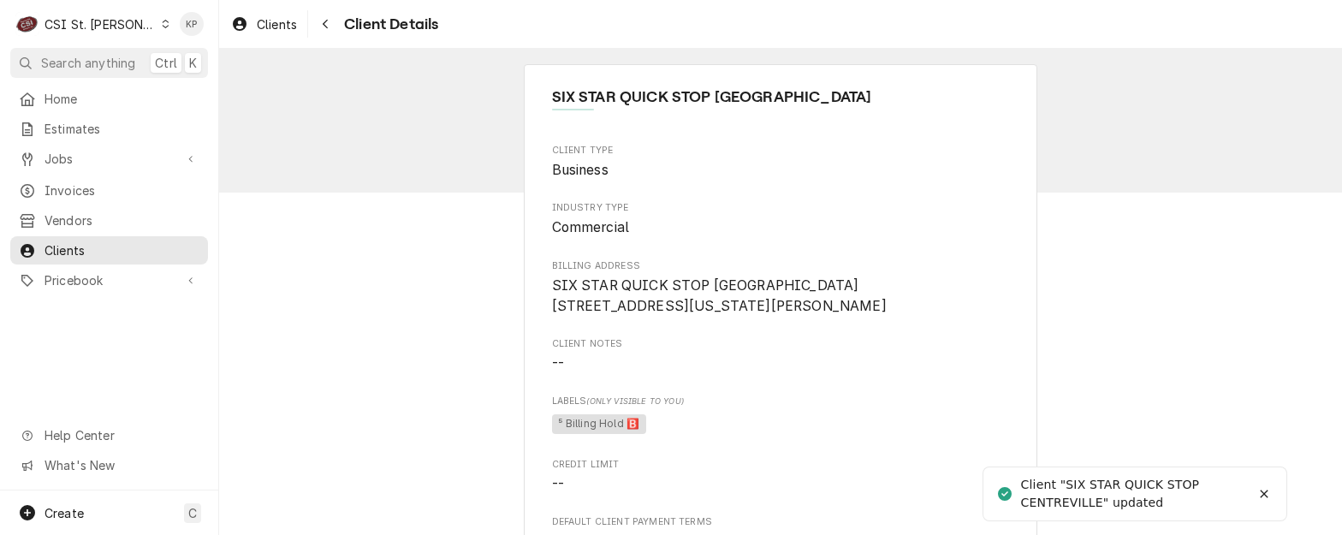
click at [262, 26] on span "Clients" at bounding box center [277, 24] width 40 height 18
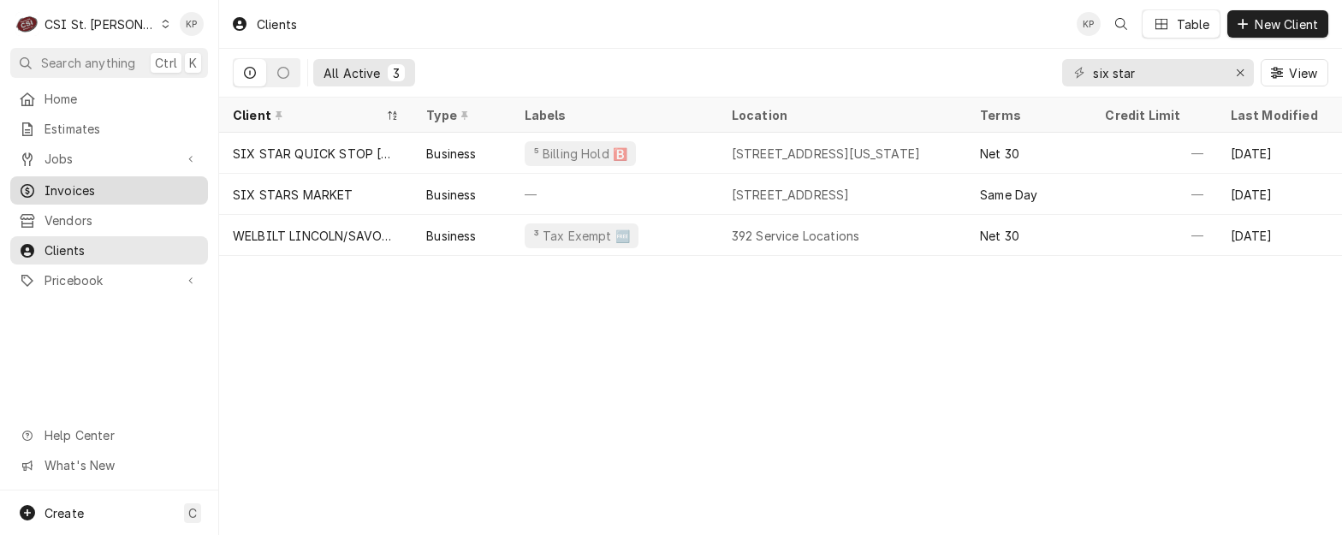
click at [82, 182] on span "Invoices" at bounding box center [122, 190] width 155 height 18
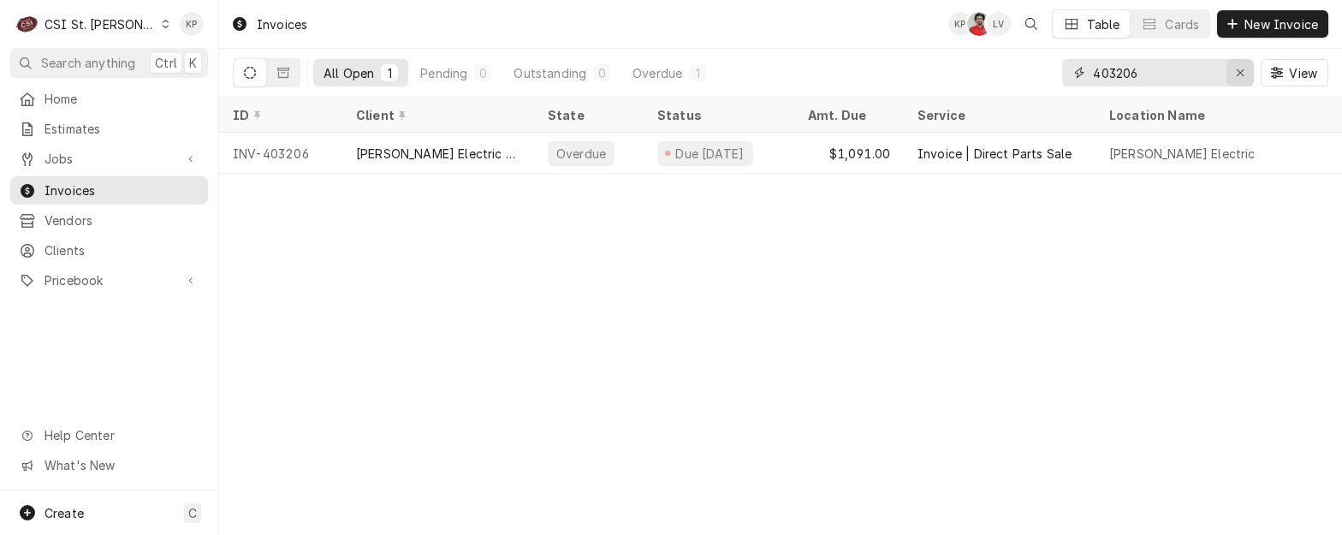
click at [1239, 76] on icon "Erase input" at bounding box center [1240, 73] width 9 height 12
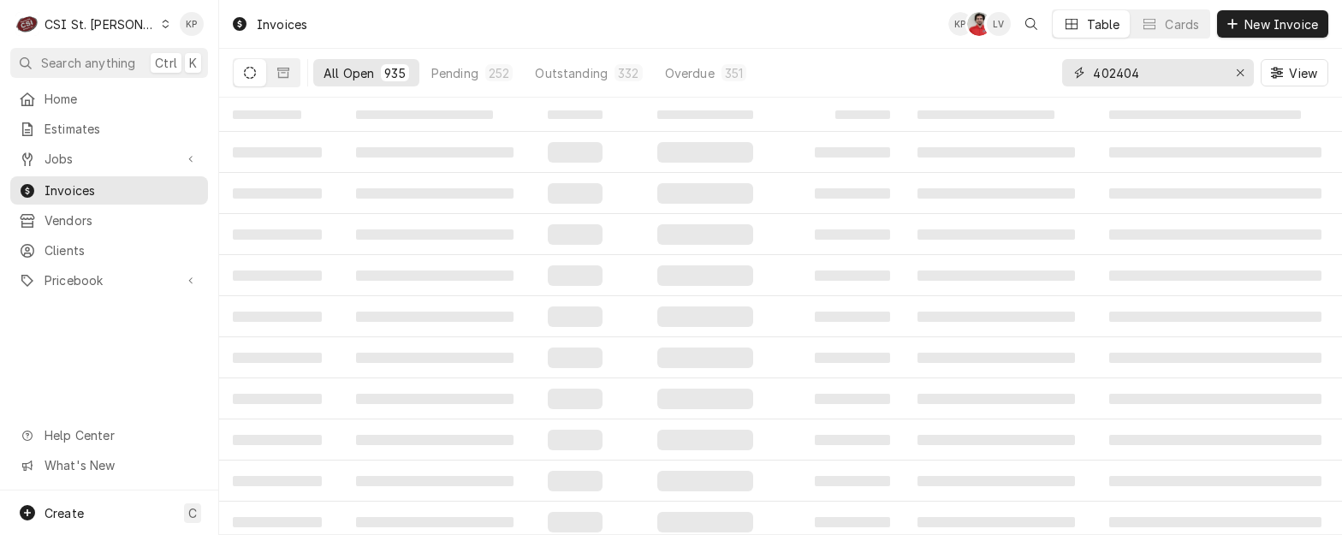
type input "402404"
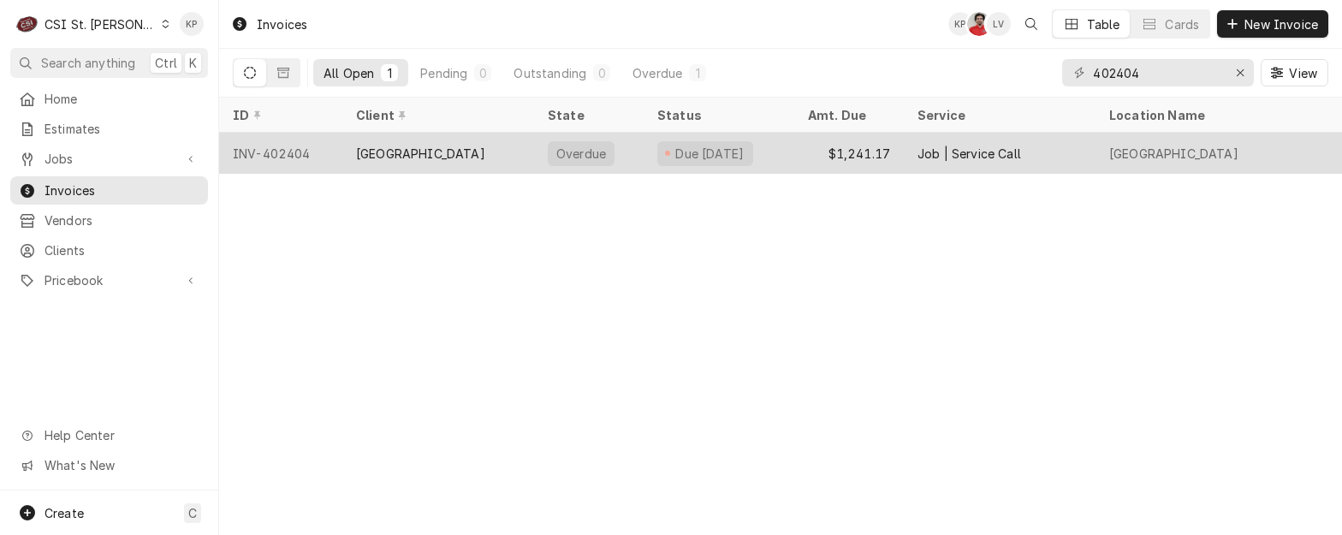
click at [260, 150] on div "INV-402404" at bounding box center [280, 153] width 123 height 41
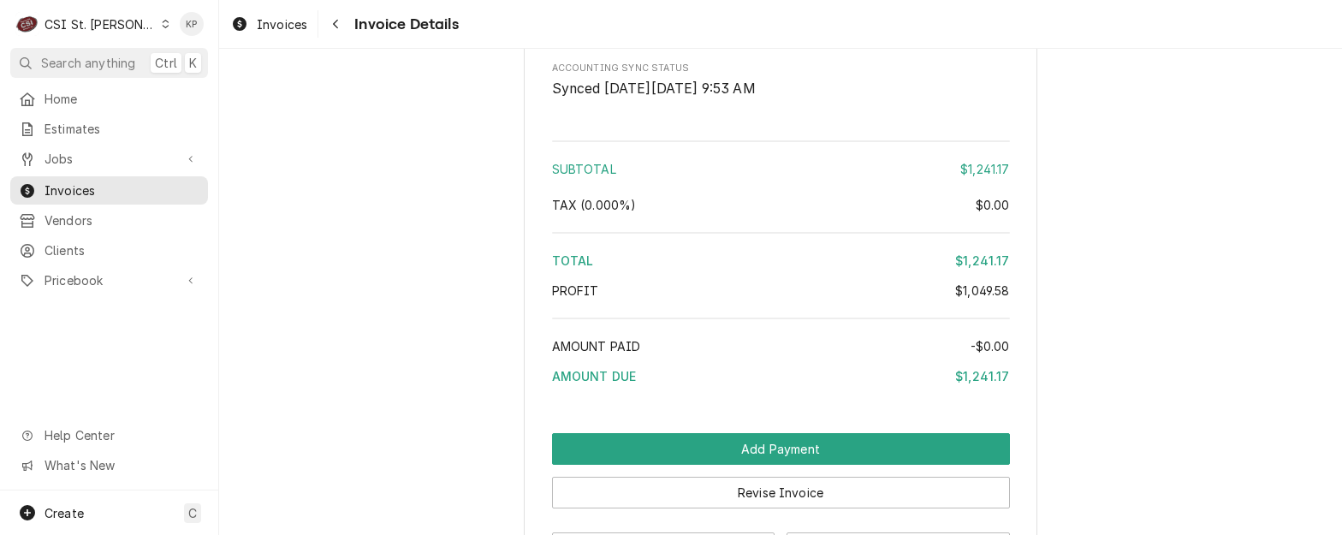
scroll to position [3736, 0]
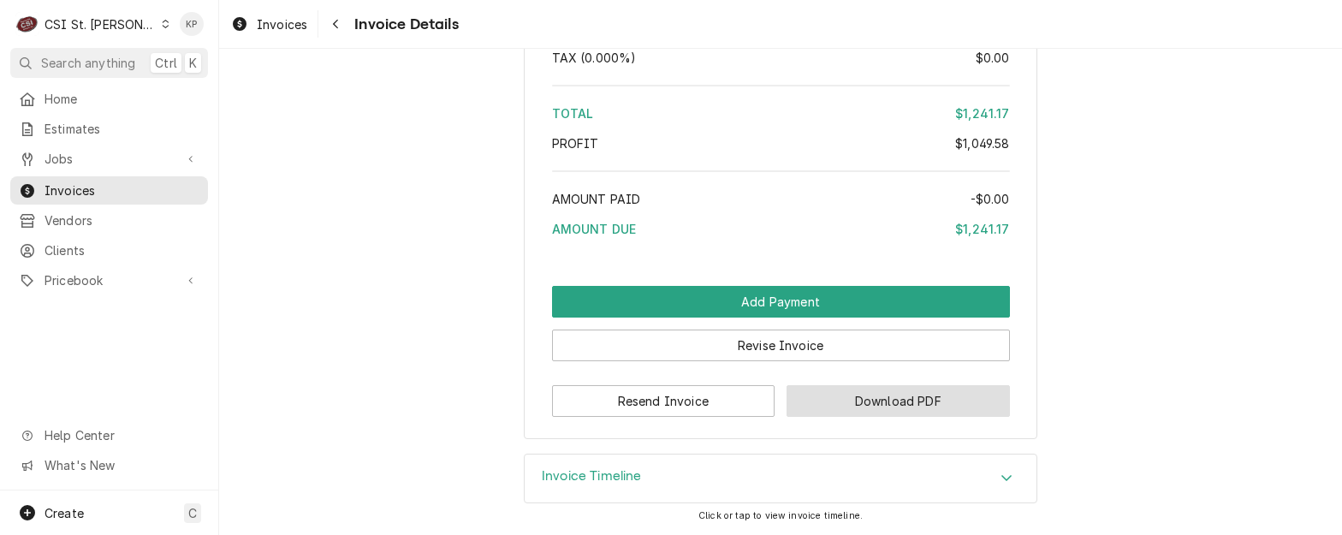
click at [882, 412] on button "Download PDF" at bounding box center [898, 401] width 223 height 32
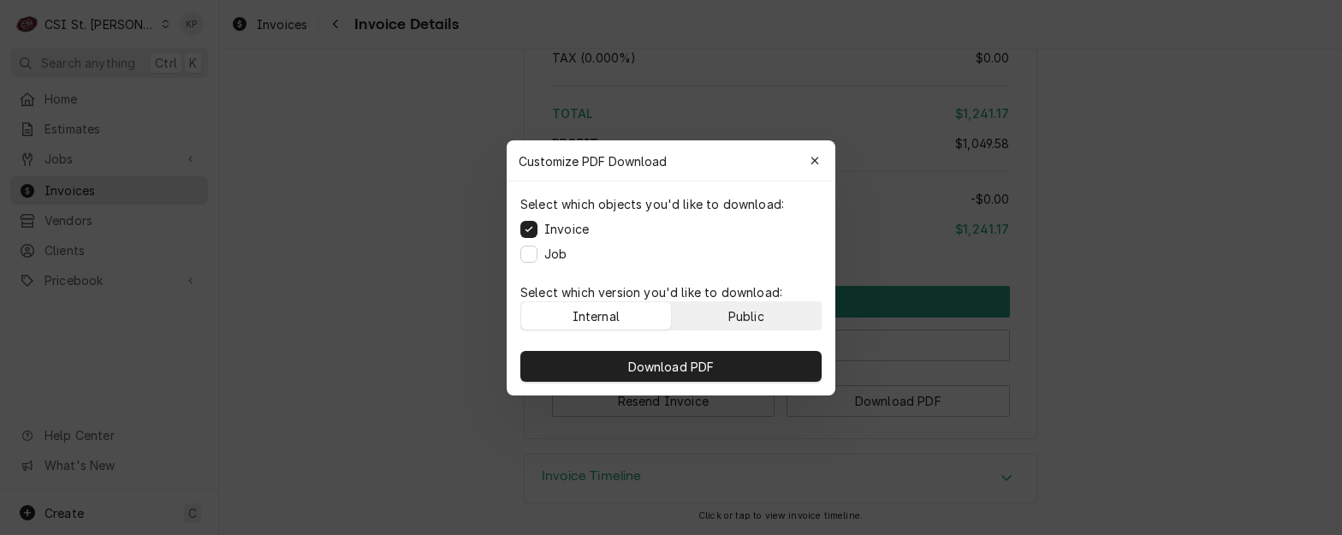
click at [767, 310] on button "Public" at bounding box center [747, 315] width 150 height 27
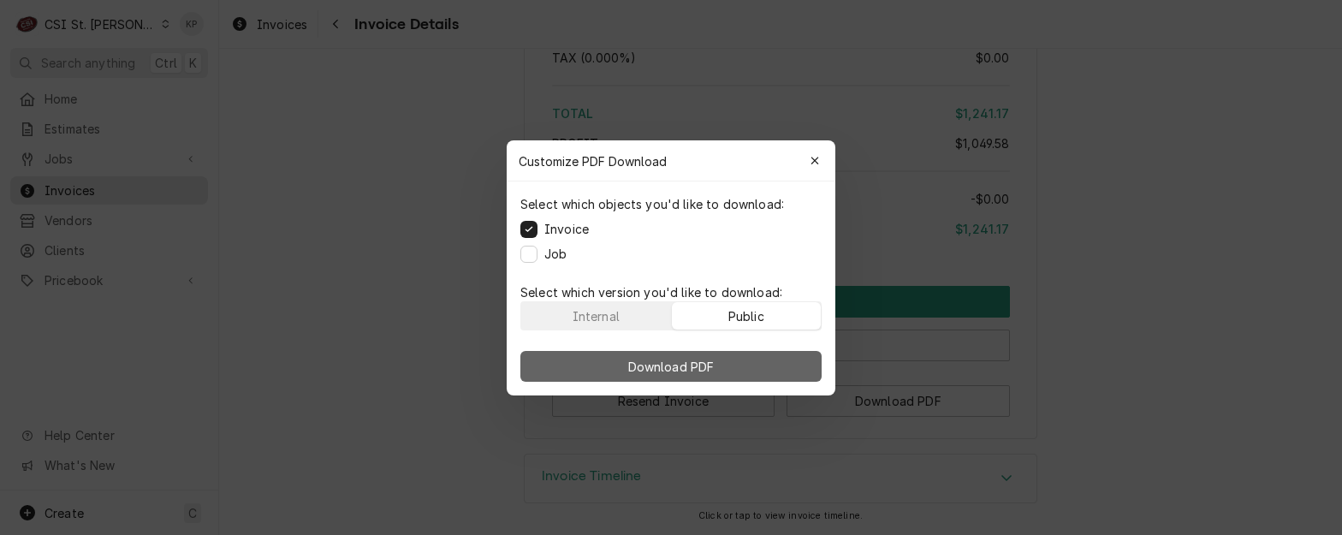
click at [763, 366] on button "Download PDF" at bounding box center [671, 366] width 301 height 31
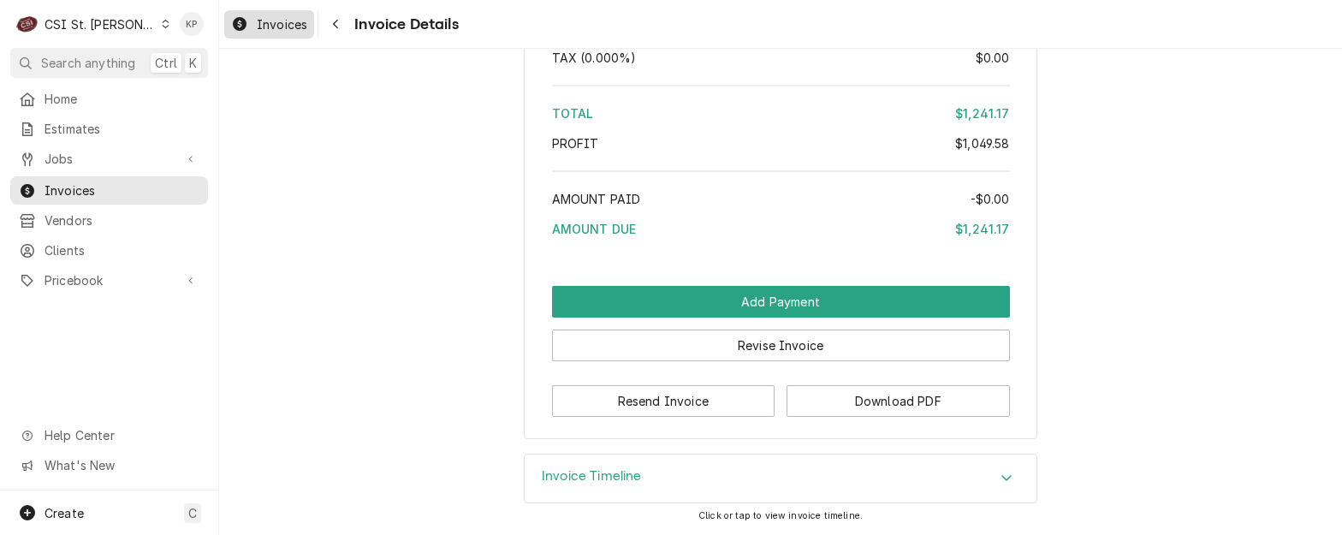
click at [293, 20] on span "Invoices" at bounding box center [282, 24] width 51 height 18
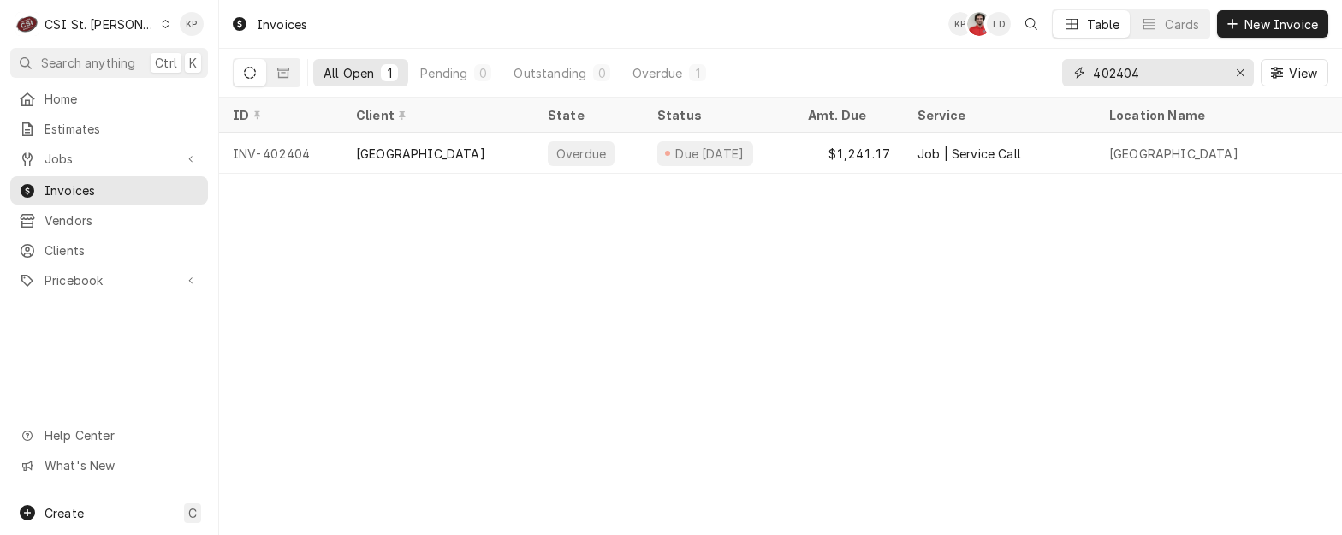
drag, startPoint x: 1241, startPoint y: 75, endPoint x: 1166, endPoint y: 71, distance: 75.5
click at [1238, 75] on icon "Erase input" at bounding box center [1240, 73] width 9 height 12
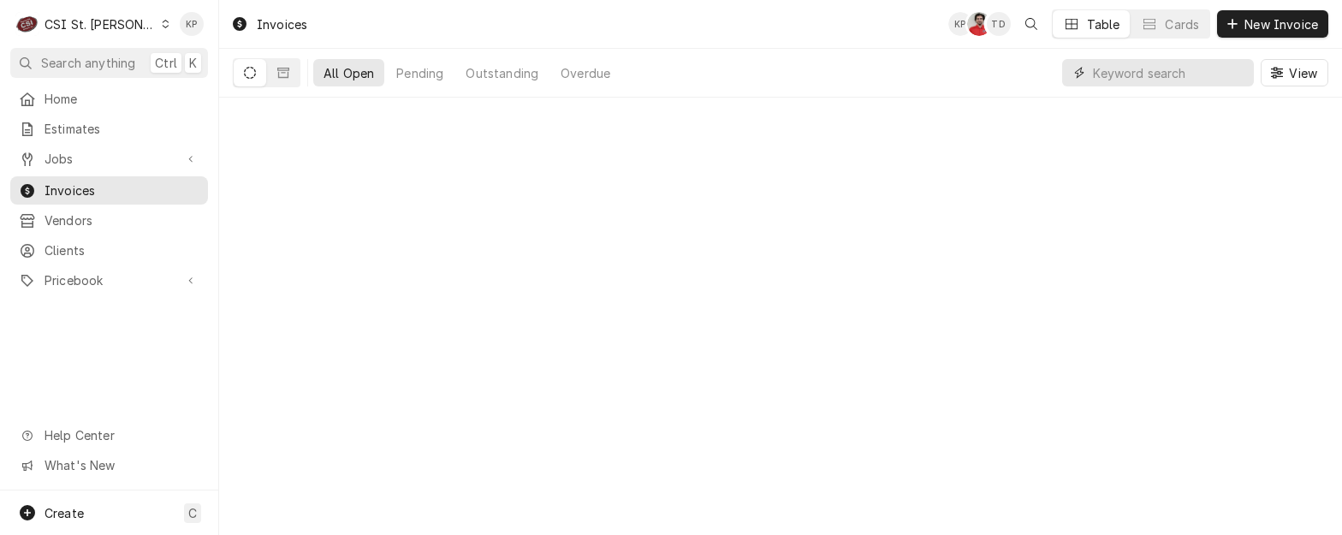
click at [1133, 72] on input "Dynamic Content Wrapper" at bounding box center [1169, 72] width 152 height 27
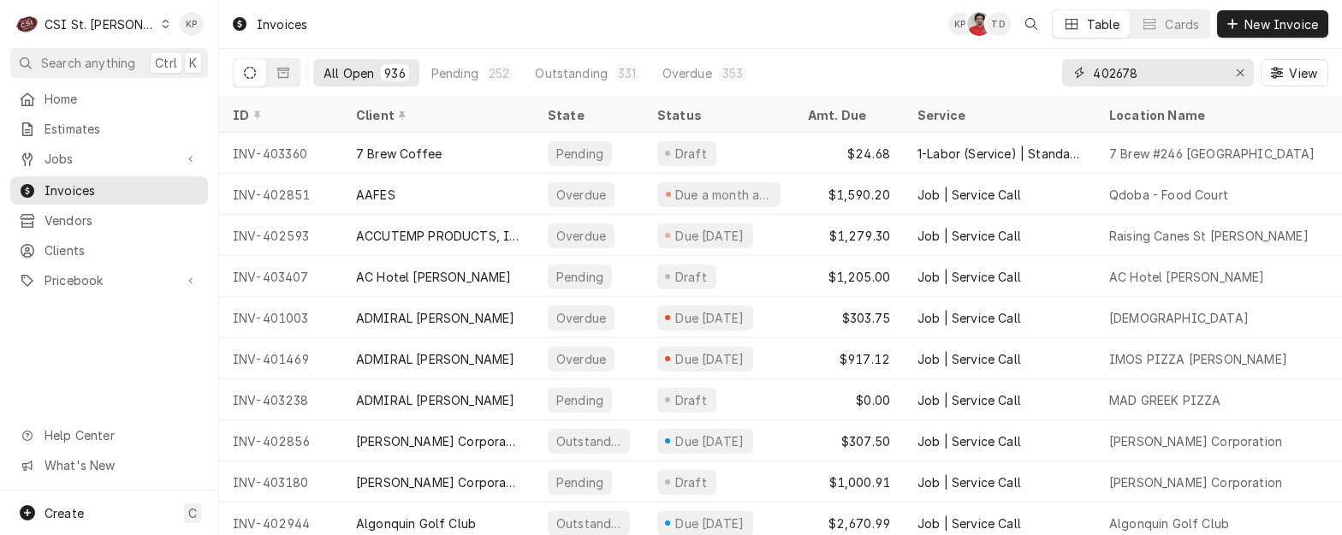
type input "402678"
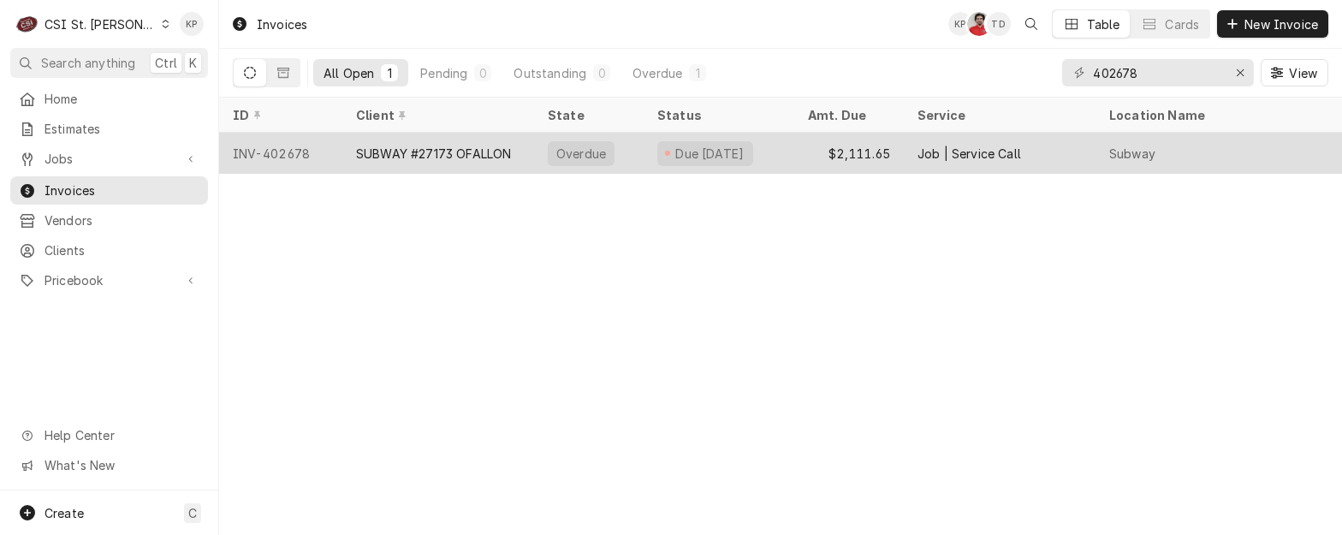
click at [271, 145] on div "INV-402678" at bounding box center [280, 153] width 123 height 41
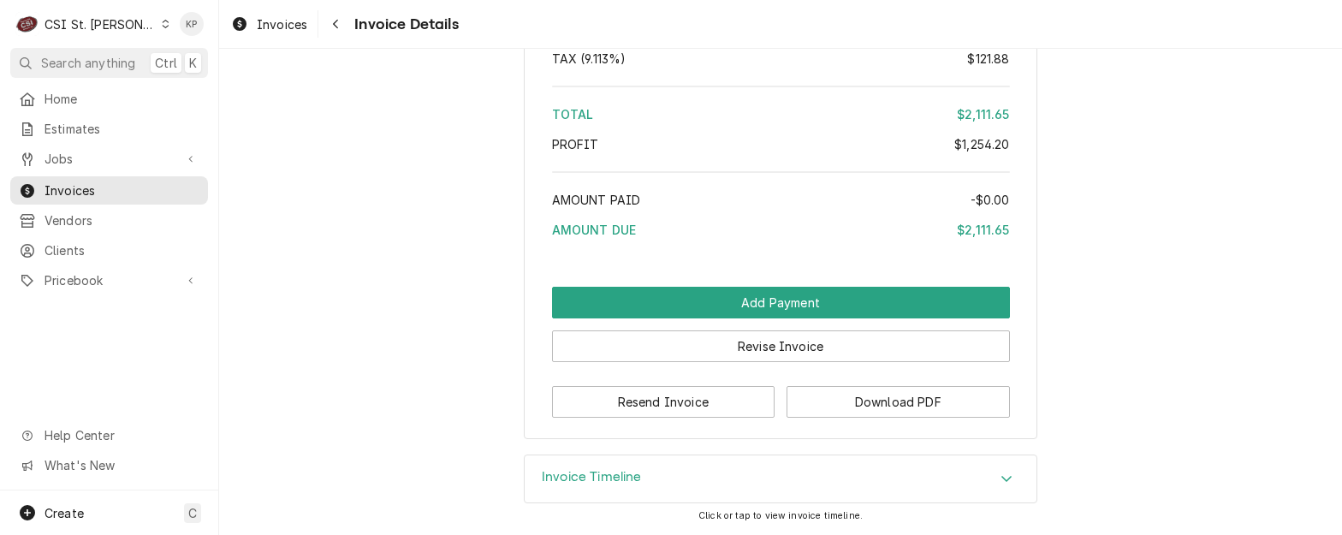
scroll to position [3715, 0]
click at [832, 395] on button "Download PDF" at bounding box center [898, 402] width 223 height 32
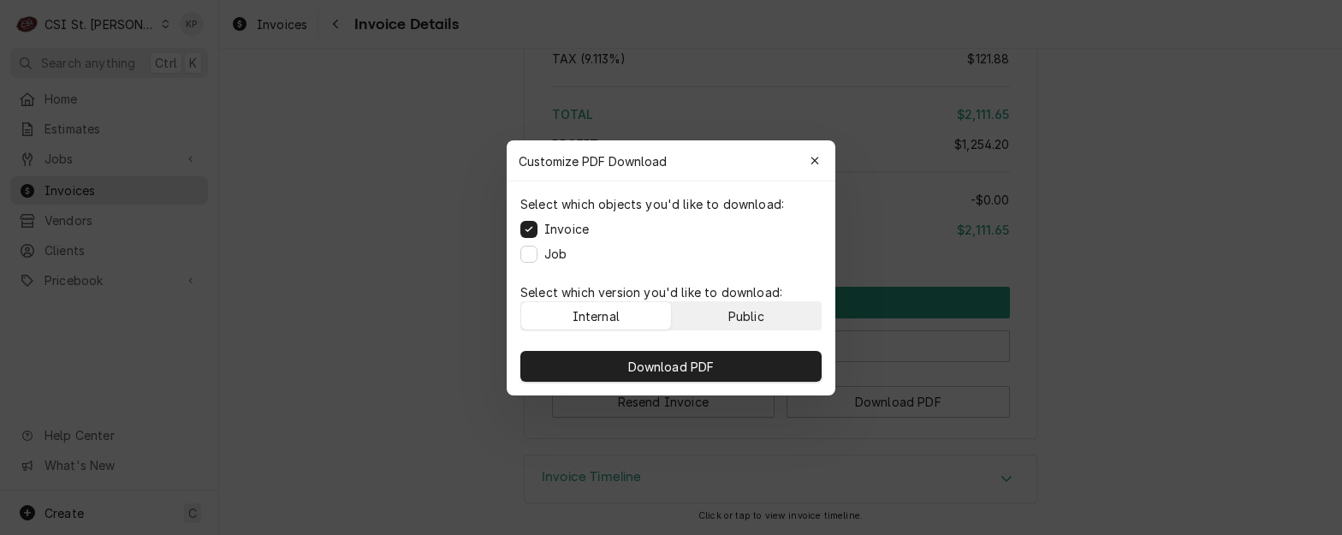
click at [789, 311] on button "Public" at bounding box center [747, 315] width 150 height 27
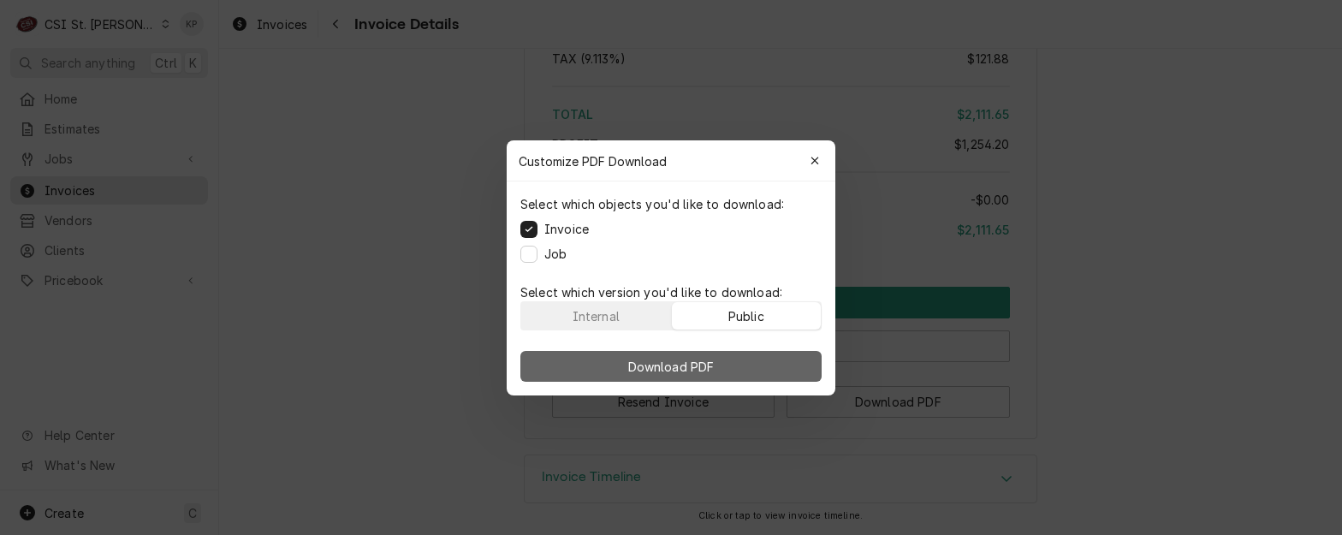
click at [765, 359] on button "Download PDF" at bounding box center [671, 366] width 301 height 31
